Goal: Task Accomplishment & Management: Complete application form

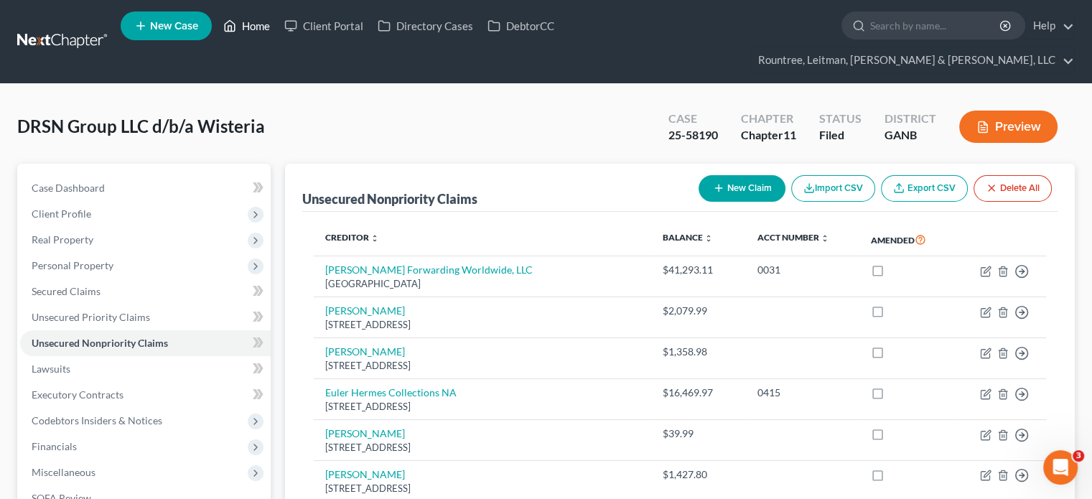
click at [251, 25] on link "Home" at bounding box center [246, 26] width 61 height 26
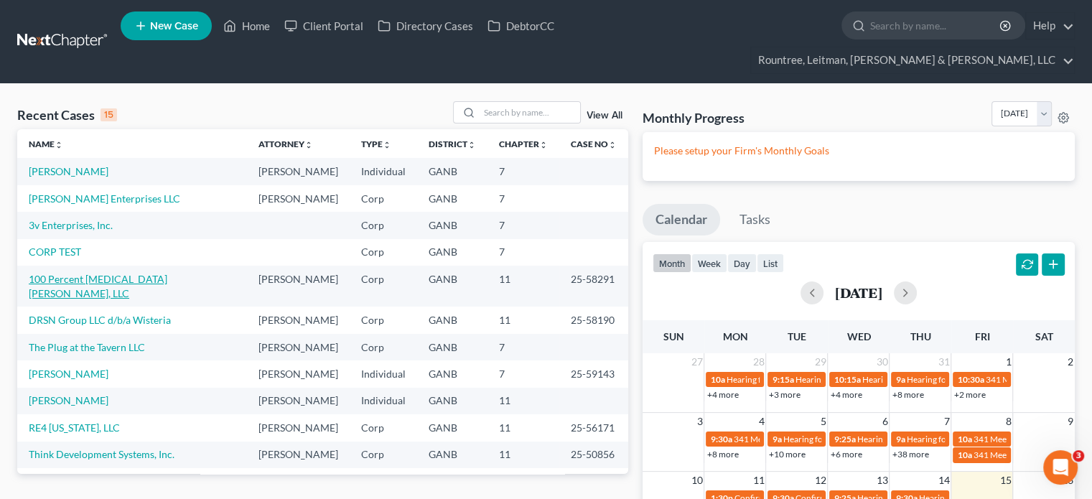
click at [109, 273] on link "100 Percent Chiropractic Foster, LLC" at bounding box center [98, 286] width 139 height 27
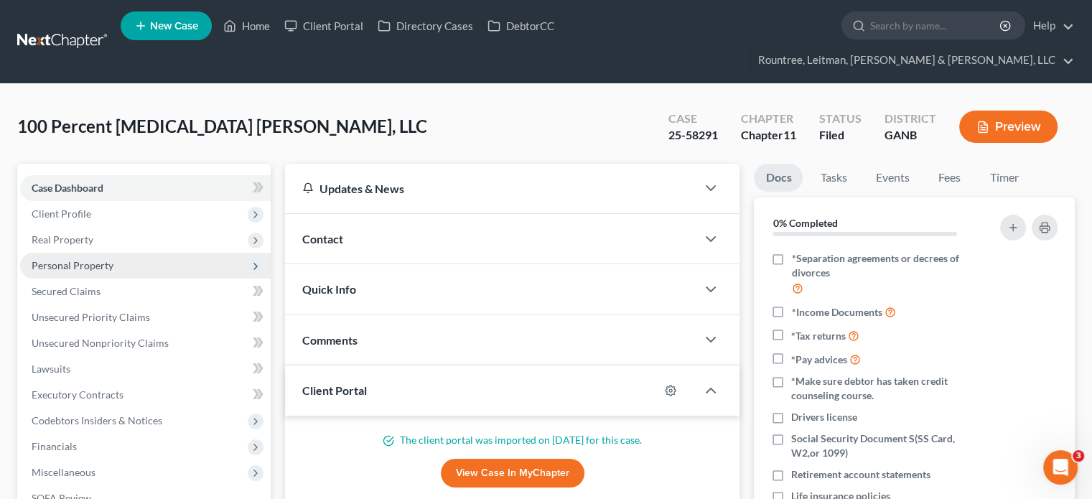
click at [111, 259] on span "Personal Property" at bounding box center [73, 265] width 82 height 12
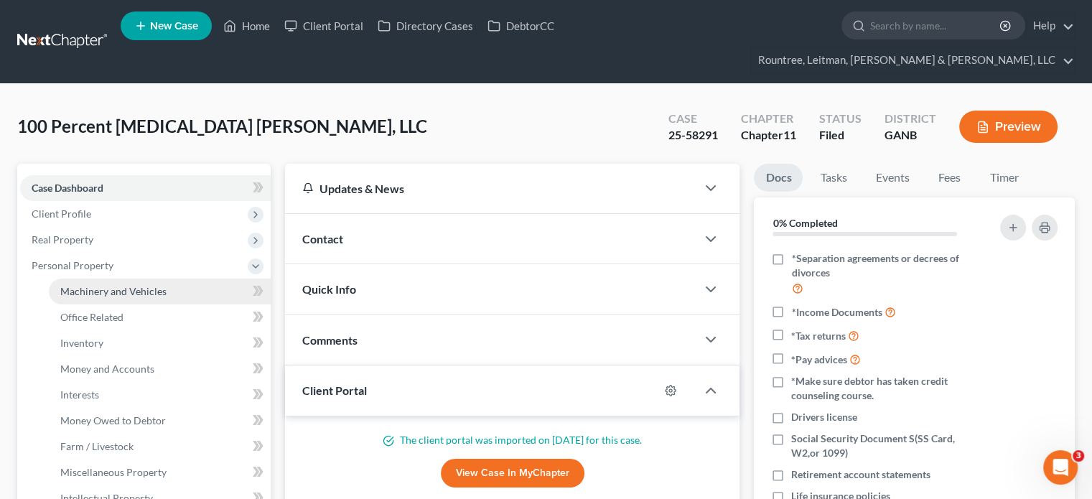
click at [118, 285] on span "Machinery and Vehicles" at bounding box center [113, 291] width 106 height 12
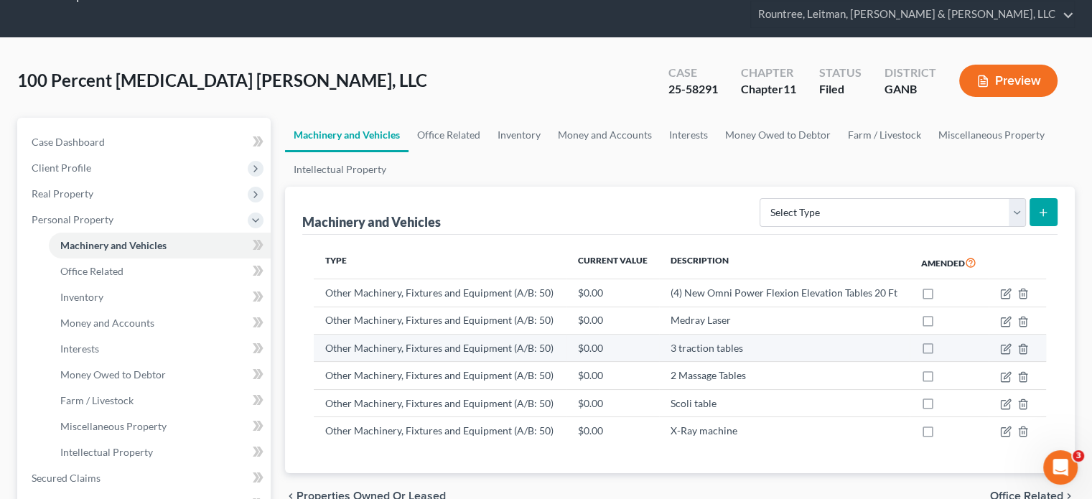
scroll to position [72, 0]
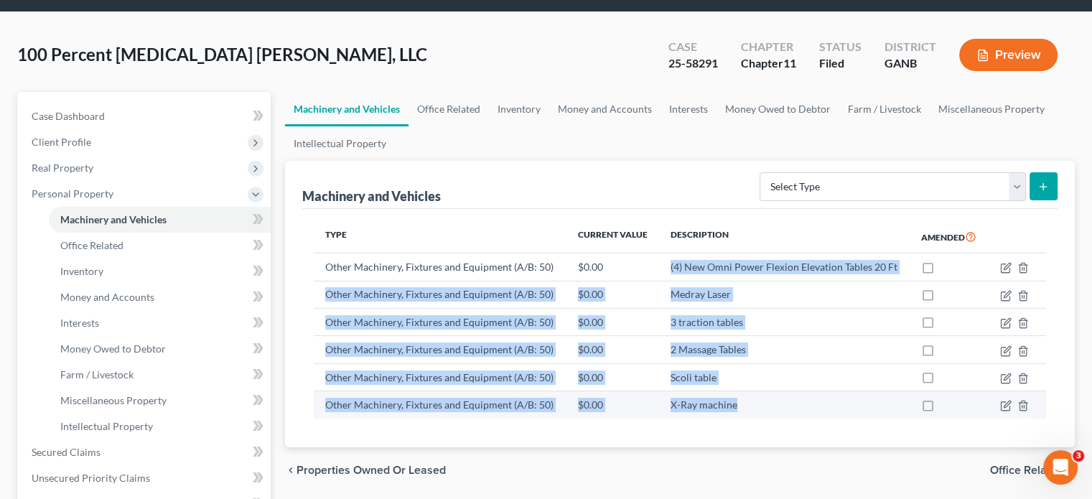
drag, startPoint x: 668, startPoint y: 235, endPoint x: 794, endPoint y: 376, distance: 189.2
click at [794, 376] on tbody "Other Machinery, Fixtures and Equipment (A/B: 50) $0.00 (4) New Omni Power Flex…" at bounding box center [680, 335] width 732 height 165
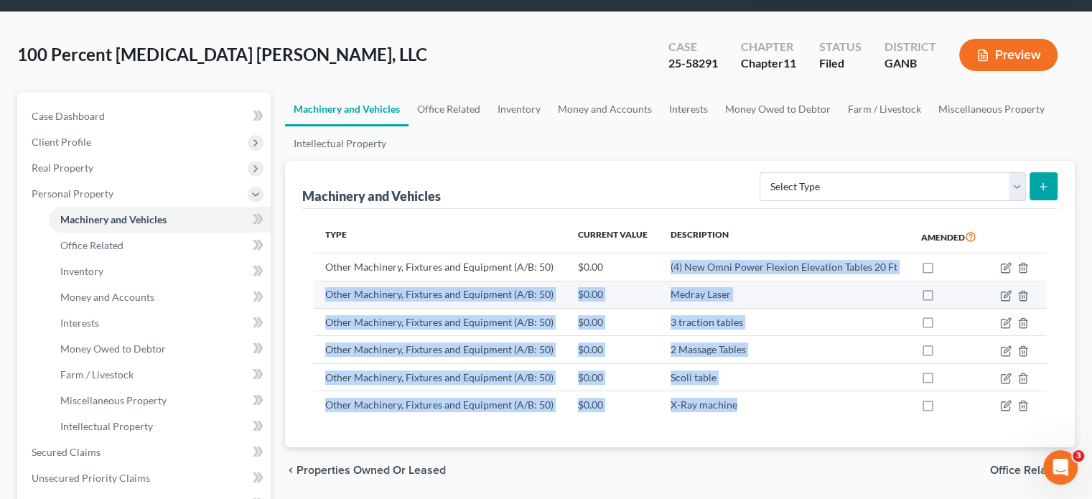
click at [639, 281] on td "$0.00" at bounding box center [612, 294] width 93 height 27
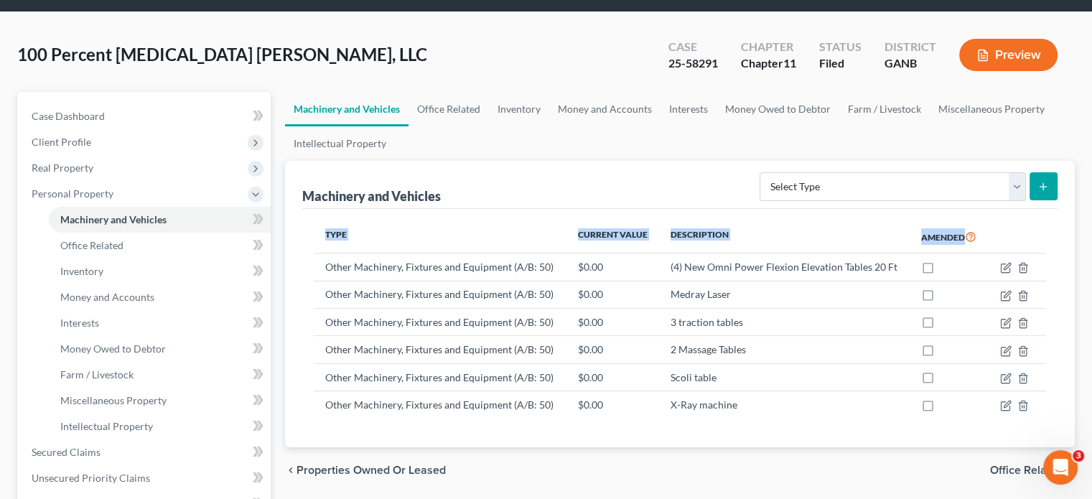
drag, startPoint x: 326, startPoint y: 238, endPoint x: 893, endPoint y: 396, distance: 588.7
click at [893, 396] on div "Type Current Value Description Amended Other Machinery, Fixtures and Equipment …" at bounding box center [679, 328] width 755 height 238
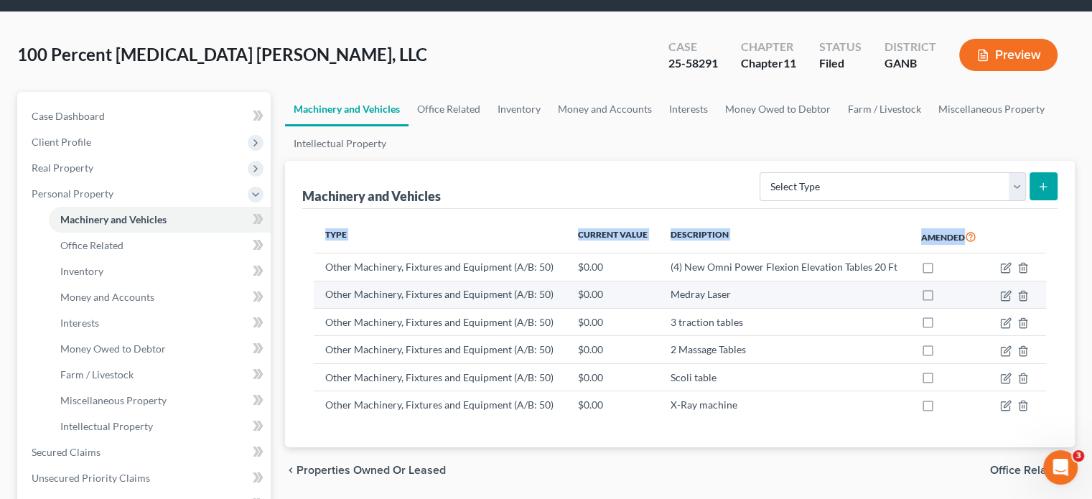
copy thead "Type Current Value Description Amended"
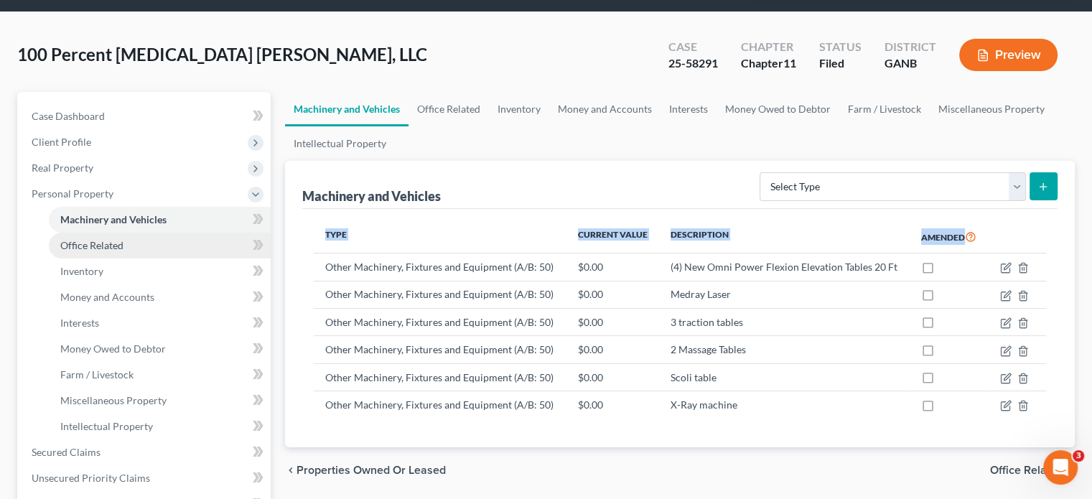
click at [107, 239] on span "Office Related" at bounding box center [91, 245] width 63 height 12
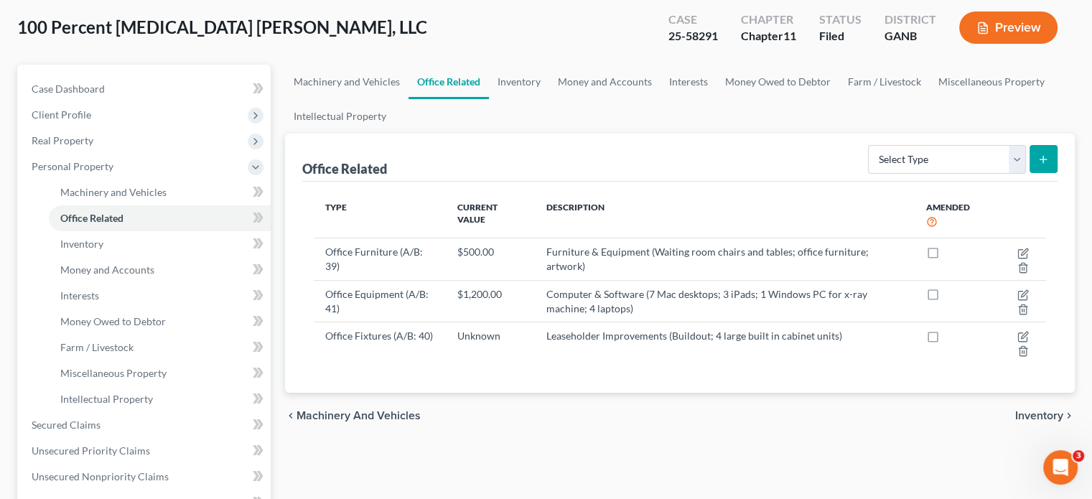
scroll to position [144, 0]
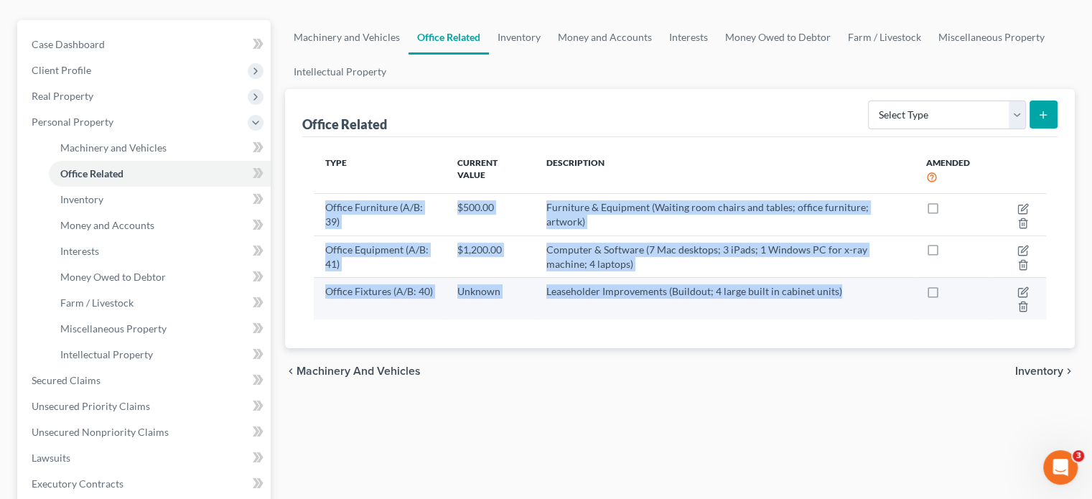
drag, startPoint x: 324, startPoint y: 180, endPoint x: 836, endPoint y: 276, distance: 520.7
click at [839, 279] on tbody "Office Furniture (A/B: 39) $500.00 Furniture & Equipment (Waiting room chairs a…" at bounding box center [680, 257] width 732 height 126
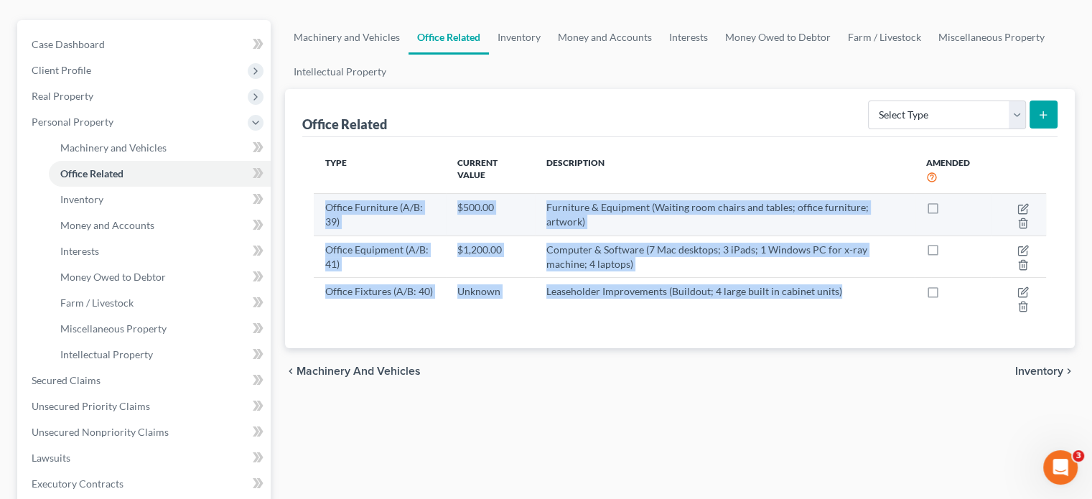
copy tbody "Office Furniture (A/B: 39) $500.00 Furniture & Equipment (Waiting room chairs a…"
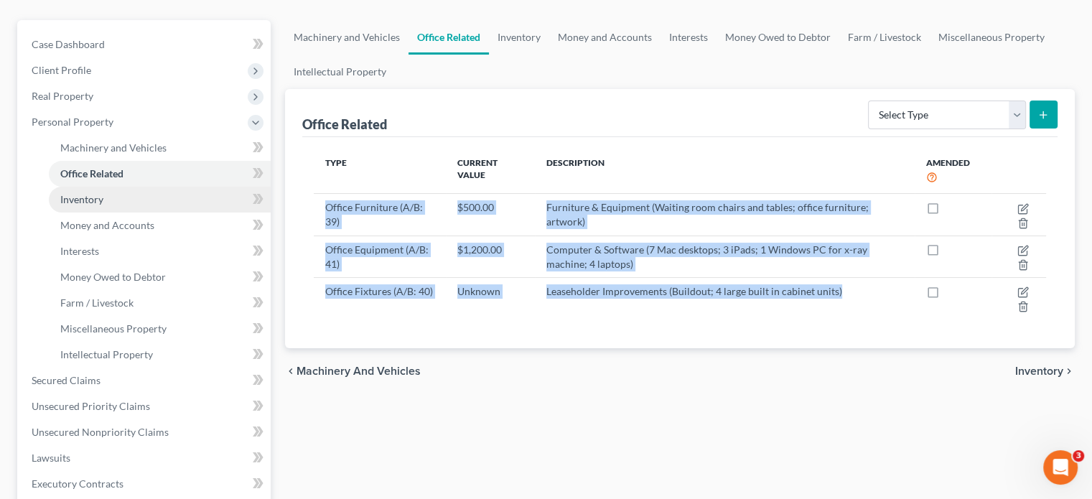
click at [89, 193] on span "Inventory" at bounding box center [81, 199] width 43 height 12
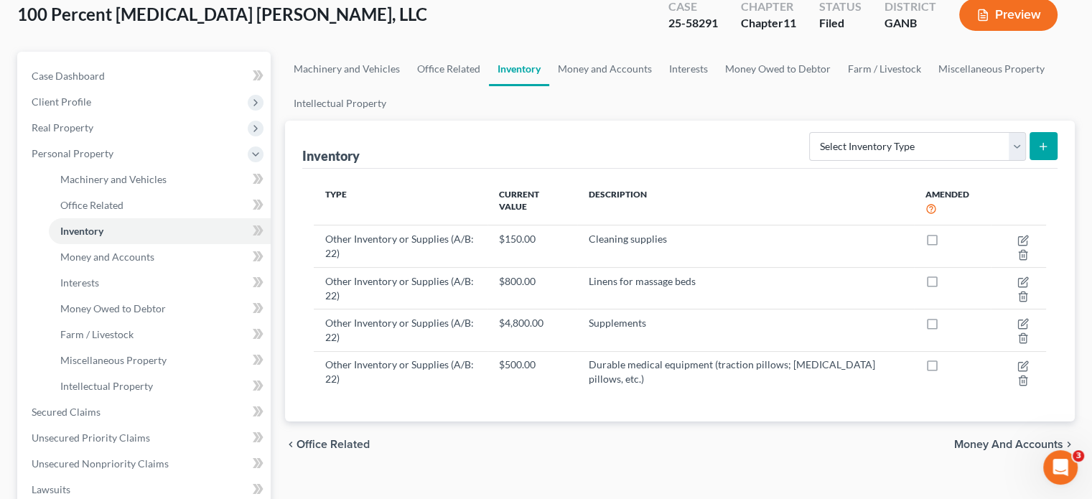
scroll to position [144, 0]
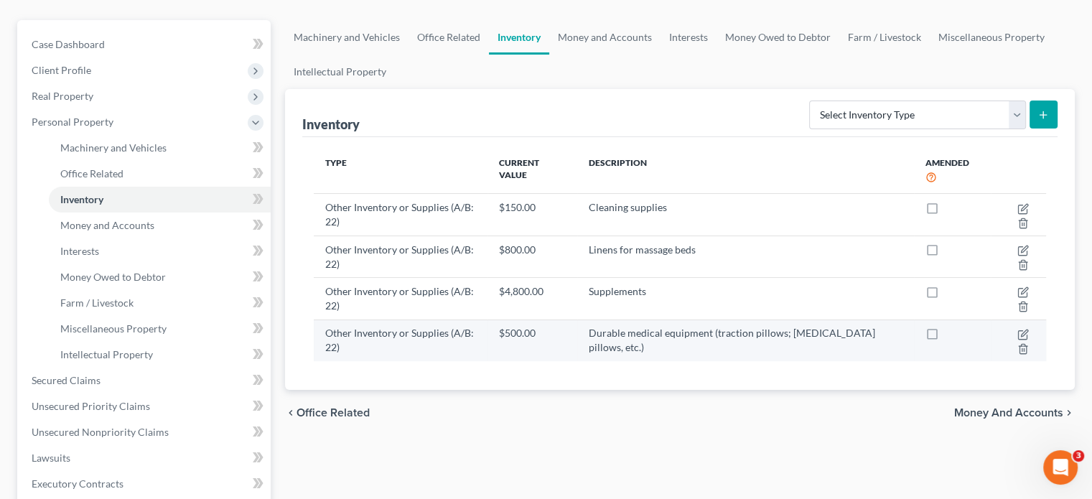
drag, startPoint x: 308, startPoint y: 186, endPoint x: 982, endPoint y: 320, distance: 687.3
click at [982, 320] on div "Type Current Value Description Amended Other Inventory or Supplies (A/B: 22) $1…" at bounding box center [679, 263] width 755 height 253
click at [871, 319] on td "Durable medical equipment (traction pillows; chiropractic pillows, etc.)" at bounding box center [745, 340] width 336 height 42
drag, startPoint x: 319, startPoint y: 182, endPoint x: 919, endPoint y: 321, distance: 615.9
click at [919, 321] on tbody "Other Inventory or Supplies (A/B: 22) $150.00 Cleaning supplies Other Inventory…" at bounding box center [680, 277] width 732 height 167
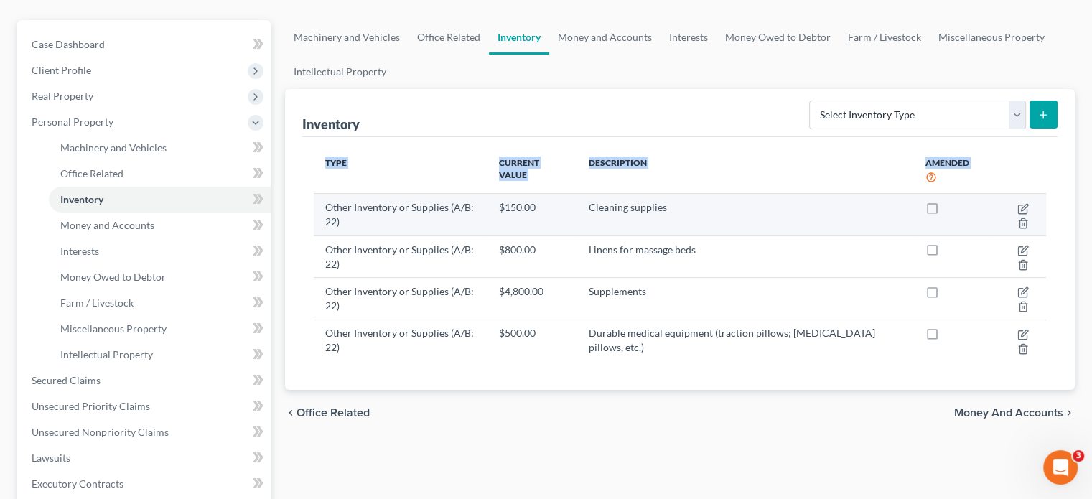
copy thead "Type Current Value Description Amended"
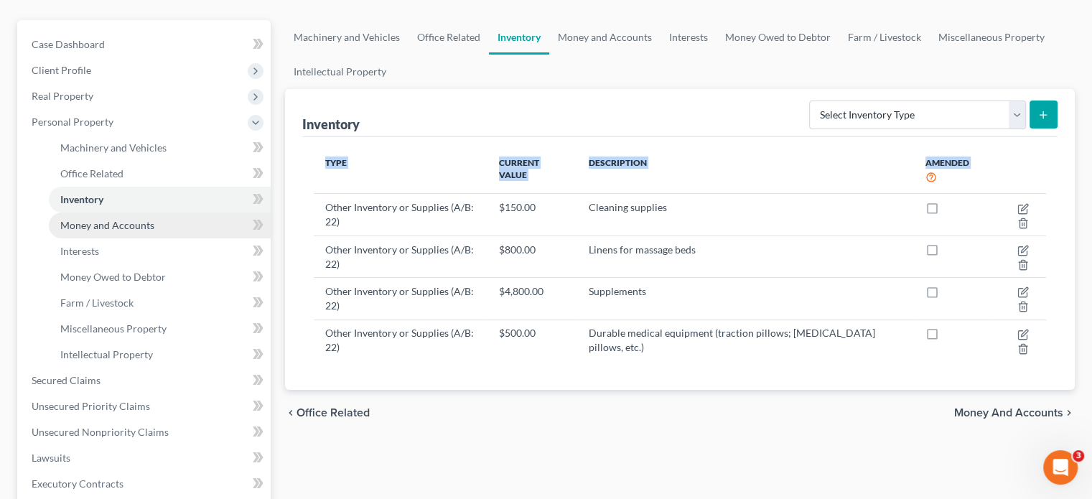
click at [89, 219] on span "Money and Accounts" at bounding box center [107, 225] width 94 height 12
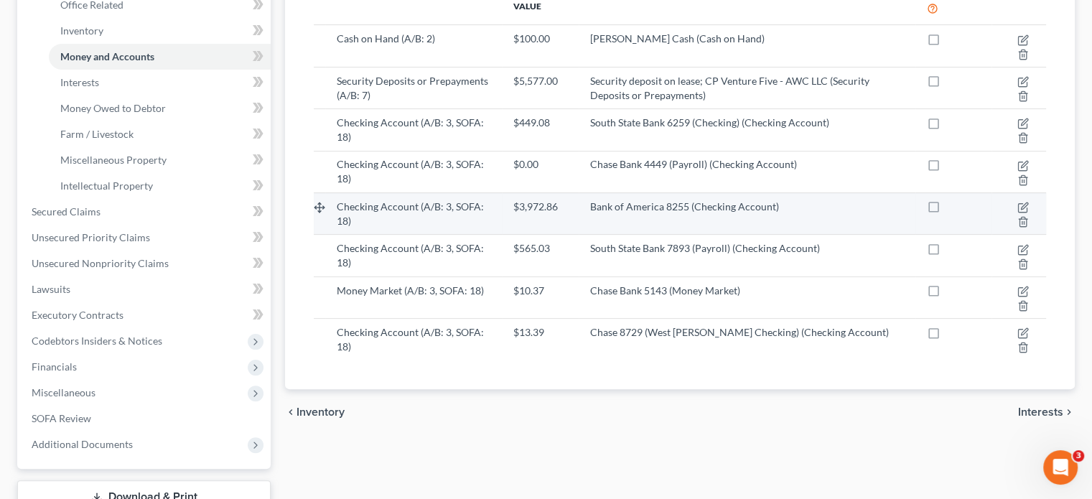
scroll to position [287, 0]
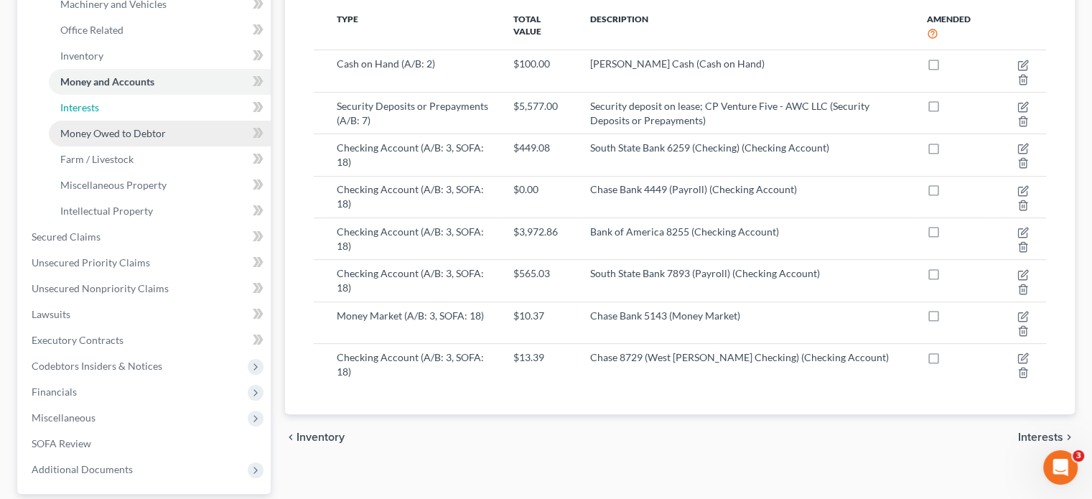
click at [87, 101] on span "Interests" at bounding box center [79, 107] width 39 height 12
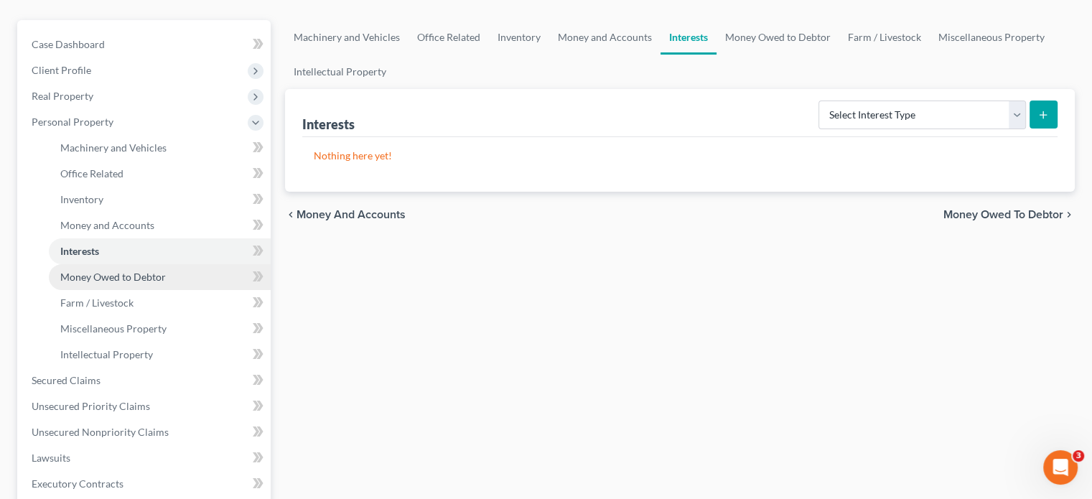
click at [111, 271] on span "Money Owed to Debtor" at bounding box center [113, 277] width 106 height 12
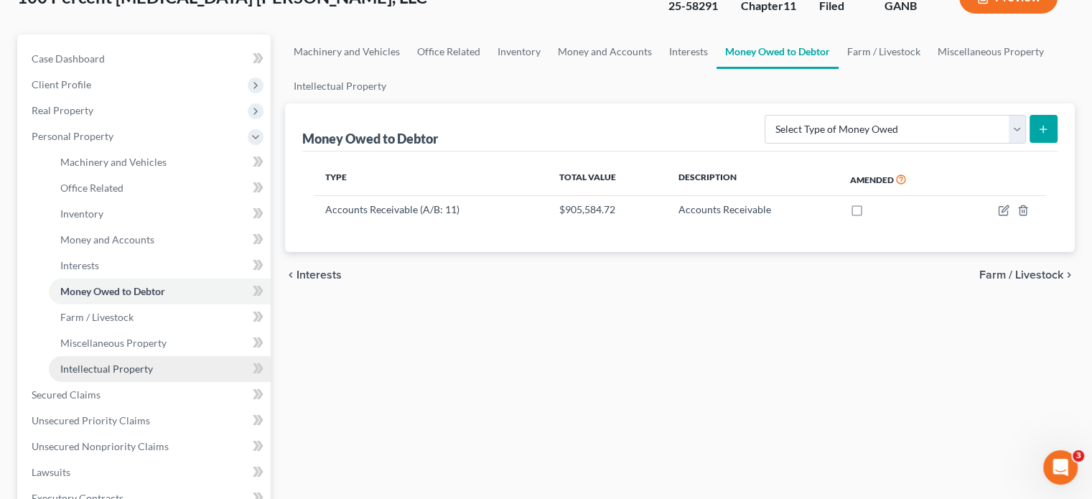
scroll to position [144, 0]
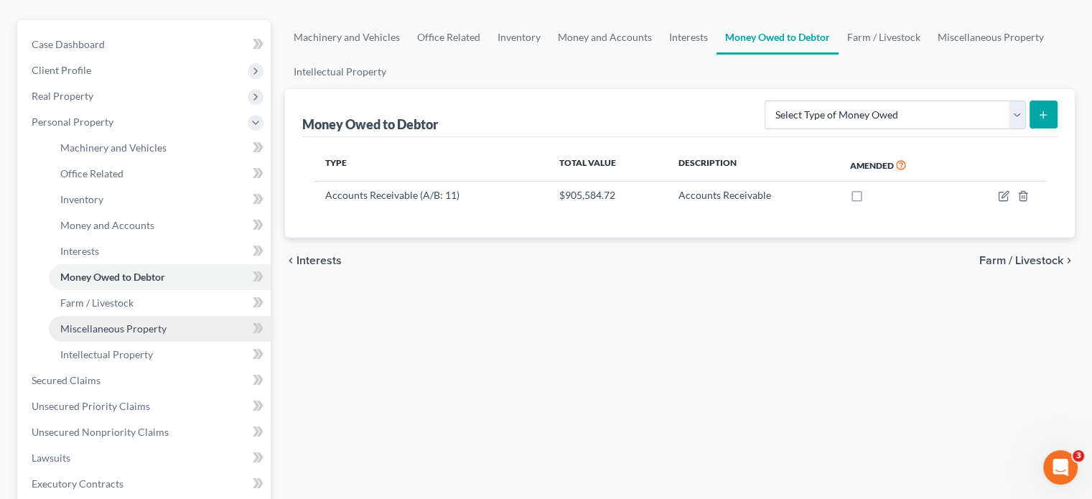
click at [116, 322] on span "Miscellaneous Property" at bounding box center [113, 328] width 106 height 12
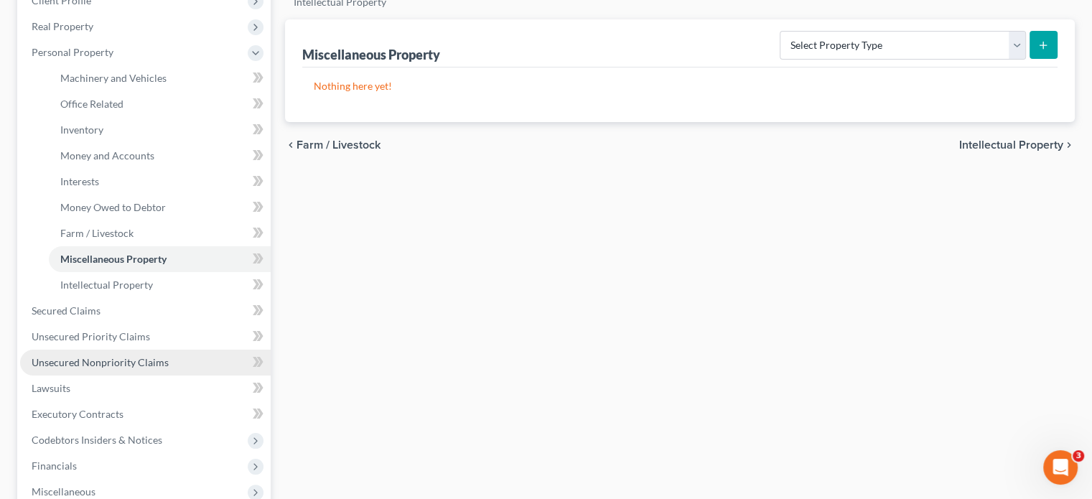
scroll to position [287, 0]
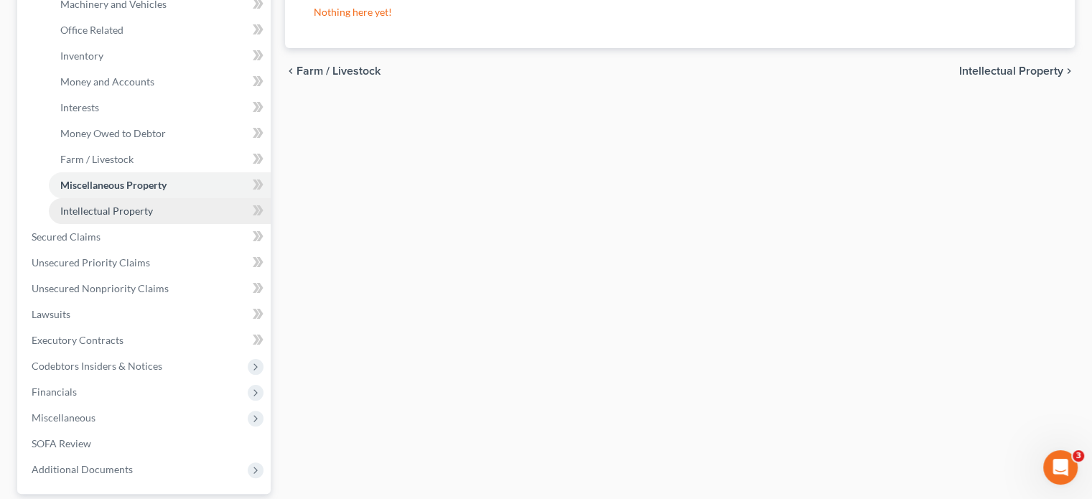
click at [137, 205] on span "Intellectual Property" at bounding box center [106, 211] width 93 height 12
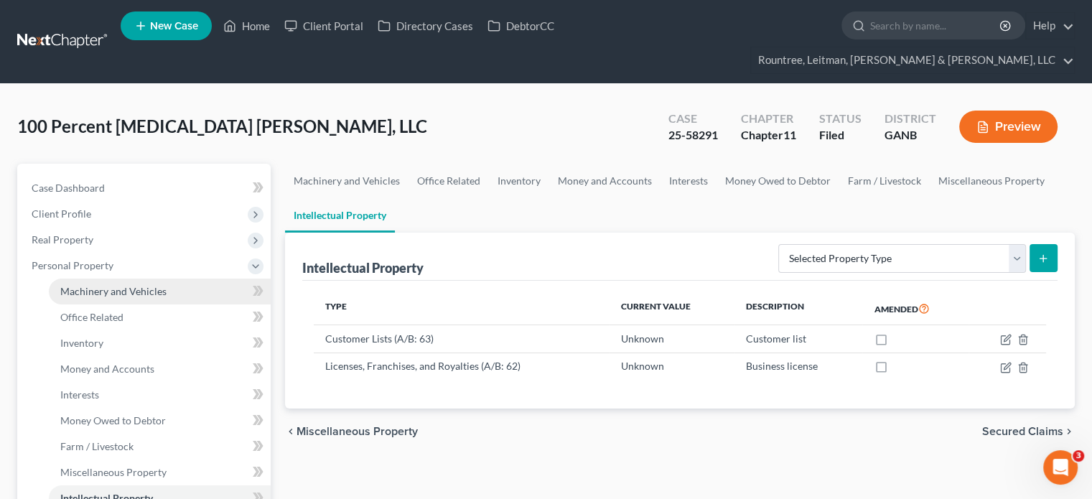
click at [132, 285] on span "Machinery and Vehicles" at bounding box center [113, 291] width 106 height 12
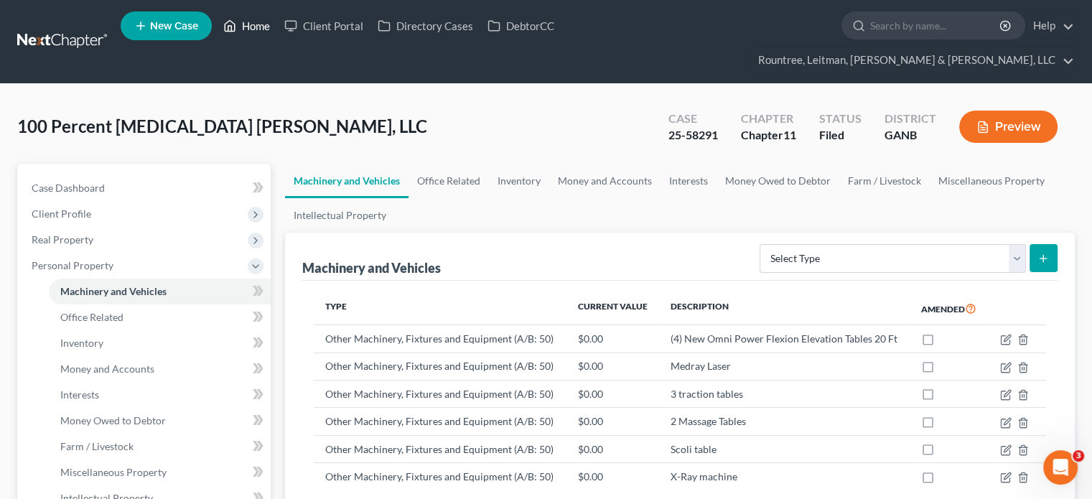
click at [262, 29] on link "Home" at bounding box center [246, 26] width 61 height 26
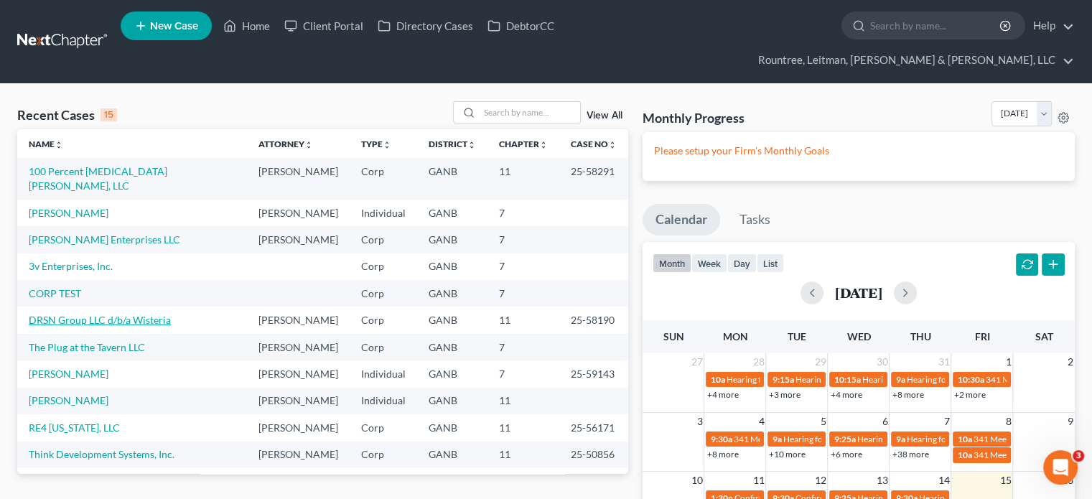
click at [86, 314] on link "DRSN Group LLC d/b/a Wisteria" at bounding box center [100, 320] width 142 height 12
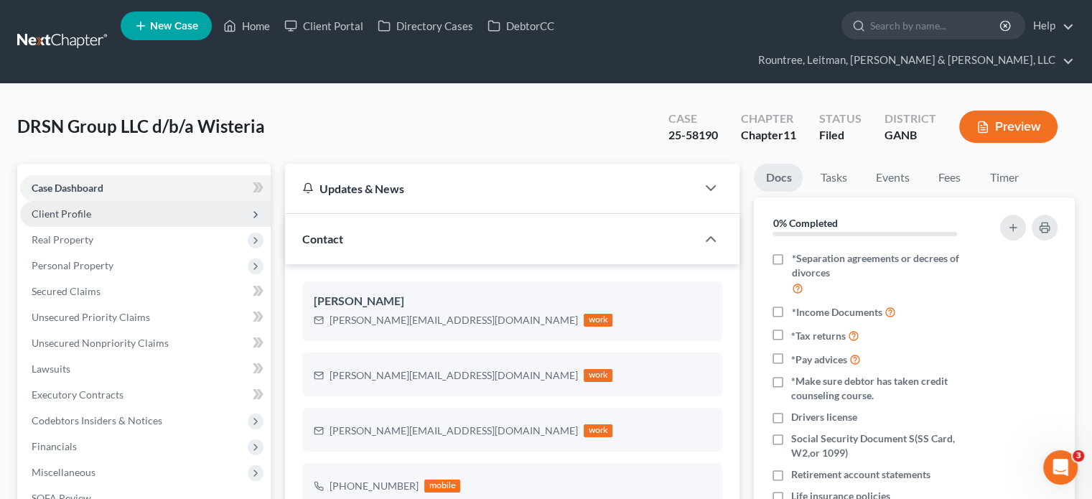
click at [83, 201] on span "Client Profile" at bounding box center [145, 214] width 251 height 26
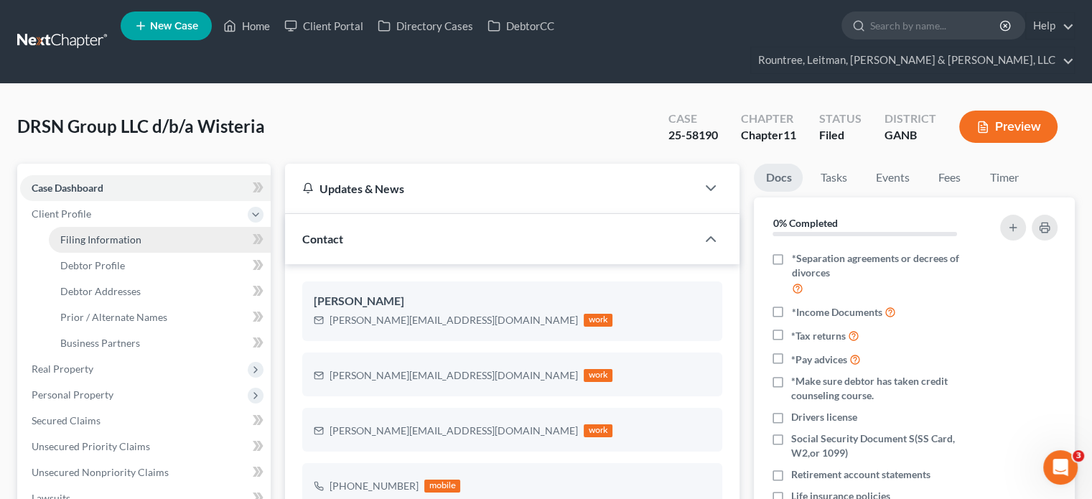
click at [108, 233] on span "Filing Information" at bounding box center [100, 239] width 81 height 12
select select "3"
select select "1"
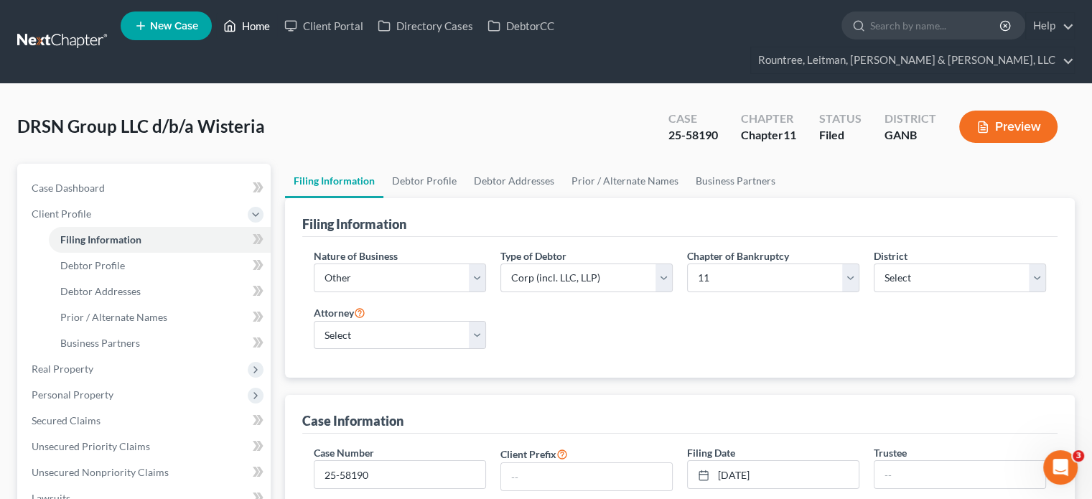
click at [256, 24] on link "Home" at bounding box center [246, 26] width 61 height 26
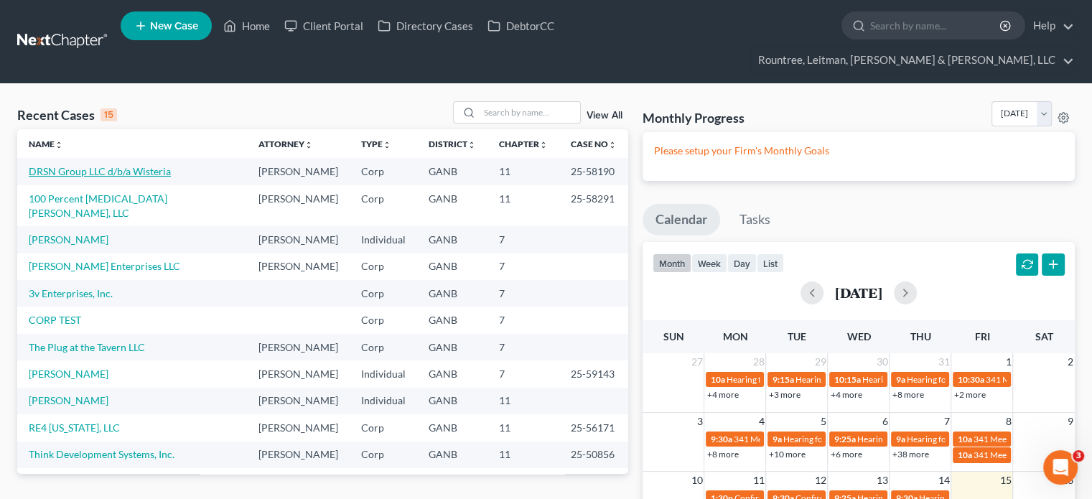
click at [112, 165] on link "DRSN Group LLC d/b/a Wisteria" at bounding box center [100, 171] width 142 height 12
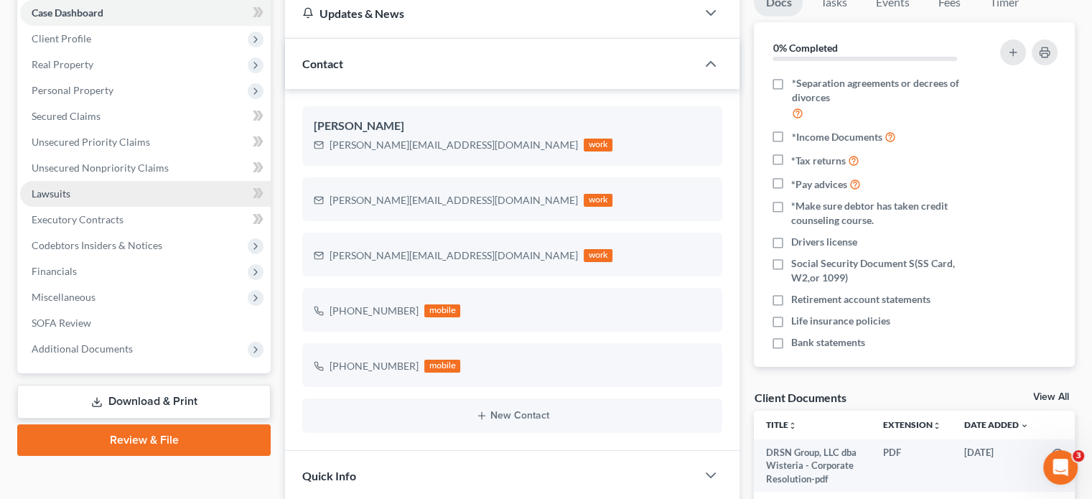
scroll to position [359, 0]
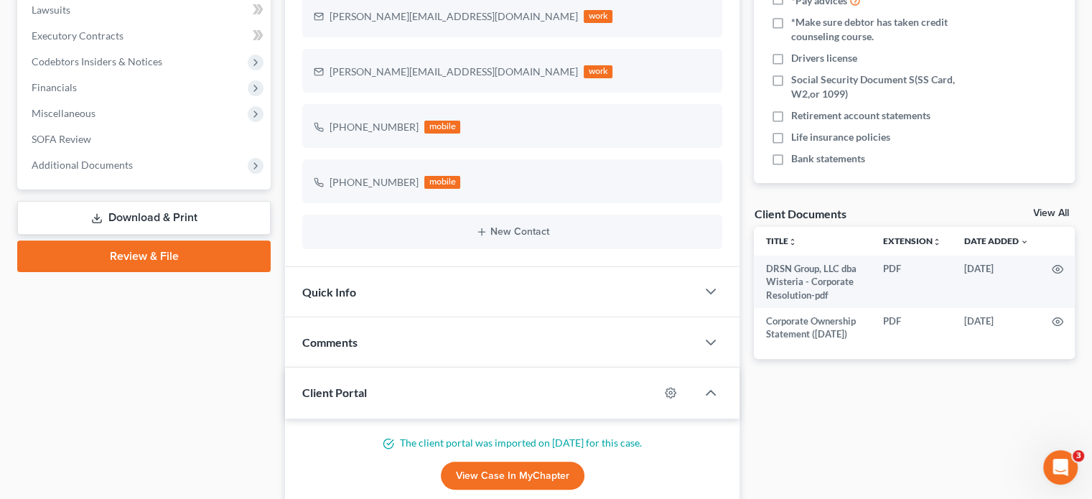
click at [150, 201] on link "Download & Print" at bounding box center [143, 218] width 253 height 34
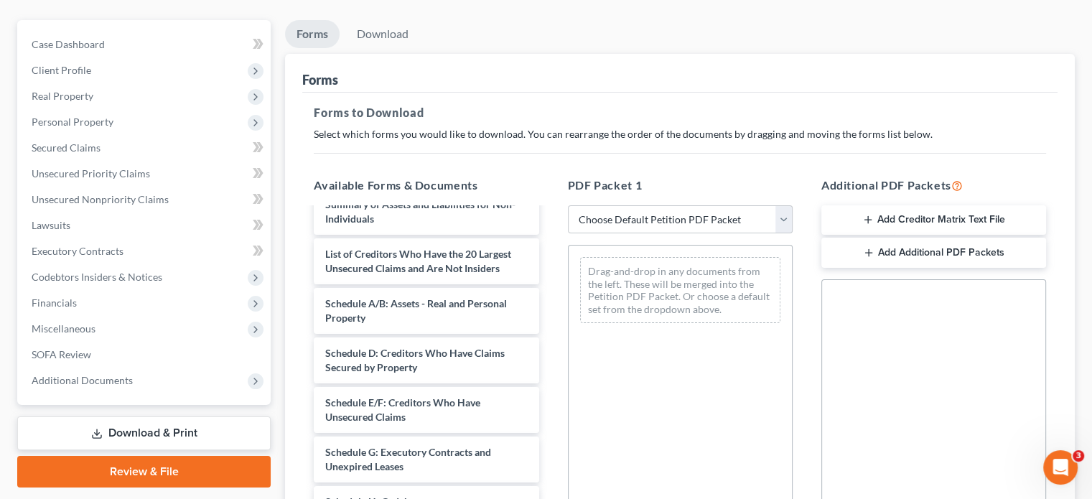
scroll to position [177, 0]
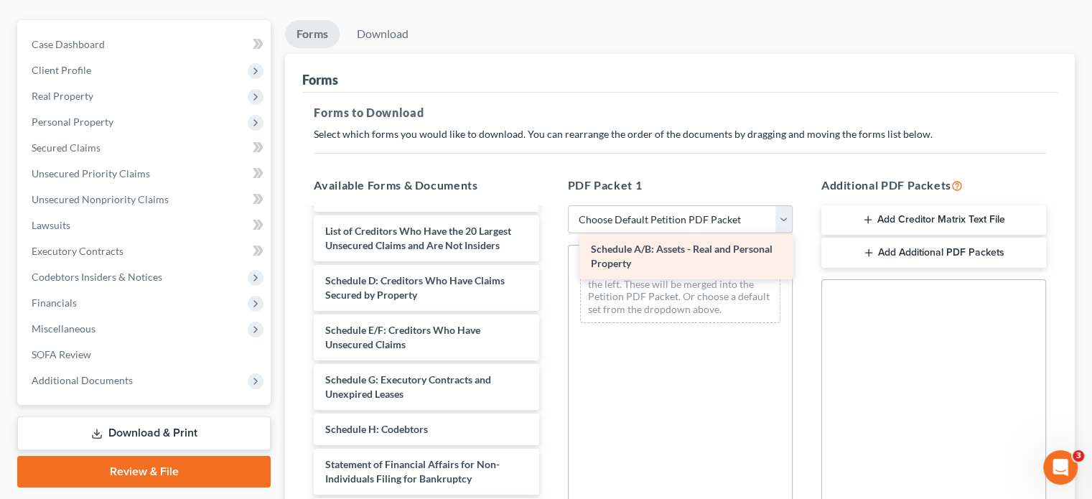
drag, startPoint x: 418, startPoint y: 276, endPoint x: 683, endPoint y: 258, distance: 266.3
click at [550, 258] on div "Schedule A/B: Assets - Real and Personal Property DRSN Group, LLC dba Wisteria …" at bounding box center [426, 358] width 248 height 653
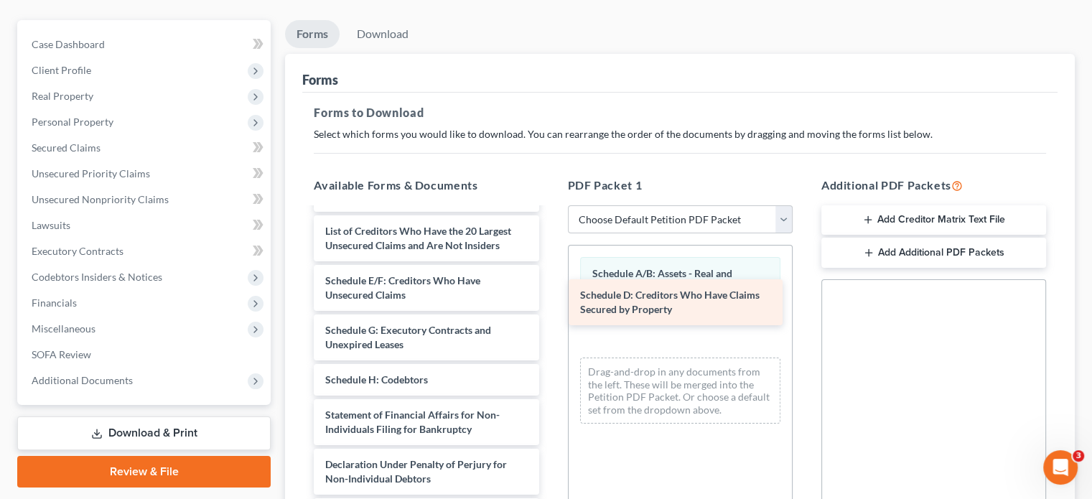
drag, startPoint x: 431, startPoint y: 274, endPoint x: 686, endPoint y: 301, distance: 256.3
click at [550, 301] on div "Schedule D: Creditors Who Have Claims Secured by Property DRSN Group, LLC dba W…" at bounding box center [426, 334] width 248 height 604
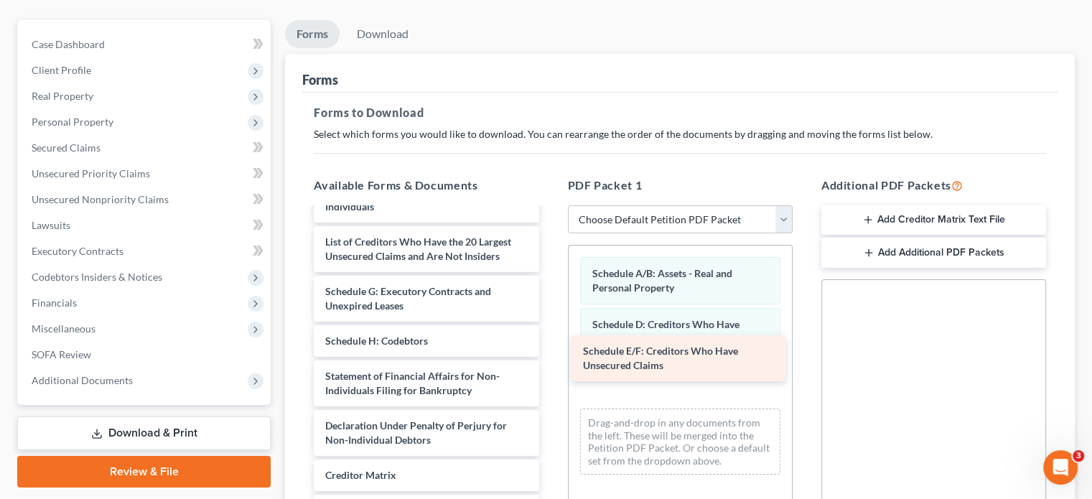
drag, startPoint x: 439, startPoint y: 279, endPoint x: 697, endPoint y: 354, distance: 268.3
click at [550, 354] on div "Schedule E/F: Creditors Who Have Unsecured Claims DRSN Group, LLC dba Wisteria …" at bounding box center [426, 319] width 248 height 554
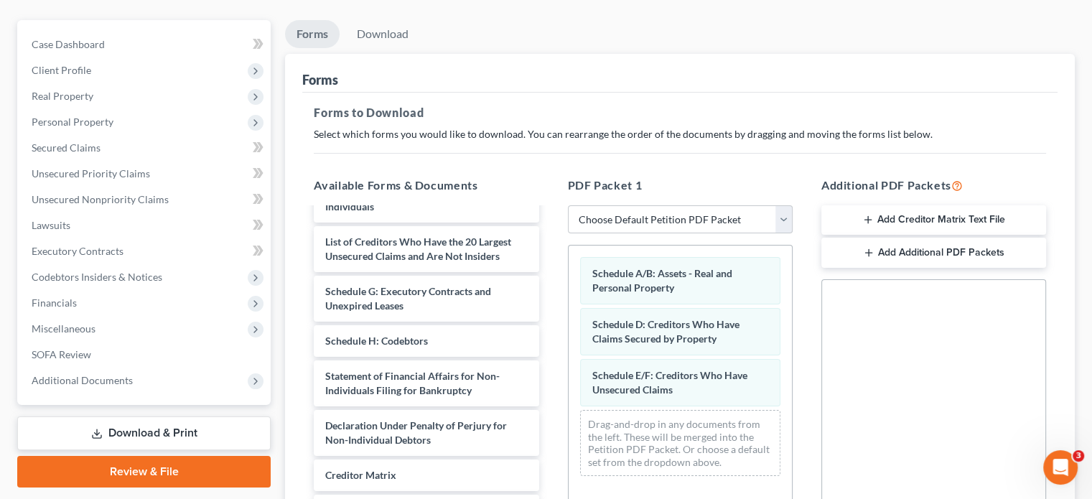
scroll to position [131, 0]
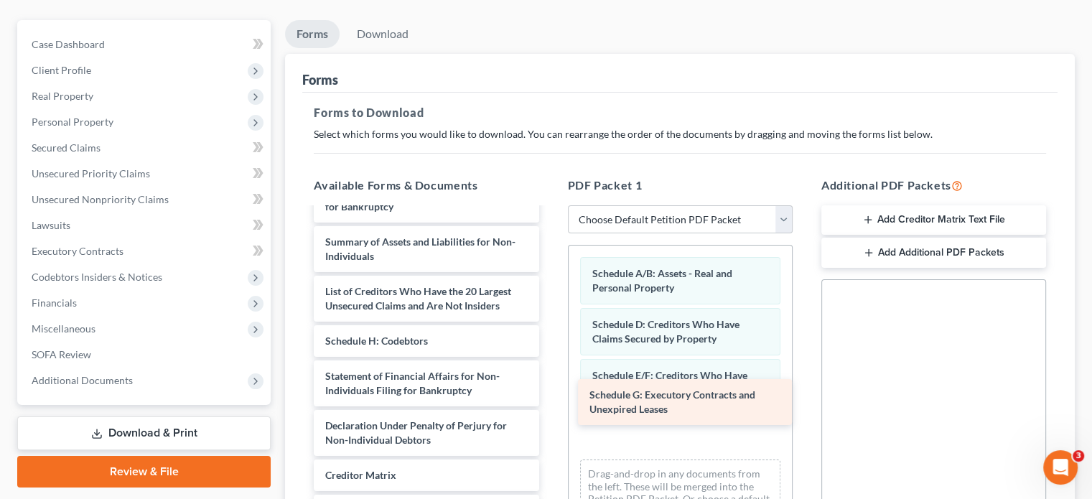
drag, startPoint x: 368, startPoint y: 266, endPoint x: 632, endPoint y: 393, distance: 293.1
click at [550, 393] on div "Schedule G: Executory Contracts and Unexpired Leases DRSN Group, LLC dba Wister…" at bounding box center [426, 344] width 248 height 505
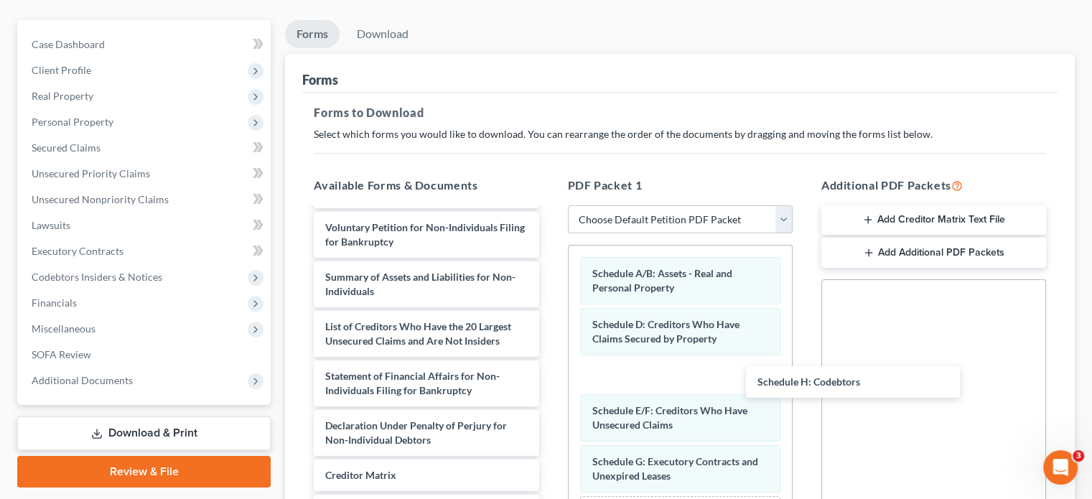
scroll to position [95, 0]
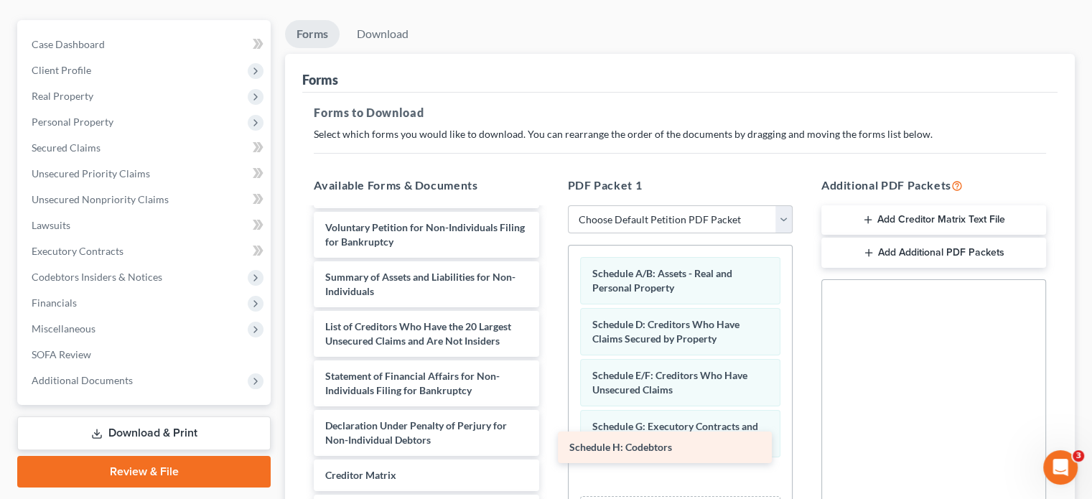
drag, startPoint x: 406, startPoint y: 314, endPoint x: 656, endPoint y: 446, distance: 283.2
click at [550, 446] on div "Schedule H: Codebtors DRSN Group, LLC dba Wisteria - Corporate Resolution-pdf C…" at bounding box center [426, 361] width 248 height 469
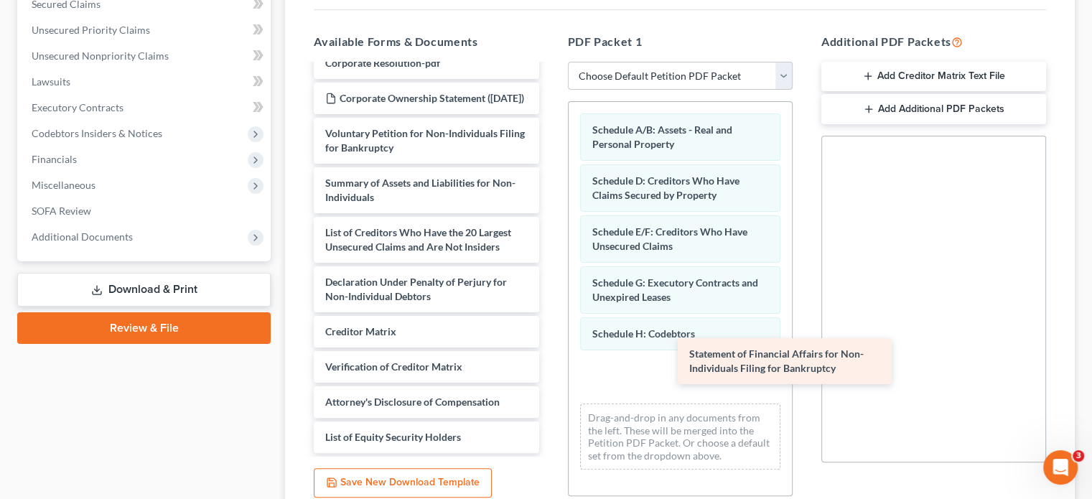
scroll to position [46, 0]
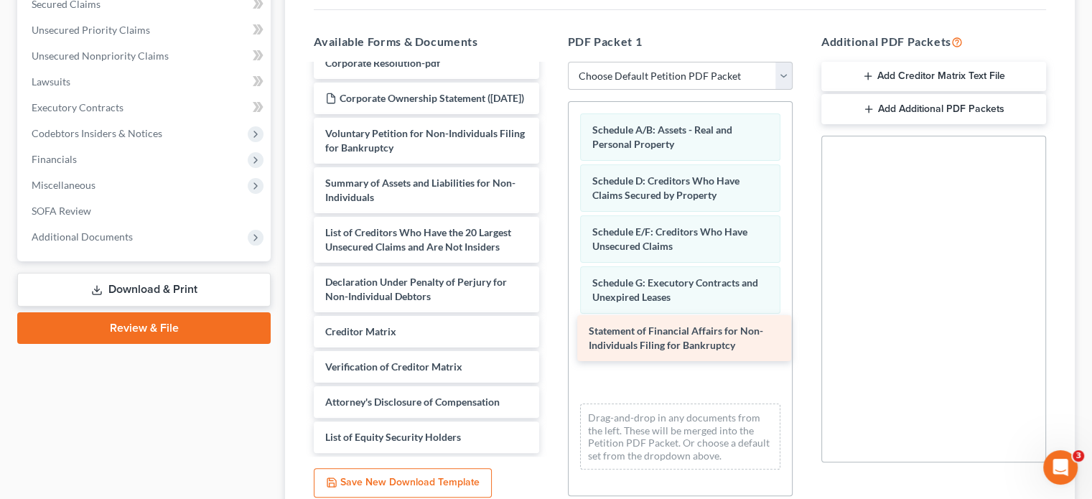
drag, startPoint x: 406, startPoint y: 205, endPoint x: 669, endPoint y: 329, distance: 291.3
click at [550, 329] on div "Statement of Financial Affairs for Non-Individuals Filing for Bankruptcy DRSN G…" at bounding box center [426, 243] width 248 height 420
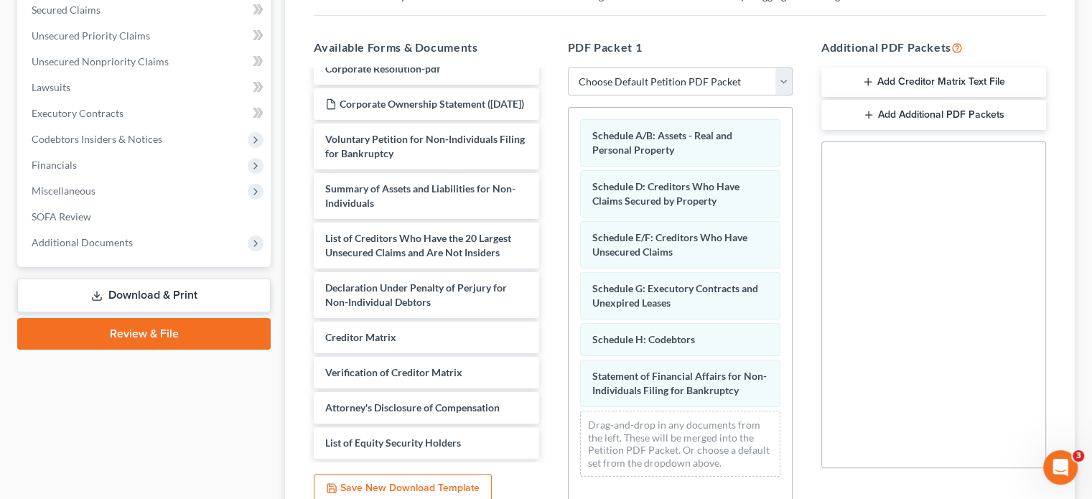
scroll to position [314, 0]
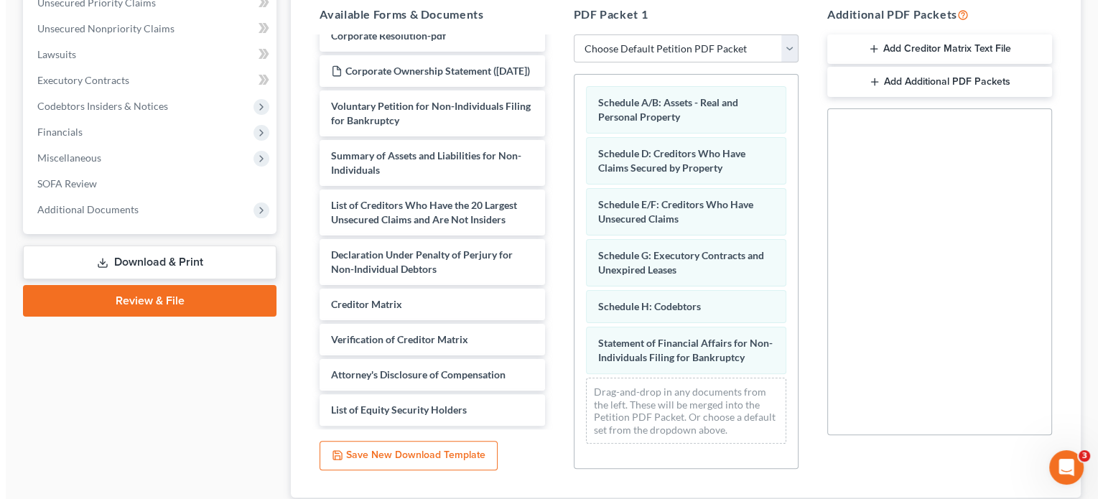
scroll to position [159, 0]
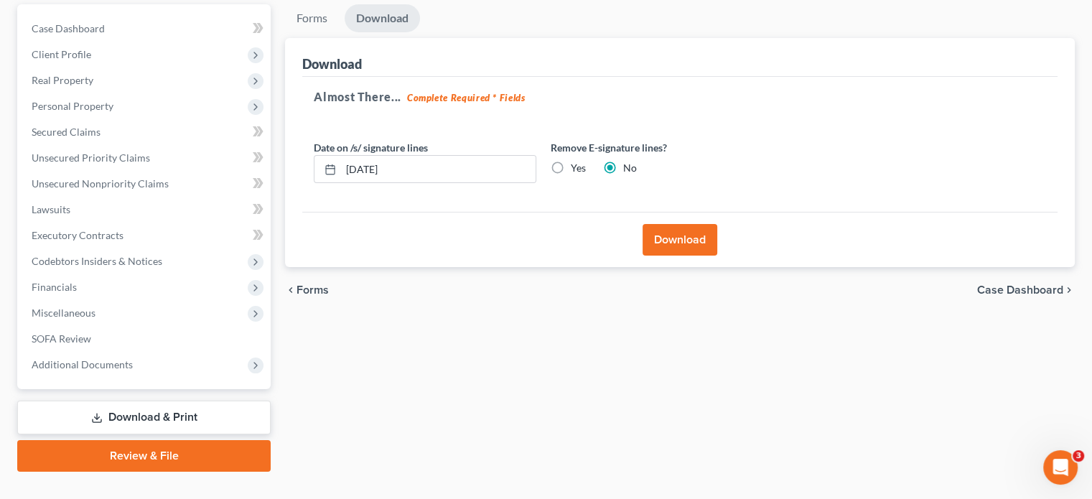
click at [686, 224] on button "Download" at bounding box center [679, 240] width 75 height 32
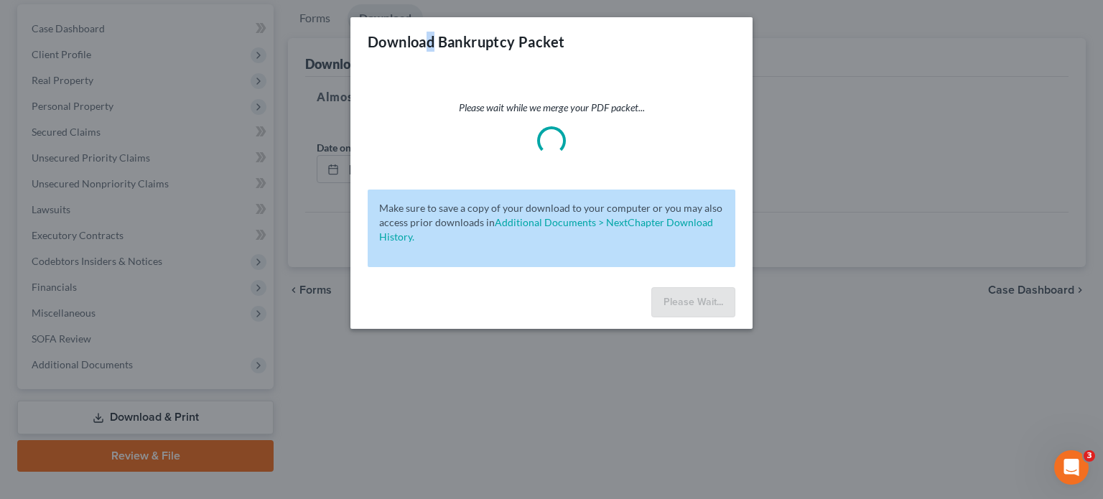
drag, startPoint x: 18, startPoint y: 4, endPoint x: 431, endPoint y: 62, distance: 417.6
click at [431, 62] on div "Download Bankruptcy Packet" at bounding box center [551, 41] width 402 height 49
click at [439, 143] on div "Please wait while we merge your PDF packet..." at bounding box center [552, 127] width 368 height 55
click at [467, 74] on div "Please wait while we merge your PDF packet... Make sure to save a copy of your …" at bounding box center [551, 173] width 402 height 215
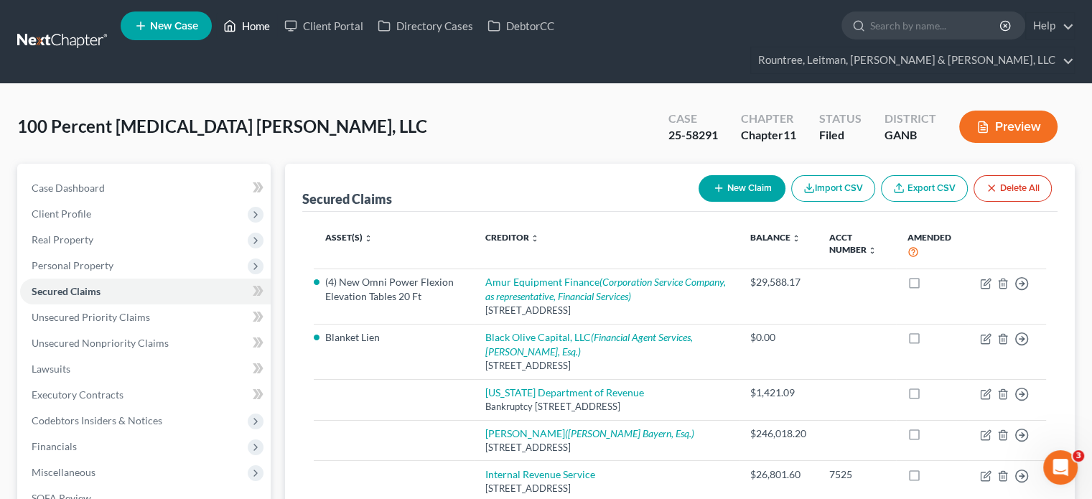
click at [253, 32] on link "Home" at bounding box center [246, 26] width 61 height 26
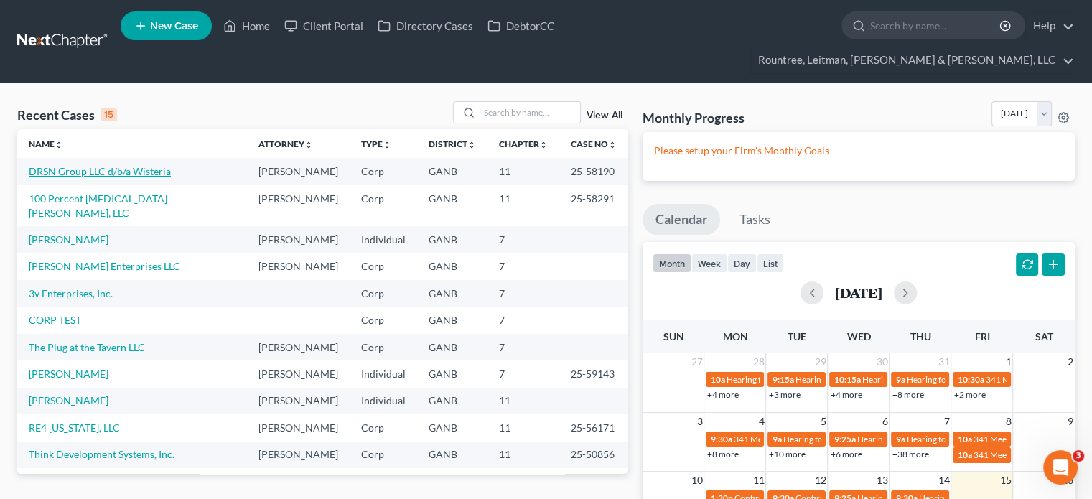
click at [70, 165] on link "DRSN Group LLC d/b/a Wisteria" at bounding box center [100, 171] width 142 height 12
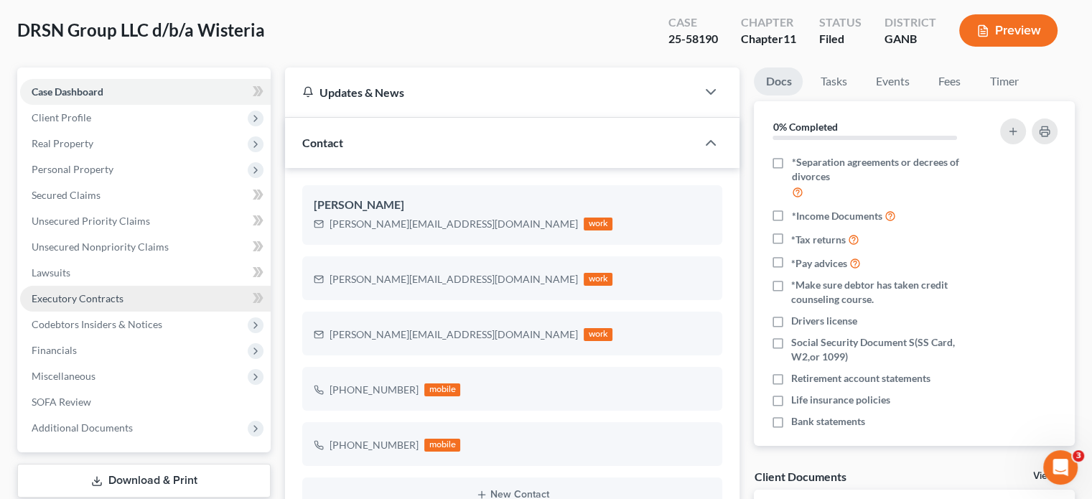
scroll to position [72, 0]
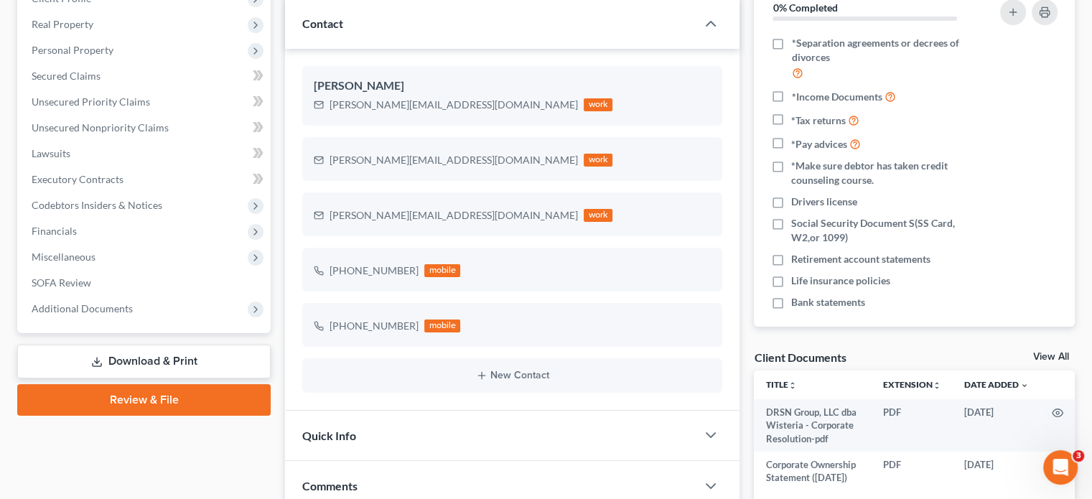
click at [146, 345] on link "Download & Print" at bounding box center [143, 362] width 253 height 34
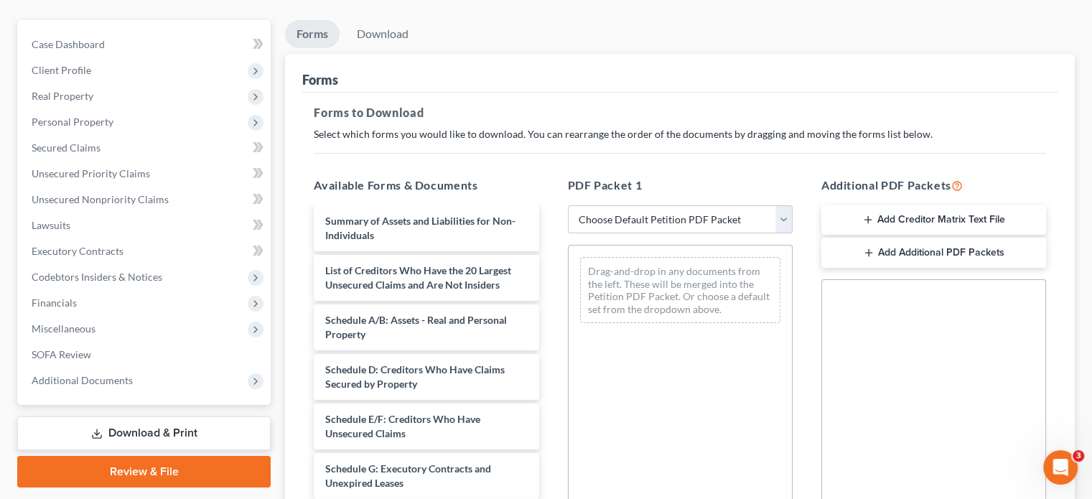
scroll to position [153, 0]
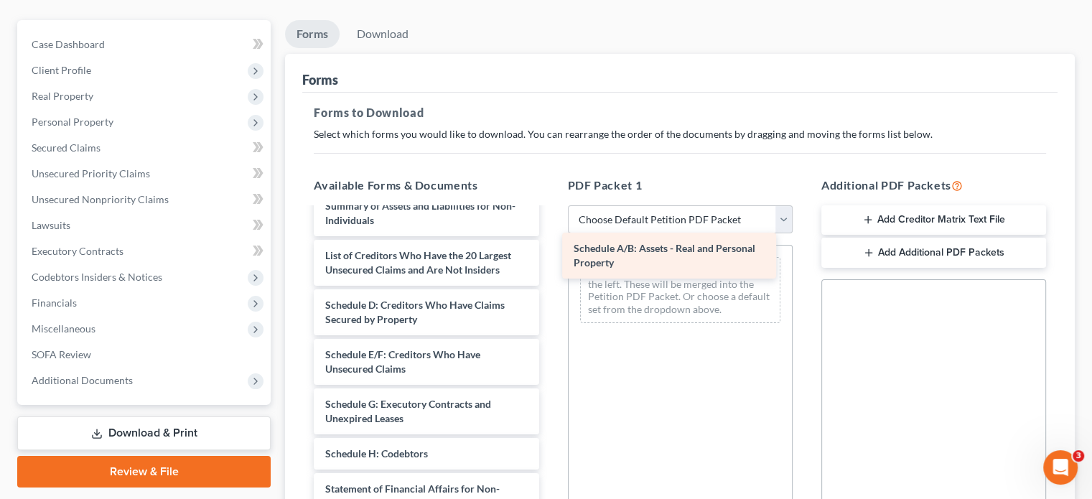
drag, startPoint x: 452, startPoint y: 301, endPoint x: 701, endPoint y: 258, distance: 252.8
click at [550, 258] on div "Schedule A/B: Assets - Real and Personal Property DRSN Group, LLC dba Wisteria …" at bounding box center [426, 382] width 248 height 653
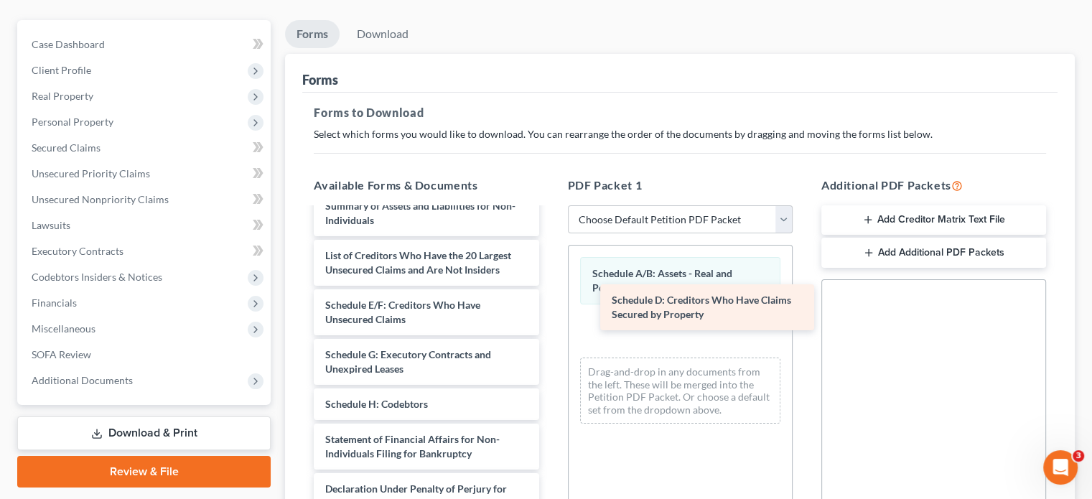
drag, startPoint x: 370, startPoint y: 310, endPoint x: 622, endPoint y: 322, distance: 252.3
click at [550, 322] on div "Schedule D: Creditors Who Have Claims Secured by Property DRSN Group, LLC dba W…" at bounding box center [426, 358] width 248 height 604
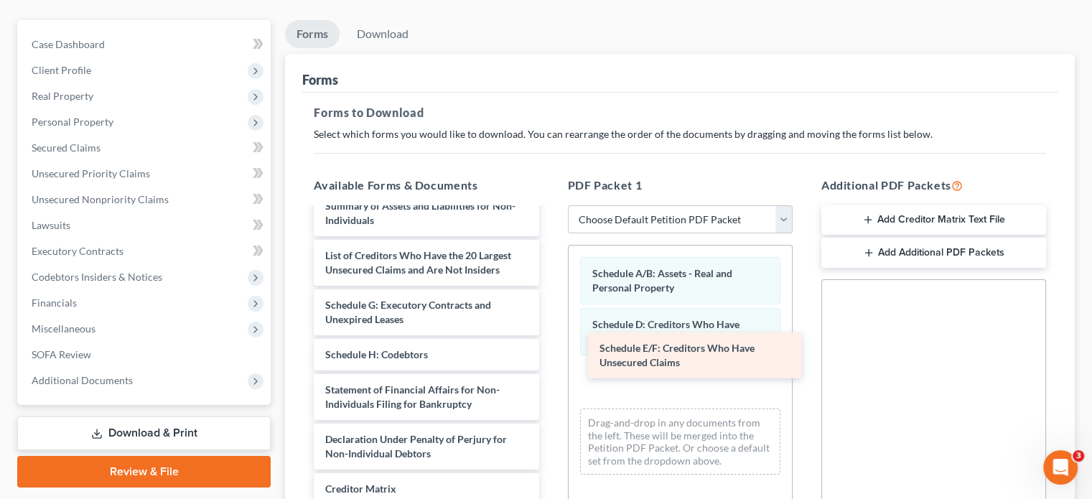
drag, startPoint x: 426, startPoint y: 304, endPoint x: 701, endPoint y: 360, distance: 279.9
click at [550, 360] on div "Schedule E/F: Creditors Who Have Unsecured Claims DRSN Group, LLC dba Wisteria …" at bounding box center [426, 333] width 248 height 554
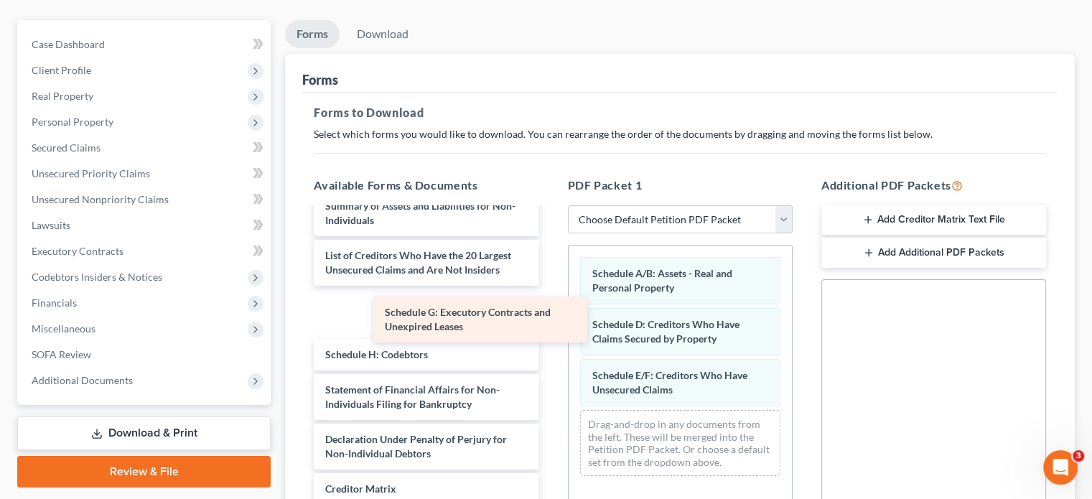
scroll to position [131, 0]
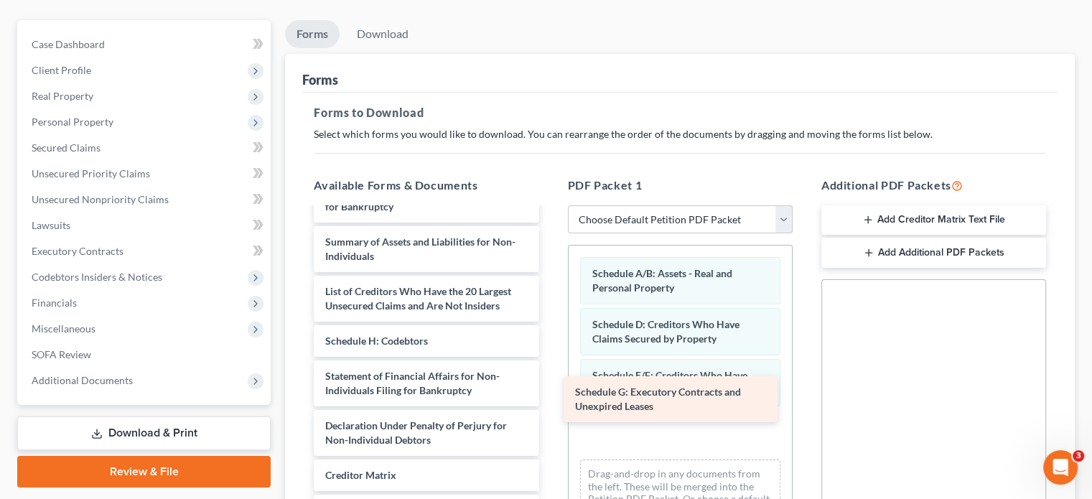
drag, startPoint x: 378, startPoint y: 304, endPoint x: 628, endPoint y: 403, distance: 269.0
click at [550, 403] on div "Schedule G: Executory Contracts and Unexpired Leases DRSN Group, LLC dba Wister…" at bounding box center [426, 344] width 248 height 505
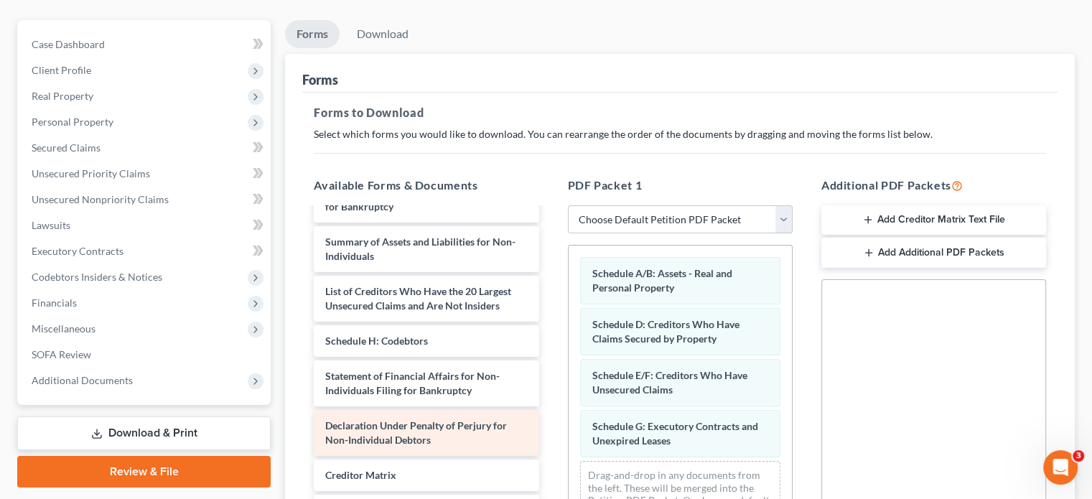
scroll to position [95, 0]
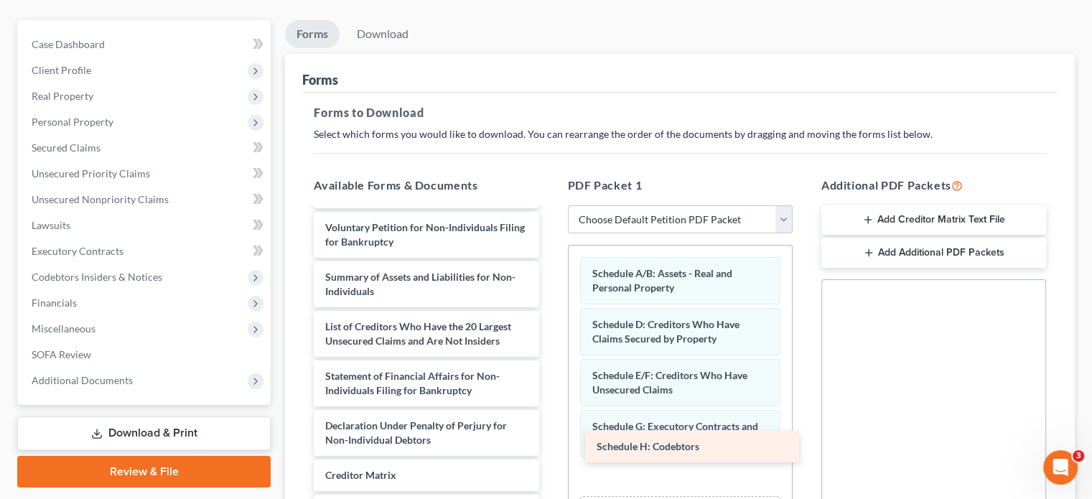
drag, startPoint x: 391, startPoint y: 309, endPoint x: 662, endPoint y: 441, distance: 301.8
click at [550, 441] on div "Schedule H: Codebtors DRSN Group, LLC dba Wisteria - Corporate Resolution-pdf C…" at bounding box center [426, 361] width 248 height 469
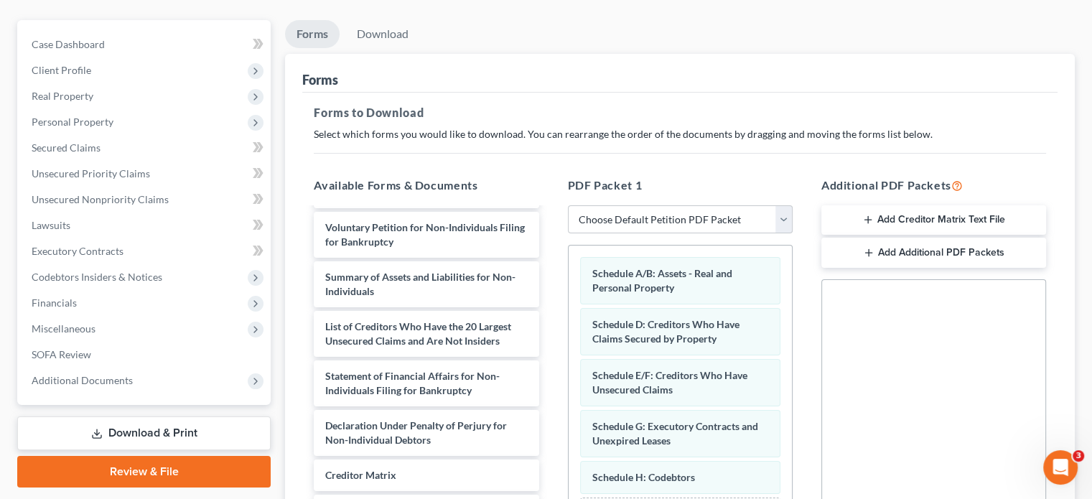
scroll to position [386, 0]
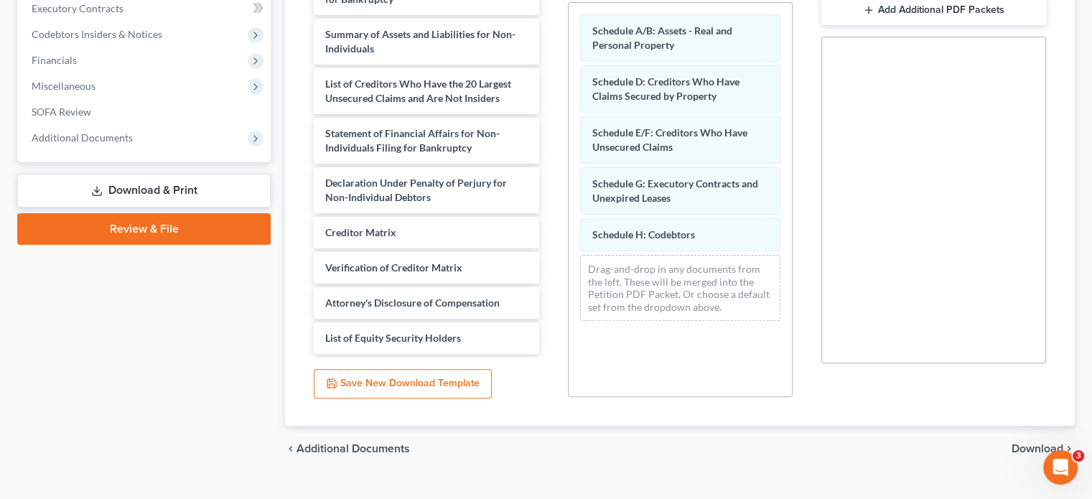
click at [1031, 443] on span "Download" at bounding box center [1037, 448] width 52 height 11
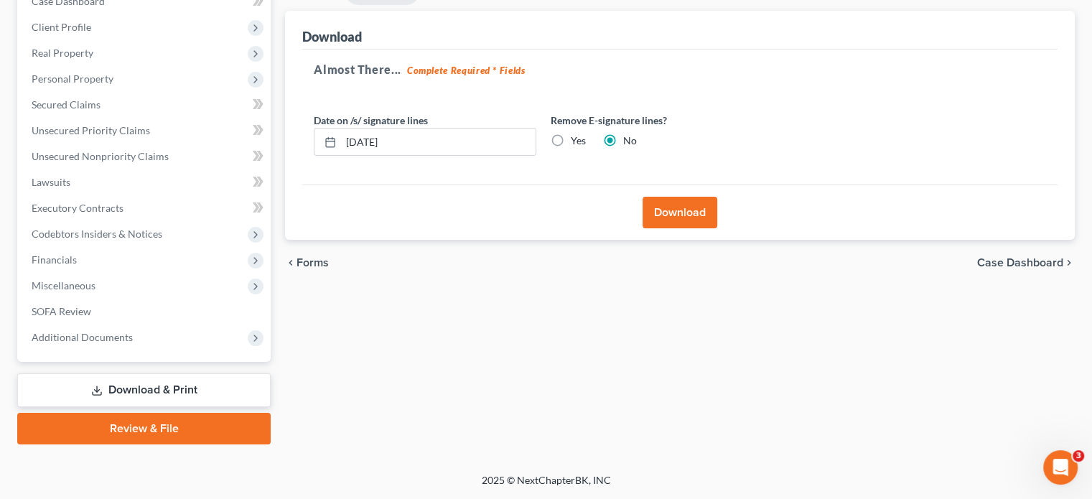
scroll to position [159, 0]
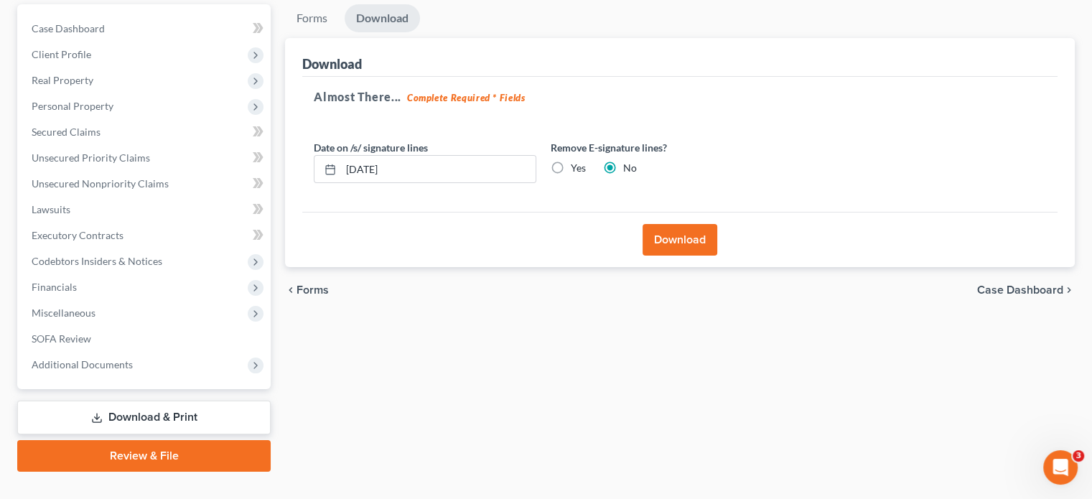
click at [662, 224] on button "Download" at bounding box center [679, 240] width 75 height 32
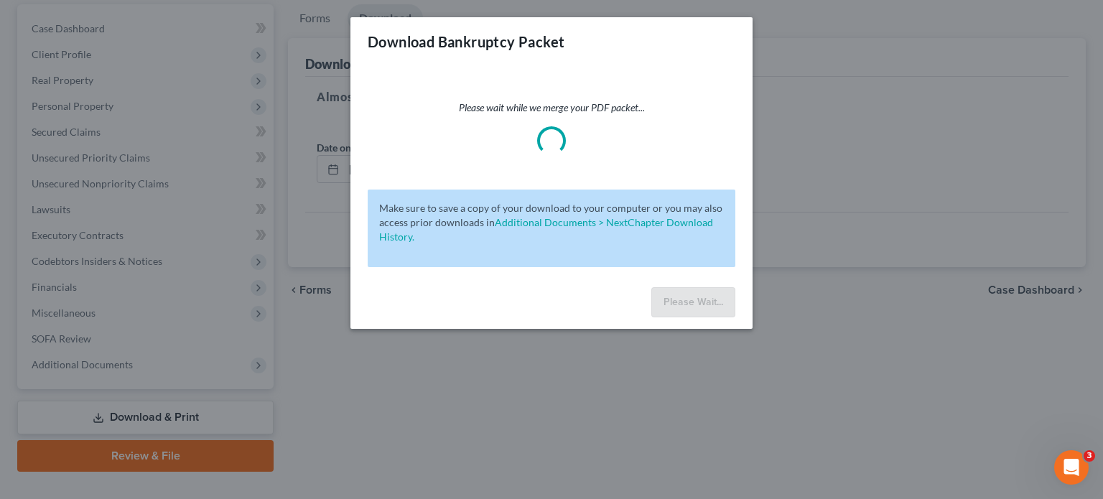
click at [77, 336] on div "Download Bankruptcy Packet Please wait while we merge your PDF packet... Make s…" at bounding box center [551, 249] width 1103 height 499
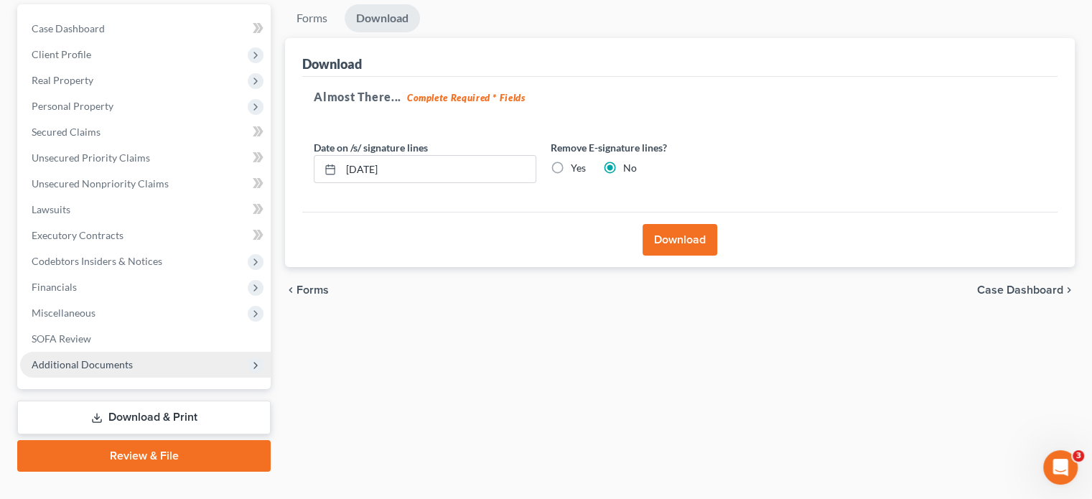
click at [75, 358] on span "Additional Documents" at bounding box center [82, 364] width 101 height 12
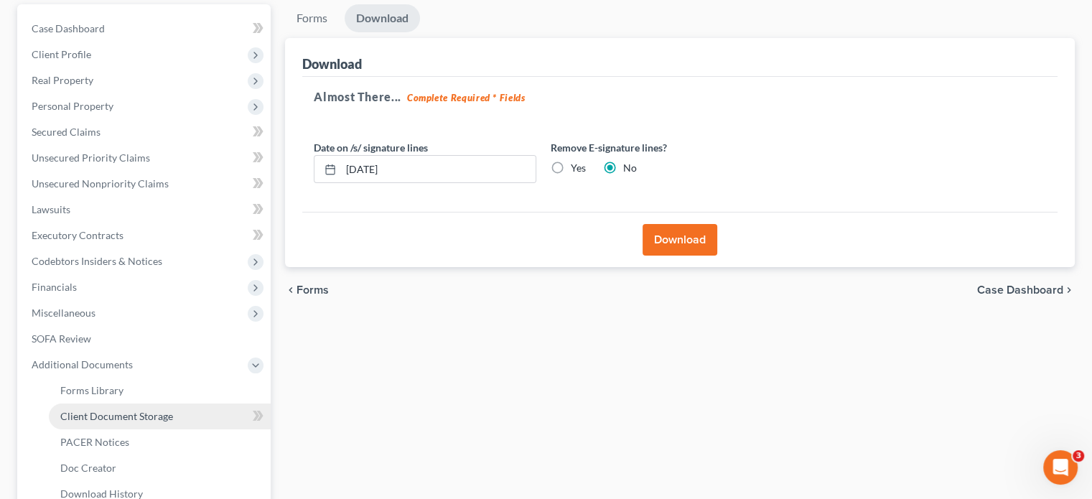
click at [149, 410] on span "Client Document Storage" at bounding box center [116, 416] width 113 height 12
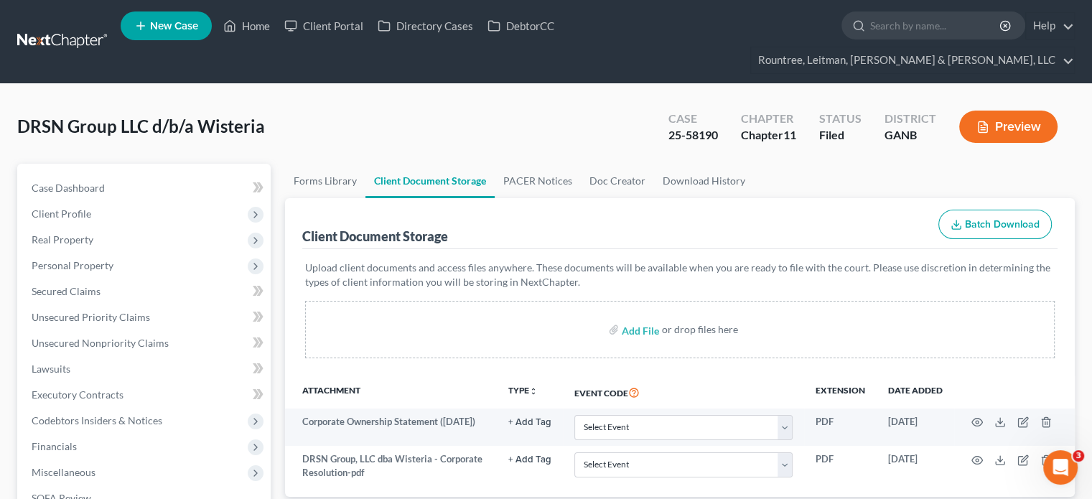
click at [469, 107] on div "DRSN Group LLC d/b/a Wisteria Upgraded Case 25-58190 Chapter Chapter 11 Status …" at bounding box center [545, 132] width 1057 height 62
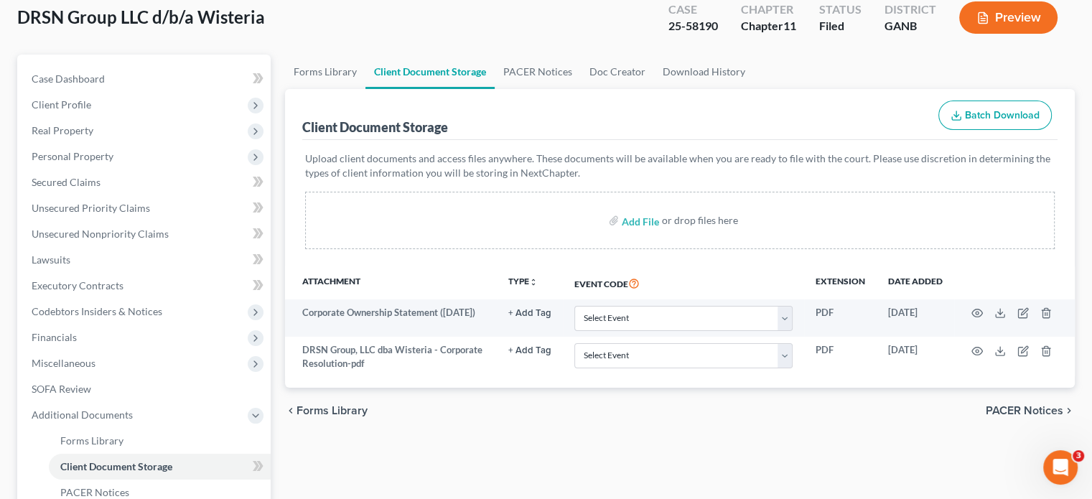
scroll to position [144, 0]
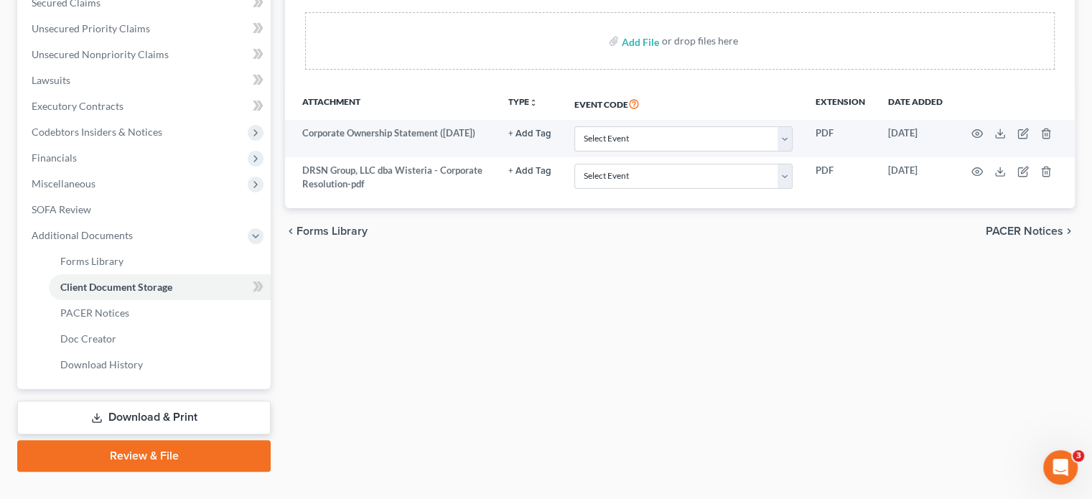
click at [131, 401] on link "Download & Print" at bounding box center [143, 418] width 253 height 34
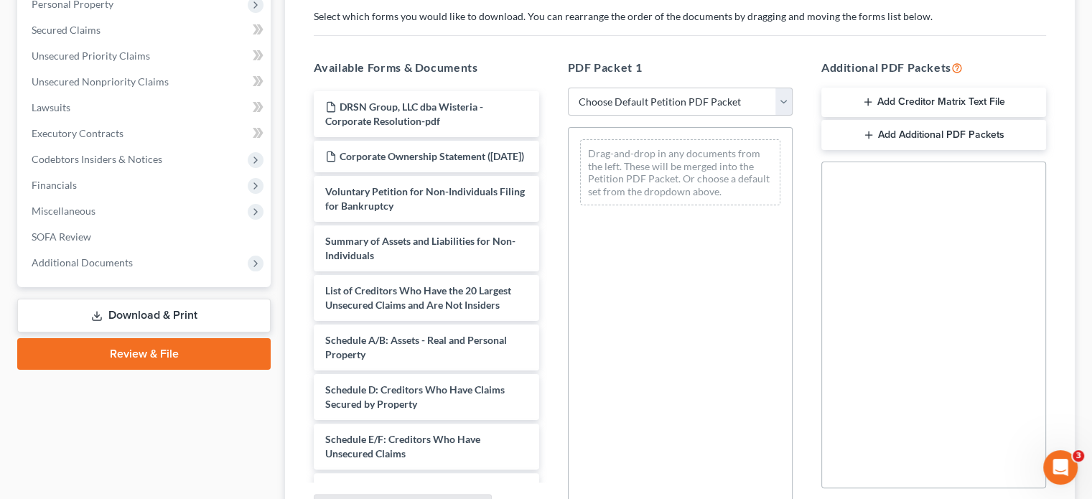
scroll to position [287, 0]
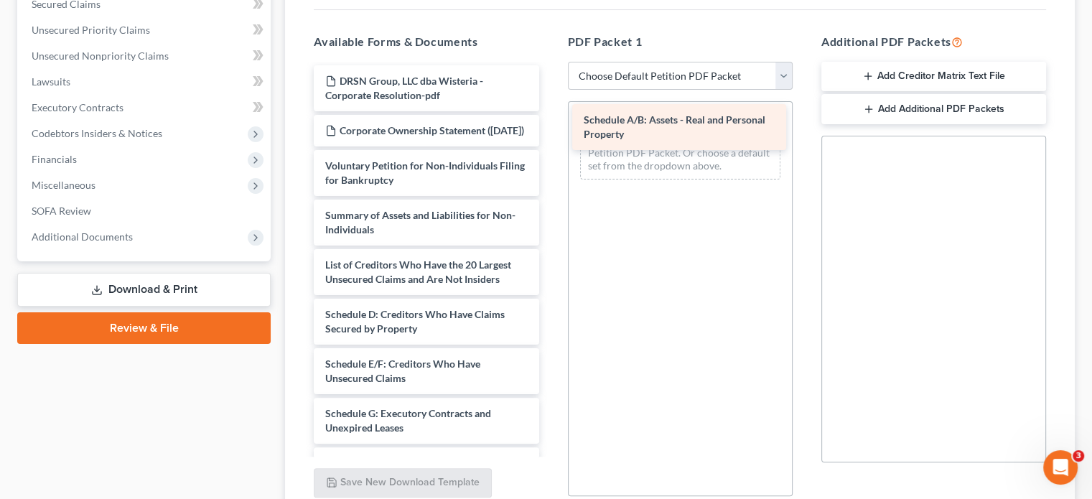
drag, startPoint x: 424, startPoint y: 305, endPoint x: 683, endPoint y: 121, distance: 317.1
click at [550, 121] on div "Schedule A/B: Assets - Real and Personal Property DRSN Group, LLC dba Wisteria …" at bounding box center [426, 391] width 248 height 653
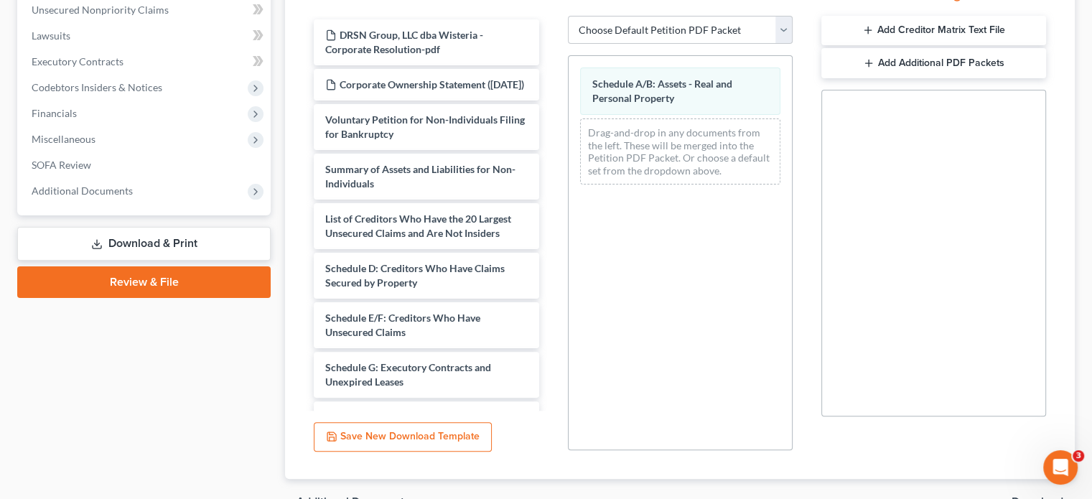
scroll to position [386, 0]
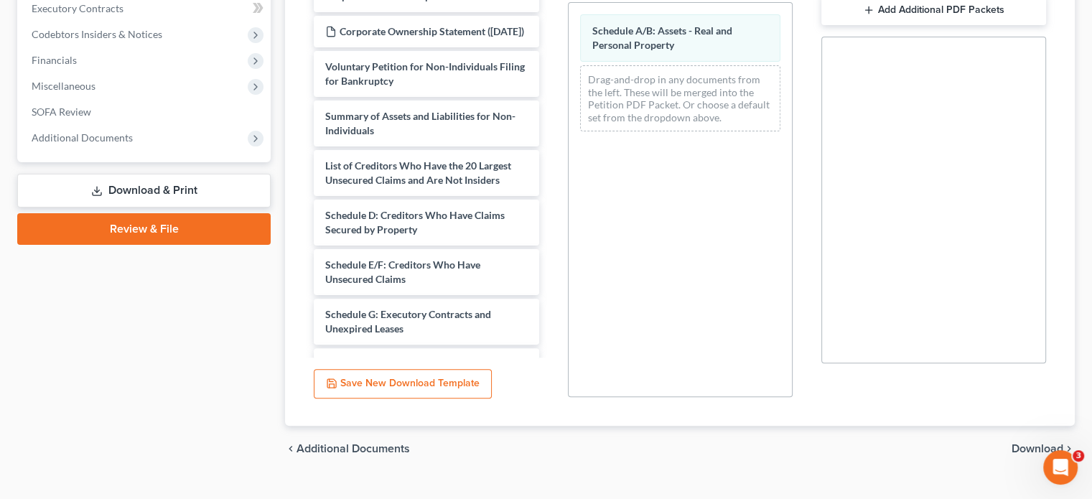
click at [1035, 443] on span "Download" at bounding box center [1037, 448] width 52 height 11
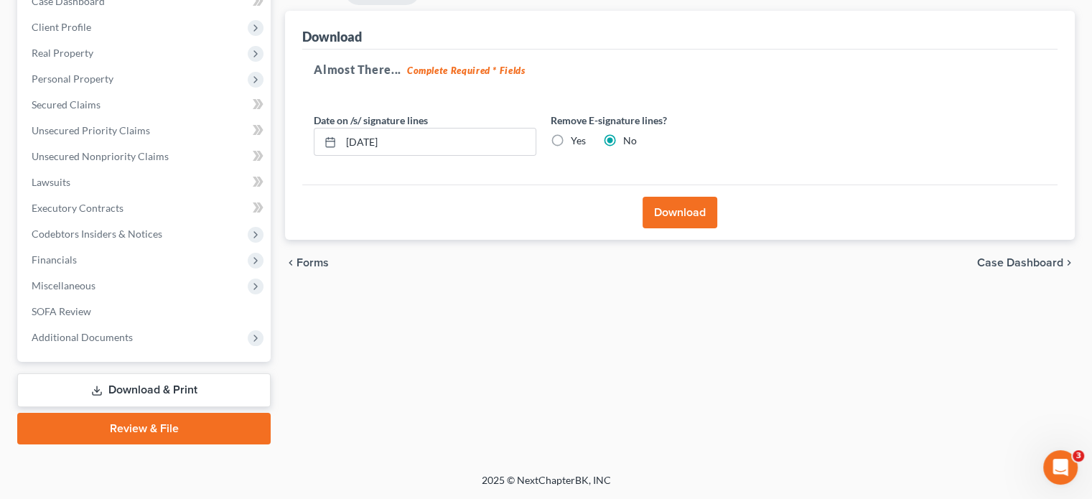
scroll to position [159, 0]
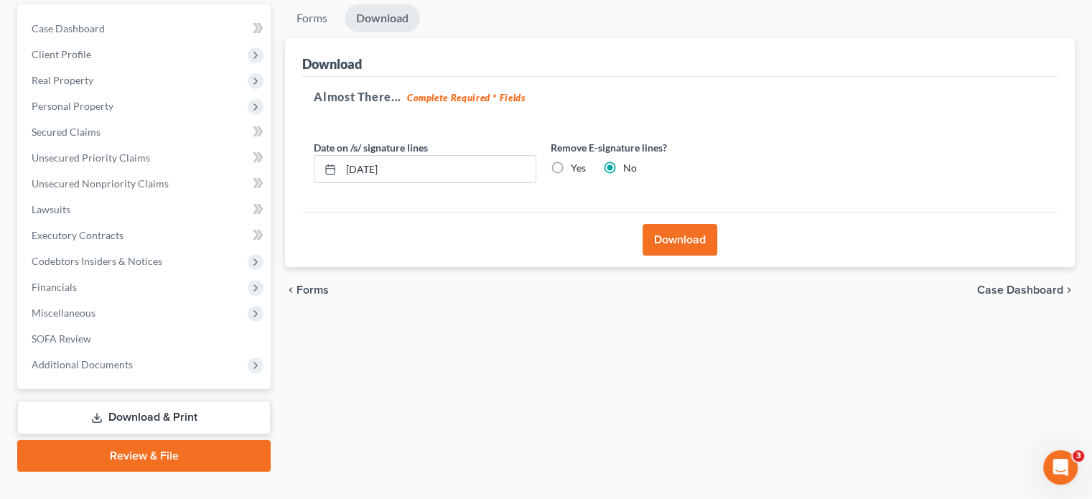
click at [673, 224] on button "Download" at bounding box center [679, 240] width 75 height 32
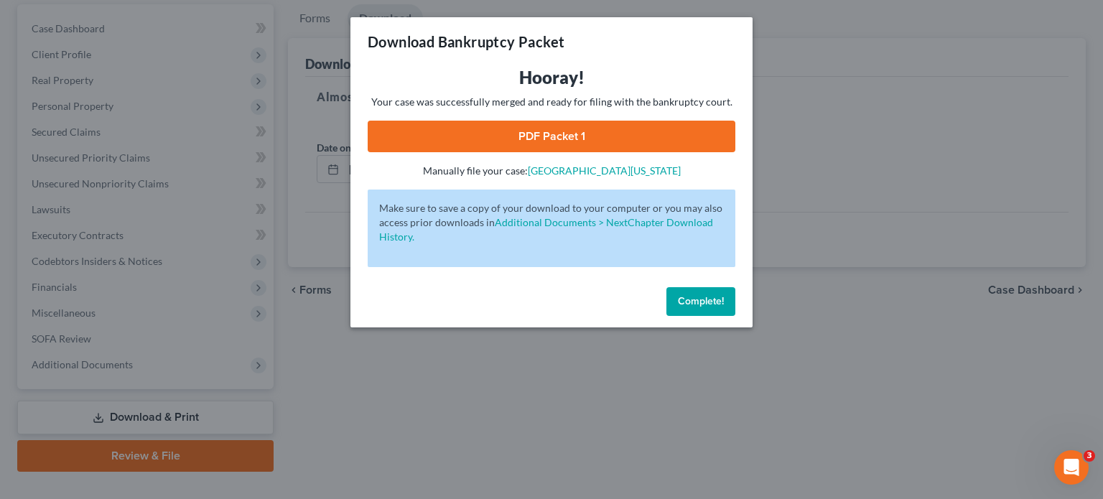
click at [560, 128] on link "PDF Packet 1" at bounding box center [552, 137] width 368 height 32
click at [696, 301] on span "Complete!" at bounding box center [701, 301] width 46 height 12
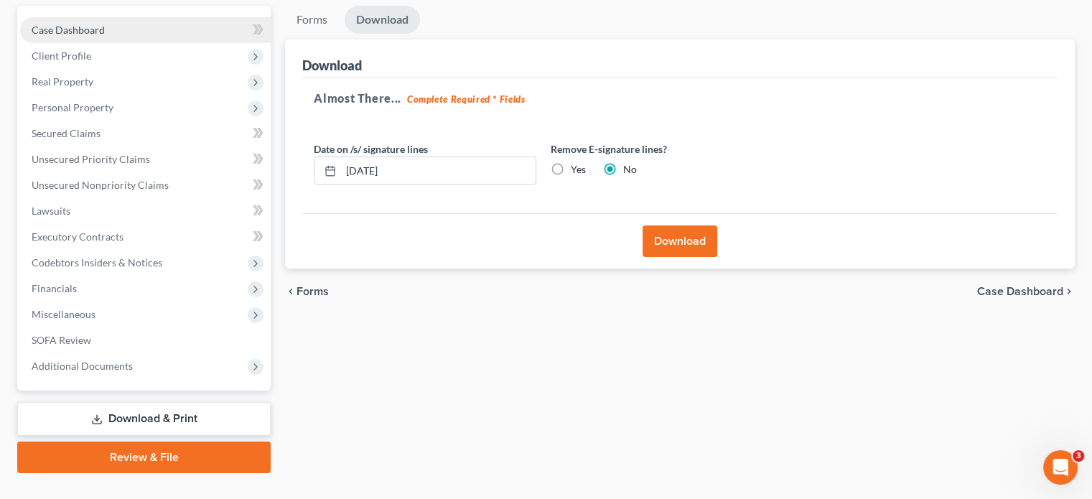
scroll to position [0, 0]
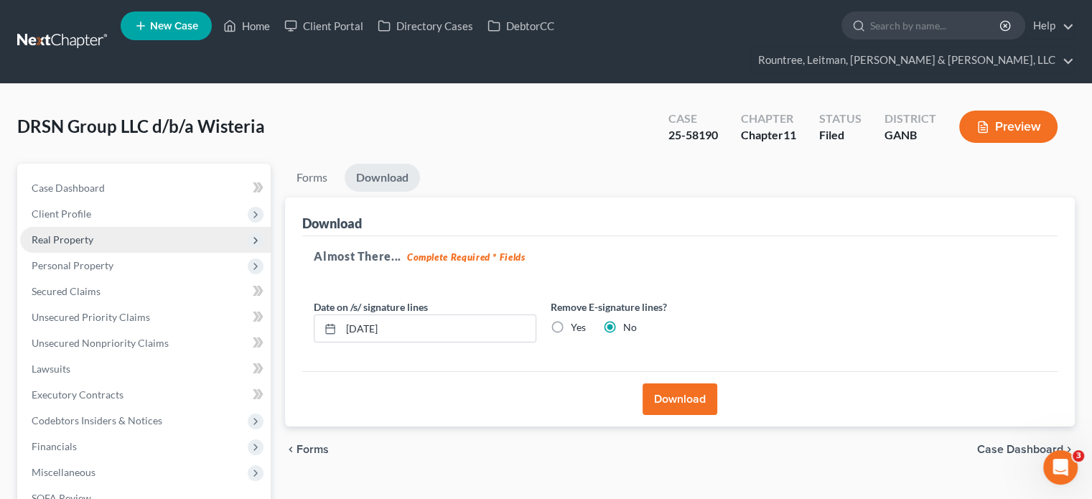
click at [74, 233] on span "Real Property" at bounding box center [63, 239] width 62 height 12
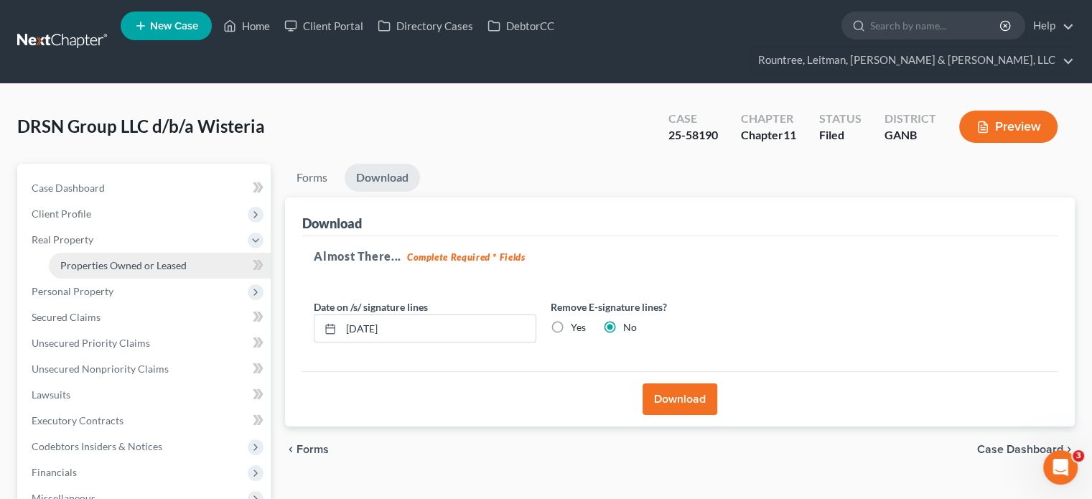
click at [138, 253] on link "Properties Owned or Leased" at bounding box center [160, 266] width 222 height 26
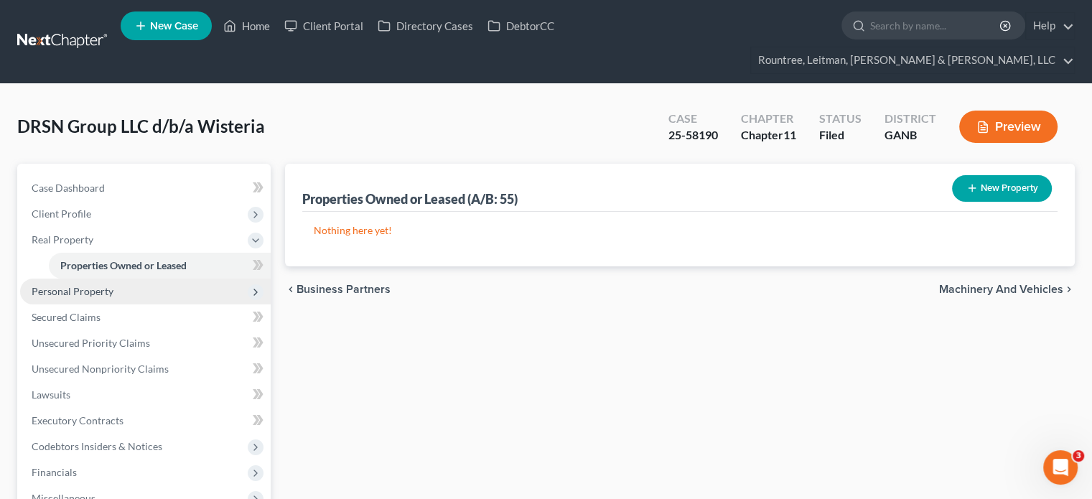
click at [71, 285] on span "Personal Property" at bounding box center [73, 291] width 82 height 12
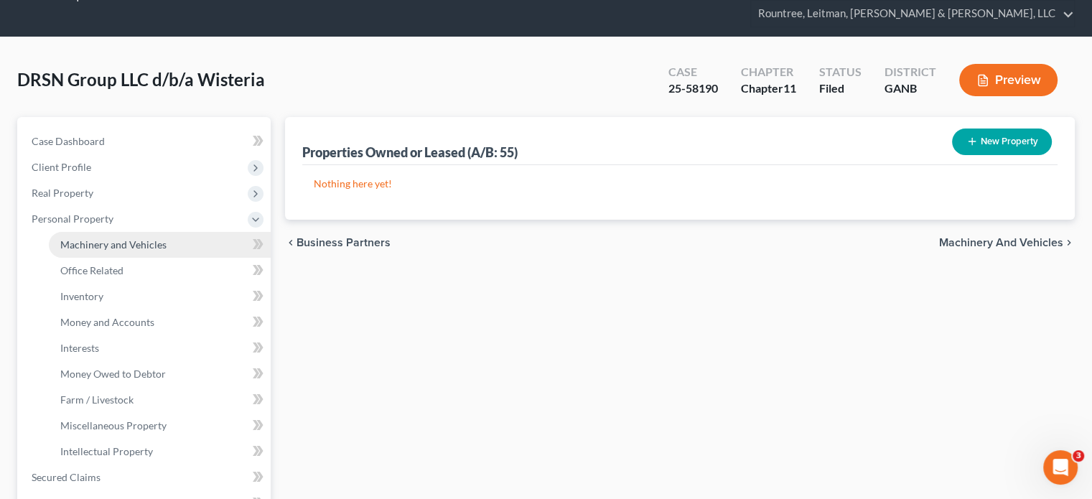
scroll to position [72, 0]
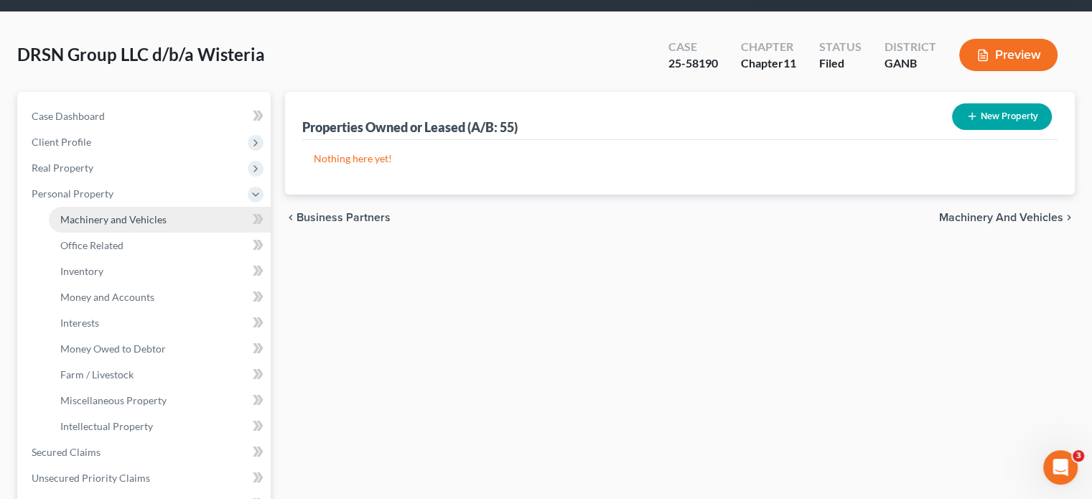
click at [98, 213] on span "Machinery and Vehicles" at bounding box center [113, 219] width 106 height 12
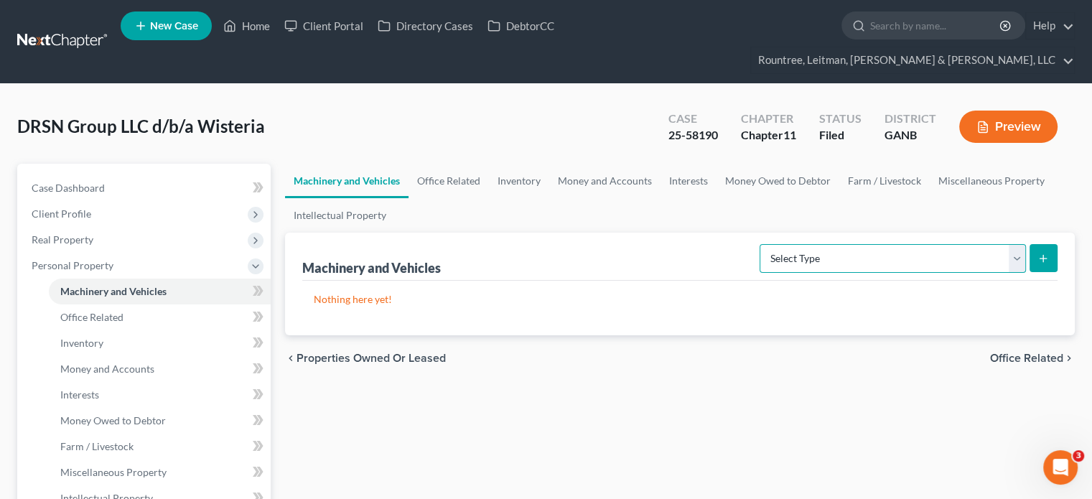
click at [1017, 244] on select "Select Type Aircraft (A/B: 49) Other Machinery, Fixtures and Equipment (A/B: 50…" at bounding box center [892, 258] width 266 height 29
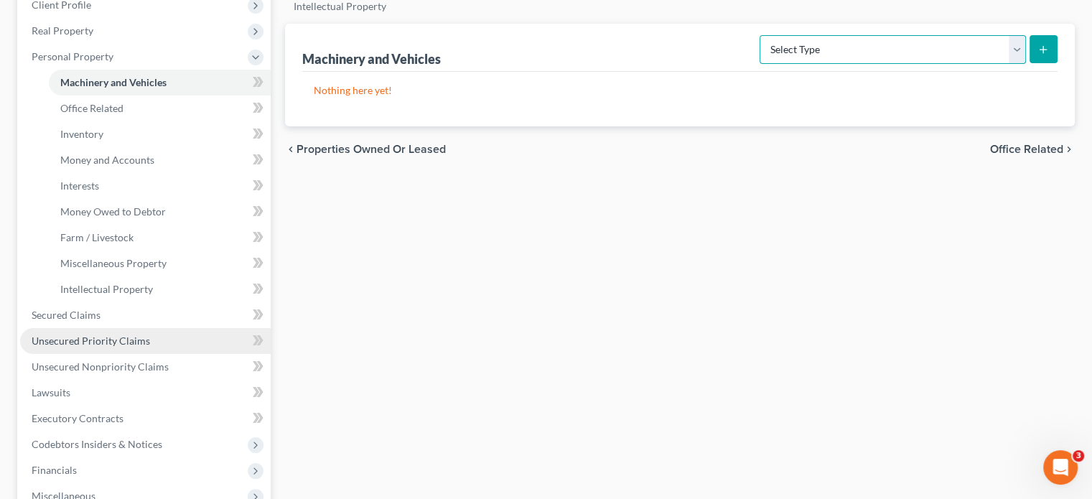
scroll to position [287, 0]
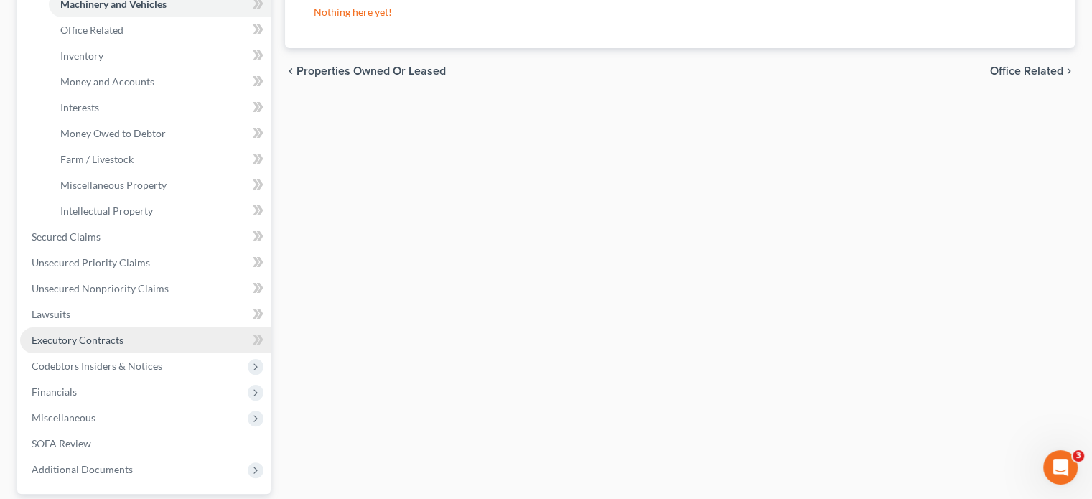
click at [90, 334] on span "Executory Contracts" at bounding box center [78, 340] width 92 height 12
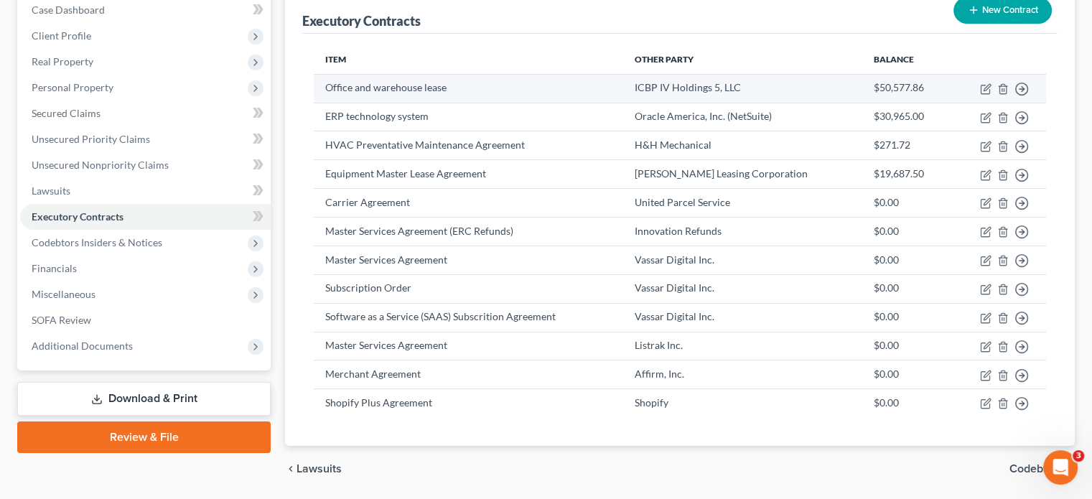
scroll to position [198, 0]
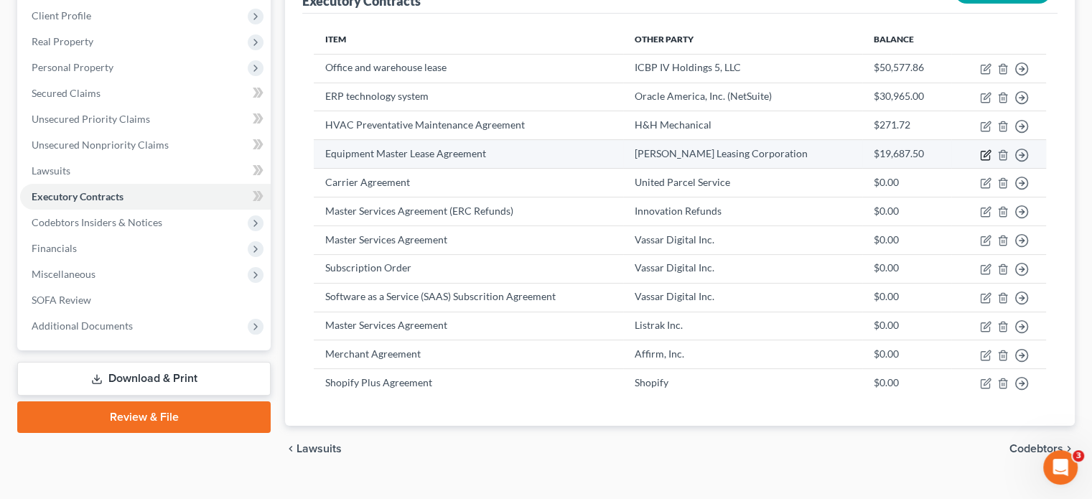
click at [981, 149] on icon "button" at bounding box center [985, 154] width 11 height 11
select select "3"
select select "35"
select select "2"
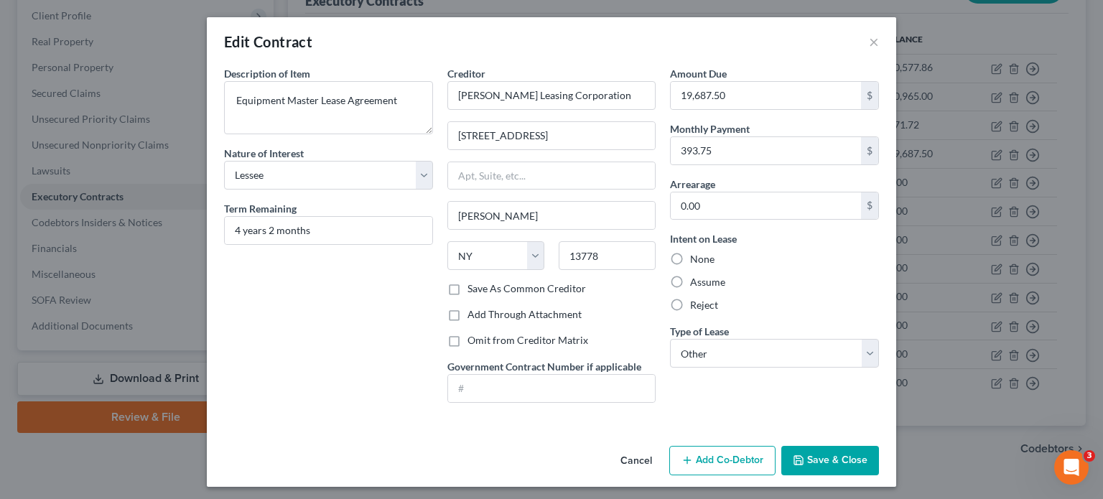
click at [831, 457] on button "Save & Close" at bounding box center [830, 461] width 98 height 30
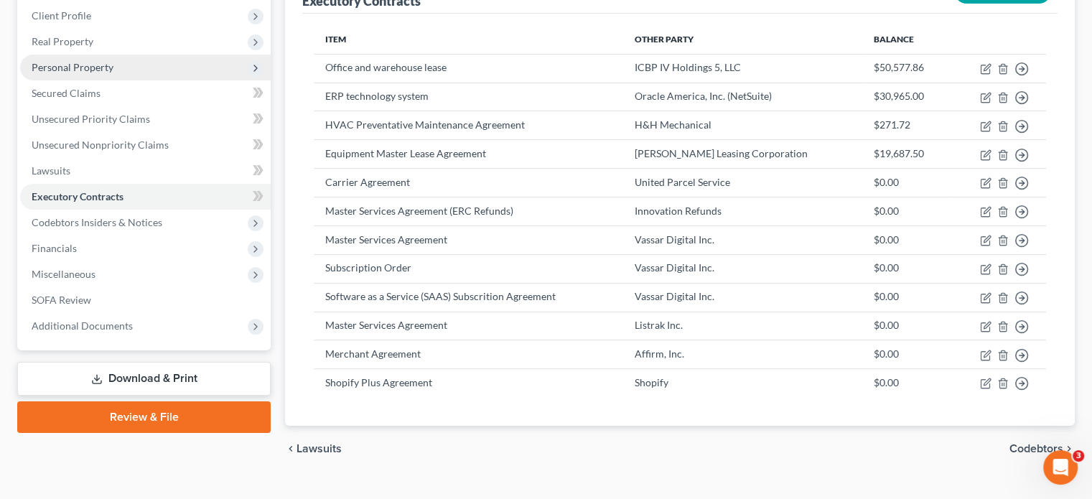
scroll to position [0, 0]
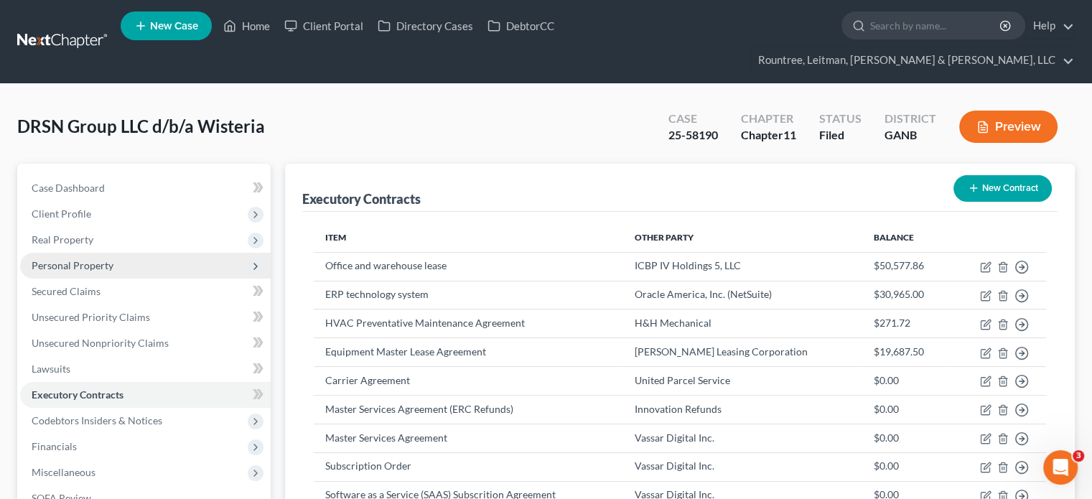
click at [89, 253] on span "Personal Property" at bounding box center [145, 266] width 251 height 26
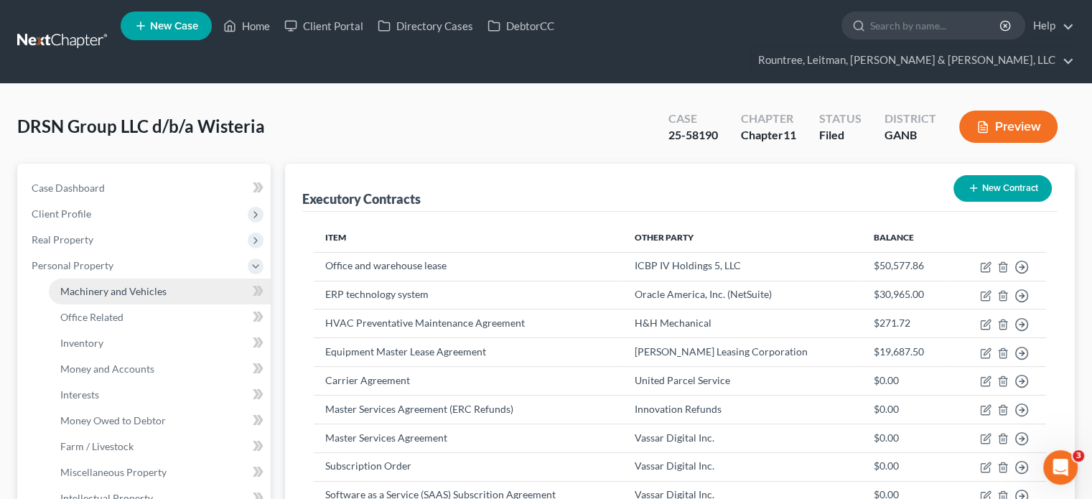
click at [106, 285] on span "Machinery and Vehicles" at bounding box center [113, 291] width 106 height 12
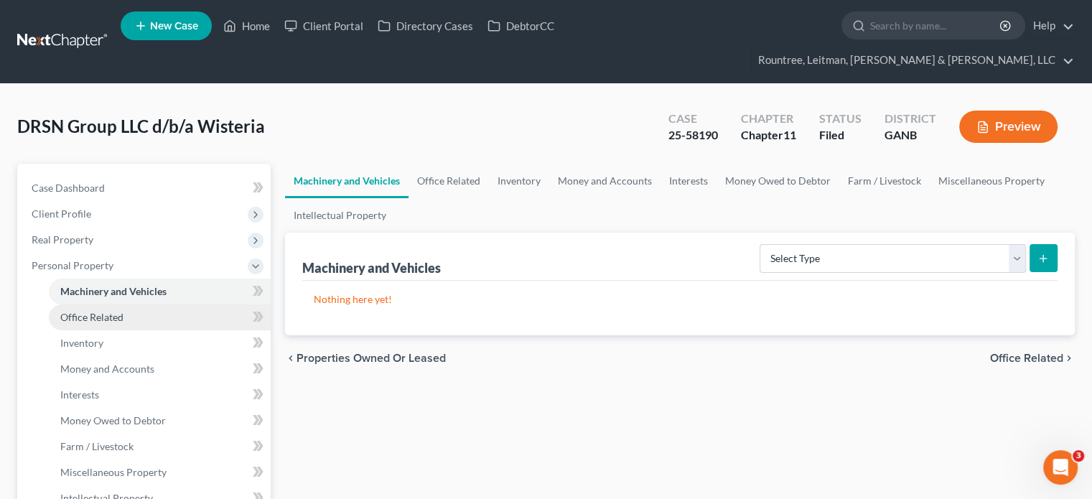
click at [78, 311] on span "Office Related" at bounding box center [91, 317] width 63 height 12
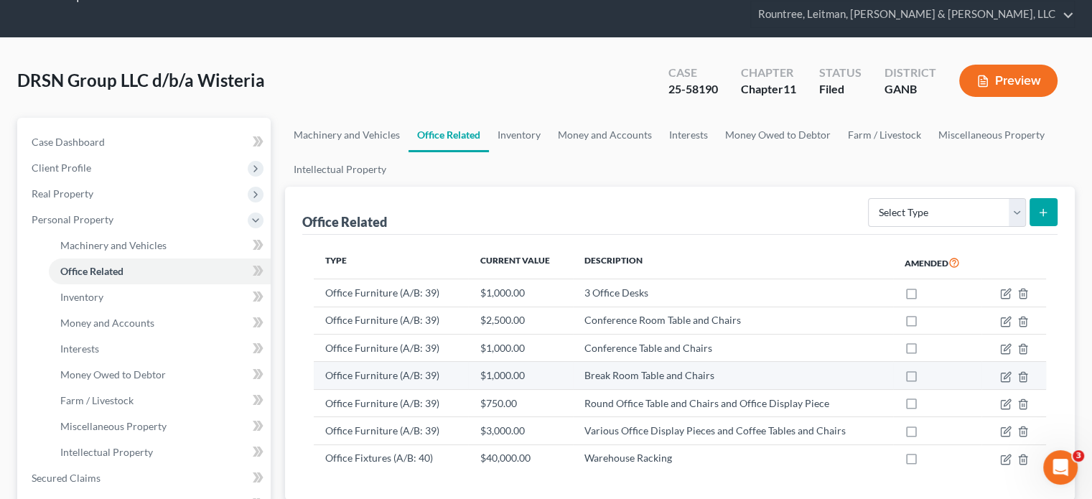
scroll to position [72, 0]
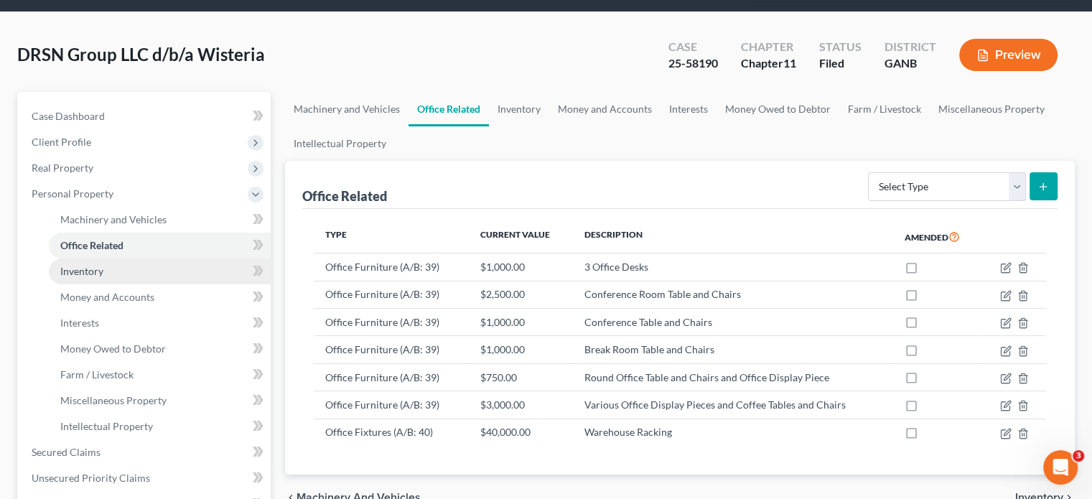
click at [70, 265] on span "Inventory" at bounding box center [81, 271] width 43 height 12
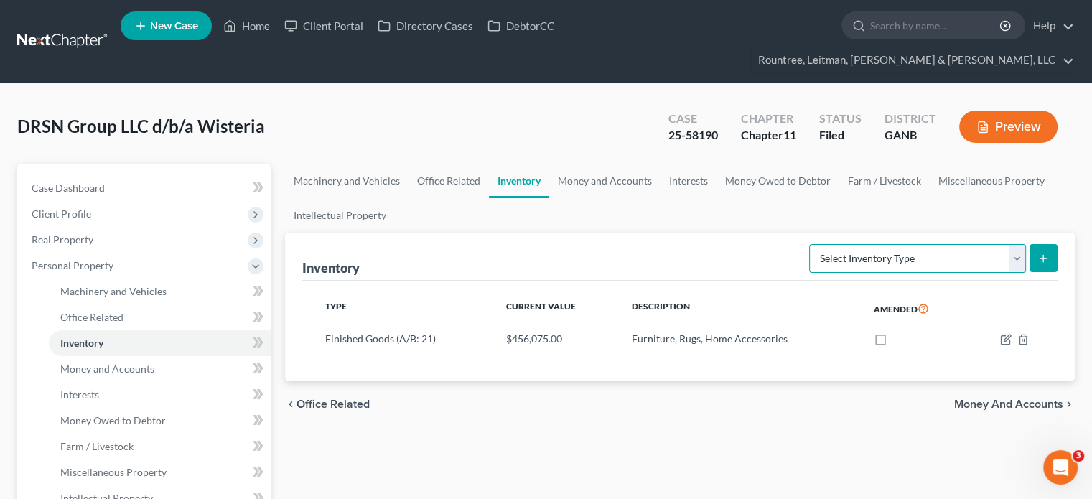
click at [1018, 244] on select "Select Inventory Type Finished Goods (A/B: 21) Other Inventory or Supplies (A/B…" at bounding box center [917, 258] width 217 height 29
select select "other"
click at [809, 244] on select "Select Inventory Type Finished Goods (A/B: 21) Other Inventory or Supplies (A/B…" at bounding box center [917, 258] width 217 height 29
click at [1044, 244] on button "submit" at bounding box center [1043, 258] width 28 height 28
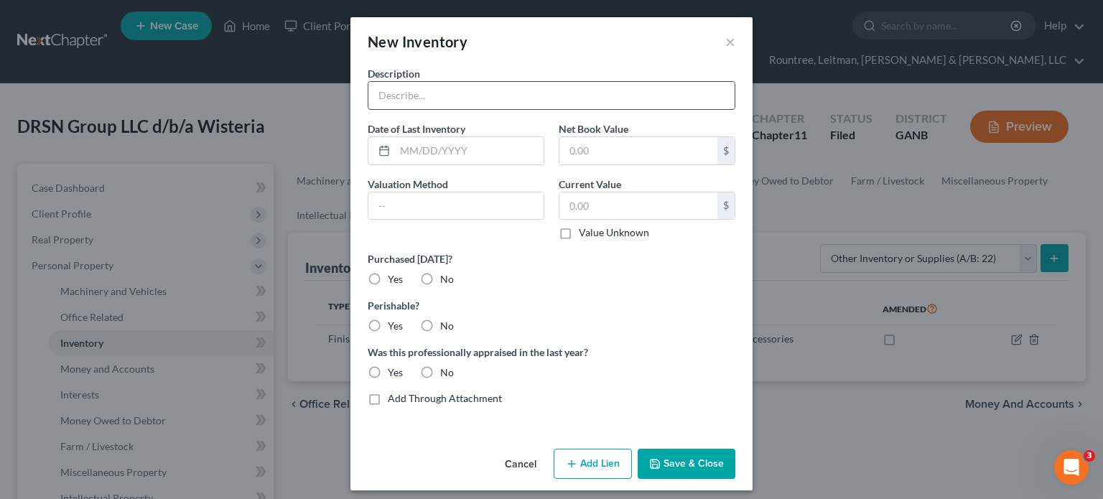
click at [454, 101] on input "text" at bounding box center [551, 95] width 366 height 27
type input "Shipping supplies"
click at [600, 126] on label "Net Book Value" at bounding box center [593, 128] width 70 height 15
click at [619, 141] on input "text" at bounding box center [638, 150] width 158 height 27
type input "500.00"
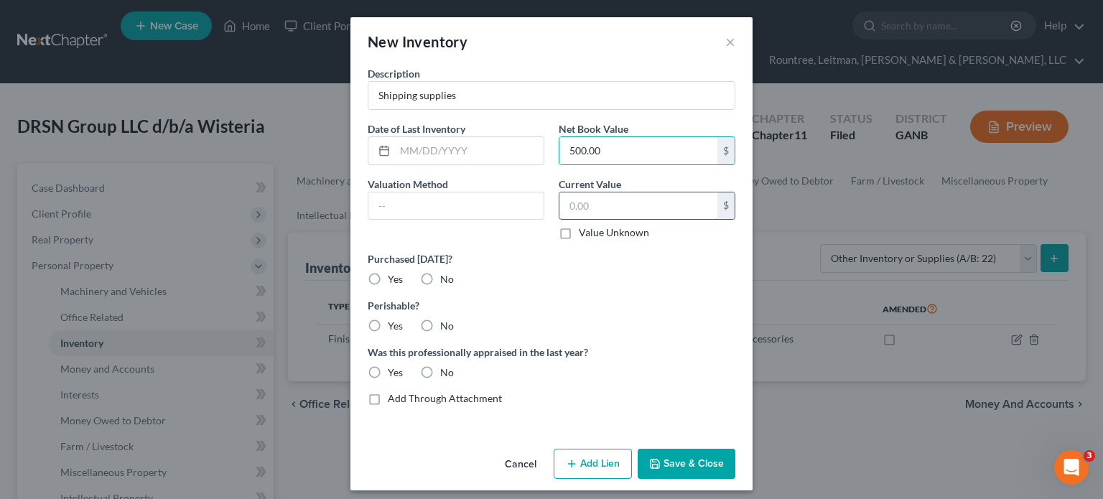
click at [643, 212] on input "text" at bounding box center [638, 205] width 158 height 27
type input "500.00"
click at [440, 273] on label "No" at bounding box center [447, 279] width 14 height 14
click at [446, 273] on input "No" at bounding box center [450, 276] width 9 height 9
radio input "true"
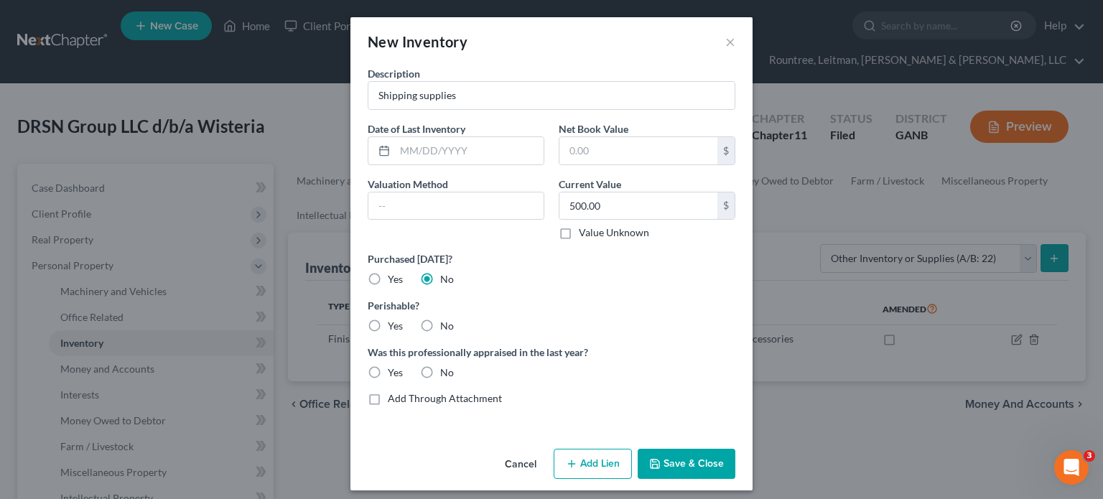
click at [440, 319] on label "No" at bounding box center [447, 326] width 14 height 14
click at [446, 319] on input "No" at bounding box center [450, 323] width 9 height 9
radio input "true"
click at [440, 368] on label "No" at bounding box center [447, 372] width 14 height 14
click at [446, 368] on input "No" at bounding box center [450, 369] width 9 height 9
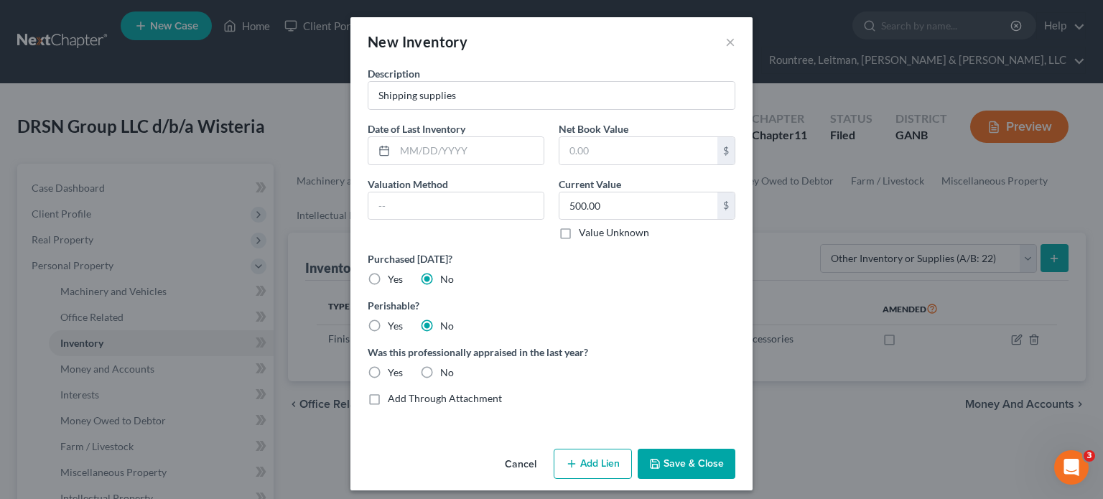
radio input "true"
click at [682, 456] on button "Save & Close" at bounding box center [686, 464] width 98 height 30
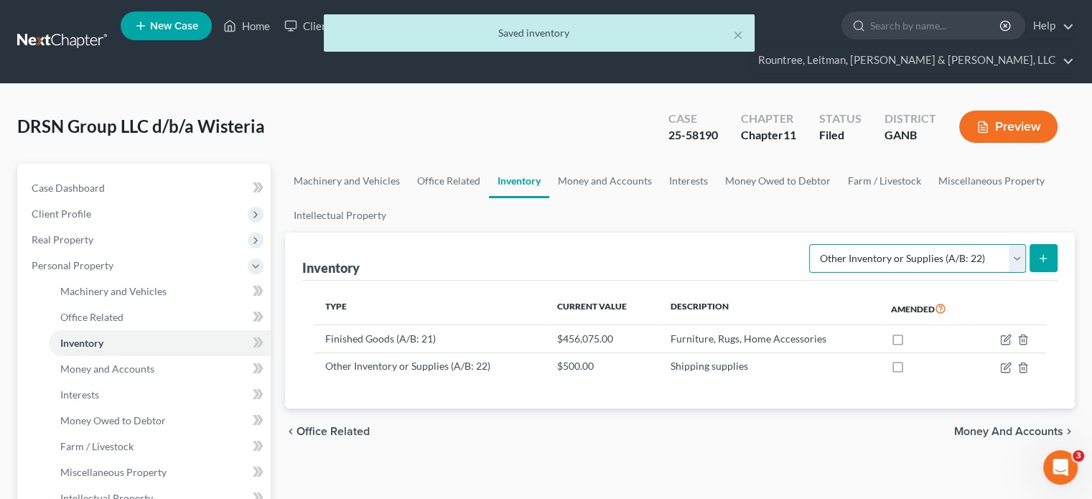
click at [1016, 244] on select "Select Inventory Type Finished Goods (A/B: 21) Other Inventory or Supplies (A/B…" at bounding box center [917, 258] width 217 height 29
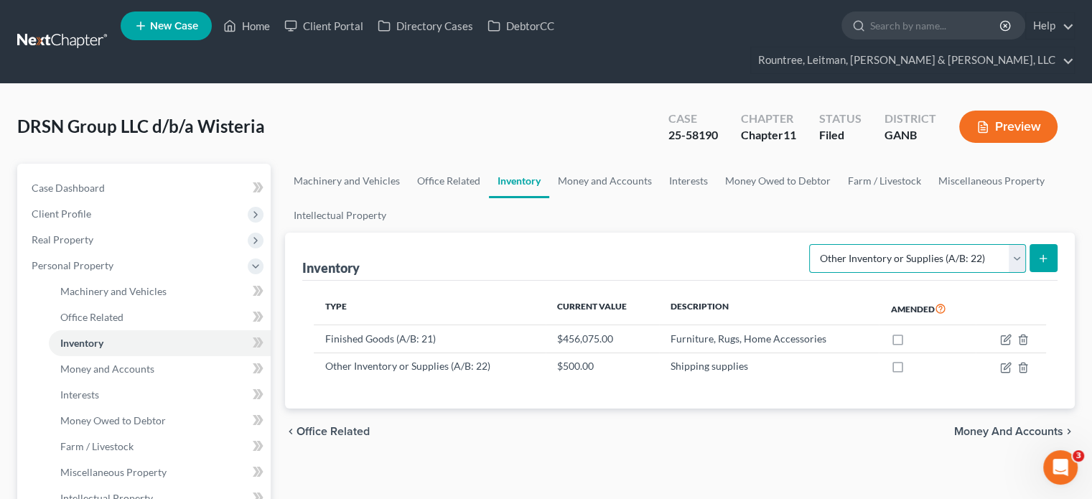
select select "taken_within_2_years"
click at [809, 244] on select "Select Inventory Type Finished Goods (A/B: 21) Other Inventory or Supplies (A/B…" at bounding box center [917, 258] width 217 height 29
click at [1011, 244] on select "Select Inventory Type Finished Goods (A/B: 21) Other Inventory or Supplies (A/B…" at bounding box center [917, 258] width 217 height 29
click at [671, 233] on div "Inventory Select Inventory Type Finished Goods (A/B: 21) Other Inventory or Sup…" at bounding box center [679, 257] width 755 height 48
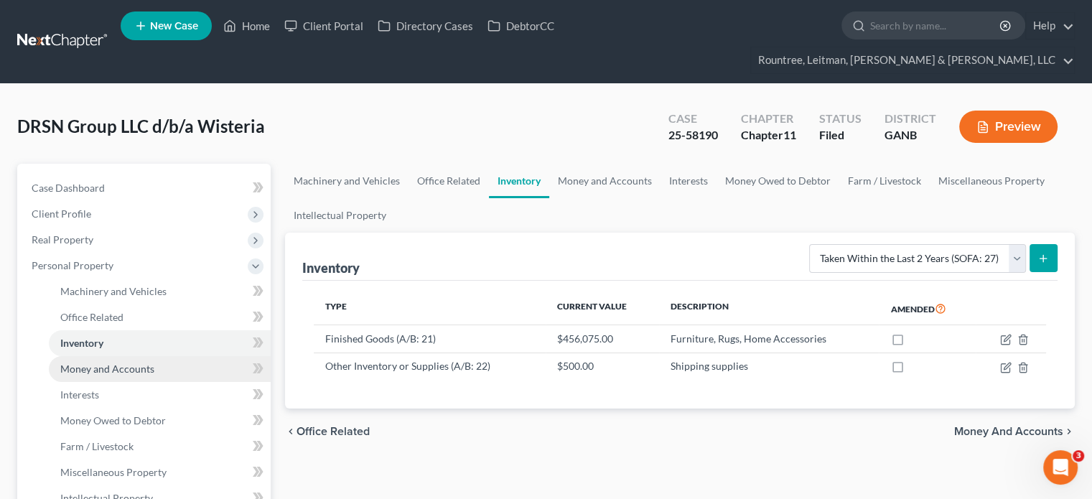
click at [130, 363] on span "Money and Accounts" at bounding box center [107, 369] width 94 height 12
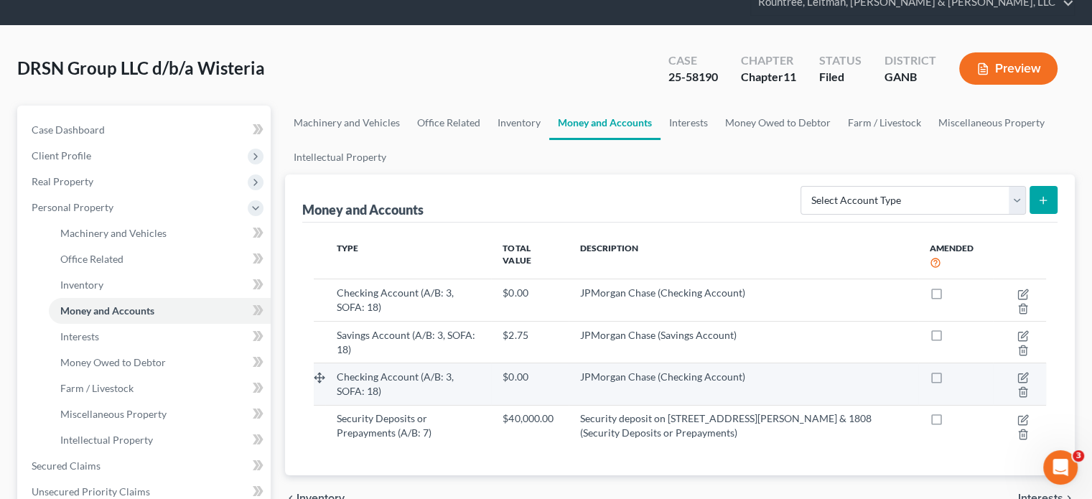
scroll to position [144, 0]
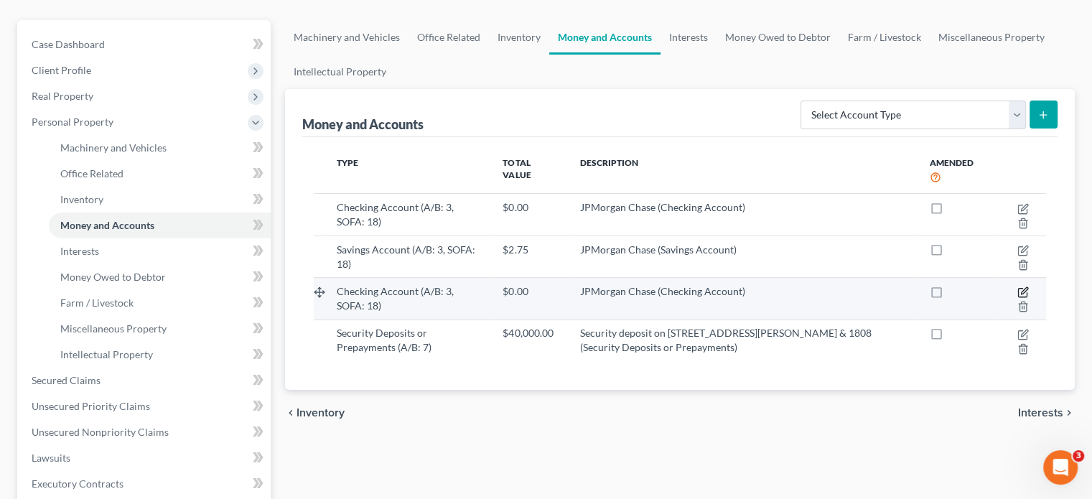
click at [1019, 286] on icon "button" at bounding box center [1022, 291] width 11 height 11
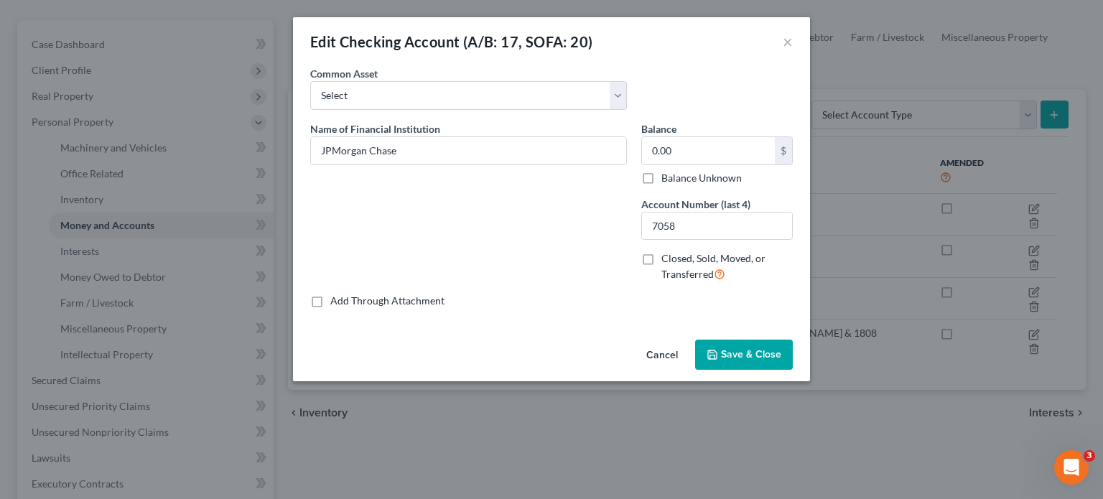
click at [658, 357] on button "Cancel" at bounding box center [662, 355] width 55 height 29
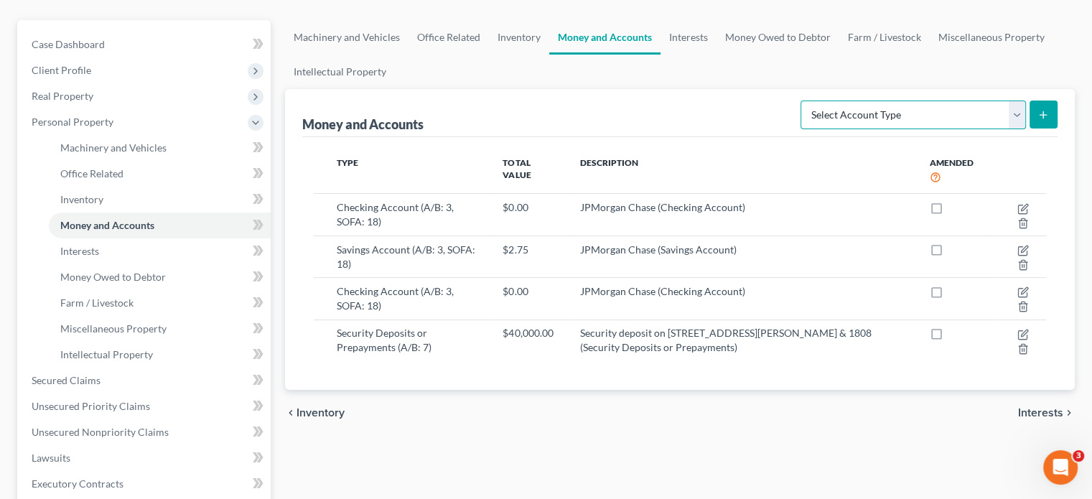
click at [1021, 100] on select "Select Account Type Brokerage (A/B: 3, SOFA: 18) Cash on Hand (A/B: 2) Certific…" at bounding box center [912, 114] width 225 height 29
select select "checking"
click at [803, 100] on select "Select Account Type Brokerage (A/B: 3, SOFA: 18) Cash on Hand (A/B: 2) Certific…" at bounding box center [912, 114] width 225 height 29
click at [1049, 100] on button "submit" at bounding box center [1043, 114] width 28 height 28
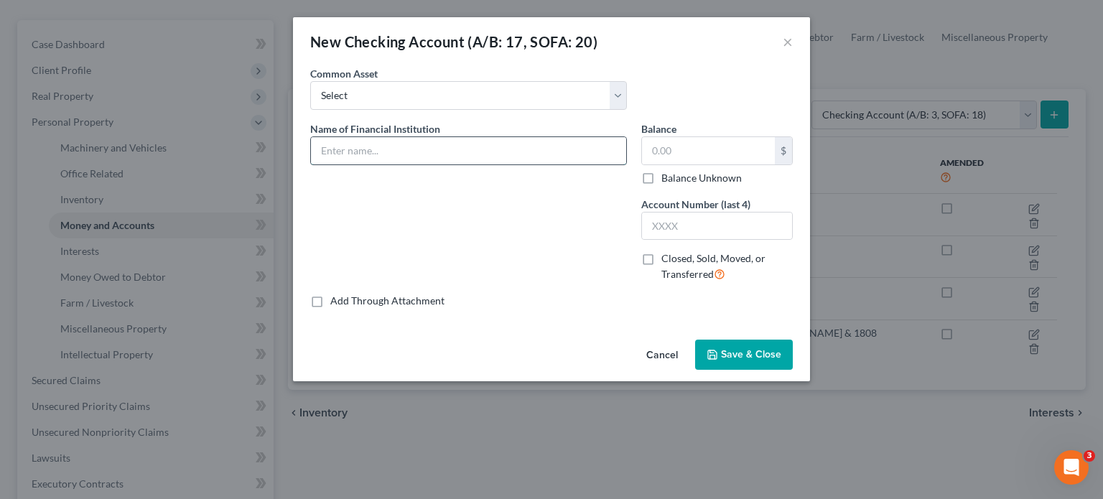
click at [398, 151] on input "text" at bounding box center [468, 150] width 315 height 27
type input "HSBC"
click at [724, 165] on div "$ Balance Unknown" at bounding box center [716, 160] width 151 height 49
click at [719, 149] on input "text" at bounding box center [708, 150] width 133 height 27
type input "0.00"
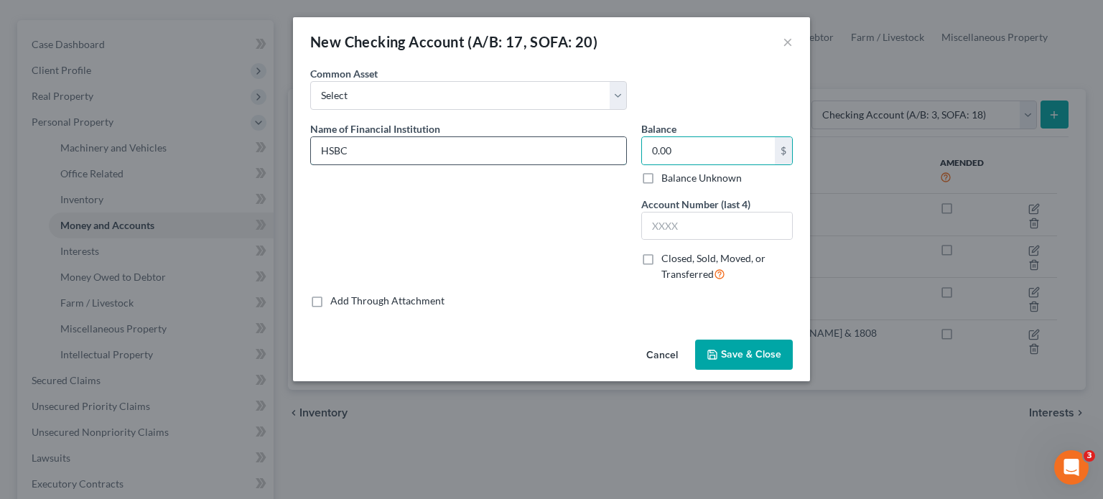
click at [390, 154] on input "HSBC" at bounding box center [468, 150] width 315 height 27
type input "HSBC (Dummy Account)"
click at [736, 355] on span "Save & Close" at bounding box center [751, 354] width 60 height 12
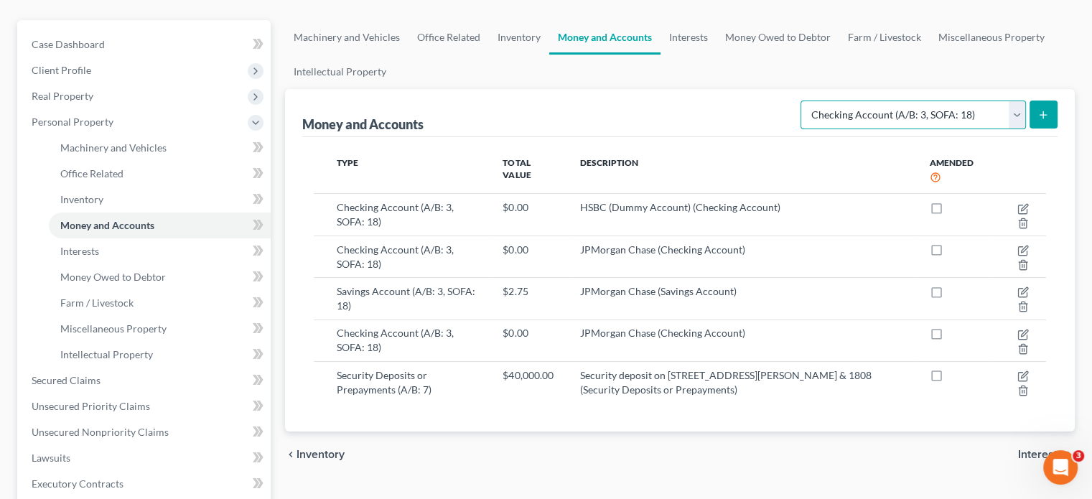
click at [1014, 100] on select "Select Account Type Brokerage (A/B: 3, SOFA: 18) Cash on Hand (A/B: 2) Certific…" at bounding box center [912, 114] width 225 height 29
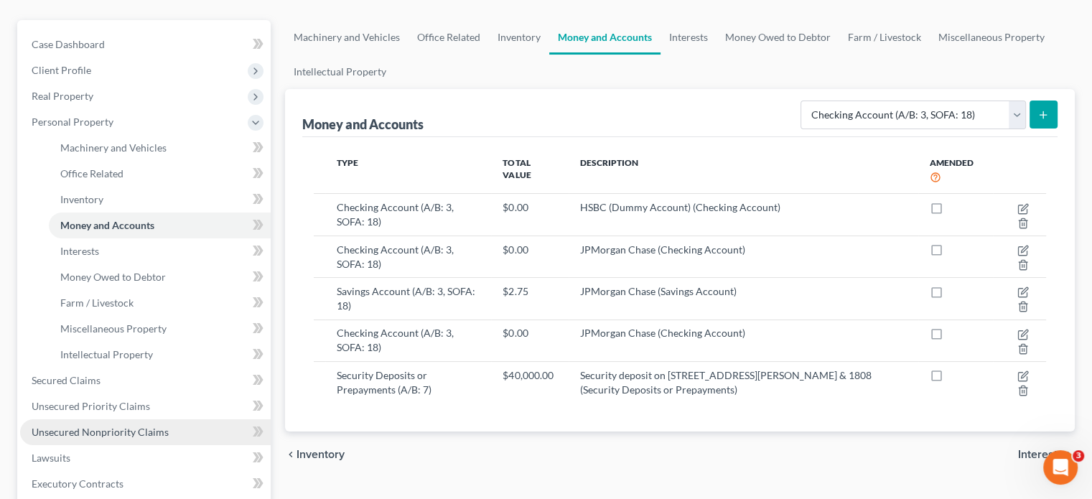
click at [75, 426] on span "Unsecured Nonpriority Claims" at bounding box center [100, 432] width 137 height 12
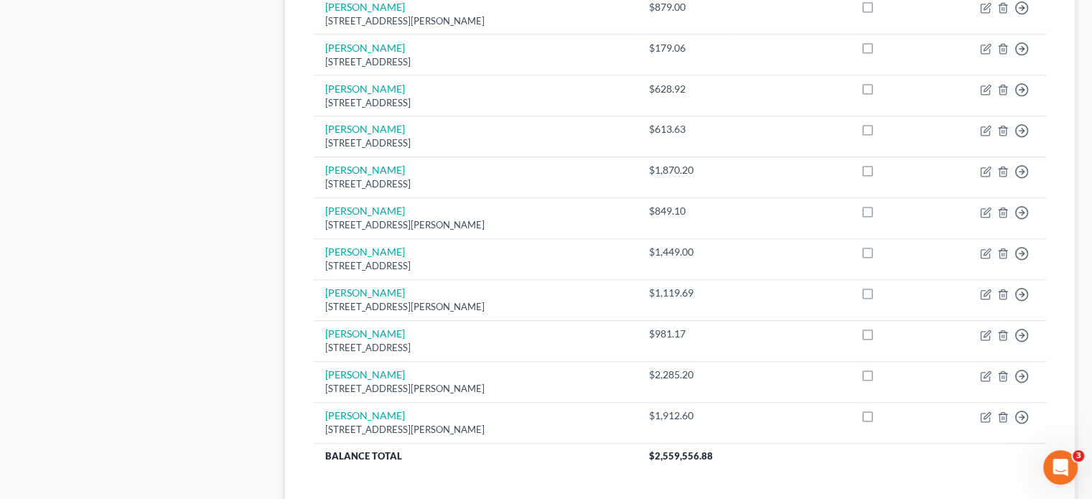
scroll to position [1149, 0]
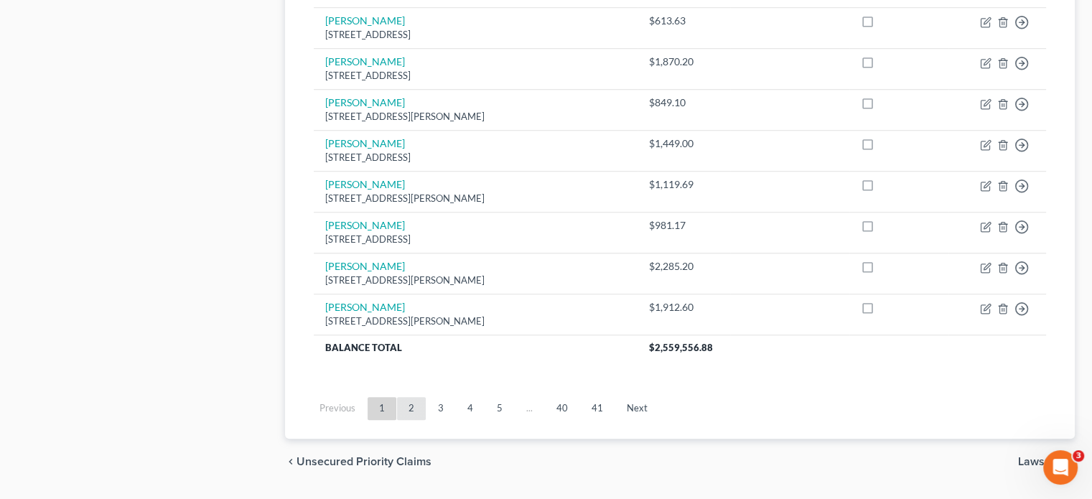
click at [422, 397] on link "2" at bounding box center [411, 408] width 29 height 23
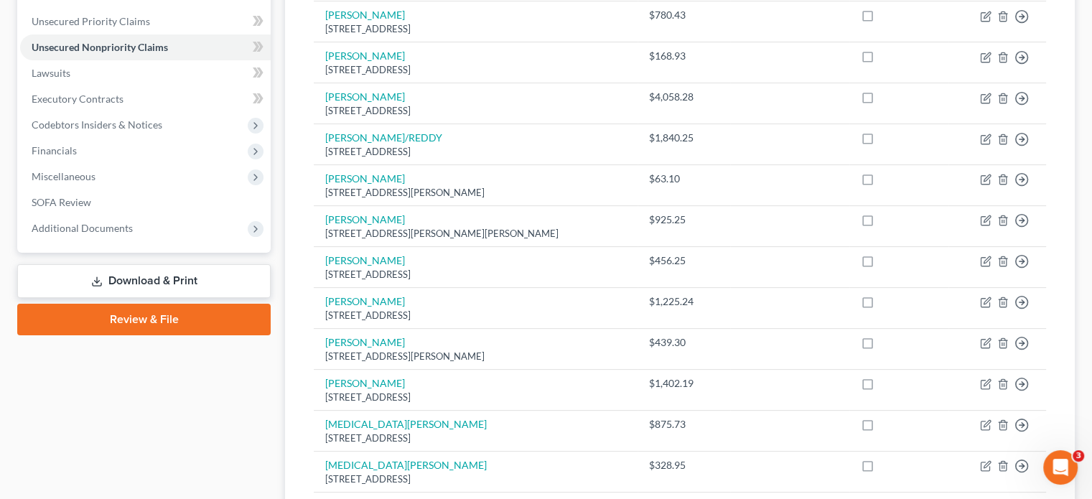
scroll to position [0, 0]
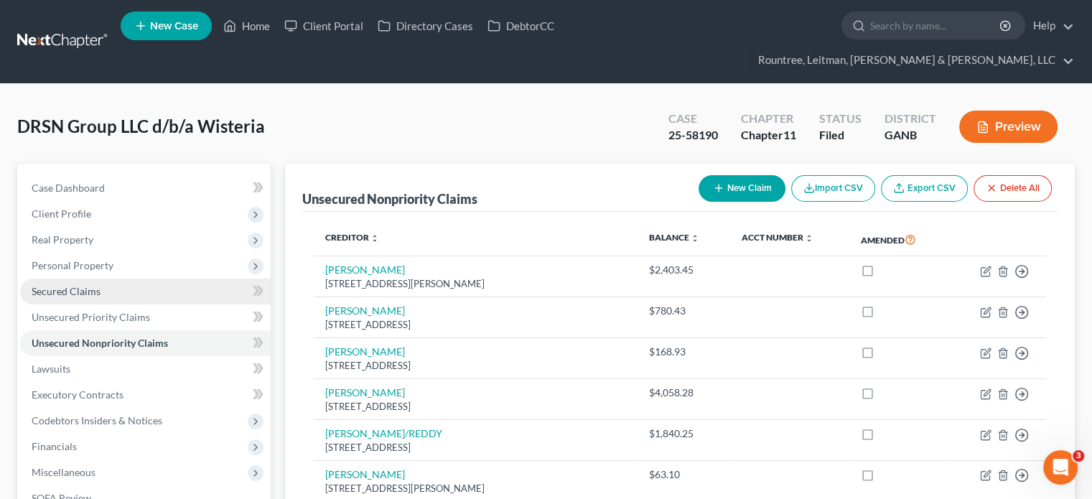
click at [71, 285] on span "Secured Claims" at bounding box center [66, 291] width 69 height 12
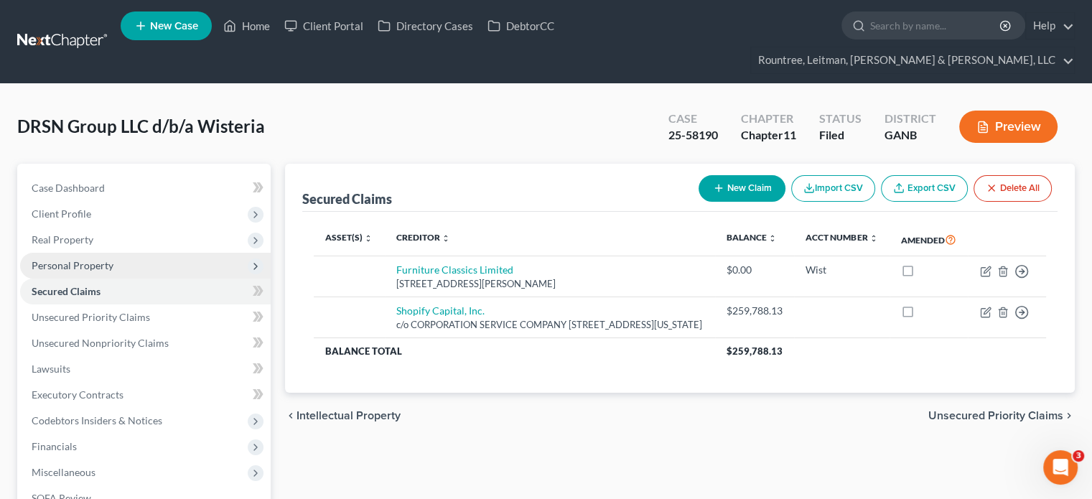
click at [95, 253] on span "Personal Property" at bounding box center [145, 266] width 251 height 26
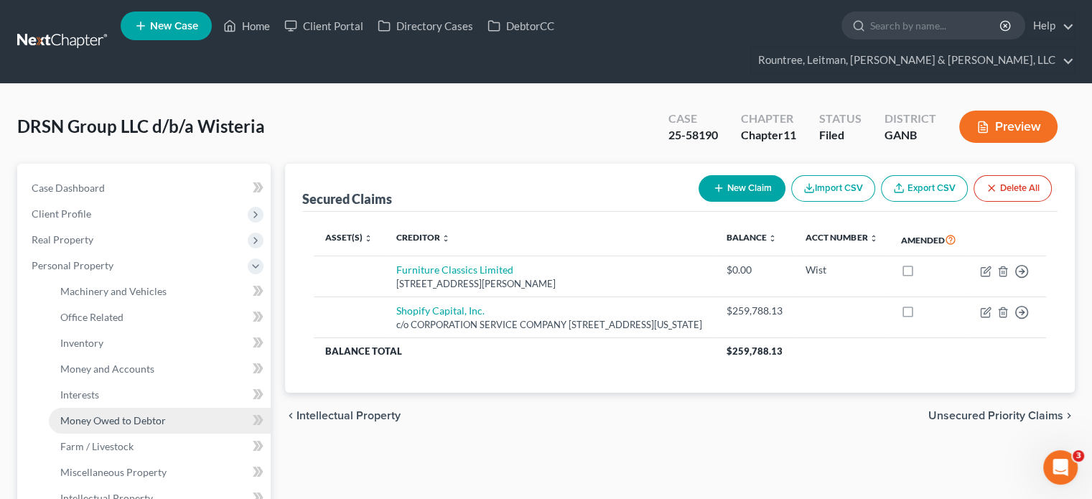
scroll to position [72, 0]
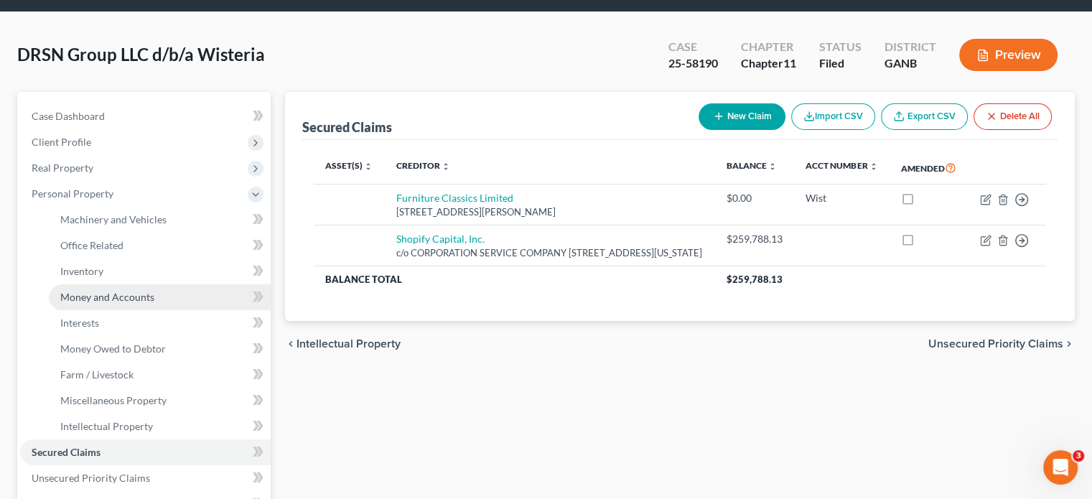
click at [116, 291] on span "Money and Accounts" at bounding box center [107, 297] width 94 height 12
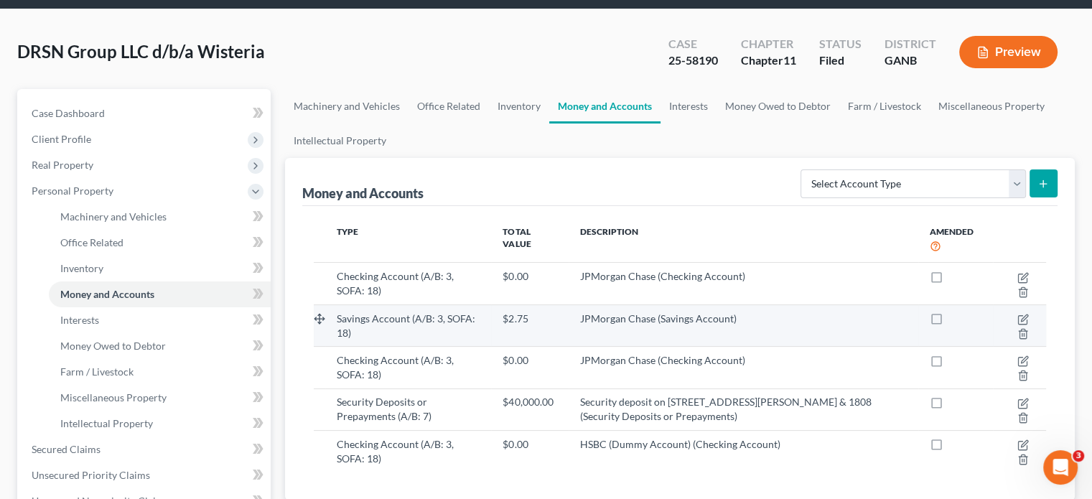
scroll to position [215, 0]
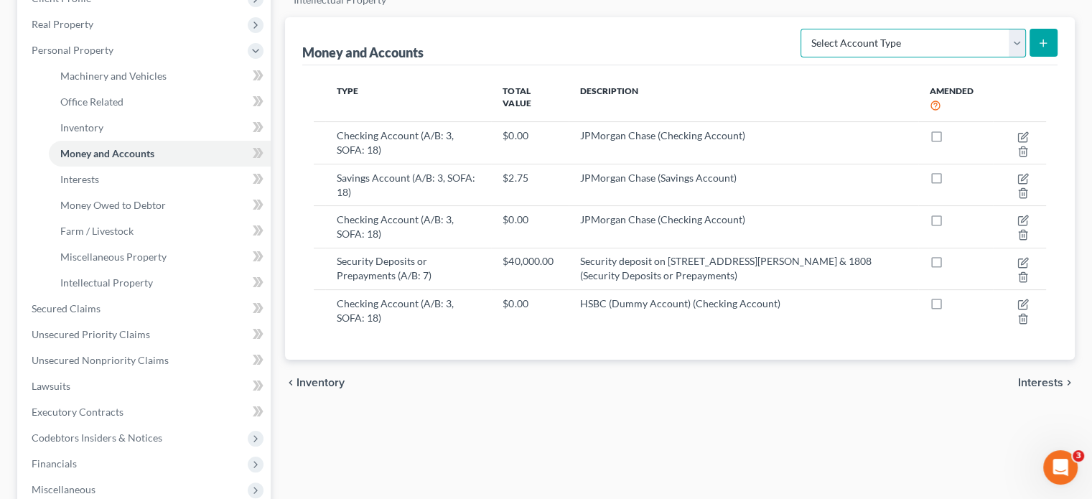
click at [1016, 29] on select "Select Account Type Brokerage (A/B: 3, SOFA: 18) Cash on Hand (A/B: 2) Certific…" at bounding box center [912, 43] width 225 height 29
click at [719, 449] on div "Machinery and Vehicles Office Related Inventory Money and Accounts Interests Mo…" at bounding box center [680, 298] width 804 height 700
click at [96, 121] on span "Inventory" at bounding box center [81, 127] width 43 height 12
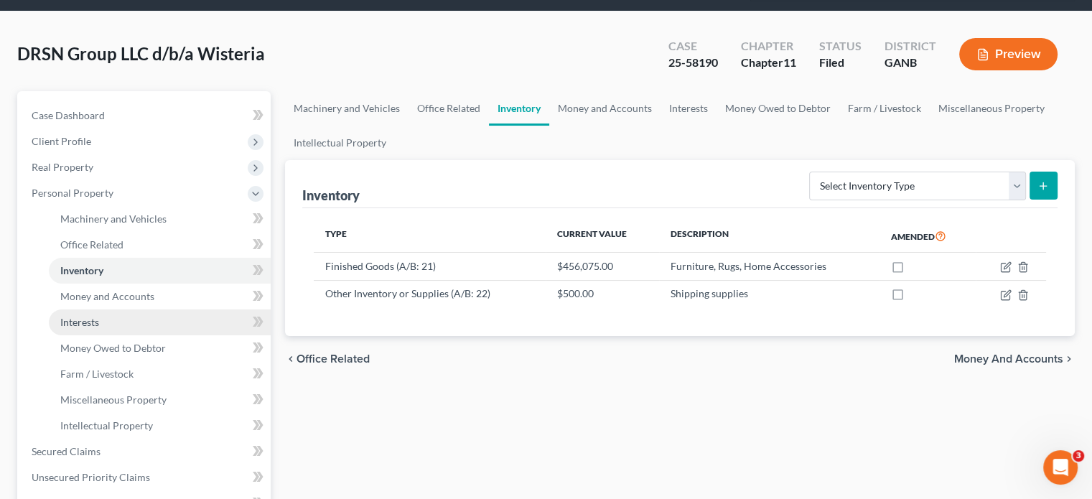
scroll to position [144, 0]
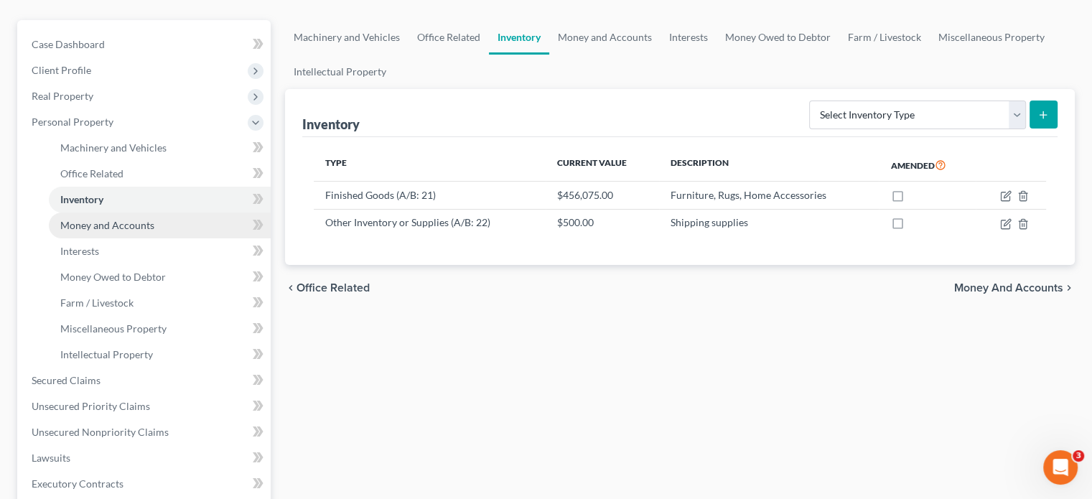
click at [104, 219] on span "Money and Accounts" at bounding box center [107, 225] width 94 height 12
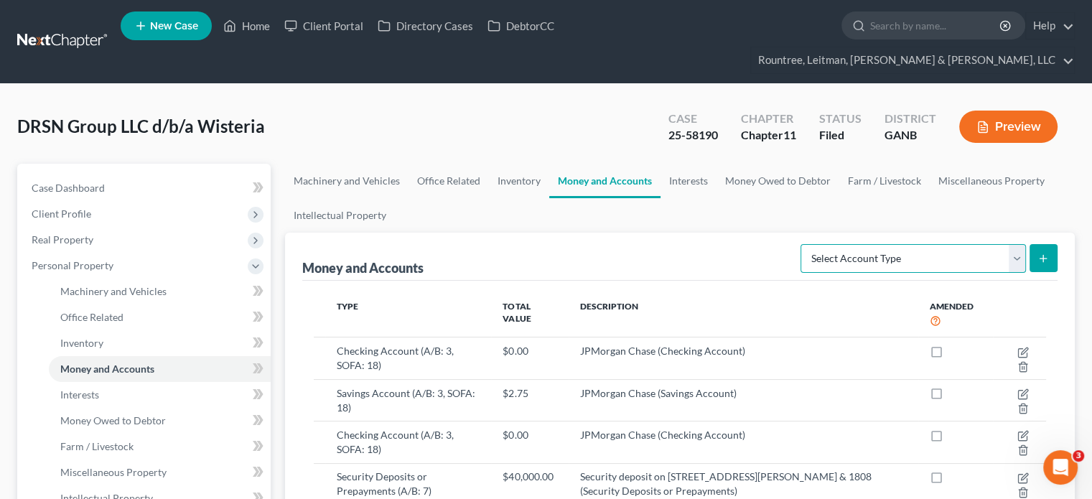
click at [1015, 244] on select "Select Account Type Brokerage (A/B: 3, SOFA: 18) Cash on Hand (A/B: 2) Certific…" at bounding box center [912, 258] width 225 height 29
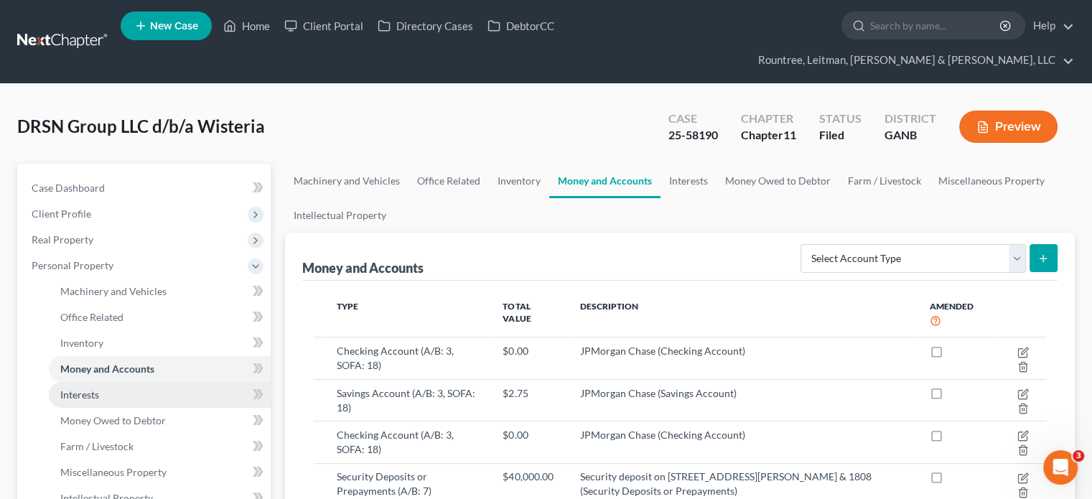
click at [126, 382] on link "Interests" at bounding box center [160, 395] width 222 height 26
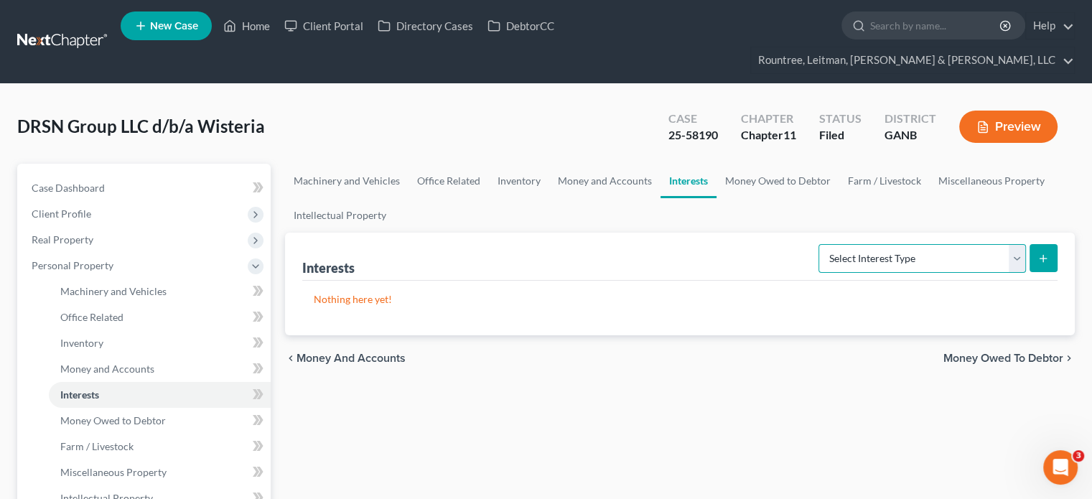
click at [1016, 244] on select "Select Interest Type Bond (A/B: 16) Incorporated Business (A/B: 15) Insurance P…" at bounding box center [921, 258] width 207 height 29
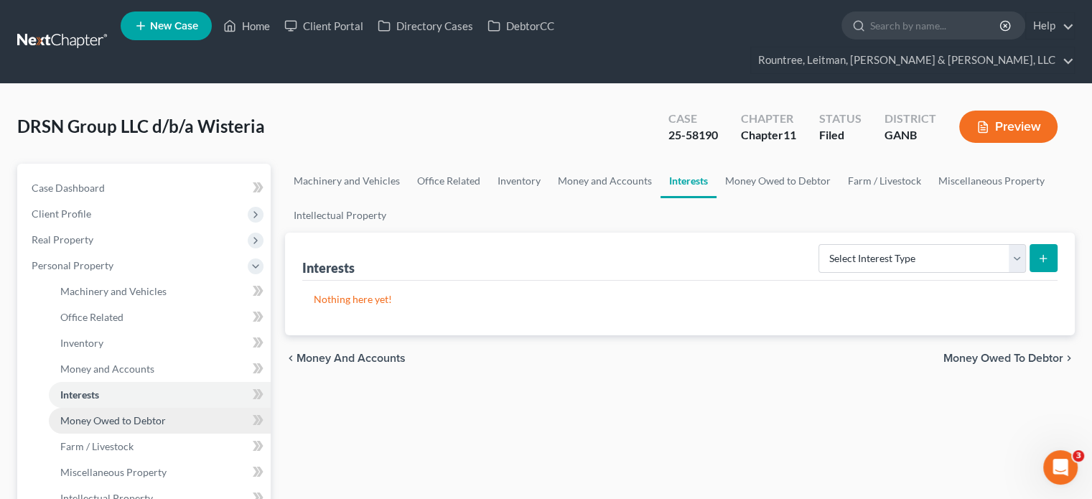
drag, startPoint x: 103, startPoint y: 391, endPoint x: 112, endPoint y: 391, distance: 9.3
click at [103, 414] on span "Money Owed to Debtor" at bounding box center [113, 420] width 106 height 12
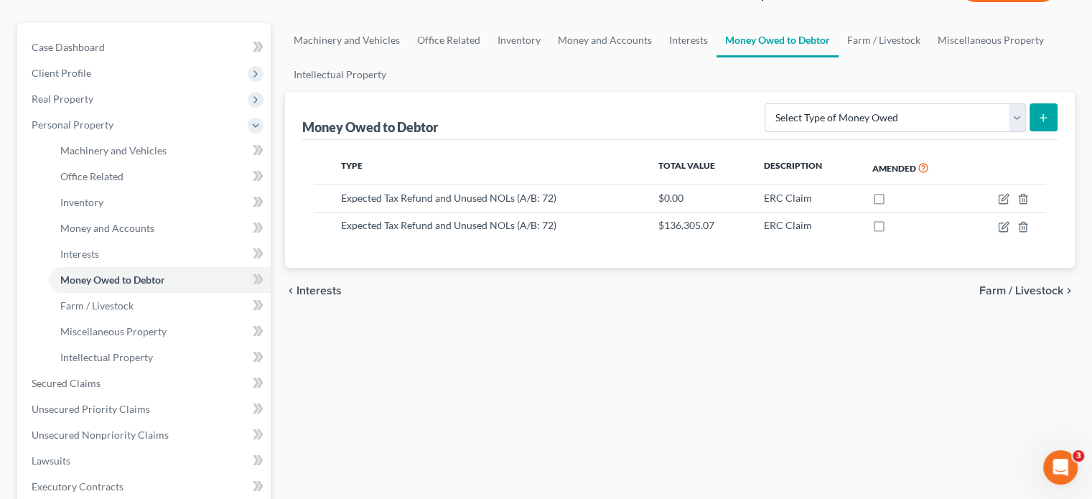
scroll to position [144, 0]
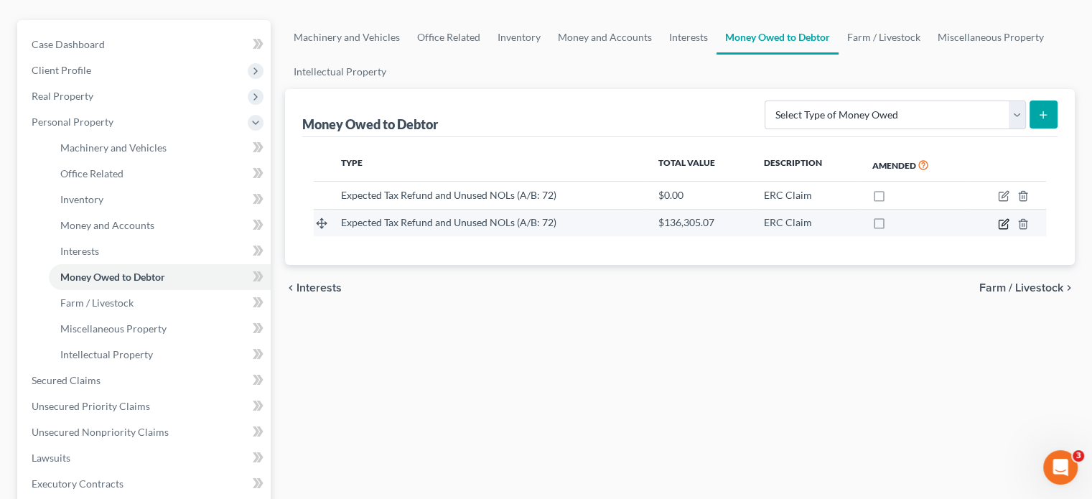
click at [1002, 218] on icon "button" at bounding box center [1003, 223] width 11 height 11
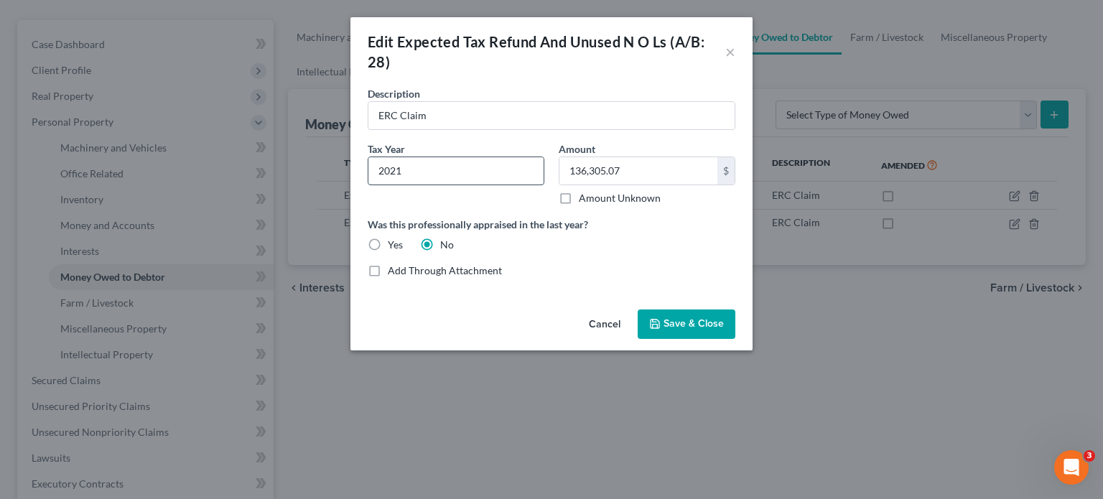
click at [508, 174] on input "2021" at bounding box center [455, 170] width 175 height 27
drag, startPoint x: 480, startPoint y: 172, endPoint x: 295, endPoint y: 157, distance: 185.0
click at [295, 157] on div "Edit Expected Tax Refund And Unused N O Ls (A/B: 28) × Description * ERC Claim …" at bounding box center [551, 249] width 1103 height 499
type input "2021136,305.07"
click at [620, 159] on input "text" at bounding box center [638, 170] width 158 height 27
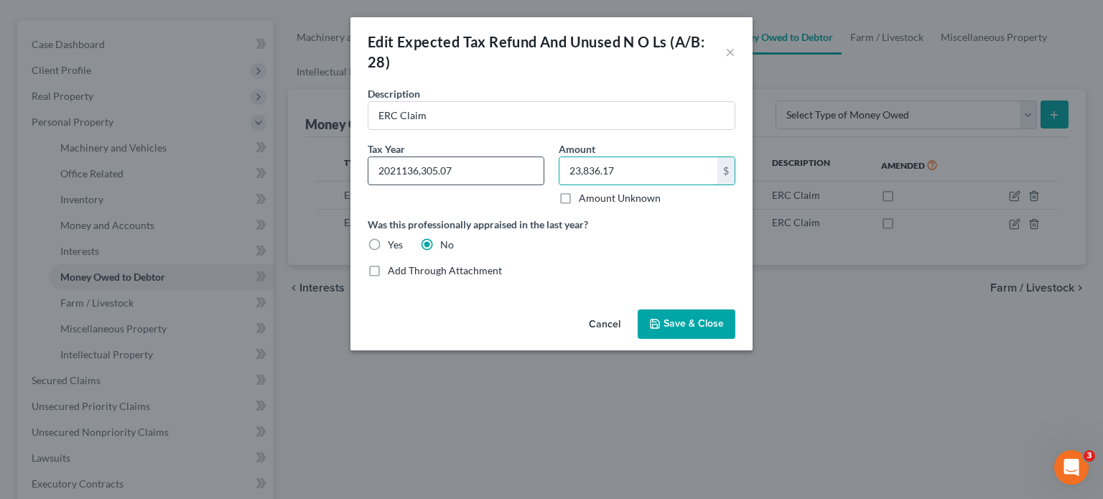
type input "23,836.17"
drag, startPoint x: 462, startPoint y: 167, endPoint x: 159, endPoint y: 163, distance: 302.2
click at [164, 164] on div "Edit Expected Tax Refund And Unused N O Ls (A/B: 28) × Description * ERC Claim …" at bounding box center [551, 249] width 1103 height 499
type input "2021"
click at [689, 327] on span "Save & Close" at bounding box center [693, 324] width 60 height 12
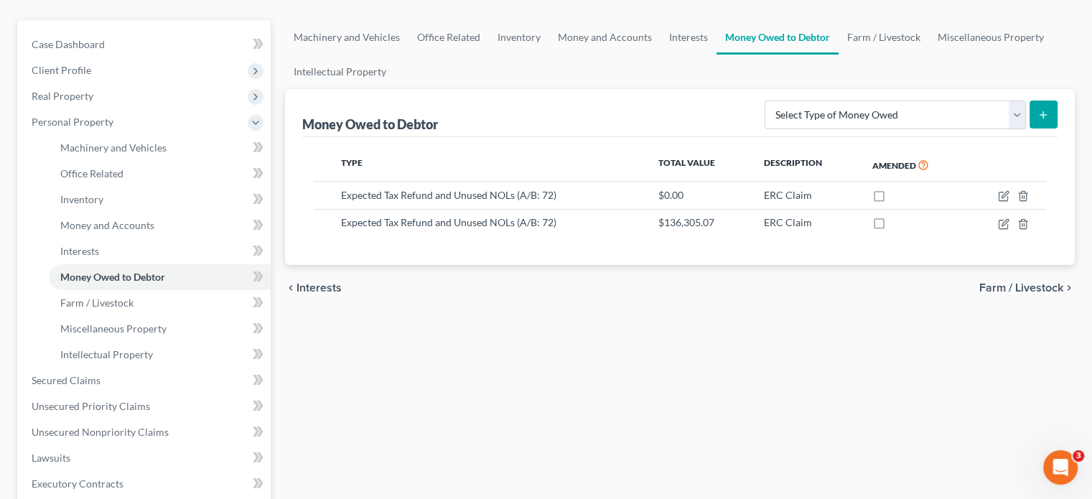
click at [579, 89] on div "Money Owed to Debtor Select Type of Money Owed Accounts Receivable (A/B: 11) Ca…" at bounding box center [679, 113] width 755 height 48
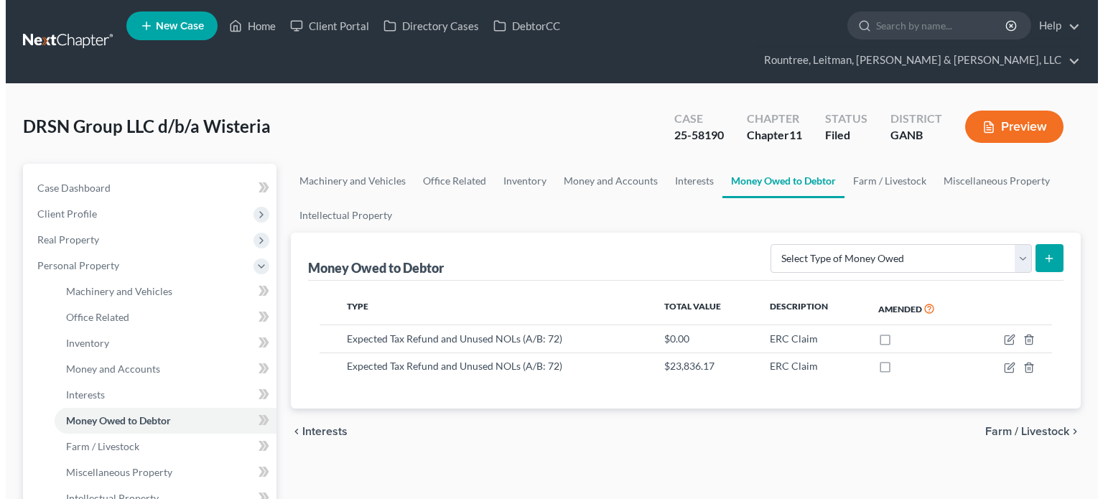
scroll to position [144, 0]
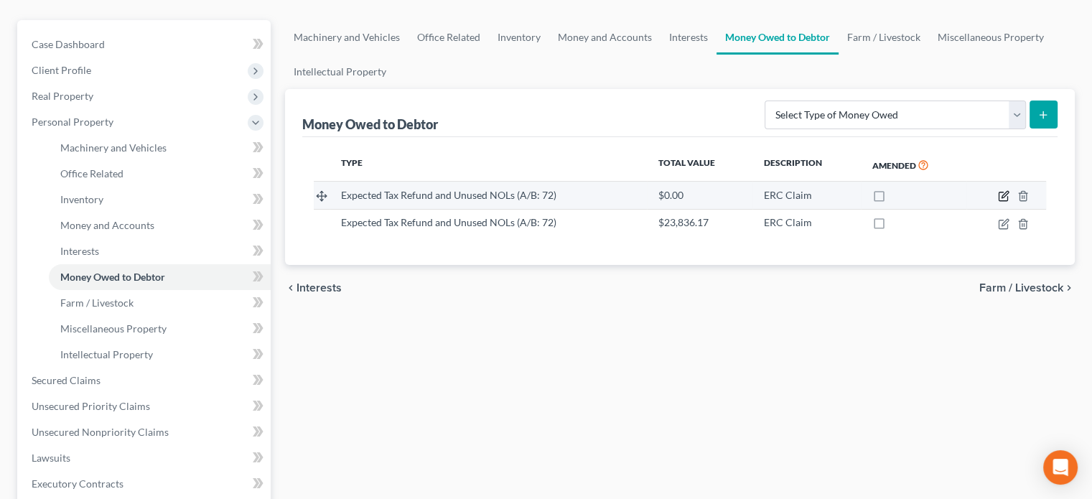
click at [1002, 190] on icon "button" at bounding box center [1003, 195] width 11 height 11
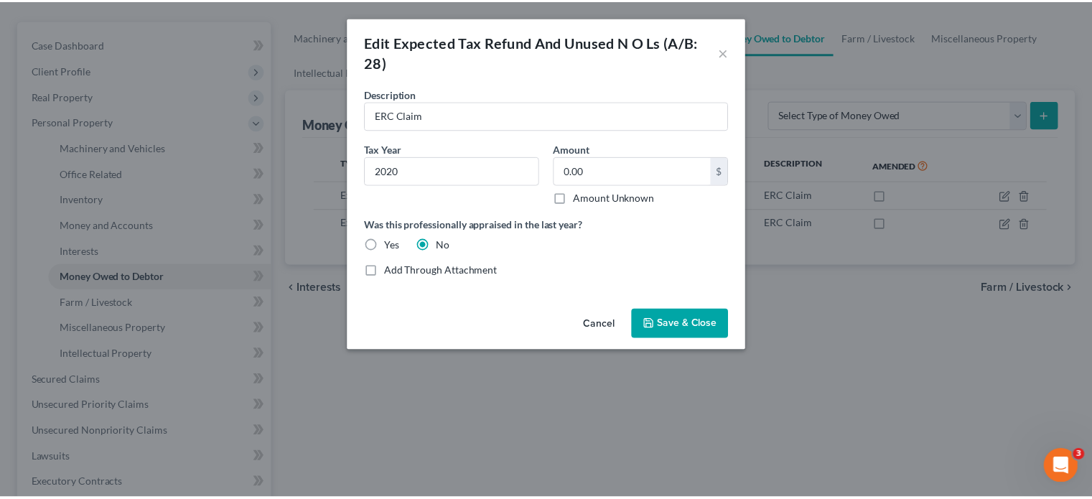
scroll to position [0, 0]
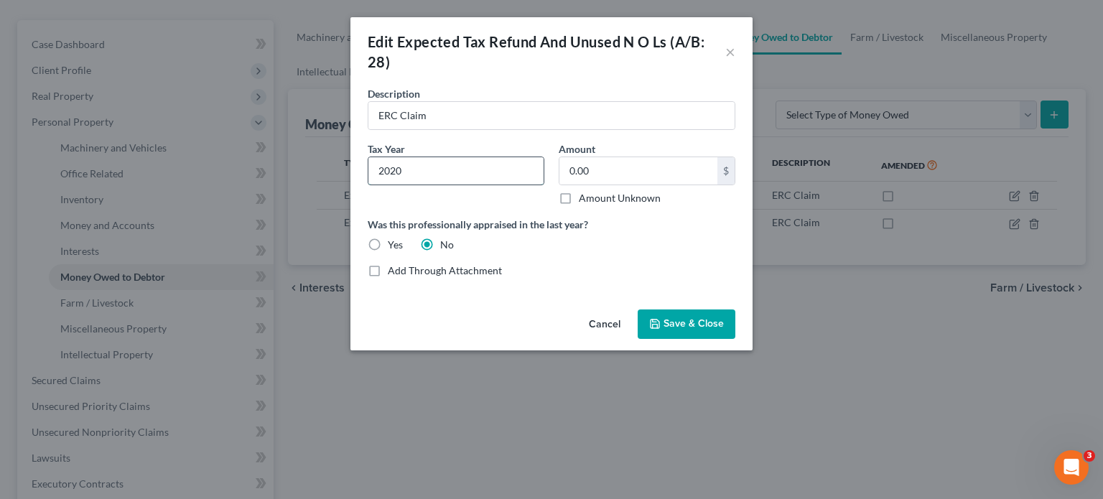
click at [459, 166] on input "2020" at bounding box center [455, 170] width 175 height 27
drag, startPoint x: 459, startPoint y: 166, endPoint x: 276, endPoint y: 158, distance: 183.2
click at [279, 159] on div "Edit Expected Tax Refund And Unused N O Ls (A/B: 28) × Description * ERC Claim …" at bounding box center [551, 249] width 1103 height 499
type input "09/2021"
click at [632, 163] on input "0.00" at bounding box center [638, 170] width 158 height 27
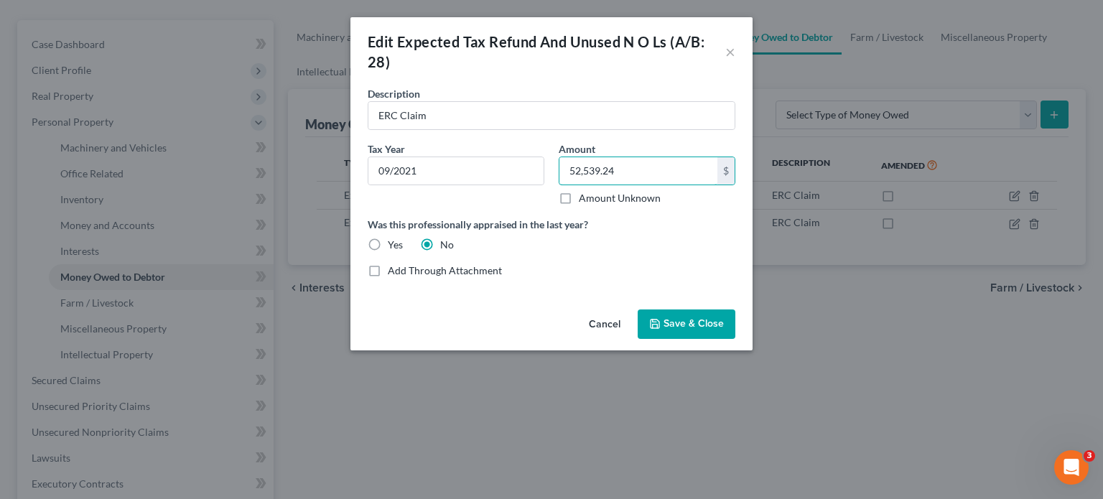
type input "52,539.24"
click at [666, 322] on span "Save & Close" at bounding box center [693, 324] width 60 height 12
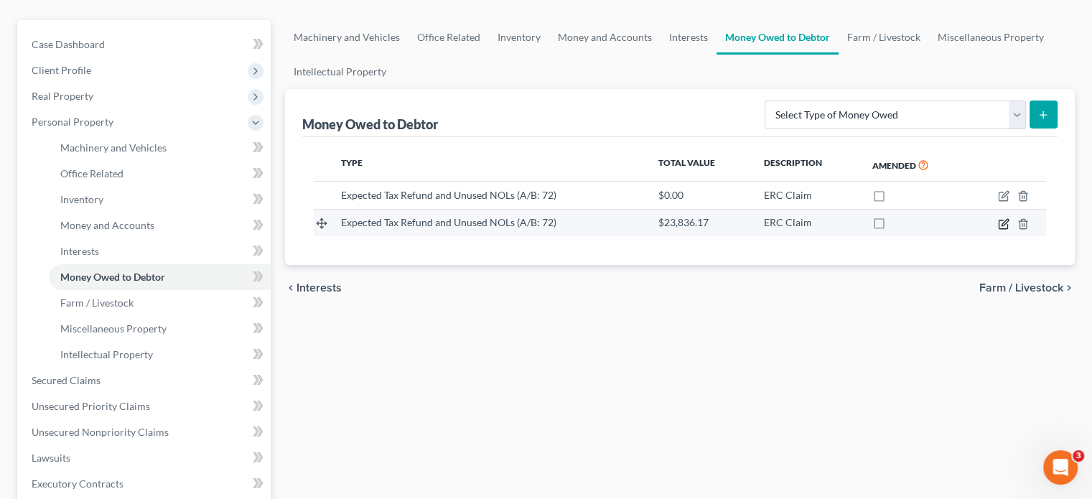
click at [999, 220] on icon "button" at bounding box center [1003, 224] width 9 height 9
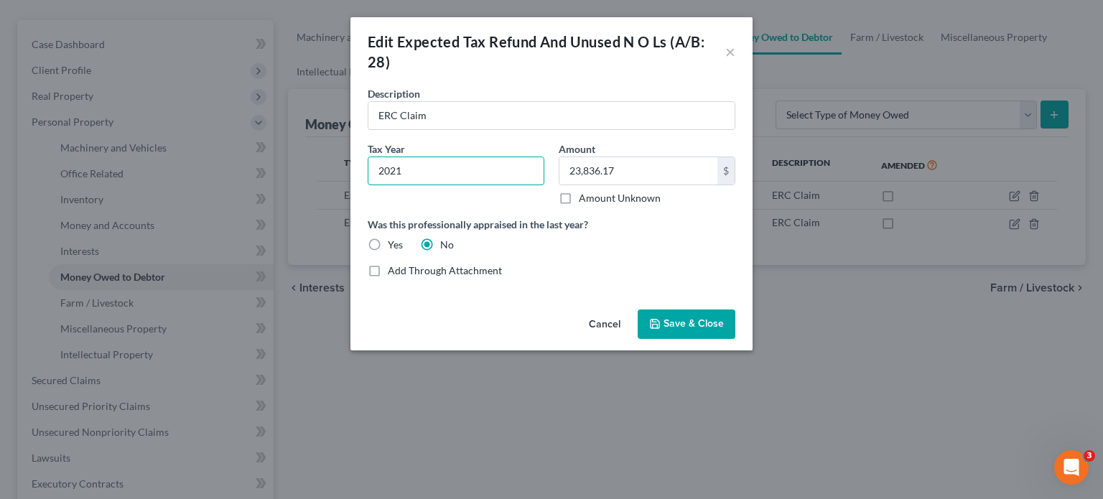
drag, startPoint x: 495, startPoint y: 169, endPoint x: 86, endPoint y: 159, distance: 409.3
click at [86, 159] on div "Edit Expected Tax Refund And Unused N O Ls (A/B: 28) × Description * ERC Claim …" at bounding box center [551, 249] width 1103 height 499
type input "03/2021"
click at [691, 320] on span "Save & Close" at bounding box center [693, 324] width 60 height 12
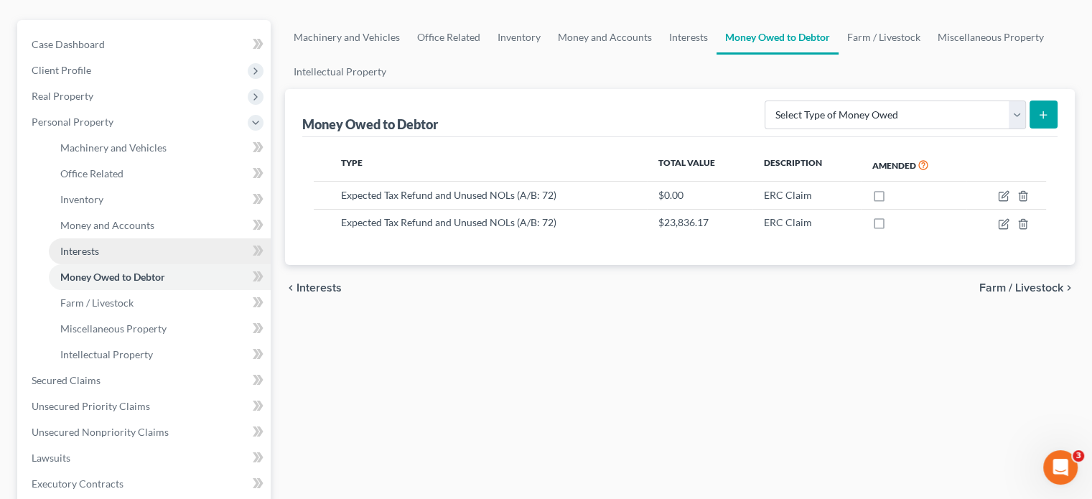
click at [95, 245] on span "Interests" at bounding box center [79, 251] width 39 height 12
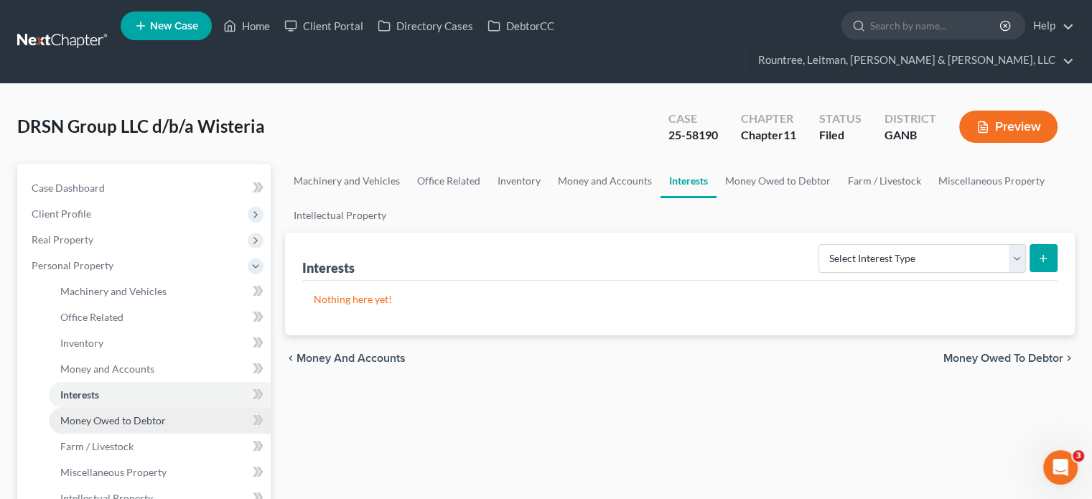
click at [127, 414] on span "Money Owed to Debtor" at bounding box center [113, 420] width 106 height 12
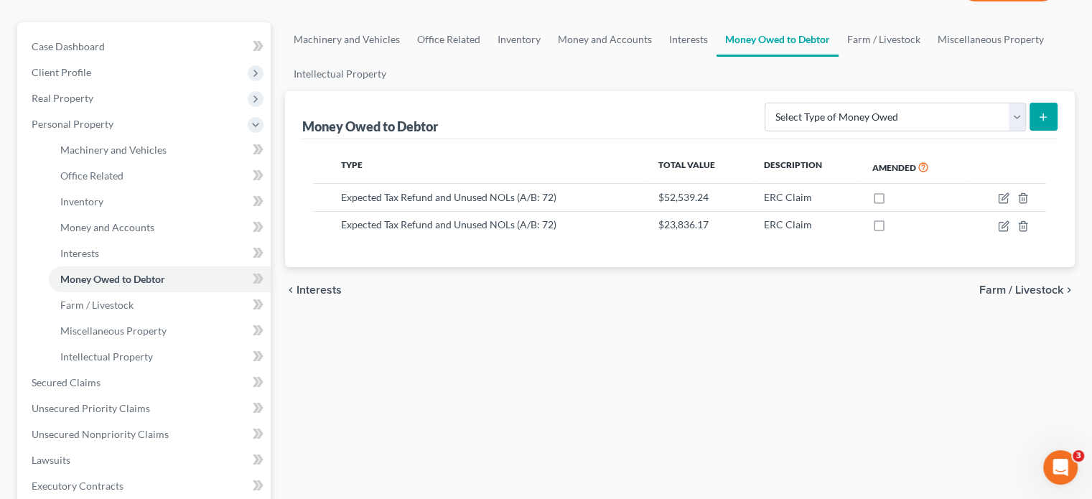
scroll to position [144, 0]
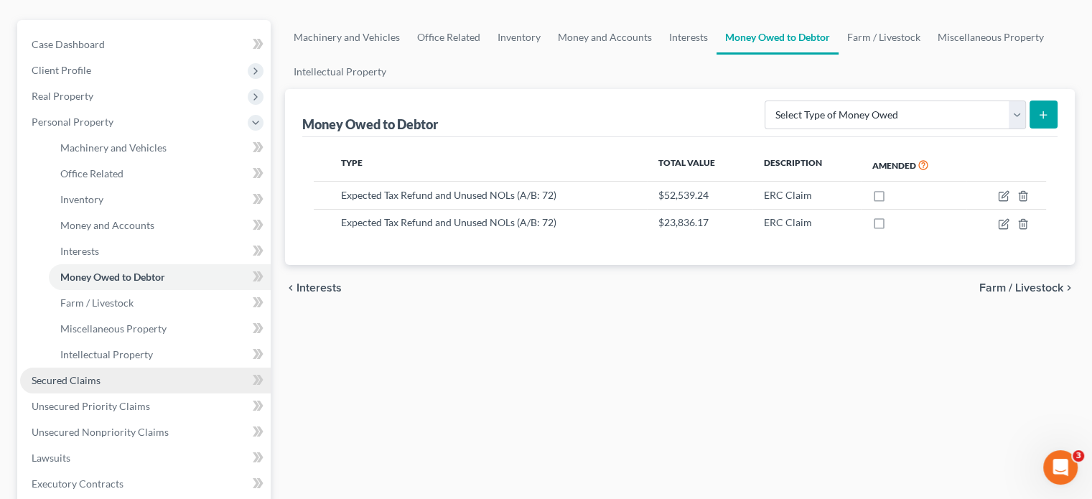
click at [80, 374] on span "Secured Claims" at bounding box center [66, 380] width 69 height 12
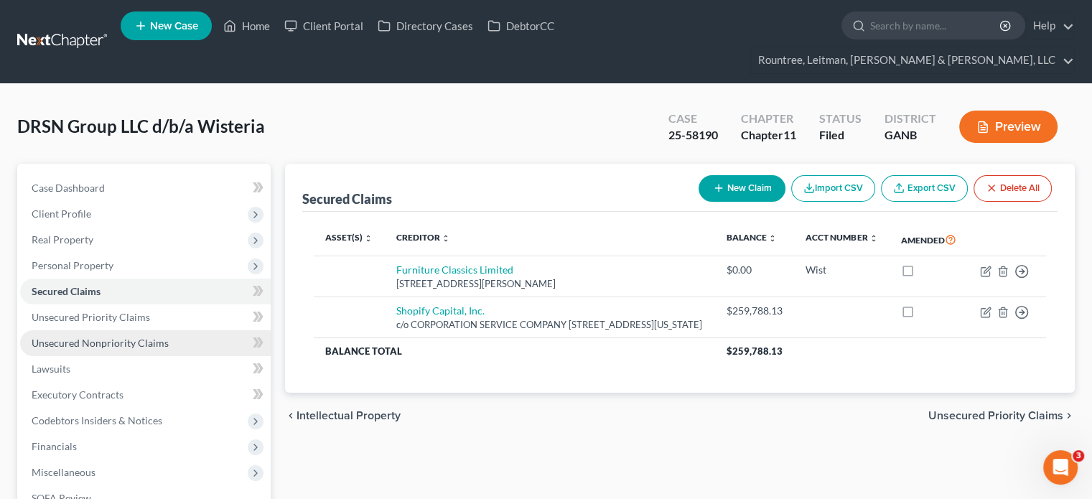
click at [98, 337] on span "Unsecured Nonpriority Claims" at bounding box center [100, 343] width 137 height 12
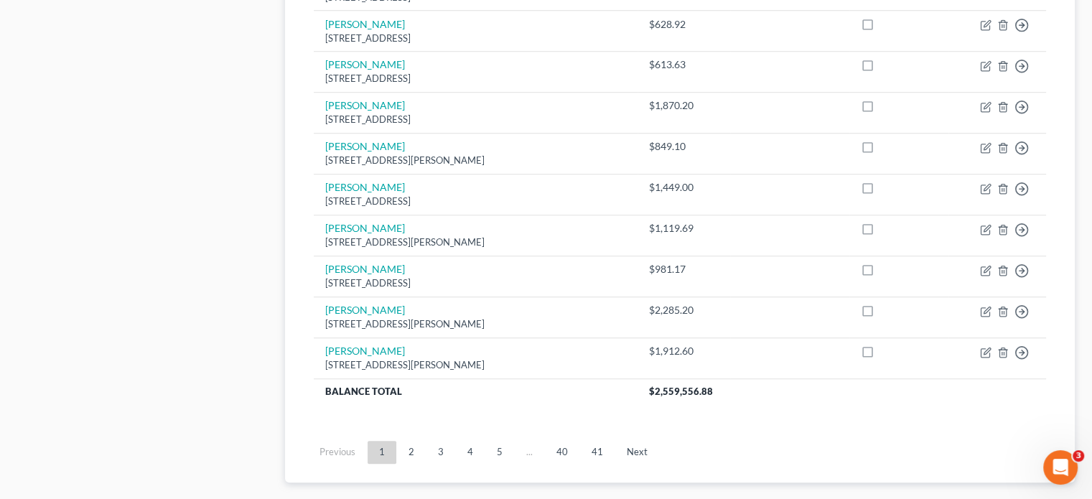
scroll to position [1157, 0]
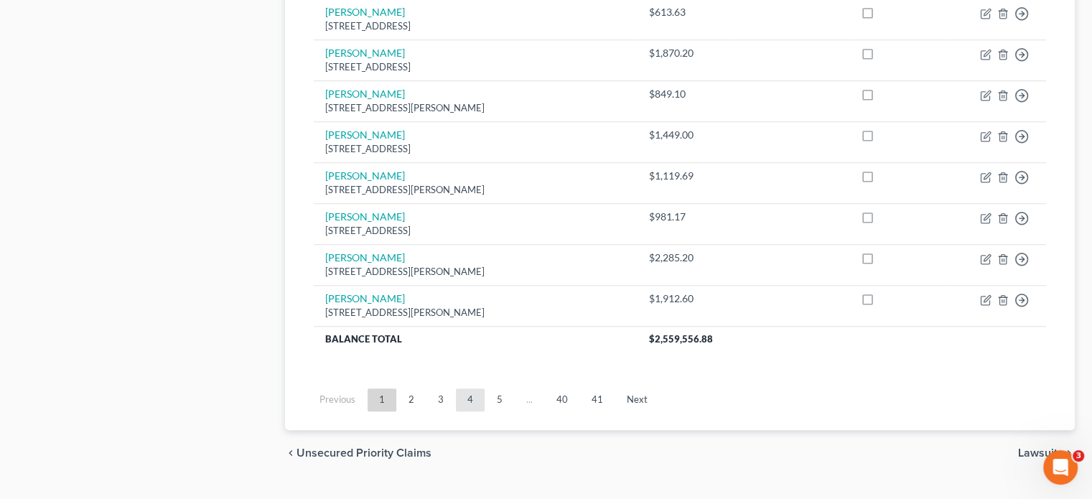
click at [475, 388] on link "4" at bounding box center [470, 399] width 29 height 23
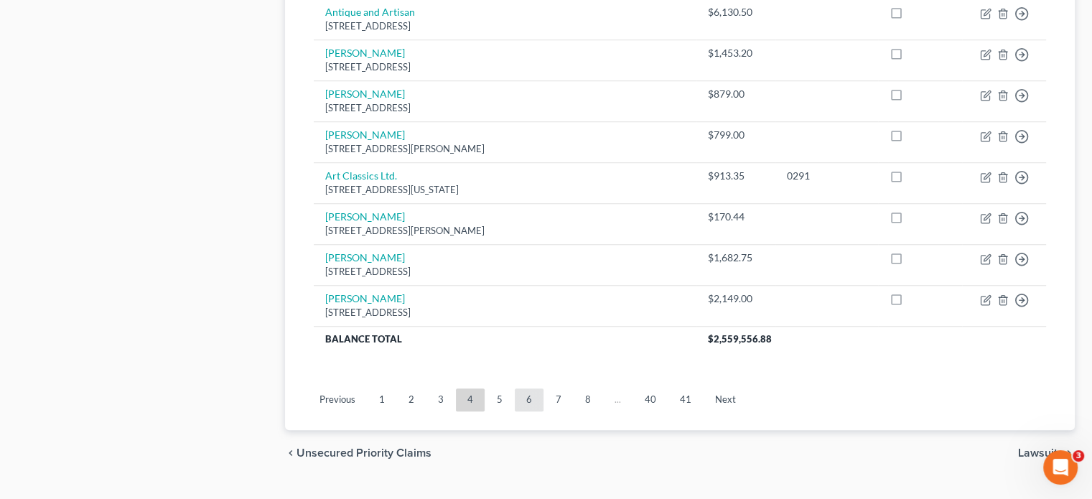
click at [533, 388] on link "6" at bounding box center [529, 399] width 29 height 23
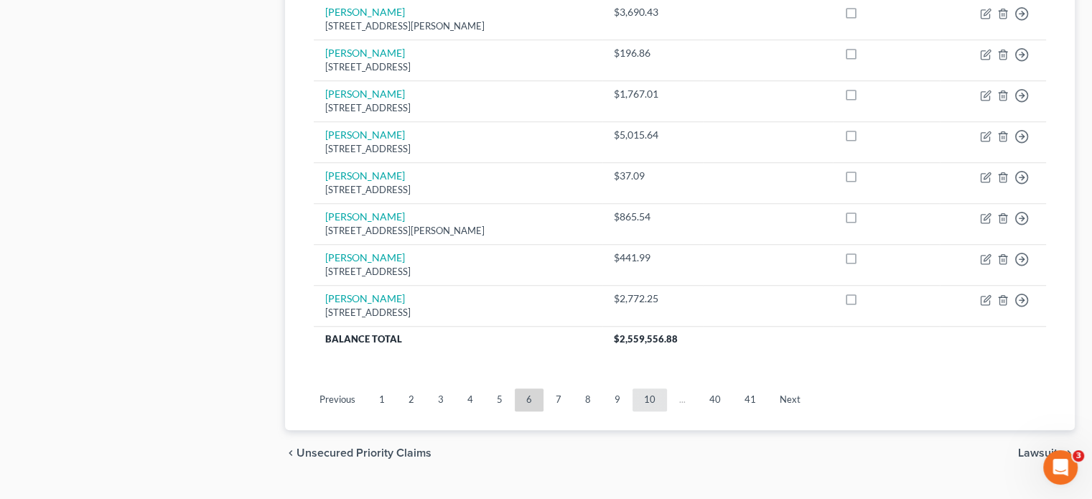
click at [642, 388] on link "10" at bounding box center [649, 399] width 34 height 23
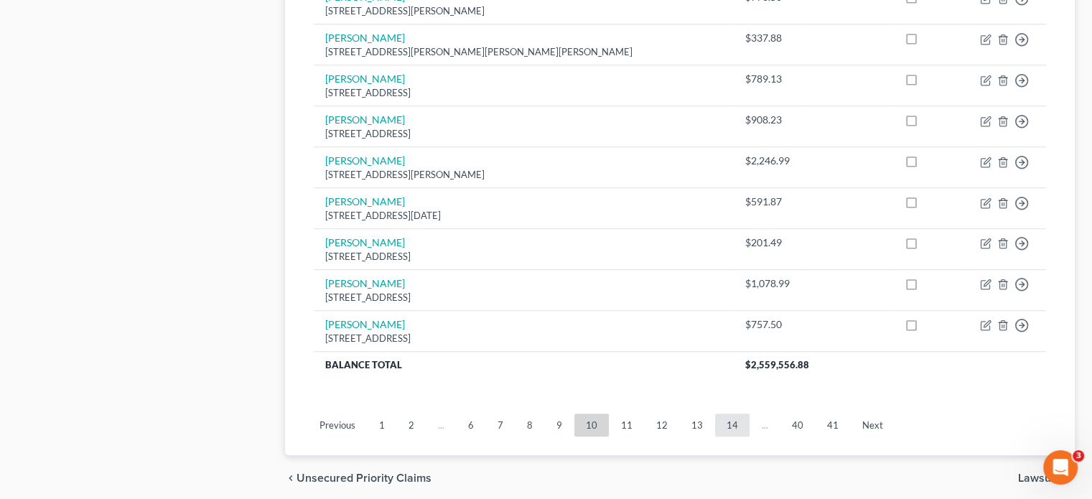
click at [731, 413] on link "14" at bounding box center [732, 424] width 34 height 23
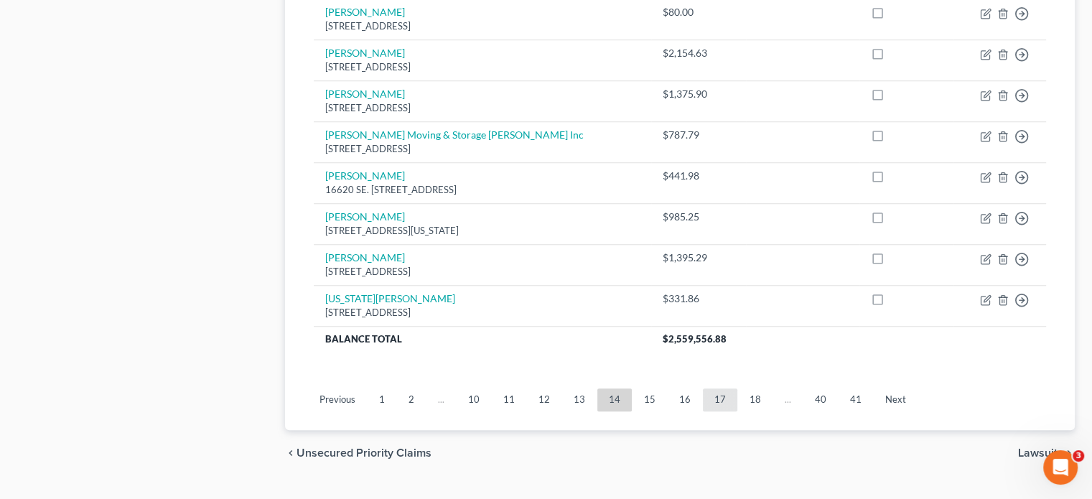
click at [726, 388] on link "17" at bounding box center [720, 399] width 34 height 23
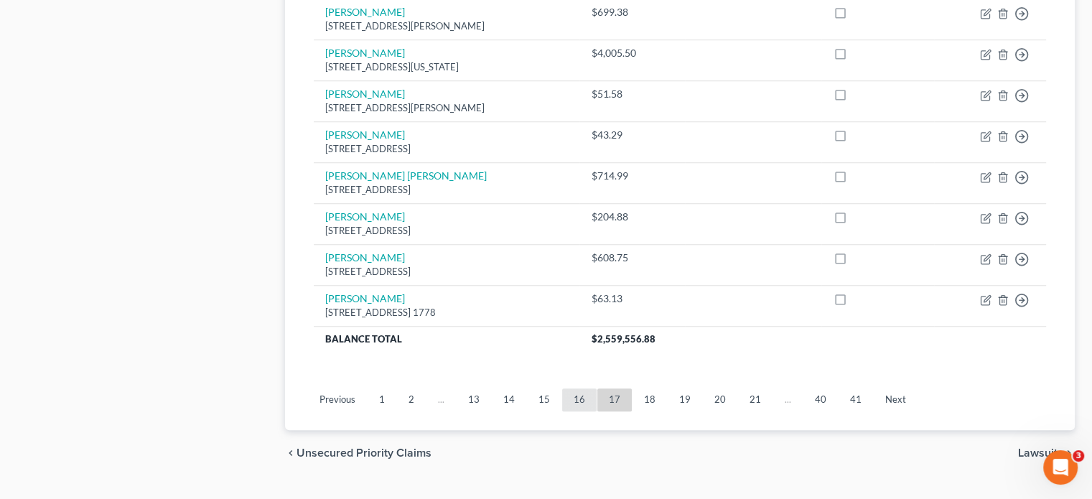
click at [577, 388] on link "16" at bounding box center [579, 399] width 34 height 23
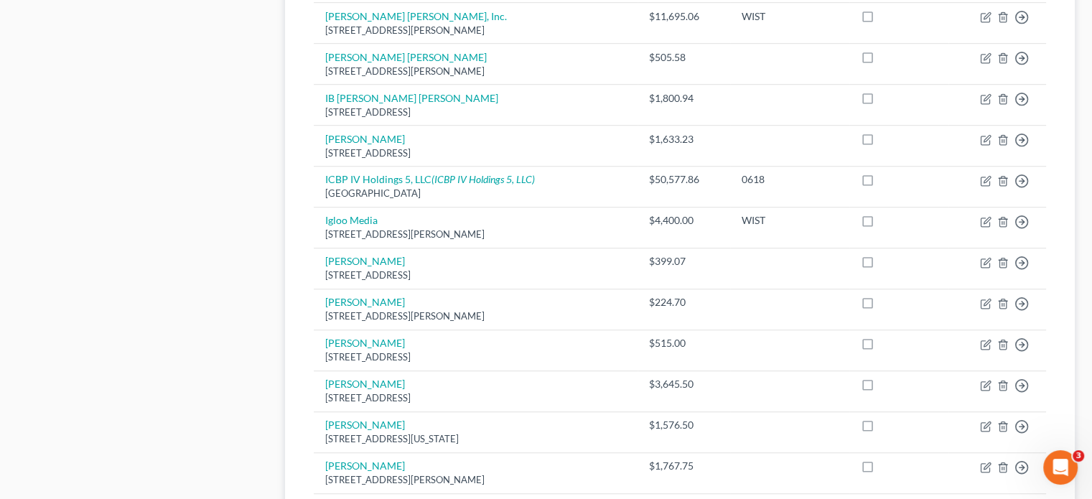
scroll to position [1005, 0]
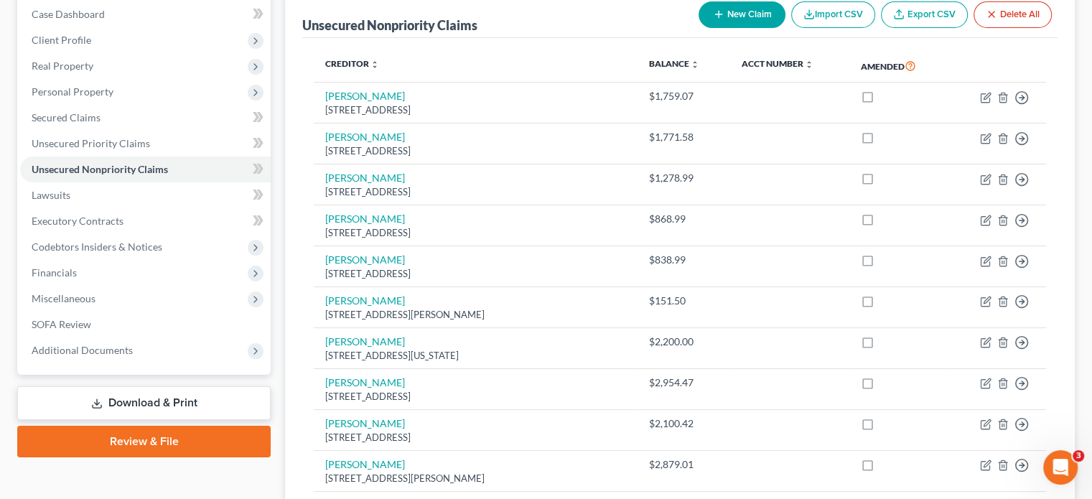
scroll to position [0, 0]
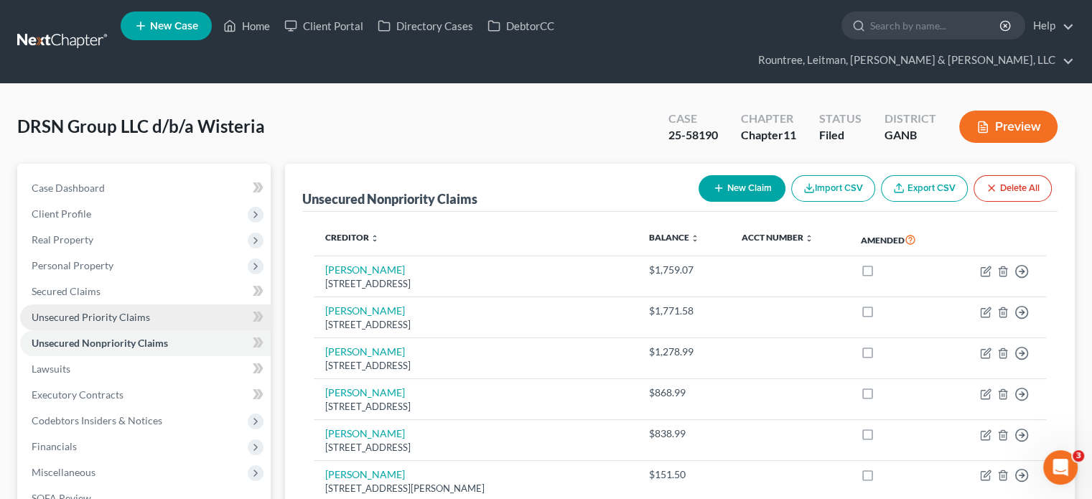
click at [70, 311] on span "Unsecured Priority Claims" at bounding box center [91, 317] width 118 height 12
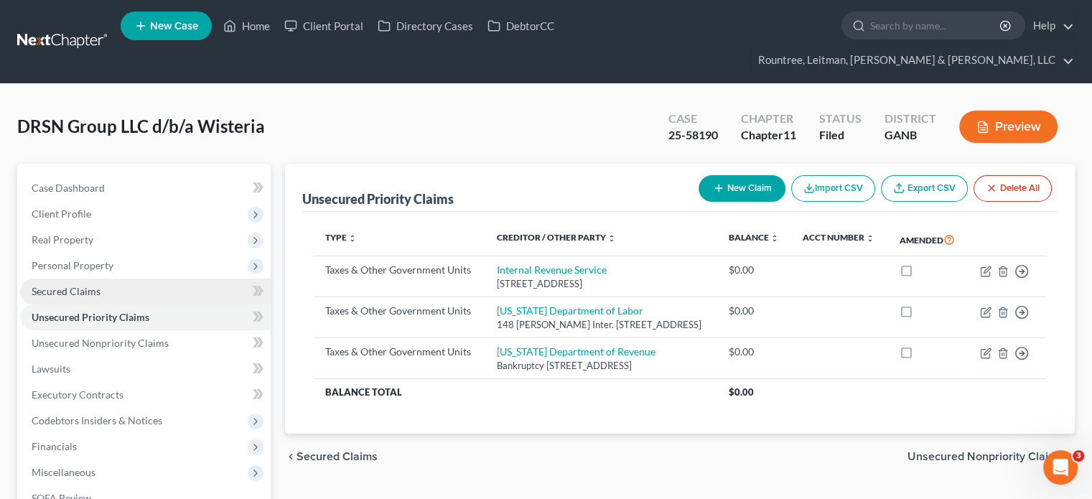
click at [73, 285] on span "Secured Claims" at bounding box center [66, 291] width 69 height 12
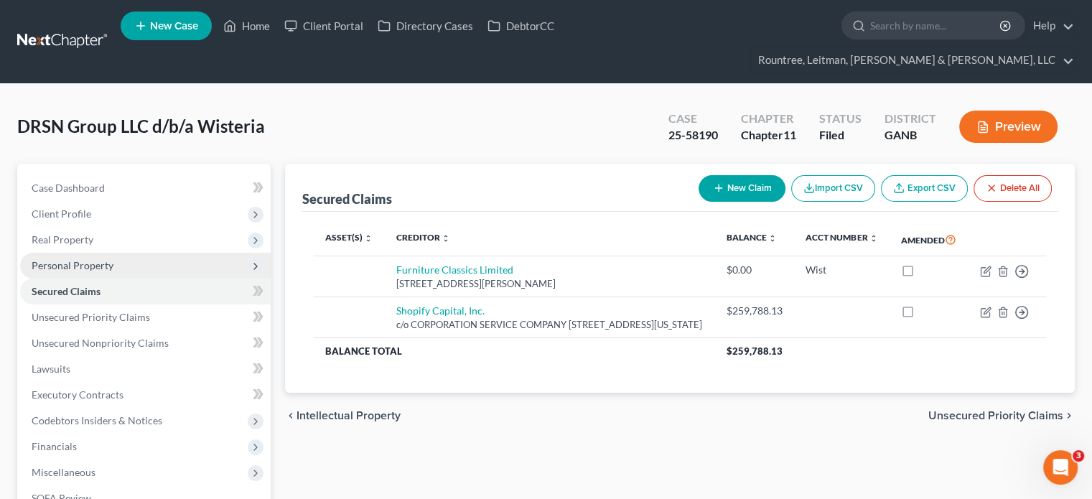
click at [71, 253] on span "Personal Property" at bounding box center [145, 266] width 251 height 26
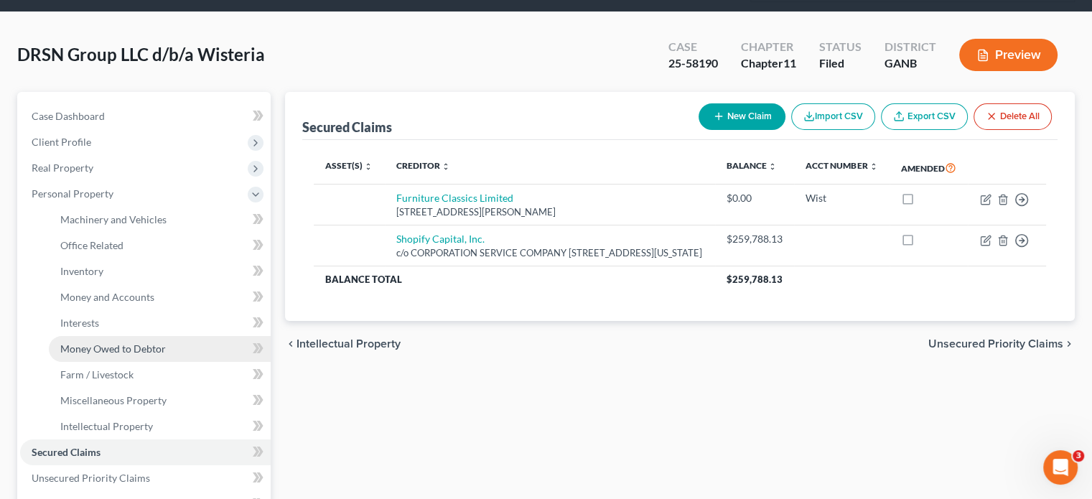
click at [132, 342] on span "Money Owed to Debtor" at bounding box center [113, 348] width 106 height 12
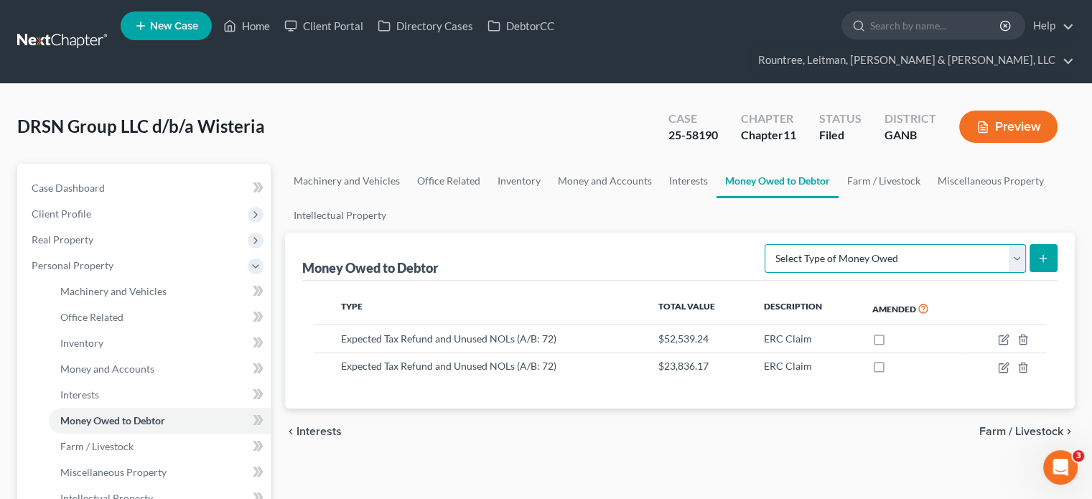
click at [1020, 244] on select "Select Type of Money Owed Accounts Receivable (A/B: 11) Causes of Action Agains…" at bounding box center [895, 258] width 261 height 29
click at [575, 175] on ul "Machinery and Vehicles Office Related Inventory Money and Accounts Interests Mo…" at bounding box center [680, 198] width 790 height 69
click at [1019, 244] on select "Select Type of Money Owed Accounts Receivable (A/B: 11) Causes of Action Agains…" at bounding box center [895, 258] width 261 height 29
select select "other_contingent_and_unliquidated_claims"
click at [768, 244] on select "Select Type of Money Owed Accounts Receivable (A/B: 11) Causes of Action Agains…" at bounding box center [895, 258] width 261 height 29
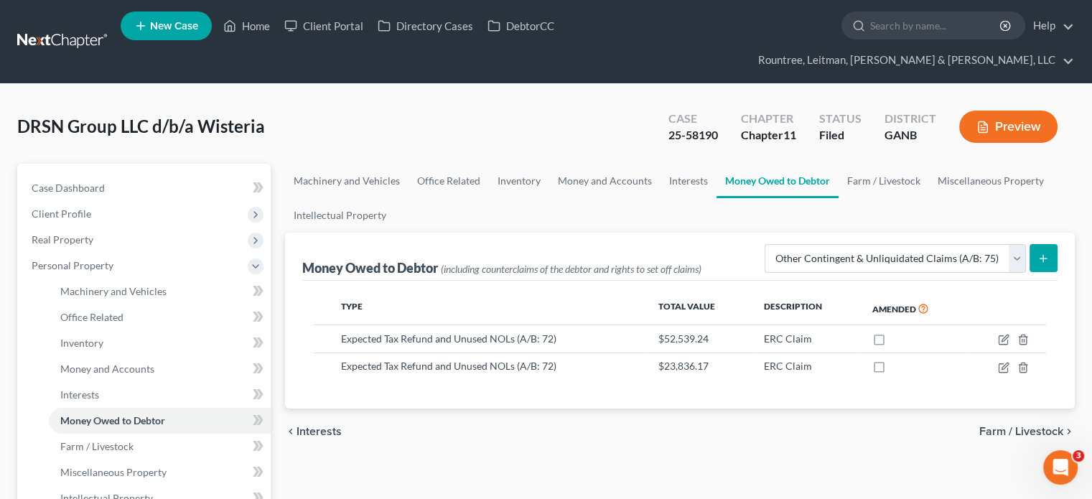
click at [1042, 253] on icon "submit" at bounding box center [1042, 258] width 11 height 11
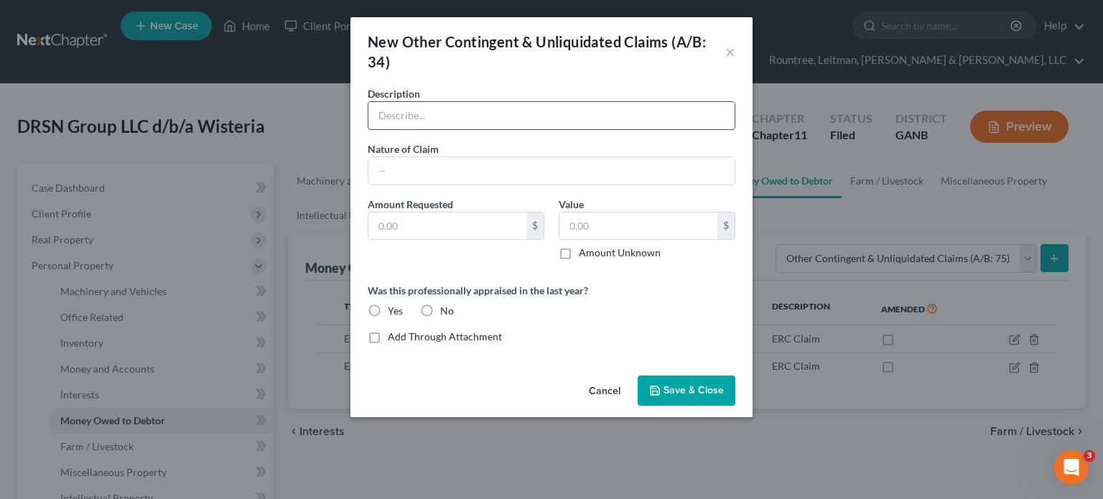
click at [424, 105] on input "text" at bounding box center [551, 115] width 366 height 27
type input "Shopify Reserve"
click at [606, 227] on input "text" at bounding box center [638, 225] width 158 height 27
type input "80,000"
click at [440, 309] on label "No" at bounding box center [447, 311] width 14 height 14
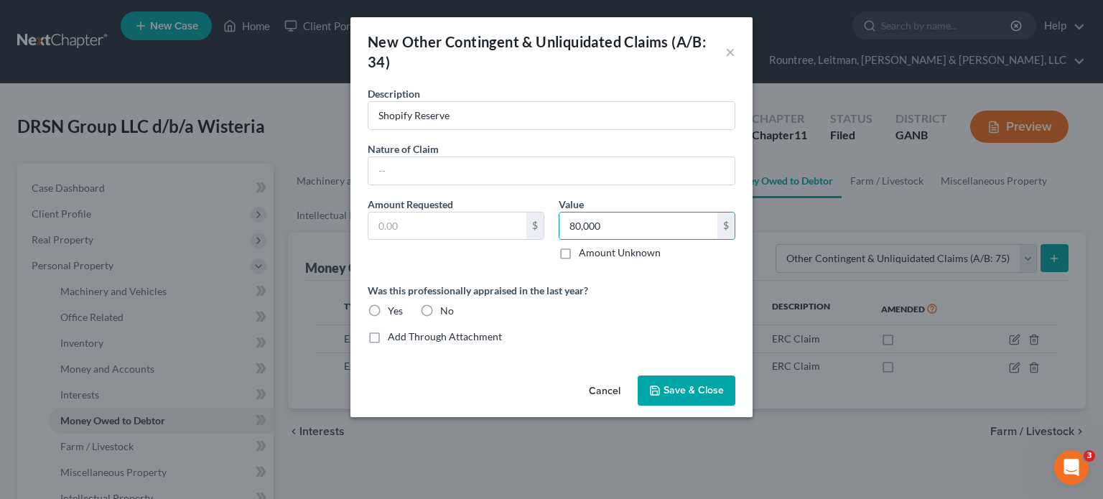
click at [446, 309] on input "No" at bounding box center [450, 308] width 9 height 9
radio input "true"
click at [494, 108] on input "Shopify Reserve" at bounding box center [551, 115] width 366 height 27
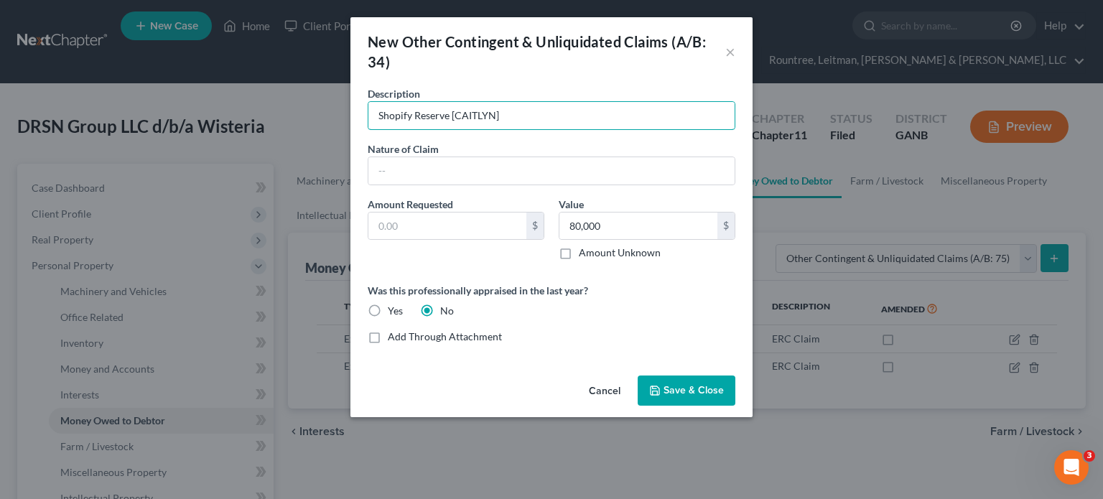
type input "Shopify Reserve [CAITLYN]"
click at [695, 395] on span "Save & Close" at bounding box center [693, 390] width 60 height 12
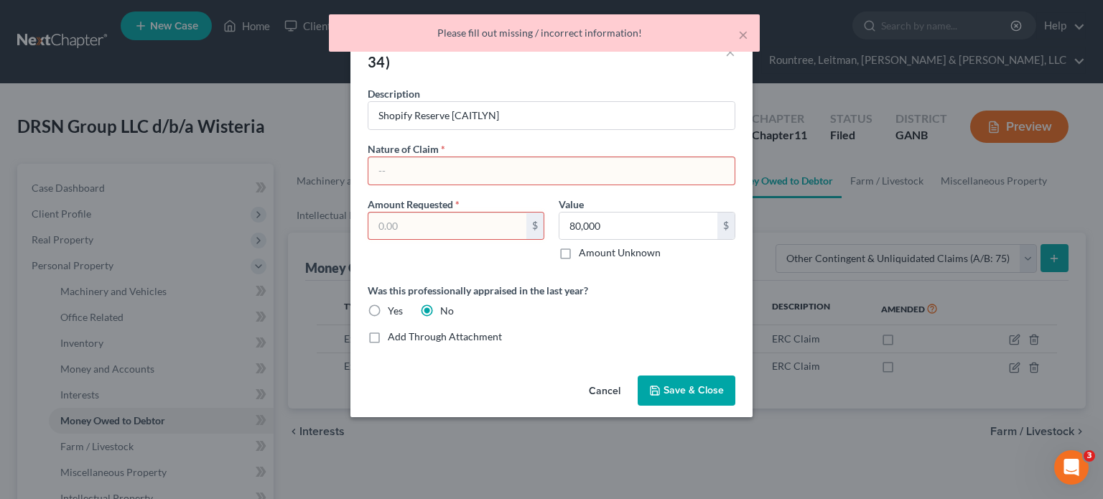
click at [427, 172] on input "text" at bounding box center [551, 170] width 366 height 27
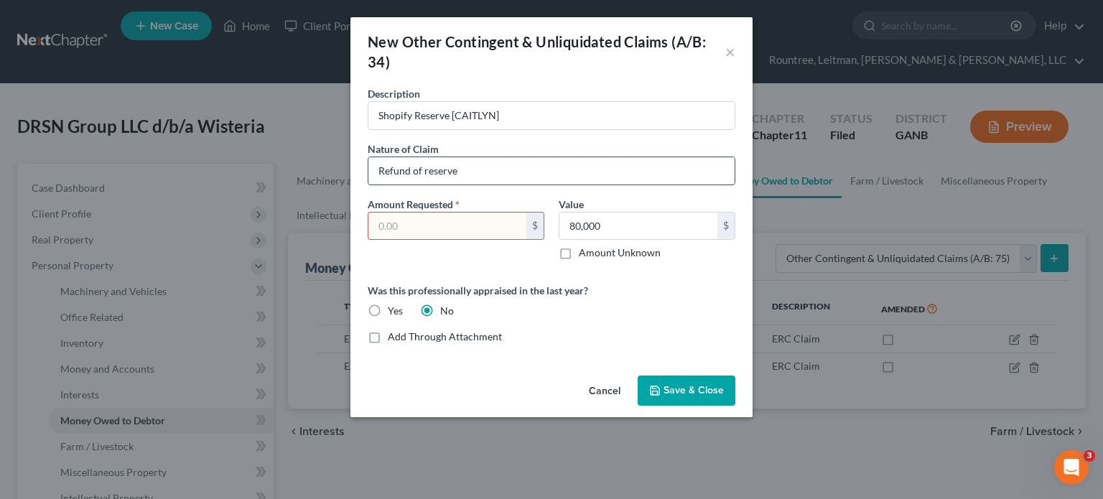
type input "Refund of reserve"
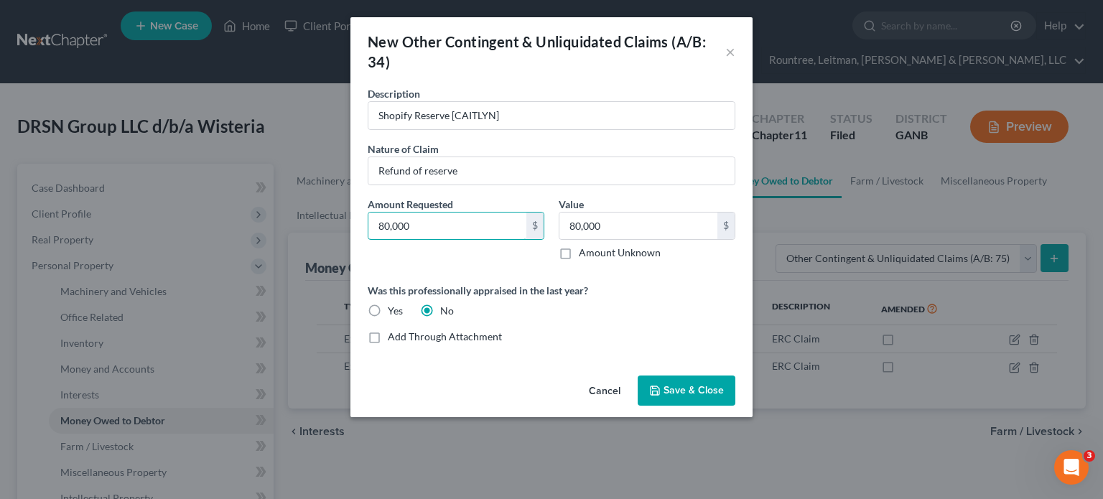
type input "80,000"
click at [659, 389] on icon "button" at bounding box center [654, 390] width 9 height 9
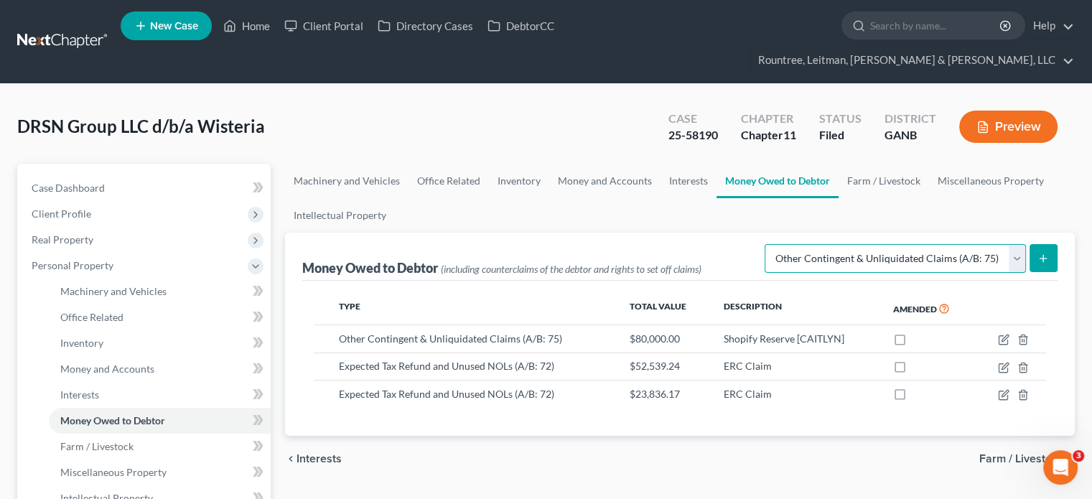
click at [1009, 244] on select "Select Type of Money Owed Accounts Receivable (A/B: 11) Causes of Action Agains…" at bounding box center [895, 258] width 261 height 29
click at [663, 444] on div "chevron_left Interests Farm / Livestock chevron_right" at bounding box center [680, 459] width 790 height 46
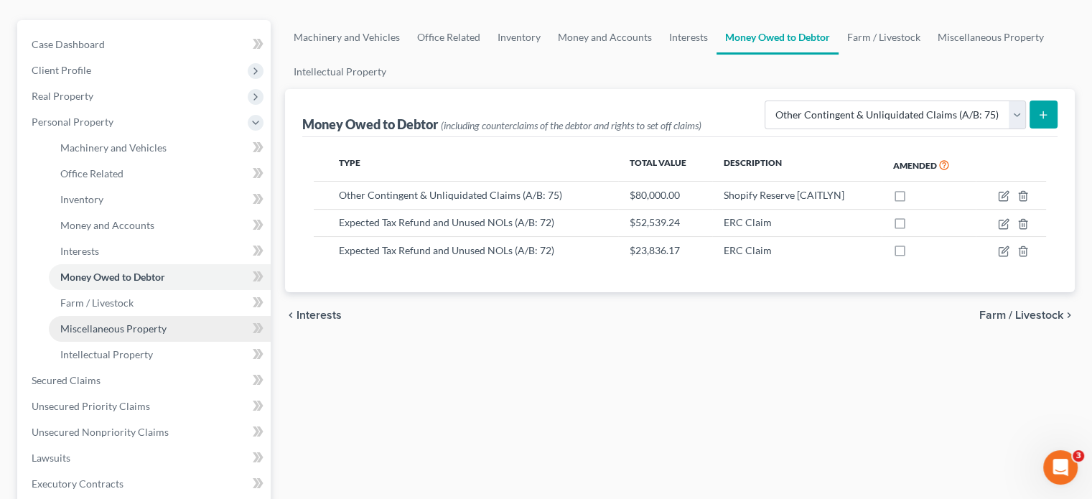
click at [152, 322] on span "Miscellaneous Property" at bounding box center [113, 328] width 106 height 12
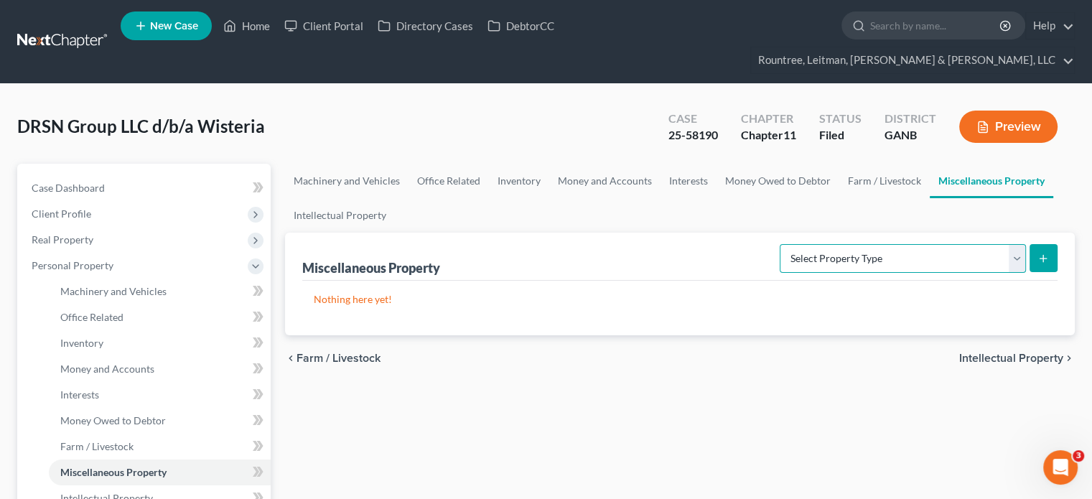
click at [1017, 244] on select "Select Property Type Assigned for Creditor Benefit [DATE] (SOFA: 8) Assigned to…" at bounding box center [903, 258] width 246 height 29
select select "assigned_for_creditor_benefit_within_120_days"
click at [780, 244] on select "Select Property Type Assigned for Creditor Benefit [DATE] (SOFA: 8) Assigned to…" at bounding box center [903, 258] width 246 height 29
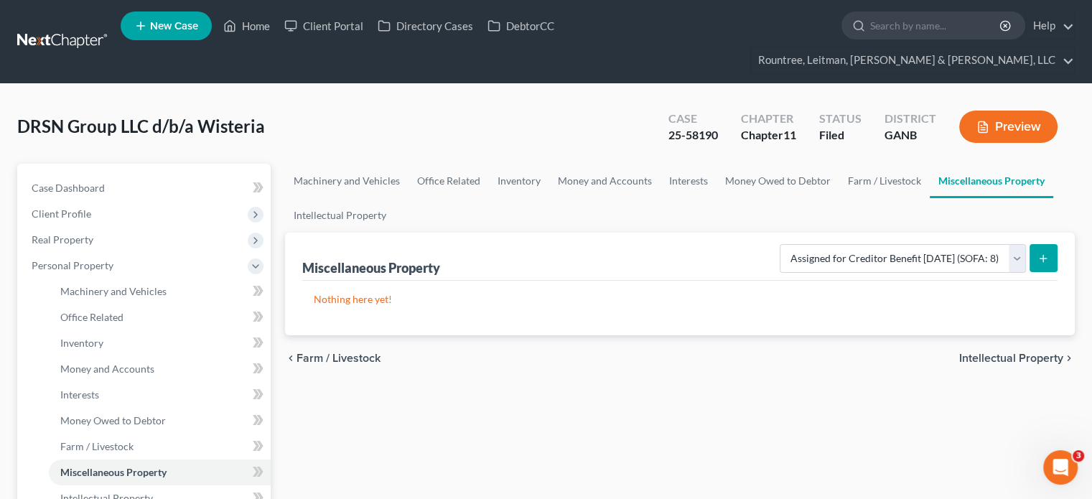
click at [1040, 258] on line "submit" at bounding box center [1043, 258] width 6 height 0
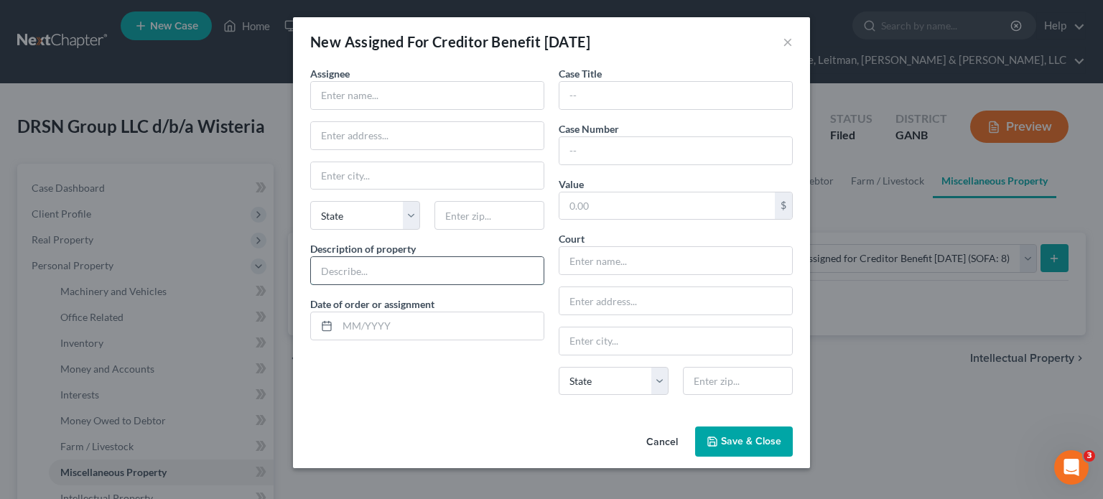
click at [451, 279] on input "text" at bounding box center [427, 270] width 233 height 27
click at [384, 95] on input "text" at bounding box center [427, 95] width 233 height 27
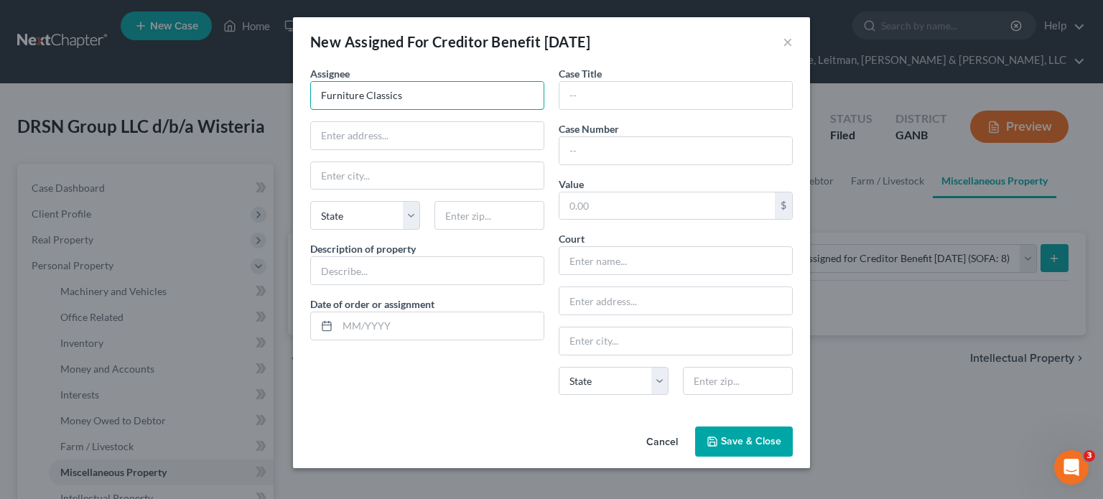
type input "Furniture Classics"
click at [661, 436] on button "Cancel" at bounding box center [662, 442] width 55 height 29
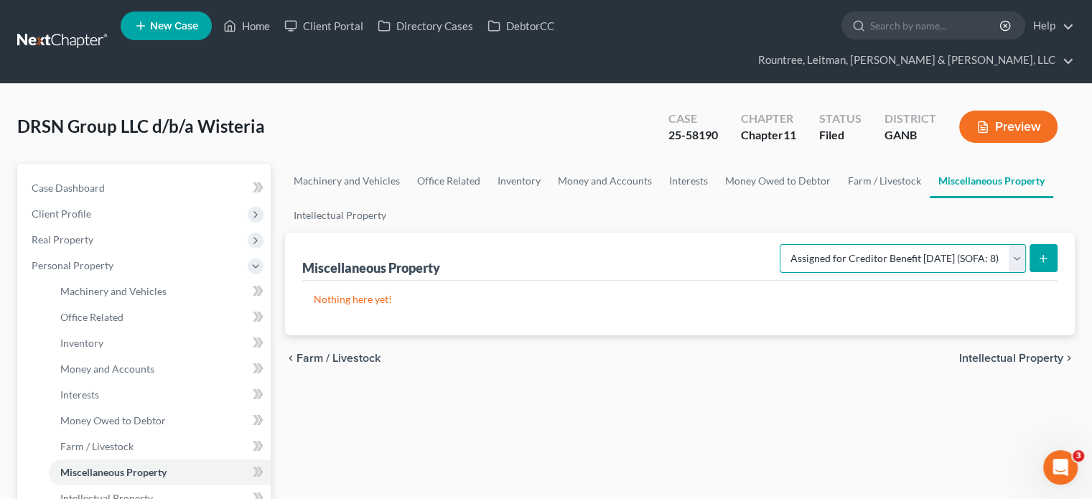
click at [1014, 244] on select "Select Property Type Assigned for Creditor Benefit [DATE] (SOFA: 8) Assigned to…" at bounding box center [903, 258] width 246 height 29
click at [780, 244] on select "Select Property Type Assigned for Creditor Benefit [DATE] (SOFA: 8) Assigned to…" at bounding box center [903, 258] width 246 height 29
drag, startPoint x: 1022, startPoint y: 232, endPoint x: 1014, endPoint y: 236, distance: 9.0
click at [1022, 244] on select "Select Property Type Assigned for Creditor Benefit [DATE] (SOFA: 8) Assigned to…" at bounding box center [903, 258] width 246 height 29
select select "transferred"
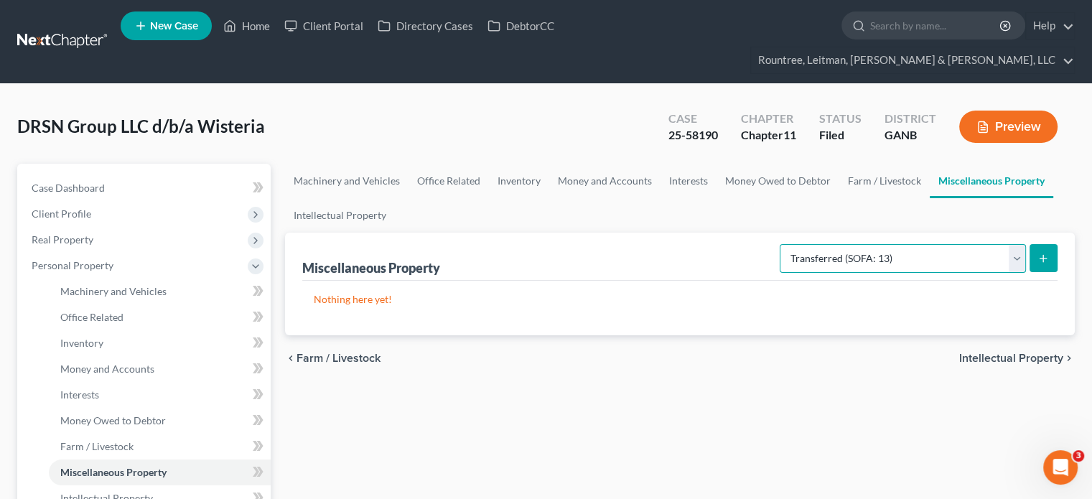
click at [780, 244] on select "Select Property Type Assigned for Creditor Benefit [DATE] (SOFA: 8) Assigned to…" at bounding box center [903, 258] width 246 height 29
click at [1044, 258] on line "submit" at bounding box center [1043, 258] width 6 height 0
select select "Ordinary ([DATE])"
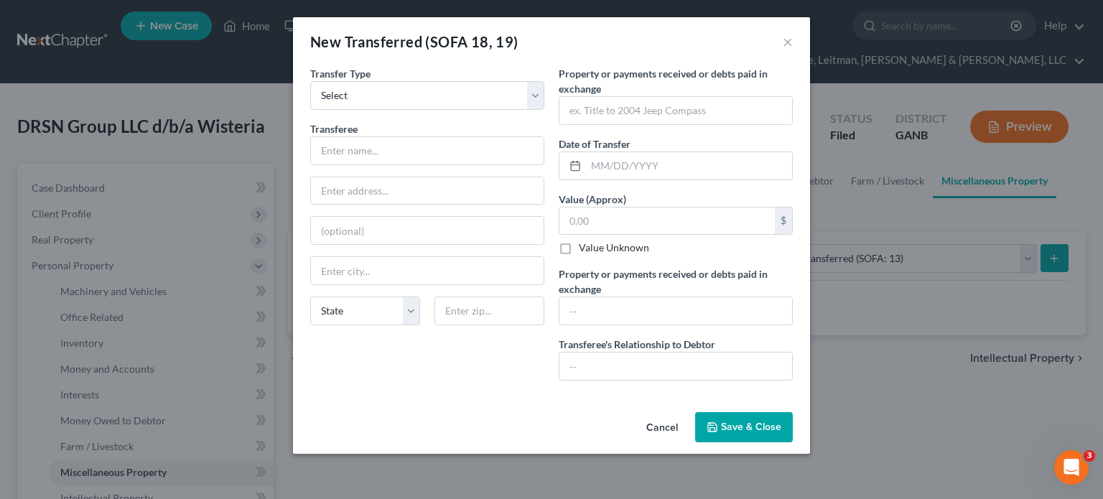
click at [658, 426] on button "Cancel" at bounding box center [662, 427] width 55 height 29
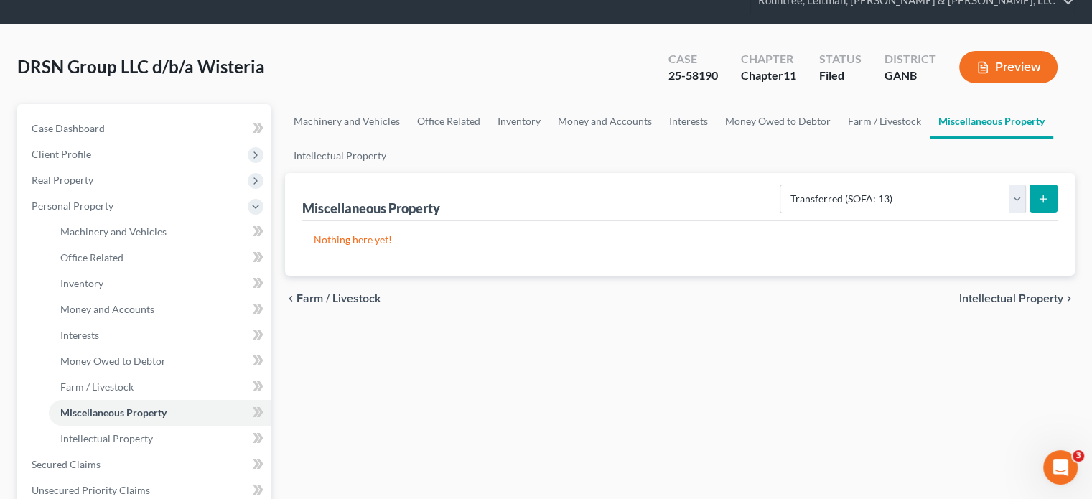
scroll to position [144, 0]
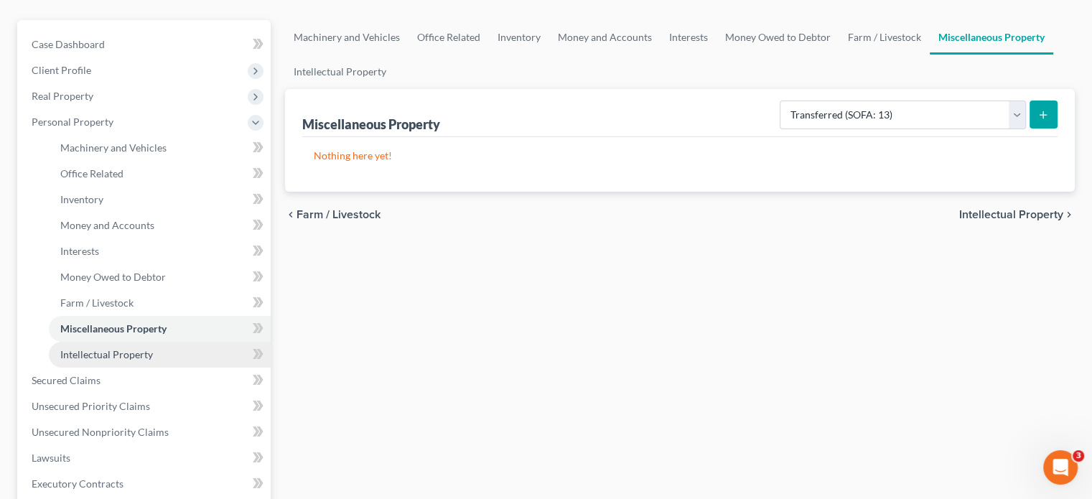
click at [121, 348] on span "Intellectual Property" at bounding box center [106, 354] width 93 height 12
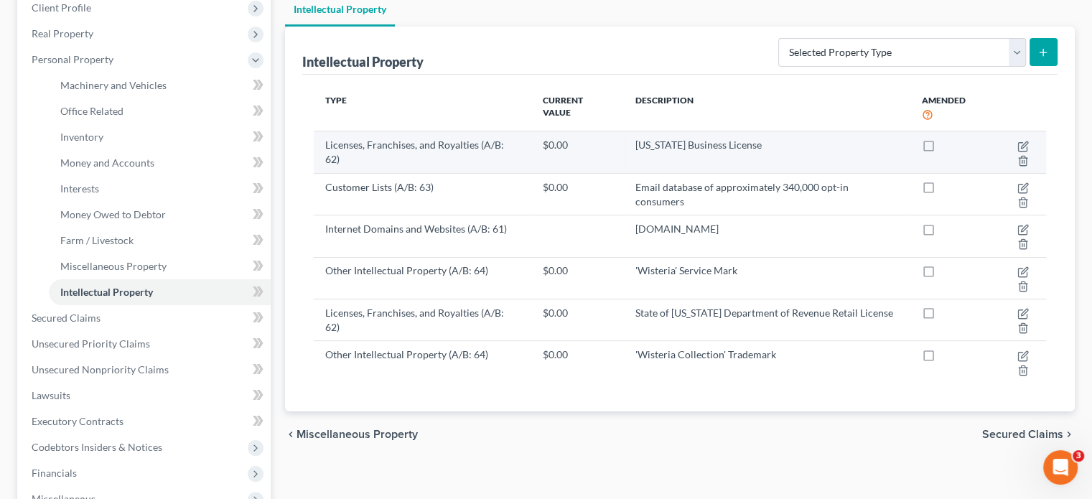
scroll to position [215, 0]
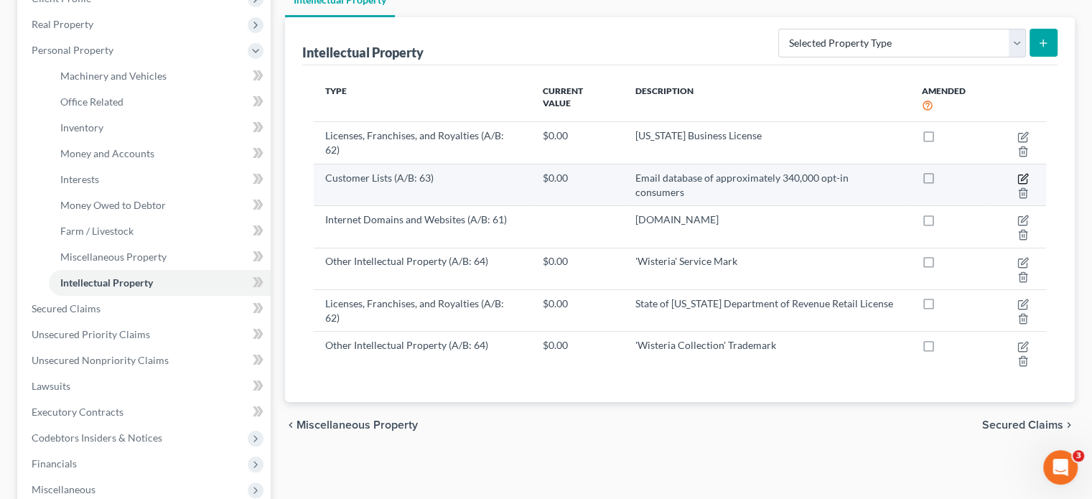
click at [1017, 173] on icon "button" at bounding box center [1022, 178] width 11 height 11
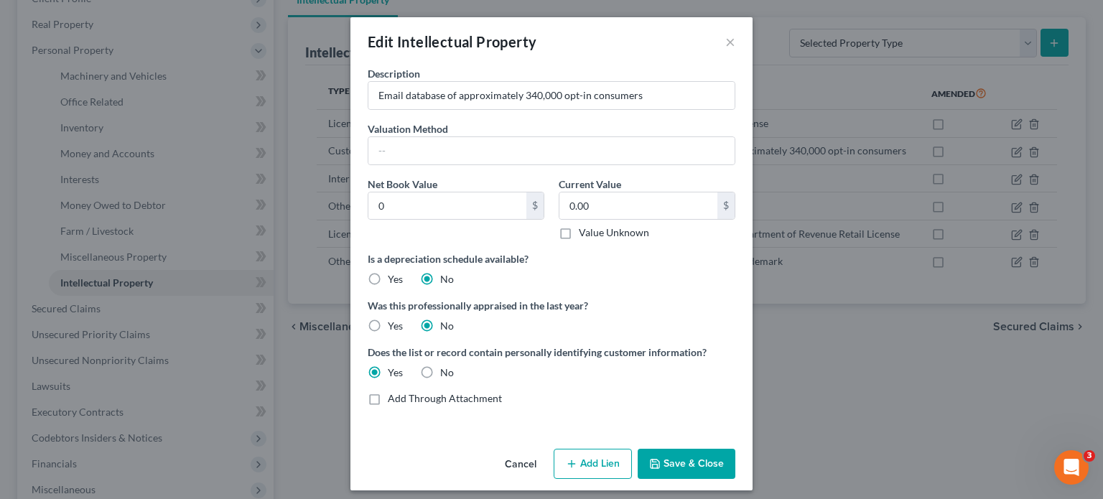
click at [579, 231] on label "Value Unknown" at bounding box center [614, 232] width 70 height 14
click at [584, 231] on input "Value Unknown" at bounding box center [588, 229] width 9 height 9
click at [579, 233] on label "Value Unknown" at bounding box center [614, 232] width 70 height 14
click at [584, 233] on input "Value Unknown" at bounding box center [588, 229] width 9 height 9
click at [579, 226] on label "Value Unknown" at bounding box center [614, 232] width 70 height 14
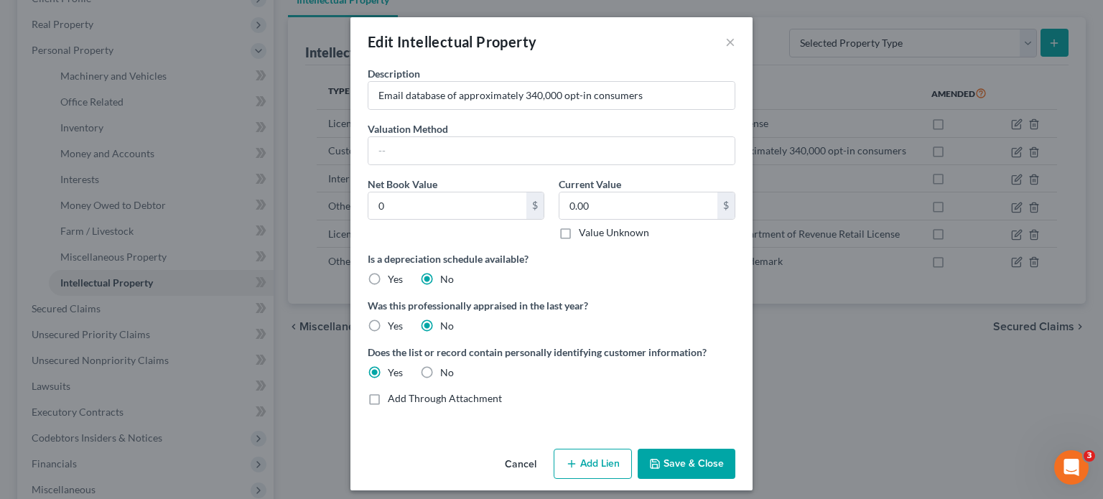
click at [584, 226] on input "Value Unknown" at bounding box center [588, 229] width 9 height 9
checkbox input "true"
click at [670, 475] on button "Save & Close" at bounding box center [686, 464] width 98 height 30
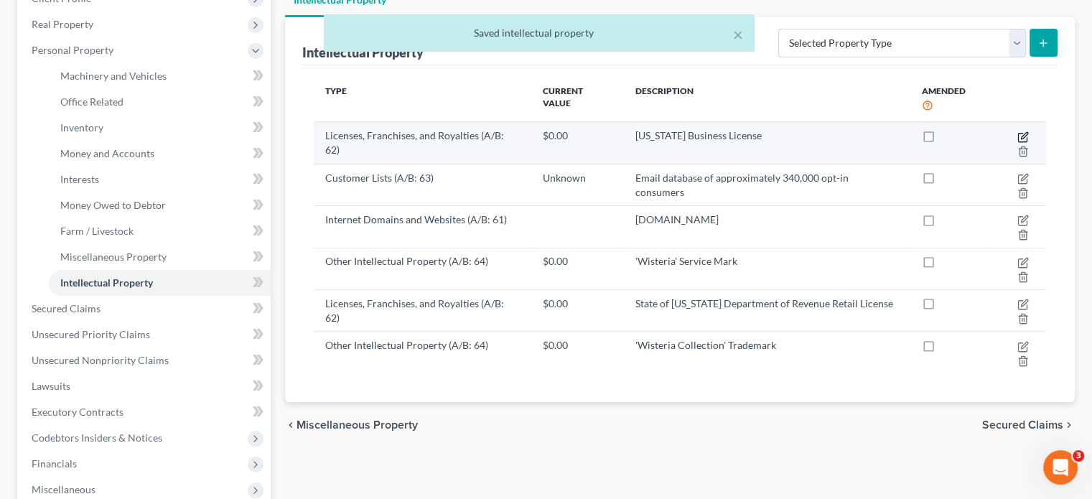
click at [1024, 132] on icon "button" at bounding box center [1024, 135] width 6 height 6
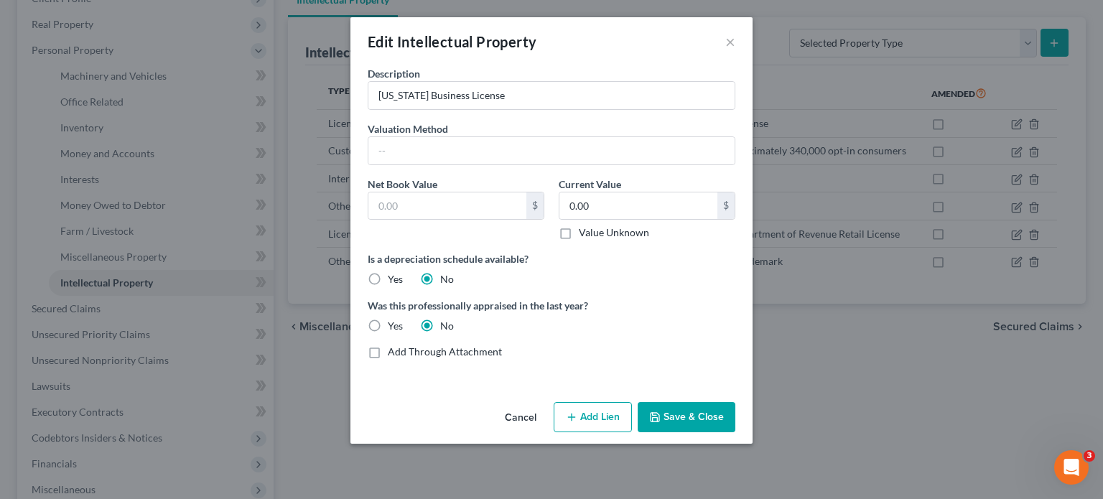
drag, startPoint x: 565, startPoint y: 231, endPoint x: 577, endPoint y: 240, distance: 14.9
click at [579, 231] on label "Value Unknown" at bounding box center [614, 232] width 70 height 14
click at [584, 231] on input "Value Unknown" at bounding box center [588, 229] width 9 height 9
checkbox input "true"
click at [693, 419] on button "Save & Close" at bounding box center [686, 417] width 98 height 30
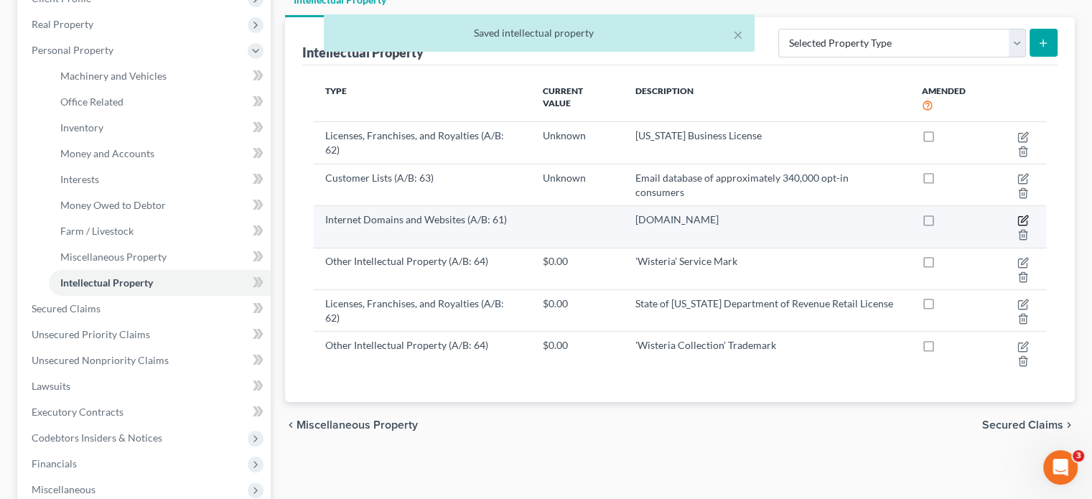
click at [1021, 215] on icon "button" at bounding box center [1022, 220] width 11 height 11
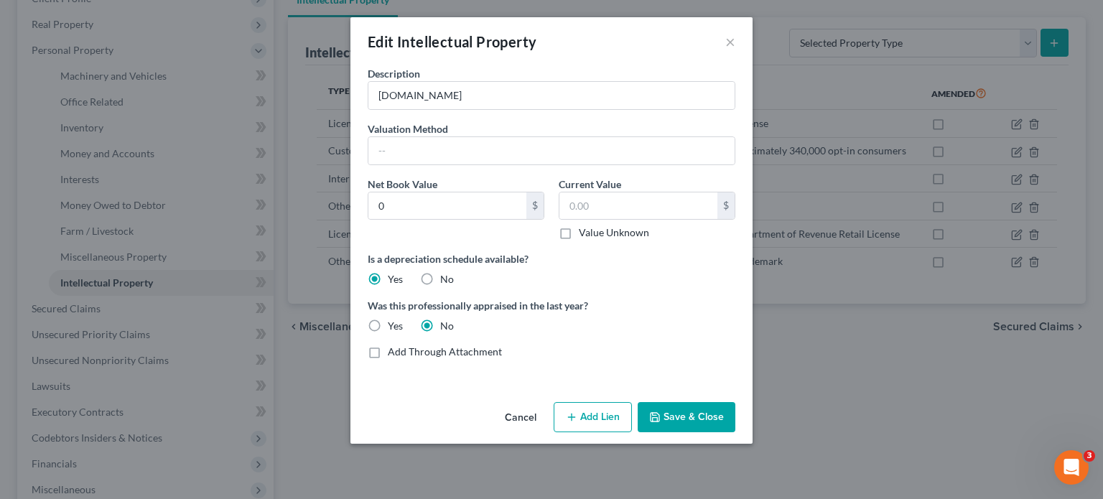
click at [440, 276] on label "No" at bounding box center [447, 279] width 14 height 14
click at [446, 276] on input "No" at bounding box center [450, 276] width 9 height 9
radio input "true"
radio input "false"
click at [579, 232] on label "Value Unknown" at bounding box center [614, 232] width 70 height 14
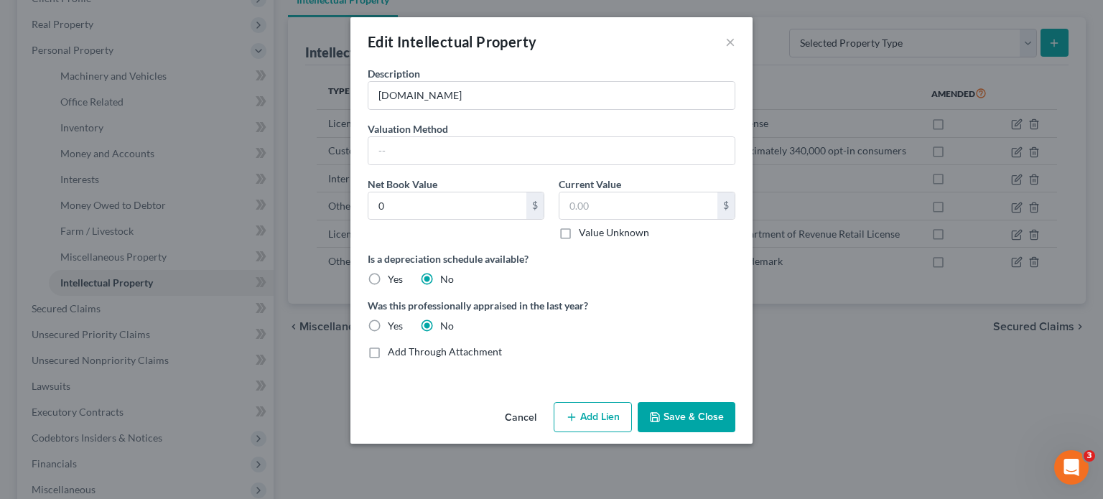
click at [584, 232] on input "Value Unknown" at bounding box center [588, 229] width 9 height 9
checkbox input "true"
type input "0.00"
click at [692, 421] on button "Save & Close" at bounding box center [686, 417] width 98 height 30
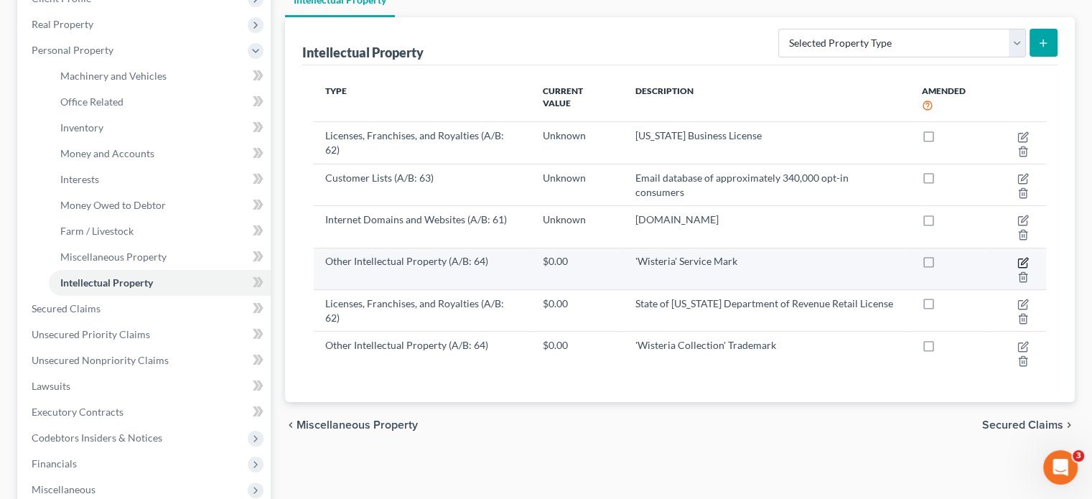
click at [1024, 257] on icon "button" at bounding box center [1022, 262] width 11 height 11
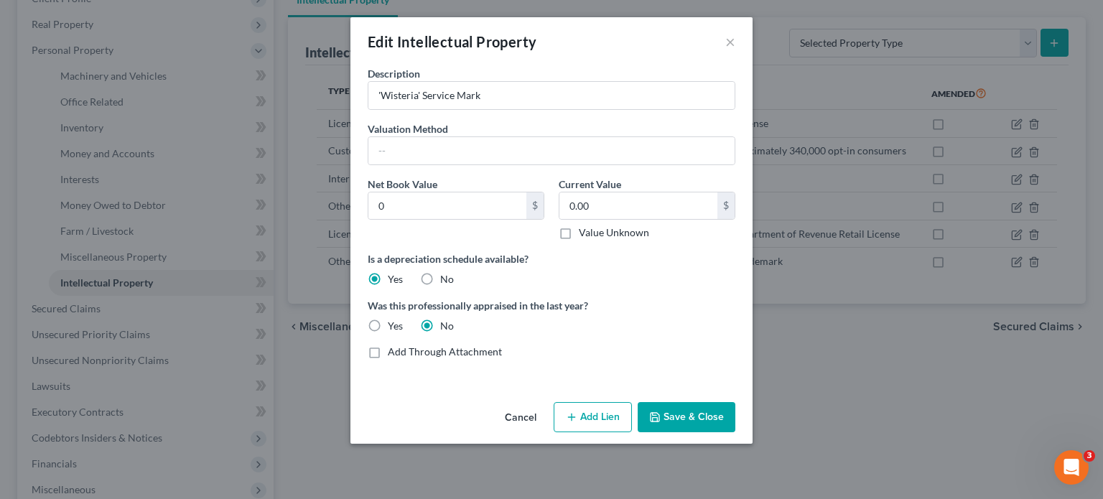
click at [440, 279] on label "No" at bounding box center [447, 279] width 14 height 14
click at [446, 279] on input "No" at bounding box center [450, 276] width 9 height 9
radio input "true"
click at [388, 279] on label "Yes" at bounding box center [395, 279] width 15 height 14
click at [393, 279] on input "Yes" at bounding box center [397, 276] width 9 height 9
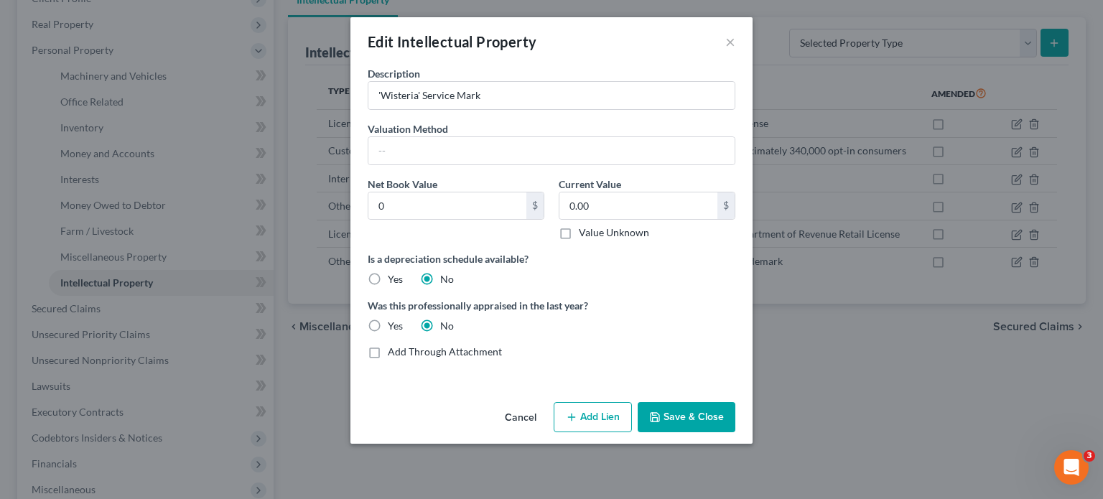
radio input "true"
radio input "false"
click at [579, 226] on label "Value Unknown" at bounding box center [614, 232] width 70 height 14
click at [584, 226] on input "Value Unknown" at bounding box center [588, 229] width 9 height 9
checkbox input "true"
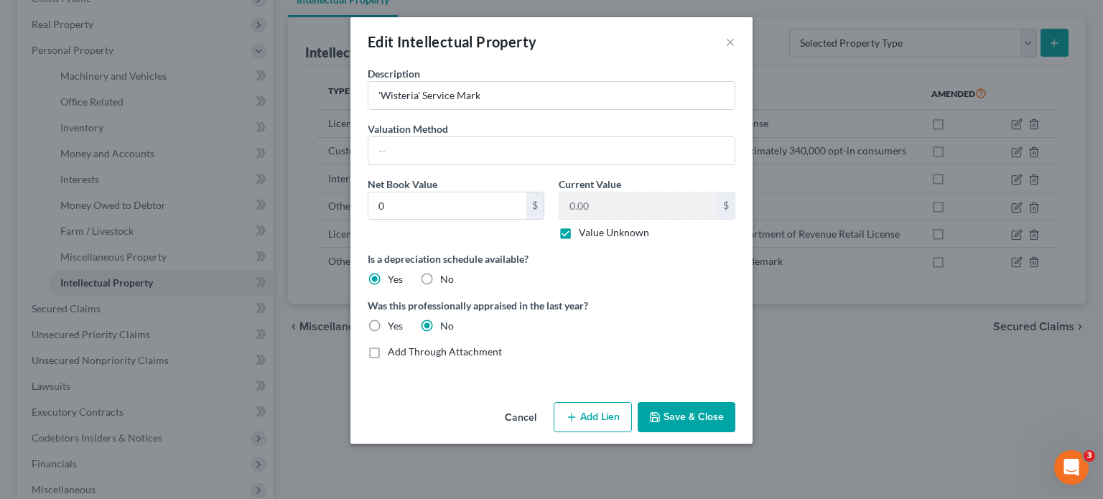
click at [698, 417] on button "Save & Close" at bounding box center [686, 417] width 98 height 30
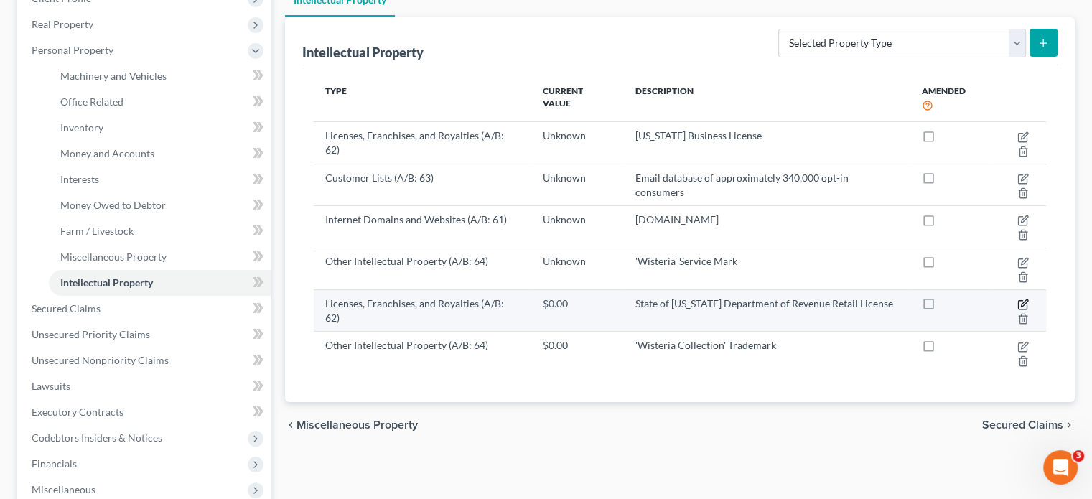
click at [1024, 299] on icon "button" at bounding box center [1022, 304] width 11 height 11
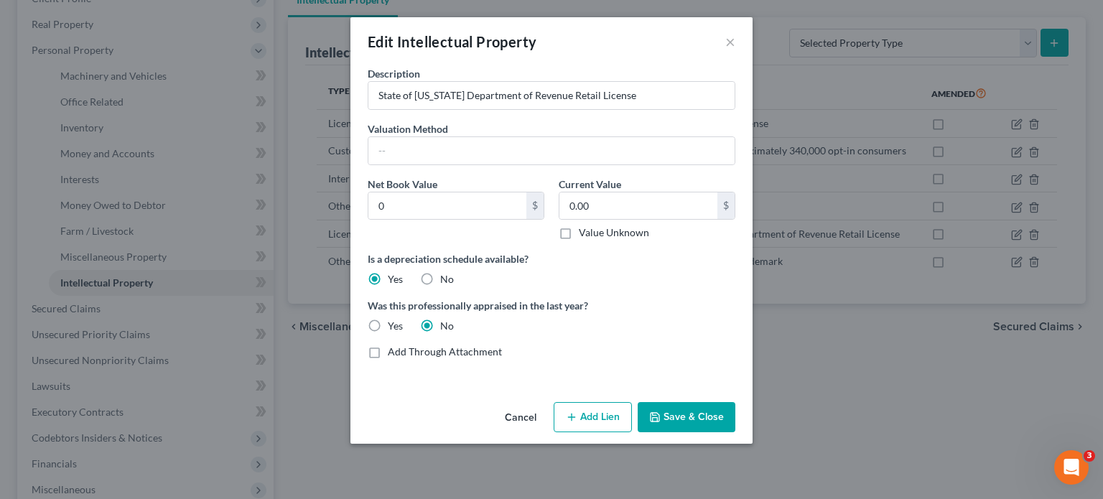
click at [579, 226] on label "Value Unknown" at bounding box center [614, 232] width 70 height 14
click at [584, 226] on input "Value Unknown" at bounding box center [588, 229] width 9 height 9
checkbox input "true"
click at [698, 413] on button "Save & Close" at bounding box center [686, 417] width 98 height 30
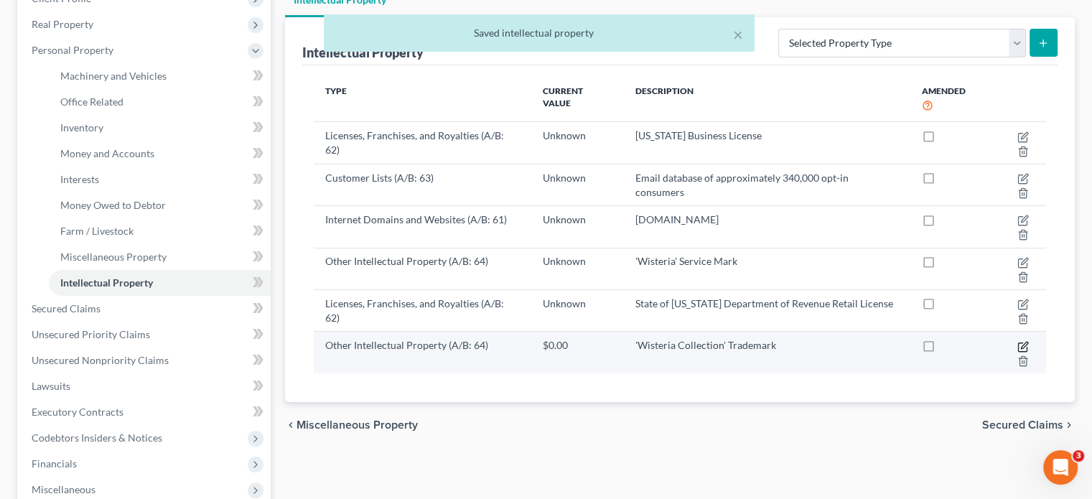
click at [1020, 341] on icon "button" at bounding box center [1022, 346] width 11 height 11
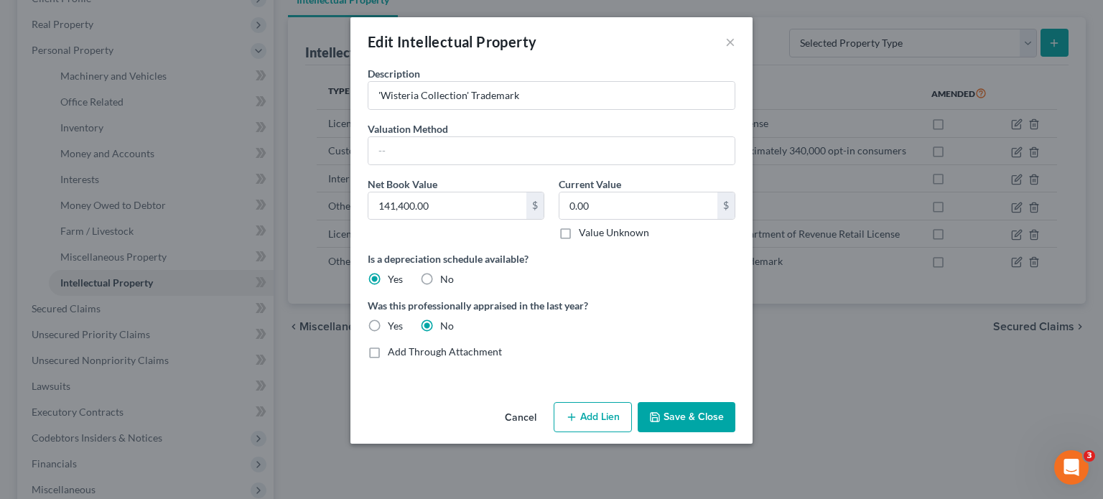
click at [579, 232] on label "Value Unknown" at bounding box center [614, 232] width 70 height 14
click at [584, 232] on input "Value Unknown" at bounding box center [588, 229] width 9 height 9
checkbox input "true"
click at [688, 413] on button "Save & Close" at bounding box center [686, 417] width 98 height 30
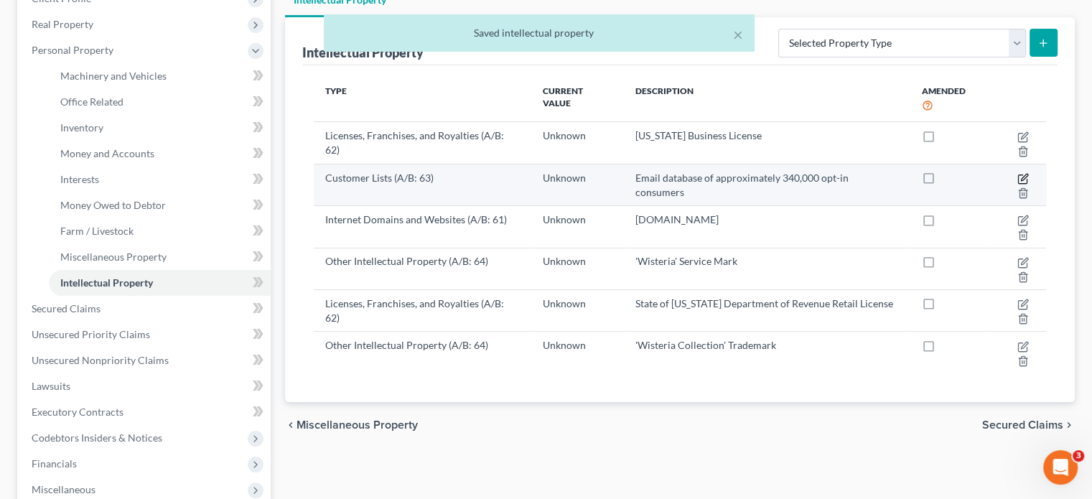
click at [1020, 175] on icon "button" at bounding box center [1022, 179] width 9 height 9
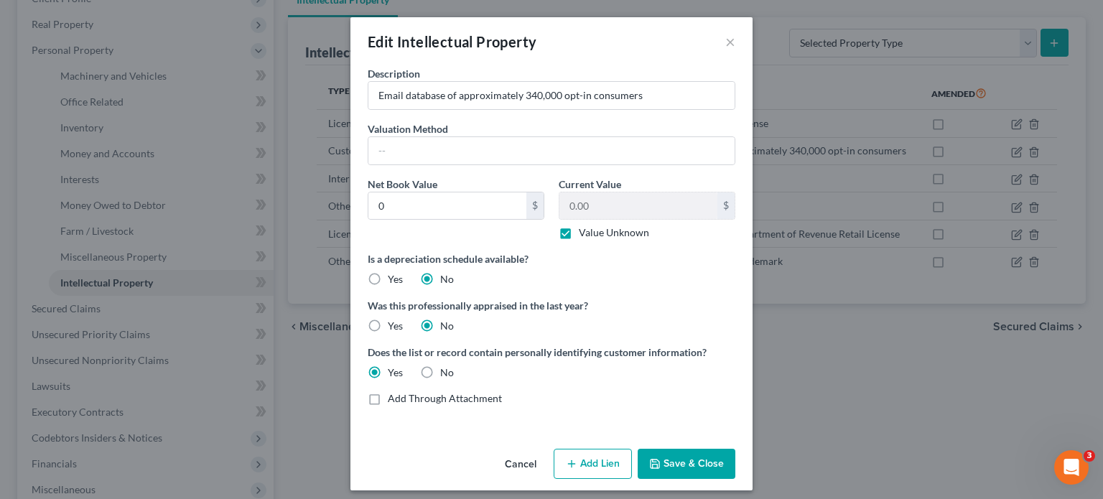
click at [689, 462] on button "Save & Close" at bounding box center [686, 464] width 98 height 30
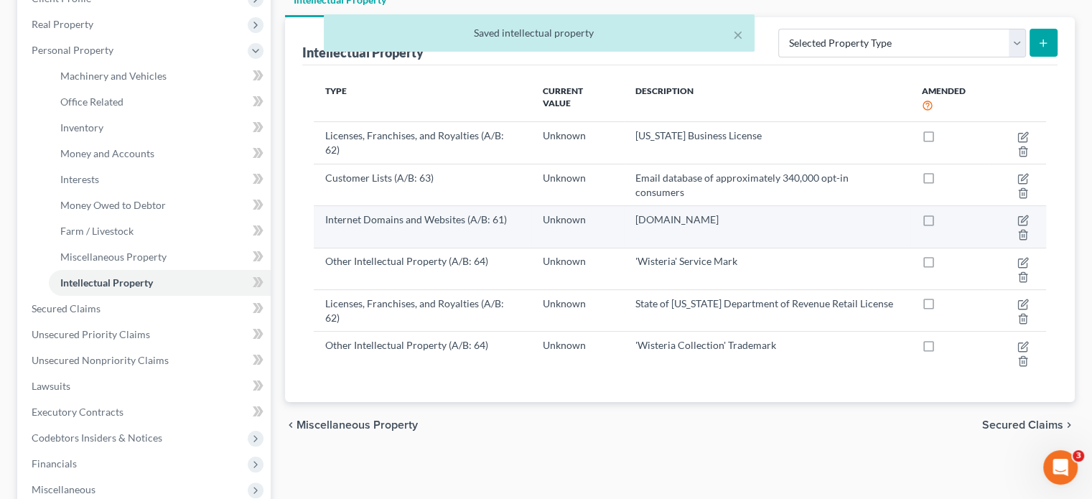
click at [1029, 206] on td at bounding box center [1016, 227] width 57 height 42
click at [1021, 216] on icon "button" at bounding box center [1024, 219] width 6 height 6
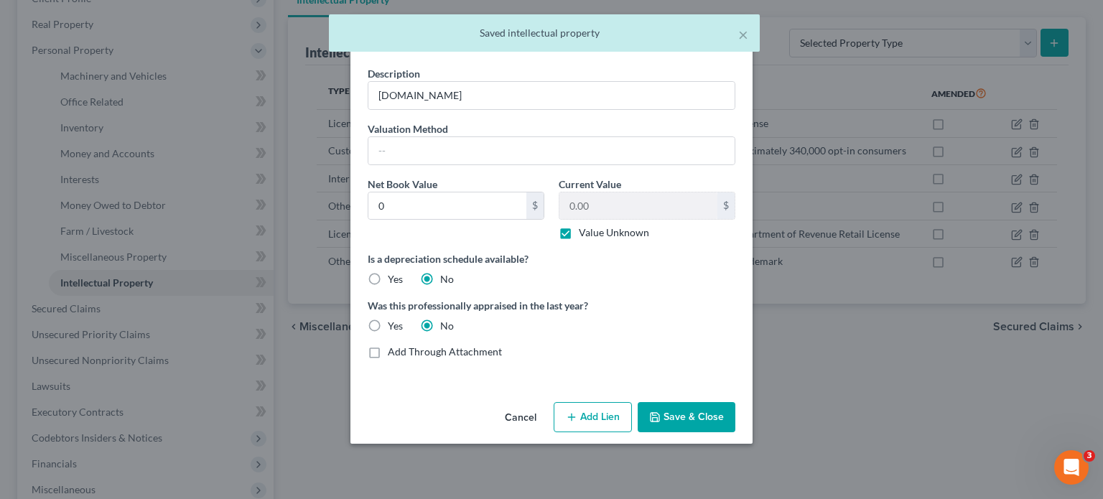
click at [388, 278] on label "Yes" at bounding box center [395, 279] width 15 height 14
click at [393, 278] on input "Yes" at bounding box center [397, 276] width 9 height 9
radio input "true"
radio input "false"
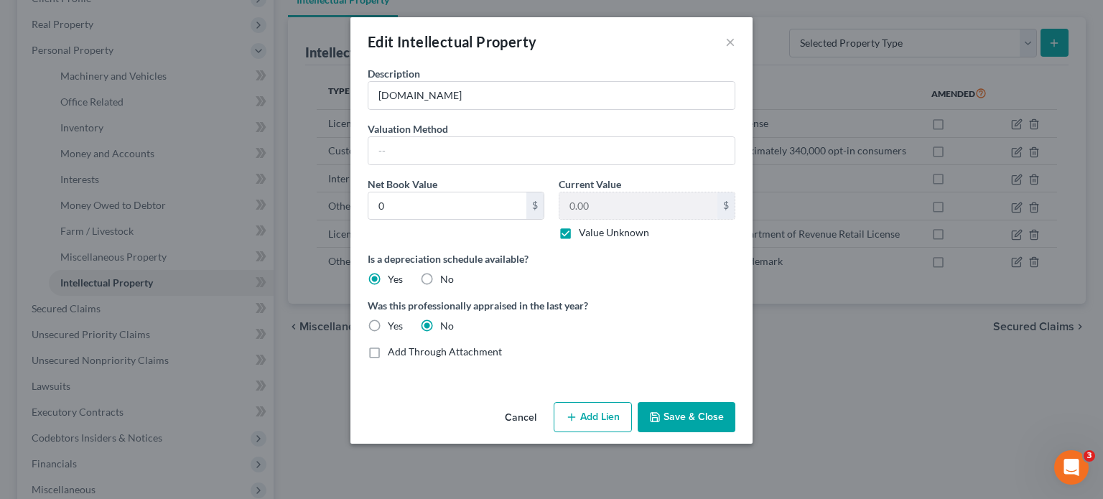
click at [684, 413] on button "Save & Close" at bounding box center [686, 417] width 98 height 30
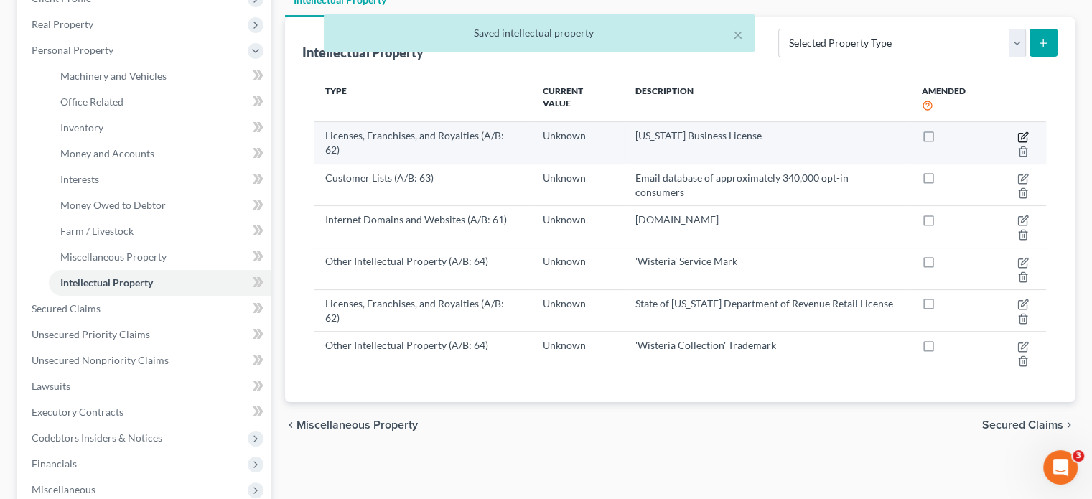
click at [1024, 131] on icon "button" at bounding box center [1022, 136] width 11 height 11
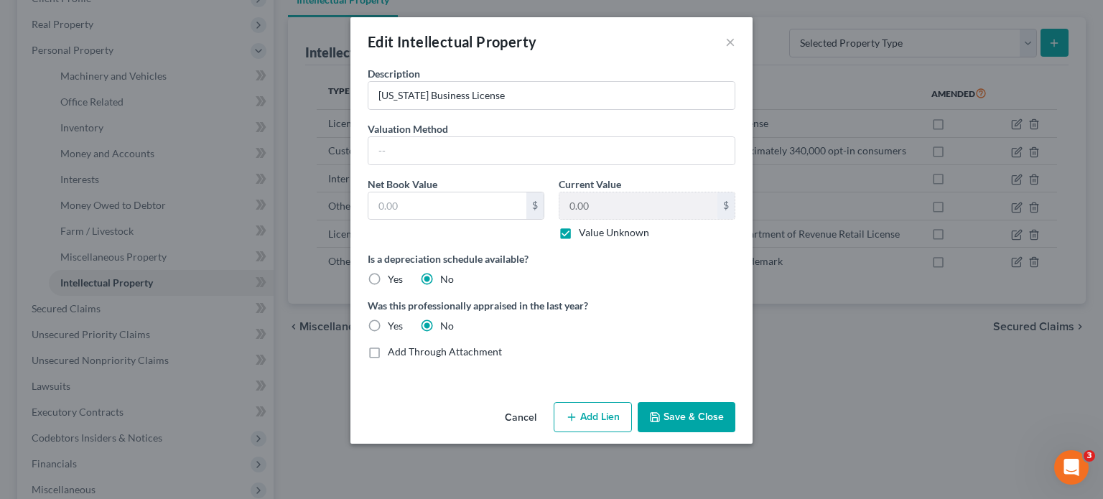
click at [686, 418] on button "Save & Close" at bounding box center [686, 417] width 98 height 30
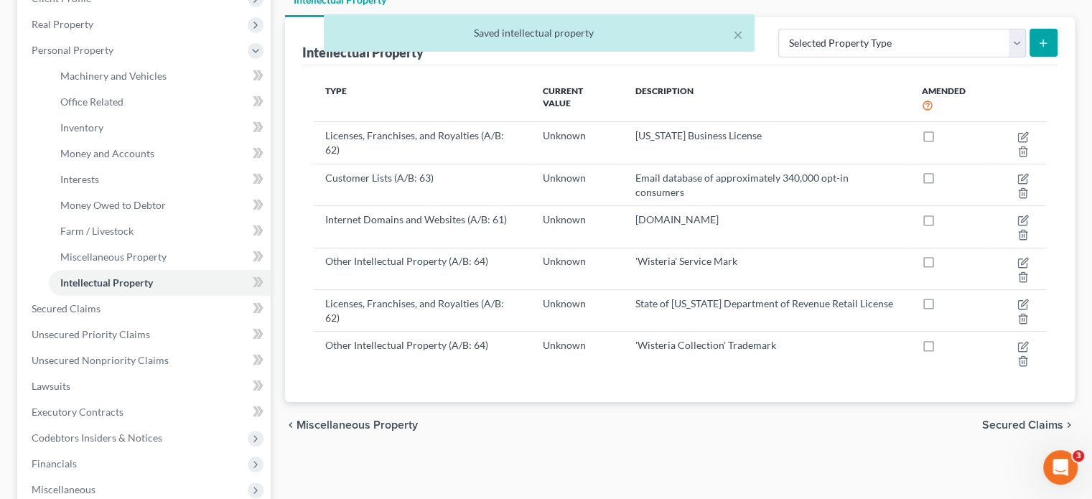
click at [1019, 17] on div "× Saved intellectual property" at bounding box center [539, 36] width 1092 height 45
click at [747, 36] on div "× Saved intellectual property" at bounding box center [539, 32] width 431 height 37
click at [1016, 14] on div "× Saved intellectual property" at bounding box center [539, 36] width 1092 height 45
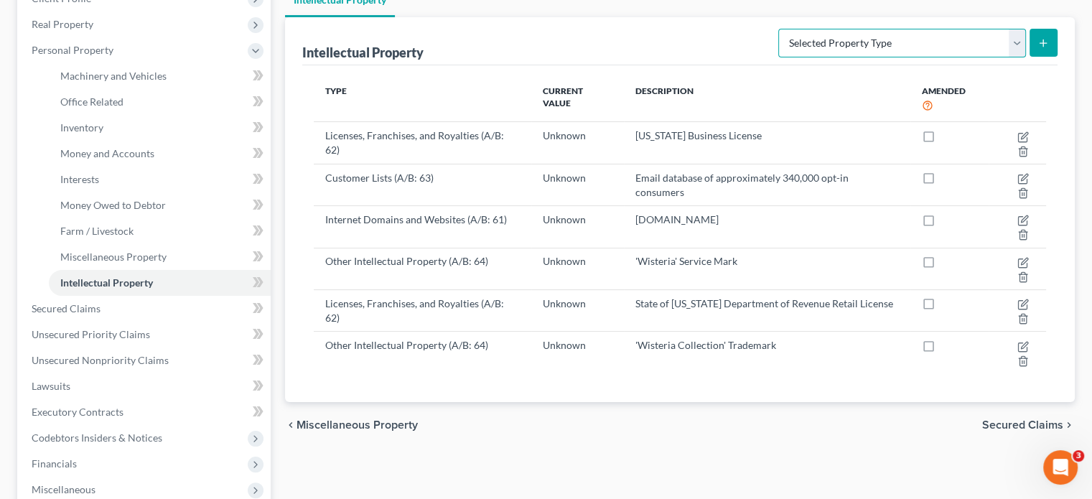
click at [1018, 29] on select "Selected Property Type Customer Lists (A/B: 63) Goodwill (A/B: 65) Internet Dom…" at bounding box center [902, 43] width 248 height 29
click at [530, 403] on div "chevron_left Miscellaneous Property Secured Claims chevron_right" at bounding box center [680, 425] width 790 height 46
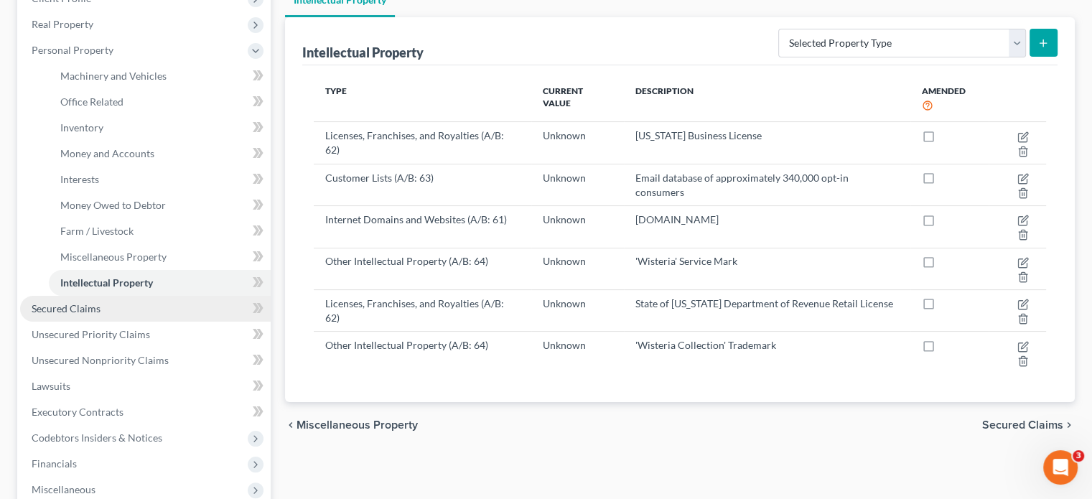
click at [87, 296] on link "Secured Claims" at bounding box center [145, 309] width 251 height 26
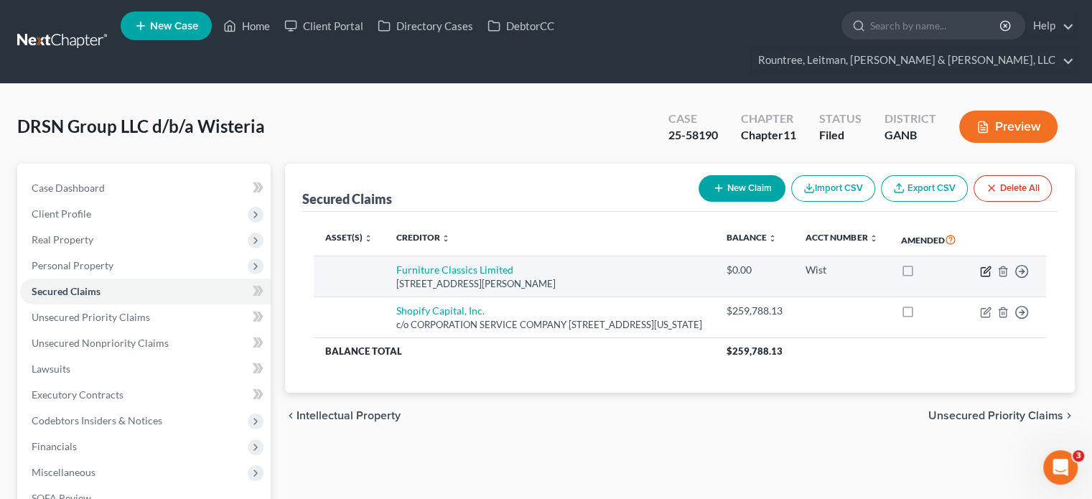
click at [984, 266] on icon "button" at bounding box center [986, 269] width 6 height 6
select select "48"
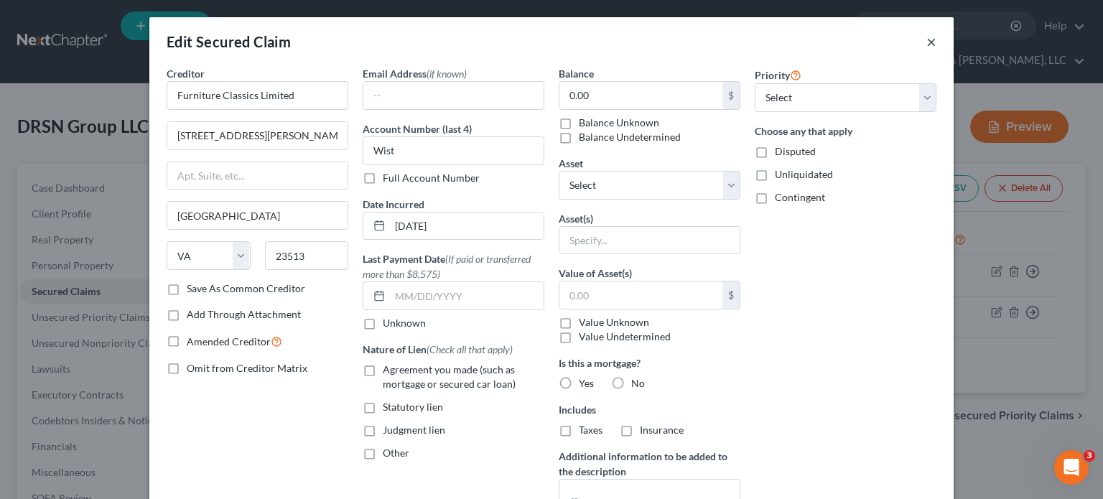
click at [926, 37] on button "×" at bounding box center [931, 41] width 10 height 17
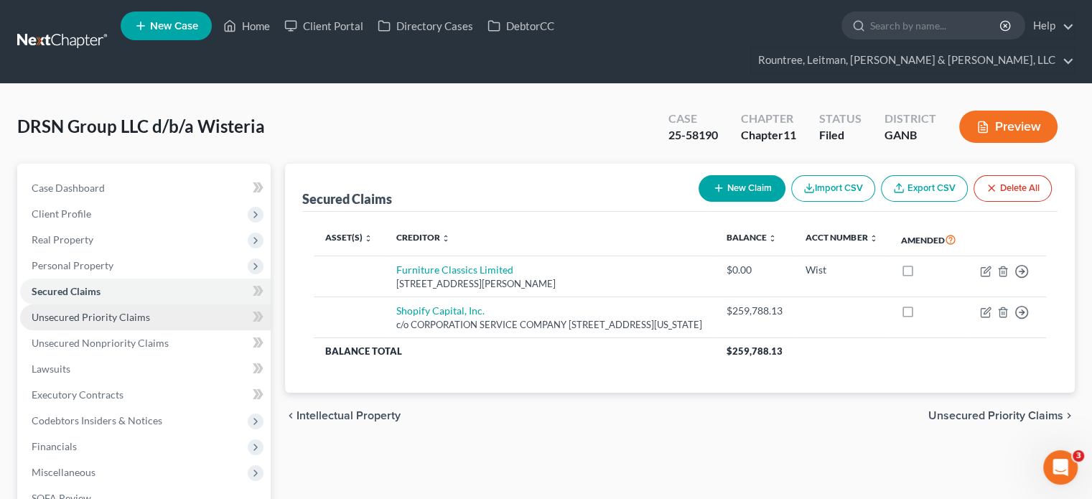
click at [109, 311] on span "Unsecured Priority Claims" at bounding box center [91, 317] width 118 height 12
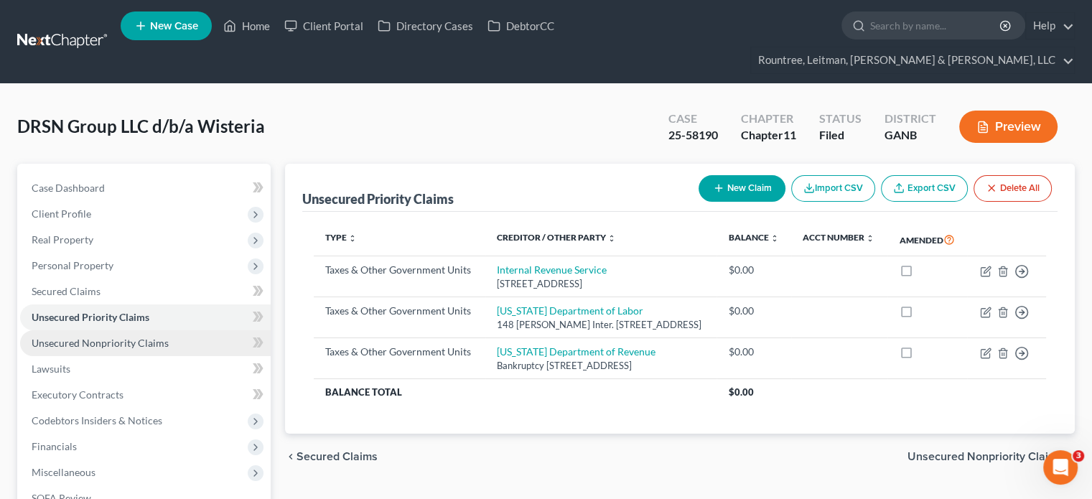
click at [136, 337] on span "Unsecured Nonpriority Claims" at bounding box center [100, 343] width 137 height 12
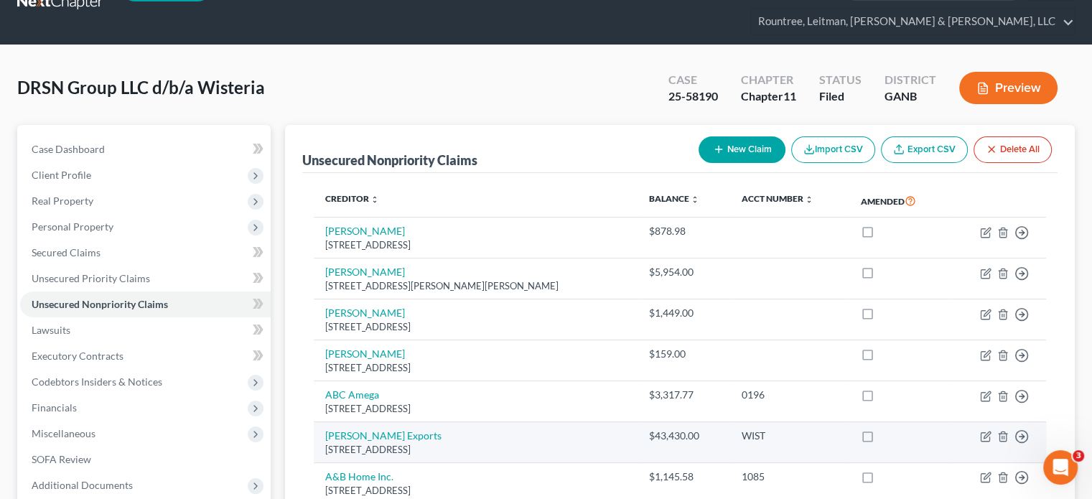
scroll to position [72, 0]
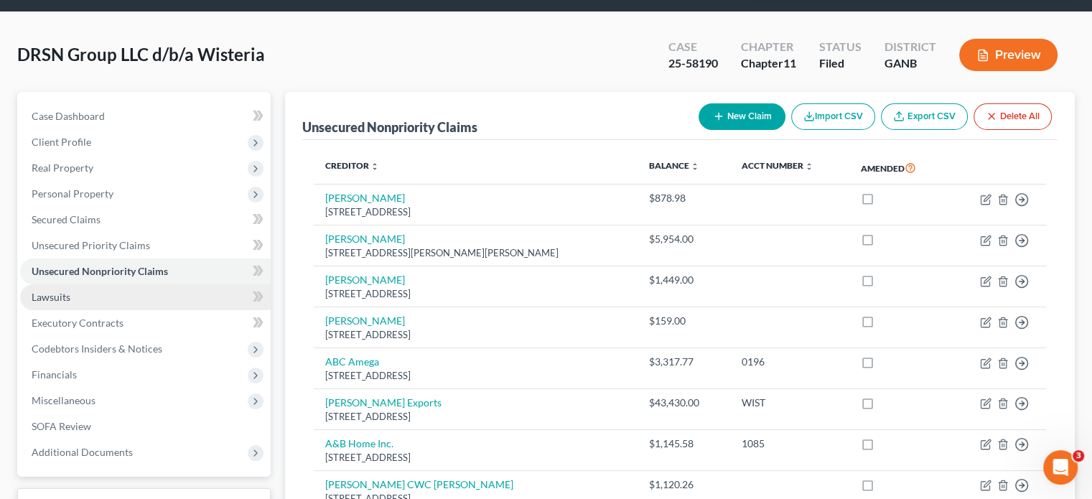
click at [48, 291] on span "Lawsuits" at bounding box center [51, 297] width 39 height 12
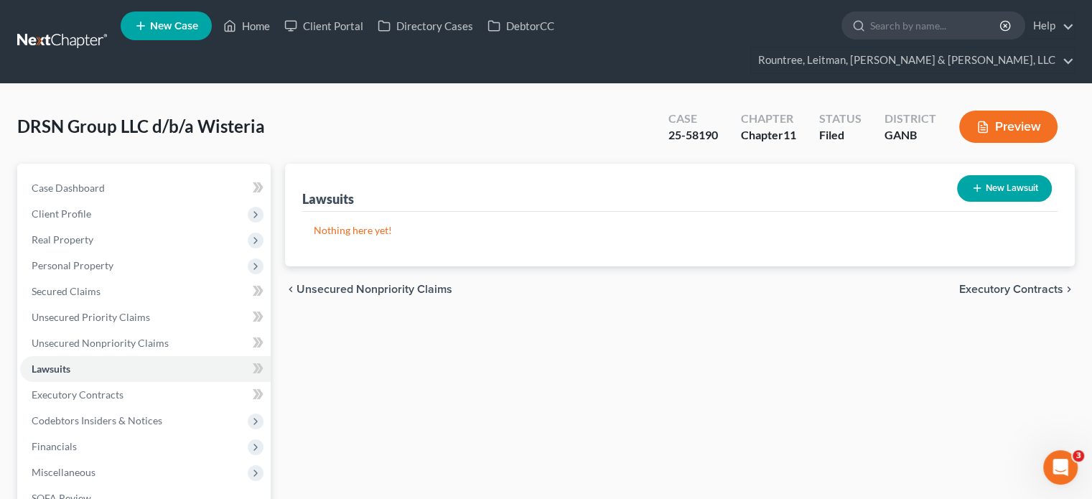
click at [1000, 175] on button "New Lawsuit" at bounding box center [1004, 188] width 95 height 27
select select "0"
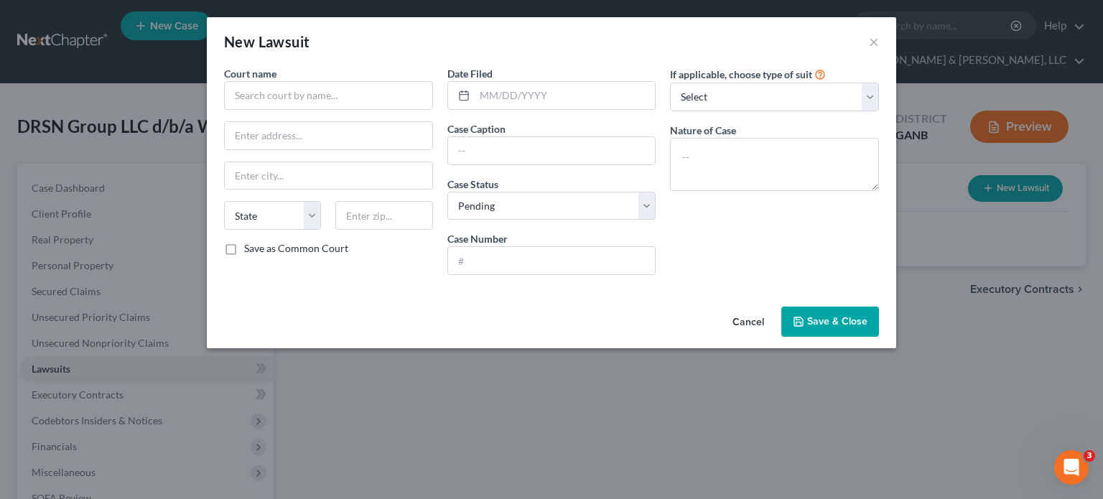
click at [831, 310] on button "Save & Close" at bounding box center [830, 322] width 98 height 30
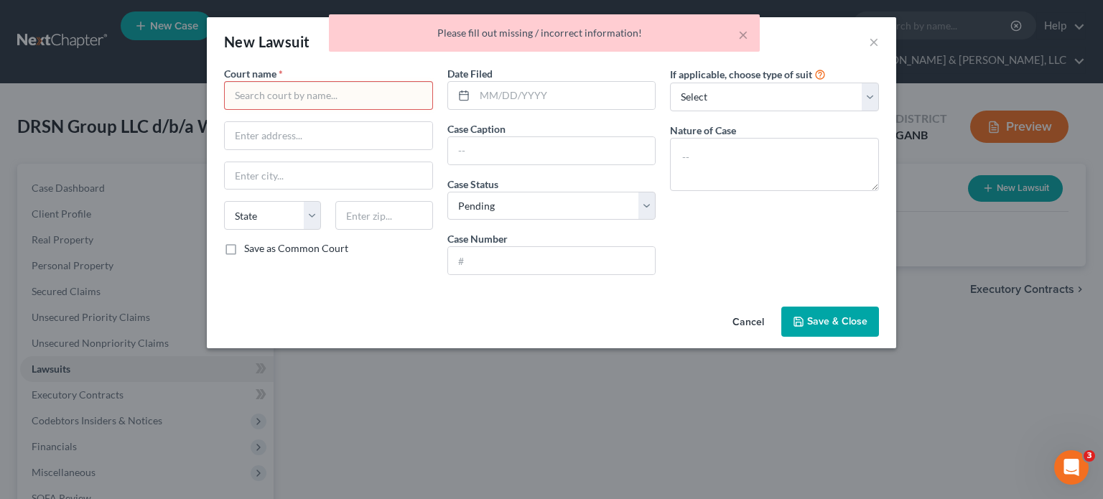
click at [751, 324] on button "Cancel" at bounding box center [748, 322] width 55 height 29
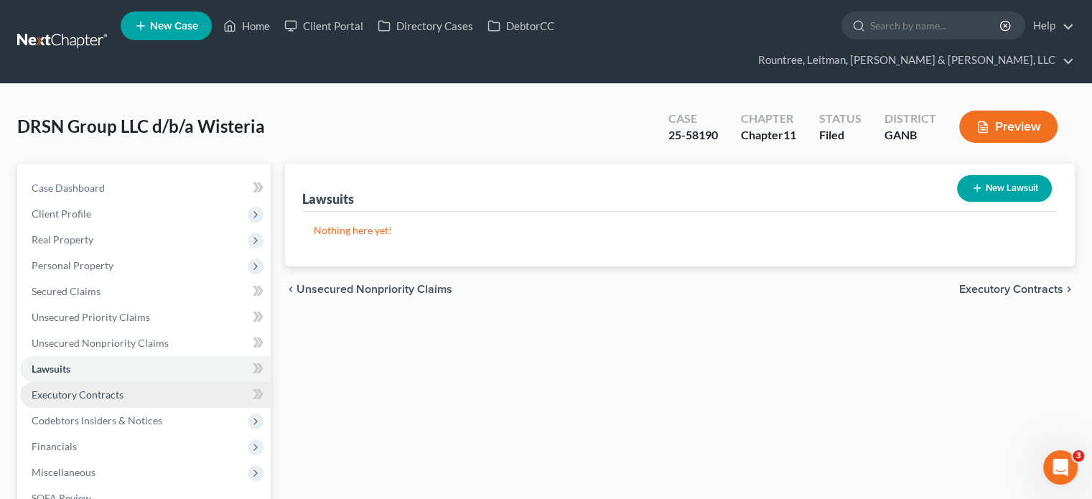
click at [80, 388] on span "Executory Contracts" at bounding box center [78, 394] width 92 height 12
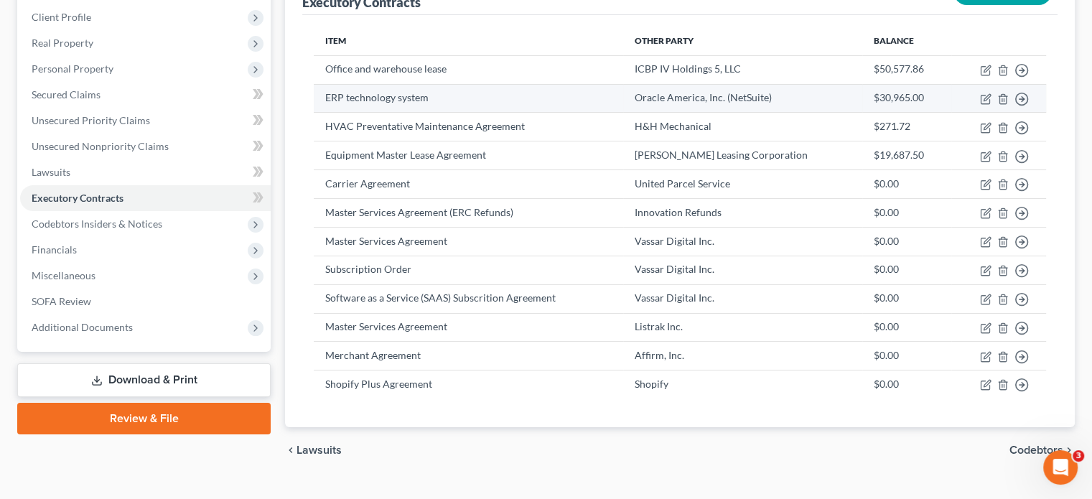
scroll to position [198, 0]
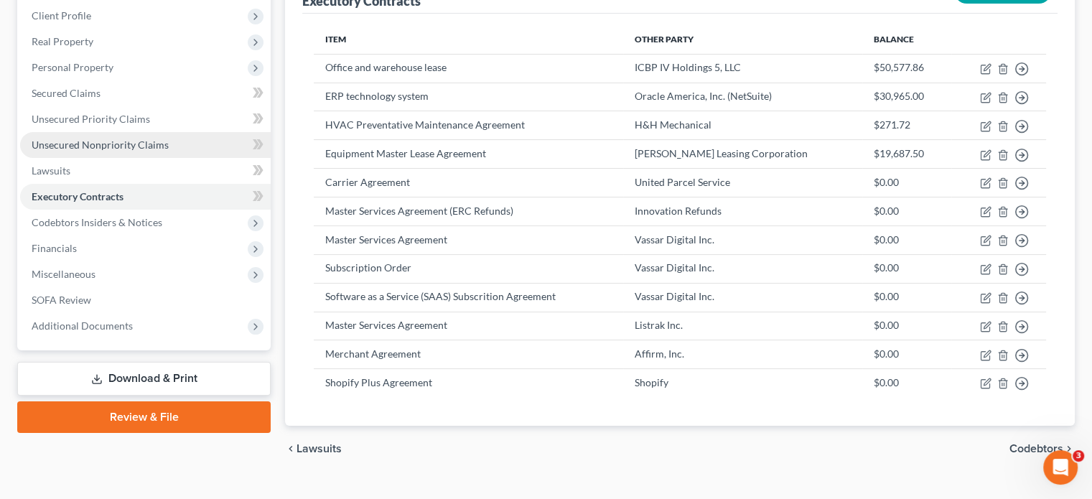
click at [84, 139] on span "Unsecured Nonpriority Claims" at bounding box center [100, 145] width 137 height 12
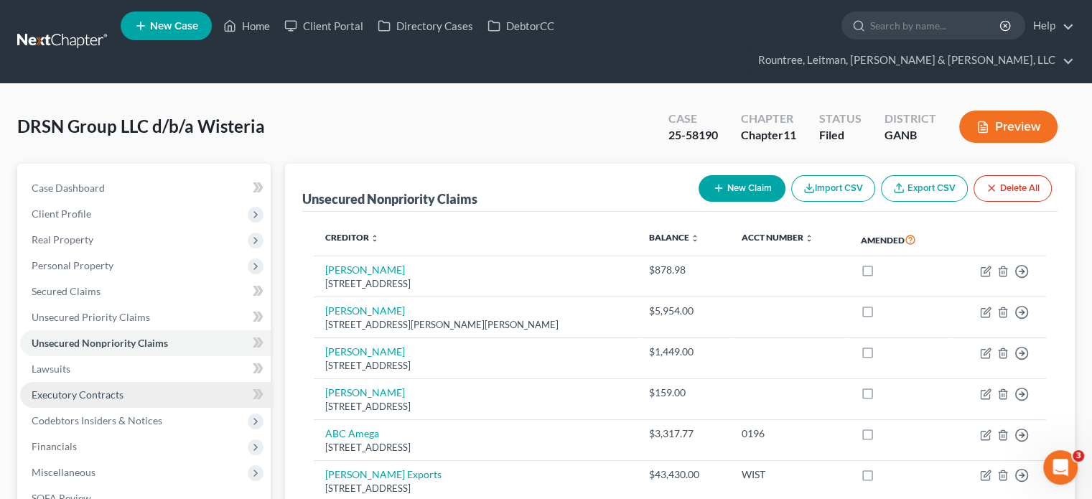
click at [83, 388] on span "Executory Contracts" at bounding box center [78, 394] width 92 height 12
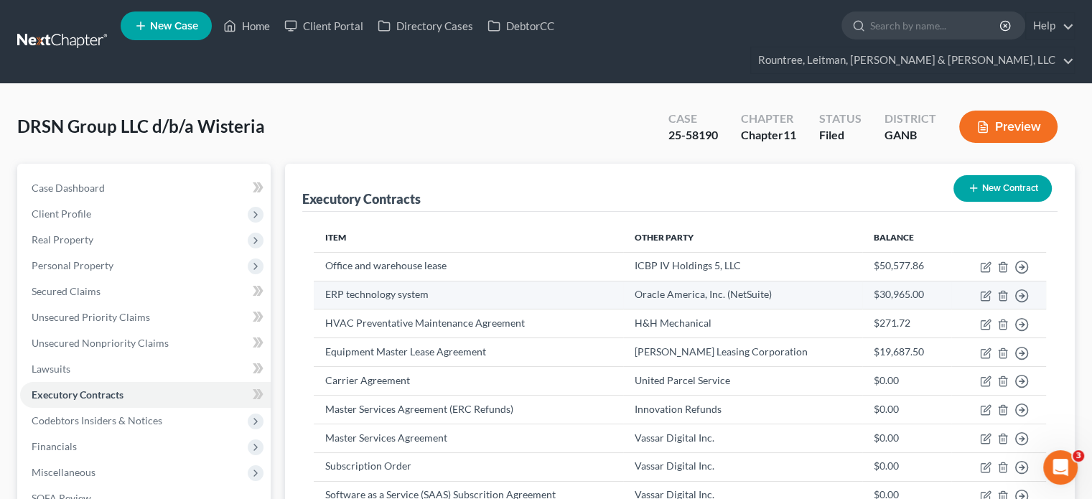
click at [424, 281] on td "ERP technology system" at bounding box center [468, 295] width 309 height 29
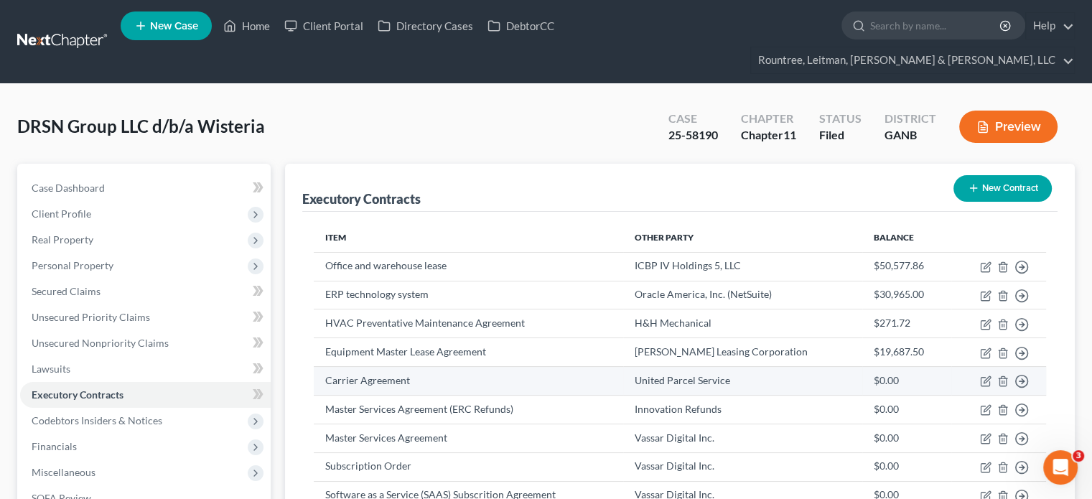
scroll to position [72, 0]
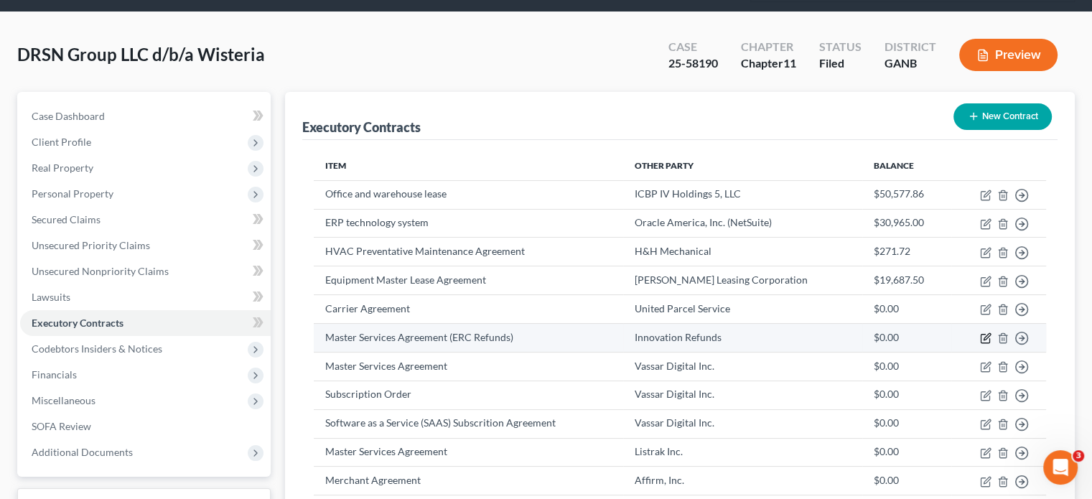
click at [985, 332] on icon "button" at bounding box center [985, 337] width 11 height 11
select select "0"
select select "16"
select select "2"
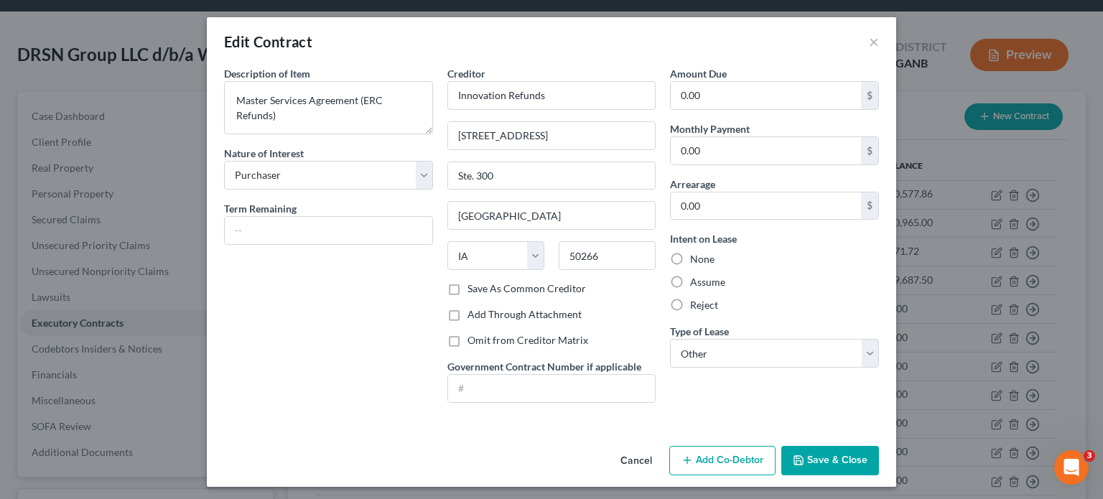
click at [627, 459] on button "Cancel" at bounding box center [636, 461] width 55 height 29
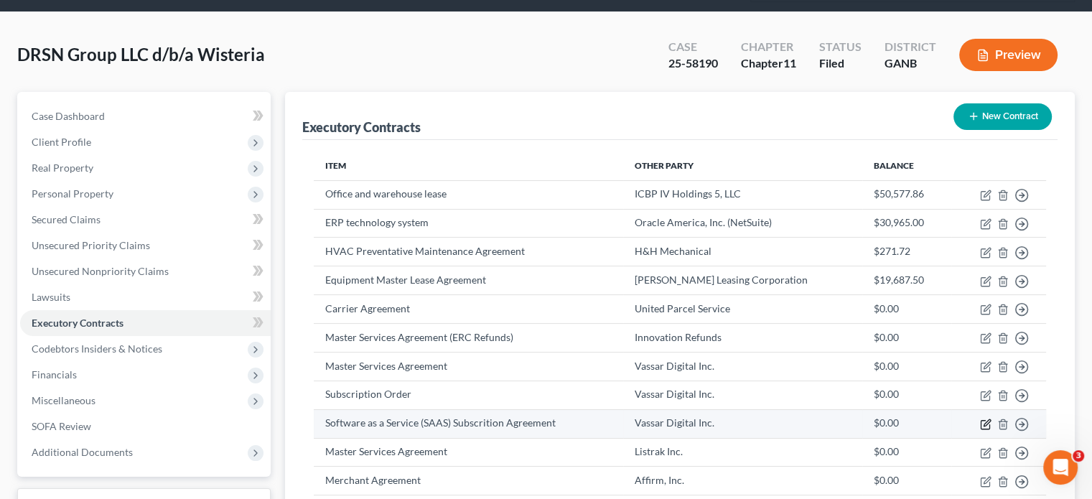
click at [986, 419] on icon "button" at bounding box center [986, 422] width 6 height 6
select select "0"
select select "22"
select select "2"
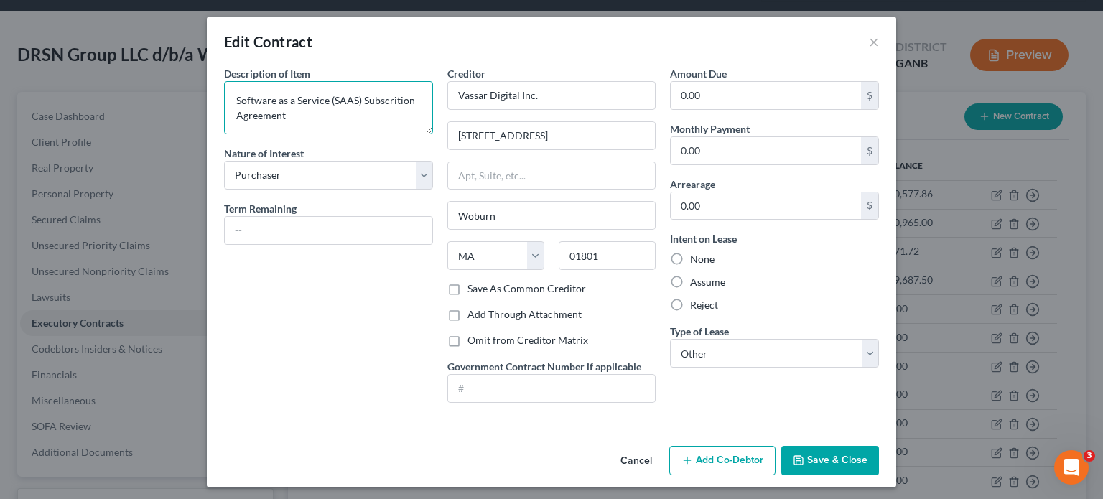
click at [389, 100] on textarea "Software as a Service (SAAS) Subscrition Agreement" at bounding box center [328, 107] width 209 height 53
type textarea "Software as a Service (SAAS) Subscription Agreement"
click at [828, 454] on button "Save & Close" at bounding box center [830, 461] width 98 height 30
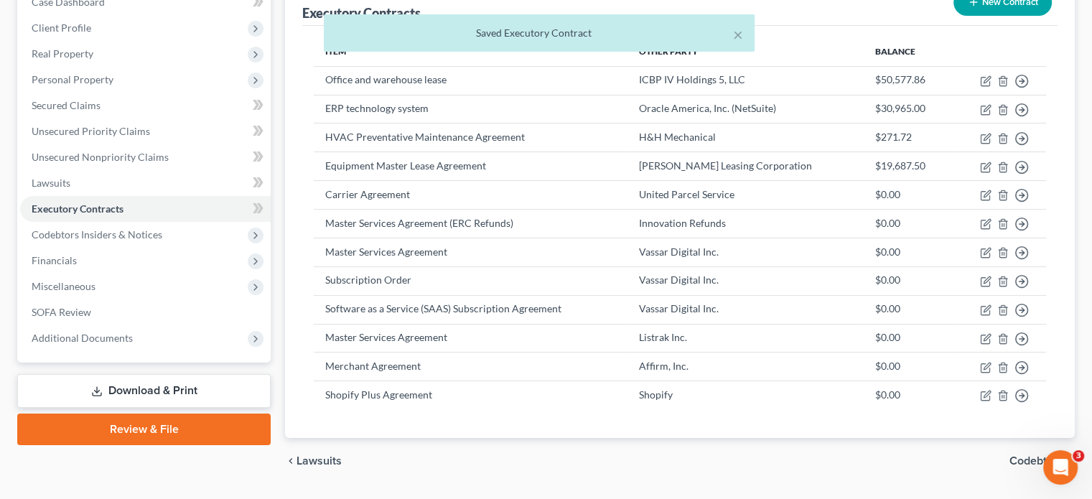
scroll to position [198, 0]
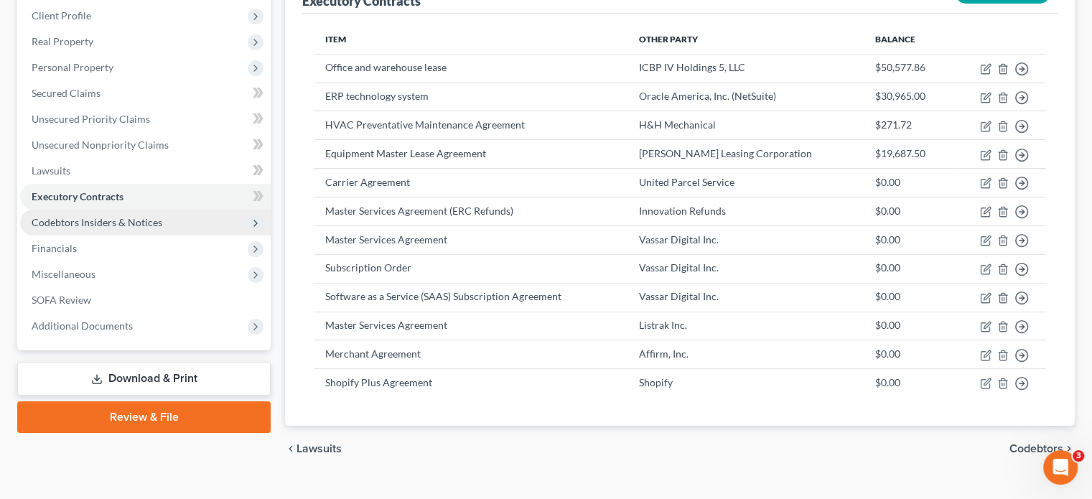
click at [96, 216] on span "Codebtors Insiders & Notices" at bounding box center [97, 222] width 131 height 12
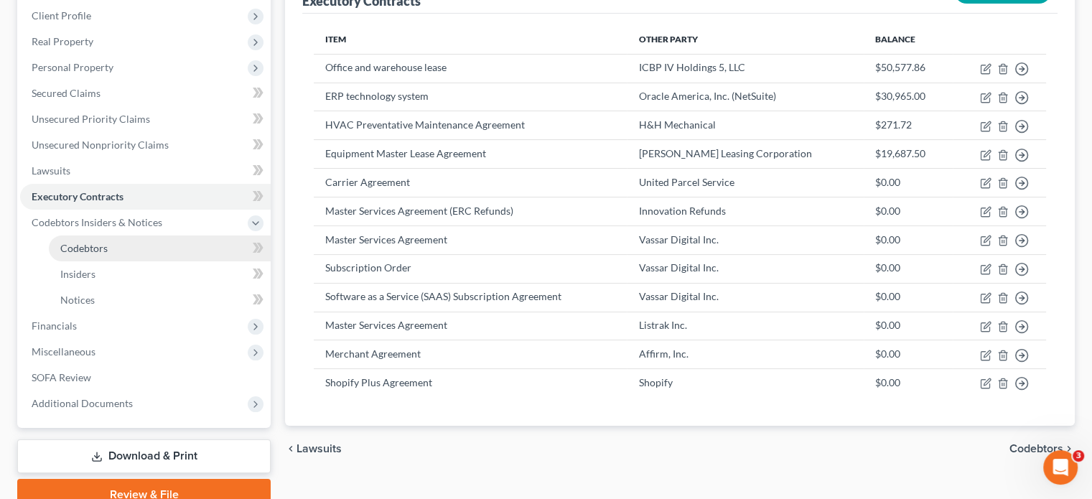
click at [92, 242] on span "Codebtors" at bounding box center [83, 248] width 47 height 12
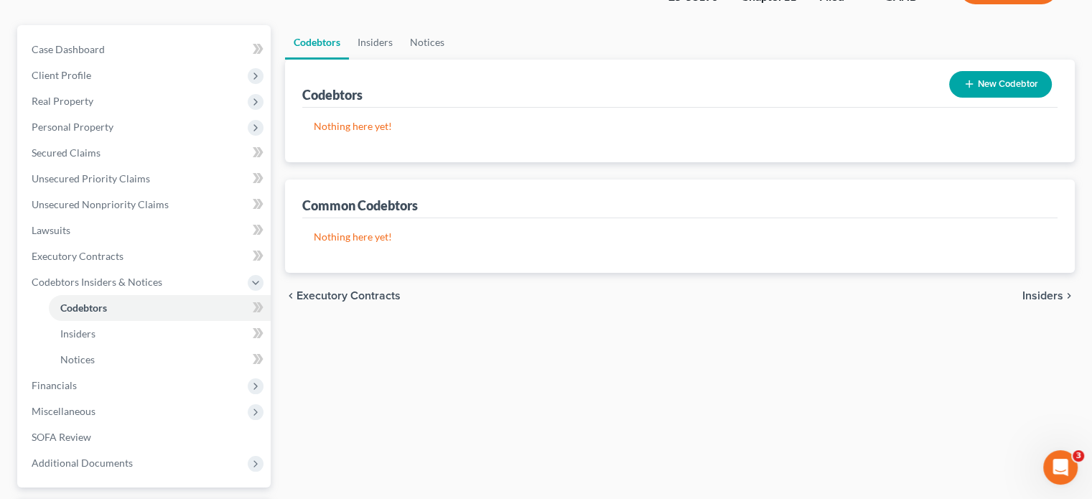
scroll to position [144, 0]
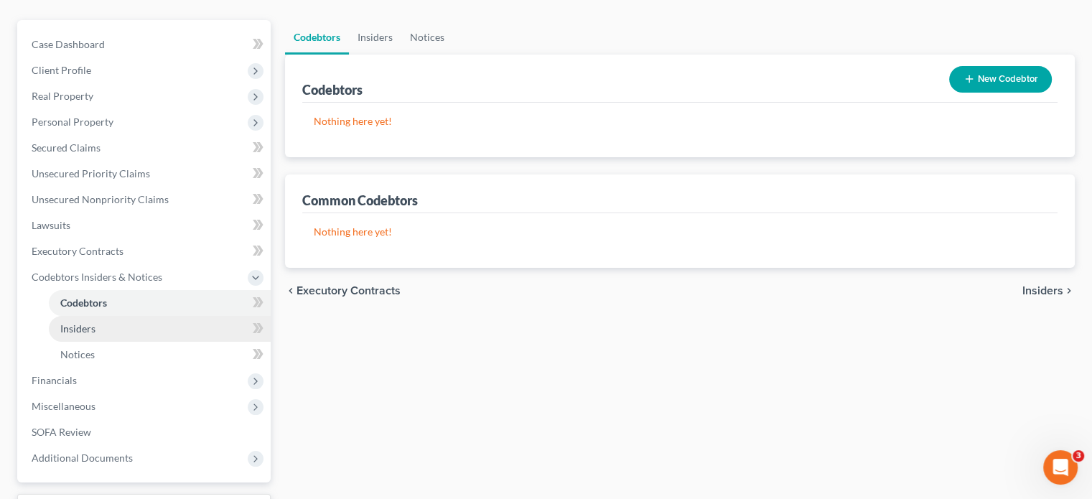
click at [98, 316] on link "Insiders" at bounding box center [160, 329] width 222 height 26
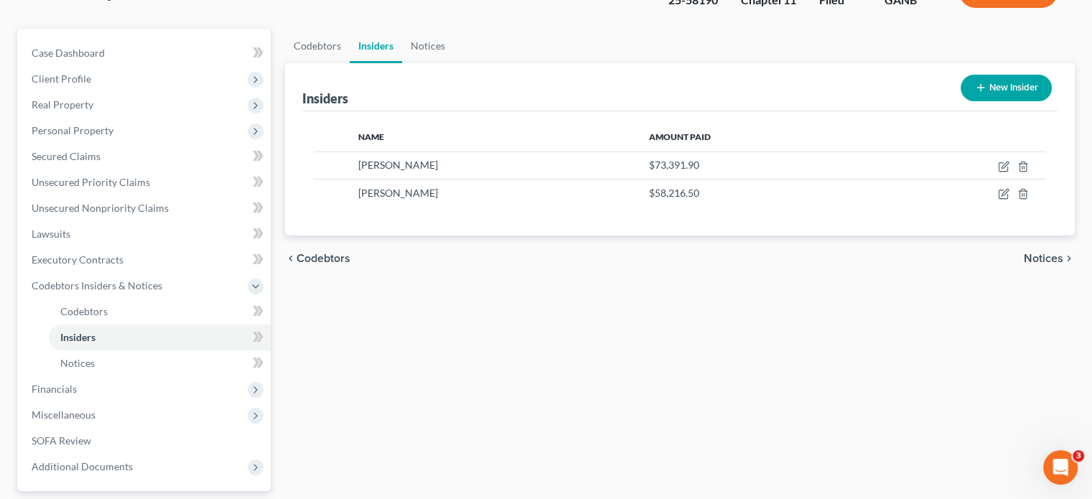
scroll to position [144, 0]
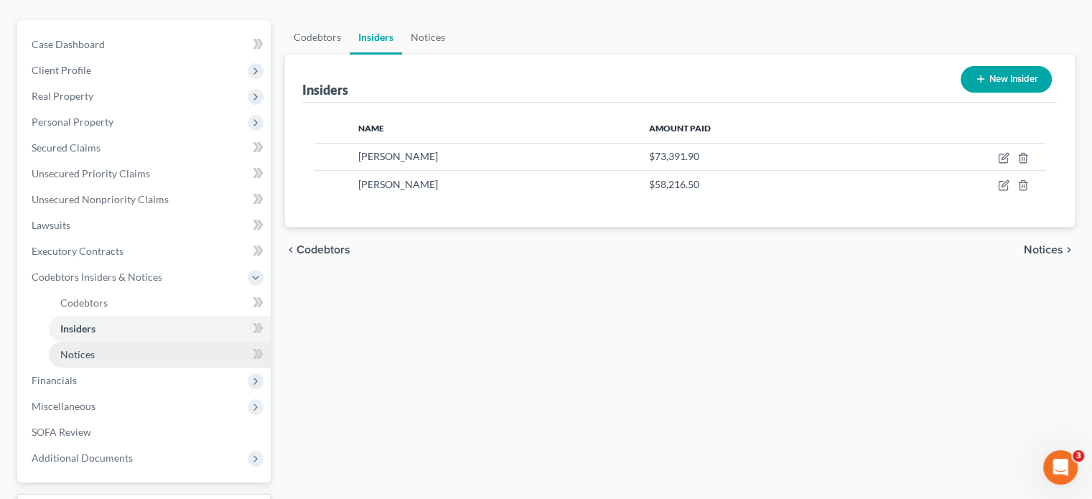
click at [90, 348] on span "Notices" at bounding box center [77, 354] width 34 height 12
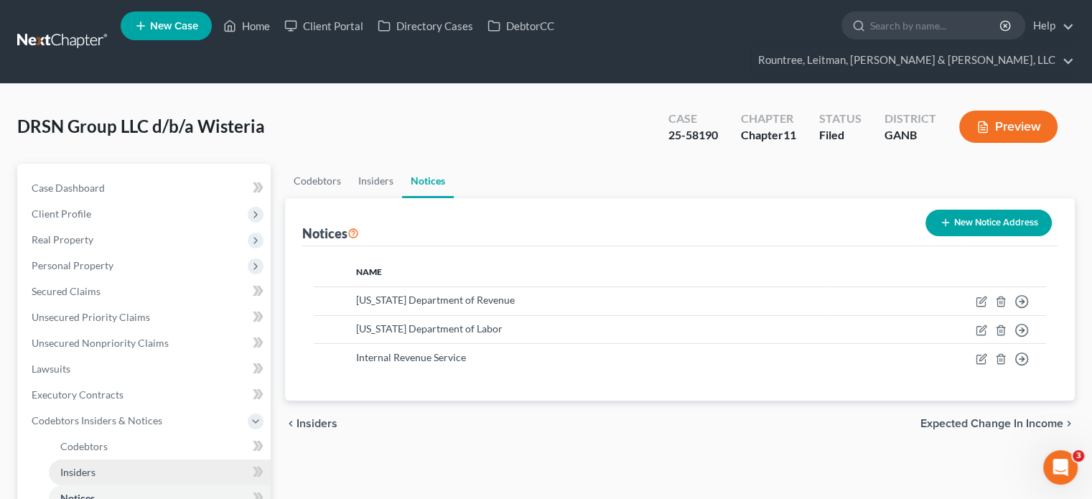
scroll to position [144, 0]
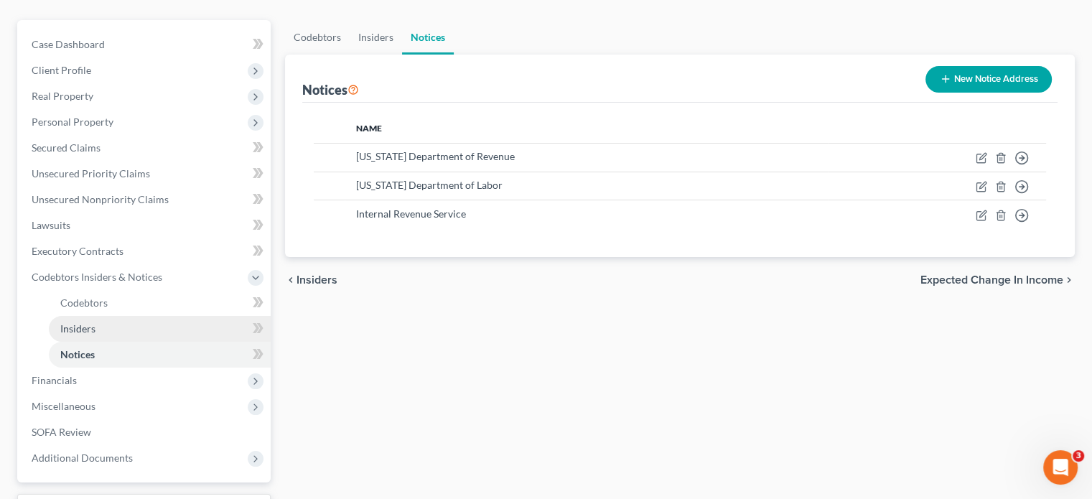
click at [104, 316] on link "Insiders" at bounding box center [160, 329] width 222 height 26
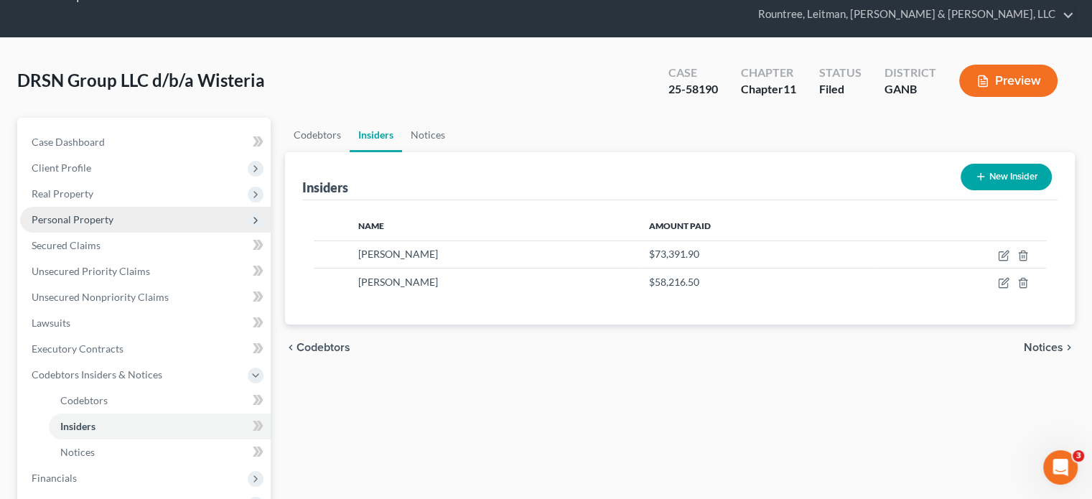
scroll to position [72, 0]
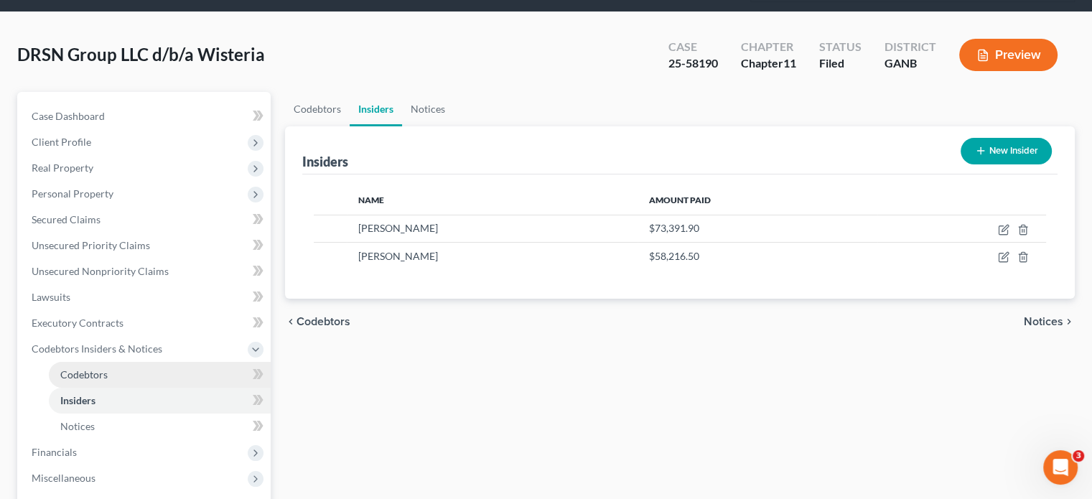
click at [133, 362] on link "Codebtors" at bounding box center [160, 375] width 222 height 26
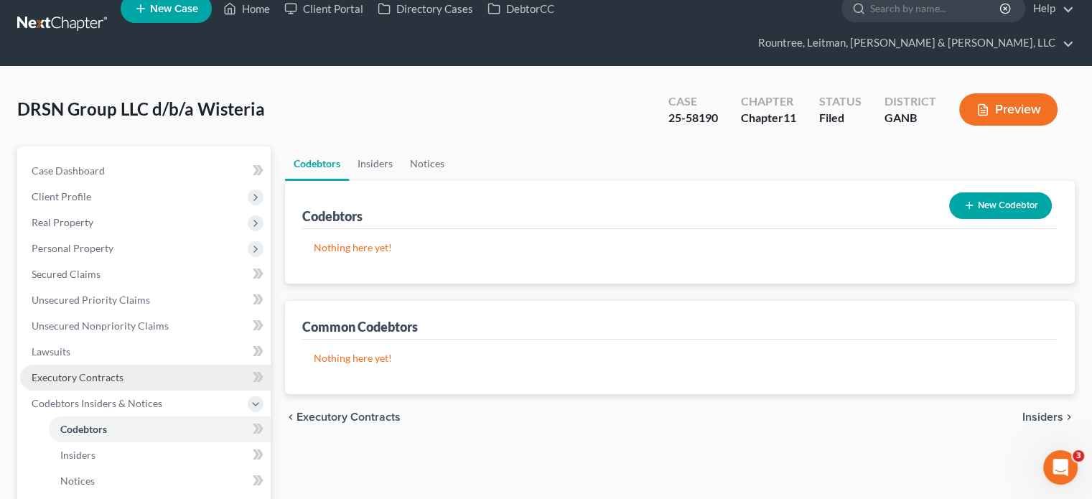
scroll to position [237, 0]
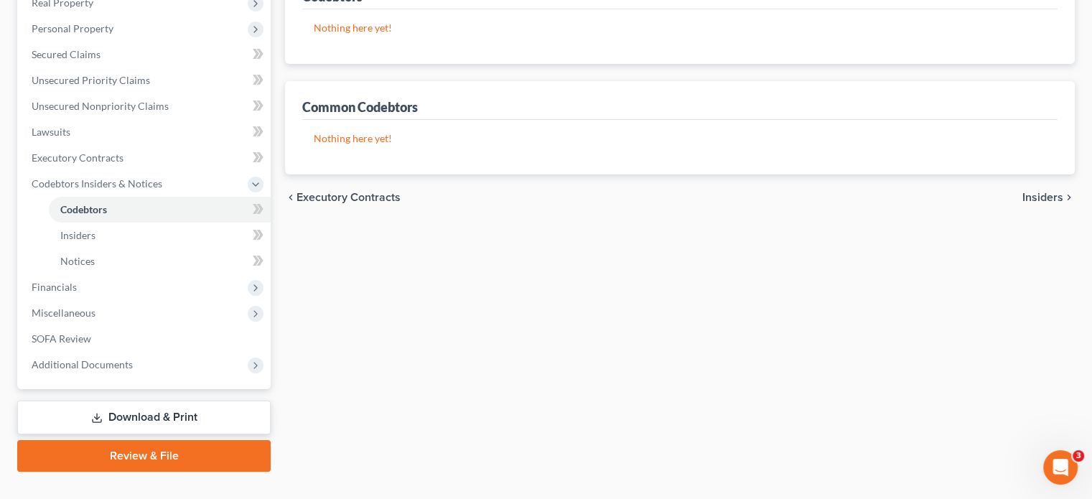
click at [508, 325] on div "Codebtors Insiders Notices Codebtors New Codebtor Nothing here yet! Name Credit…" at bounding box center [680, 199] width 804 height 545
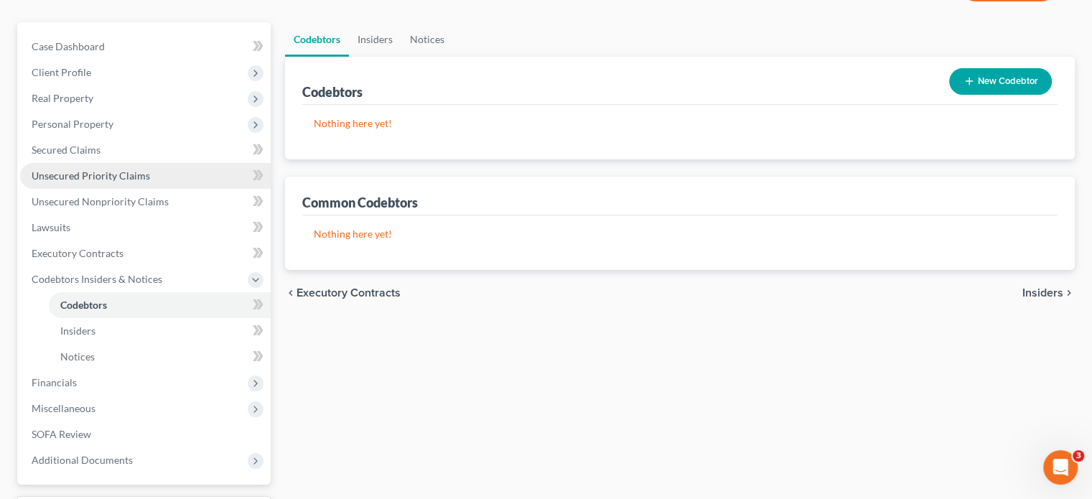
scroll to position [144, 0]
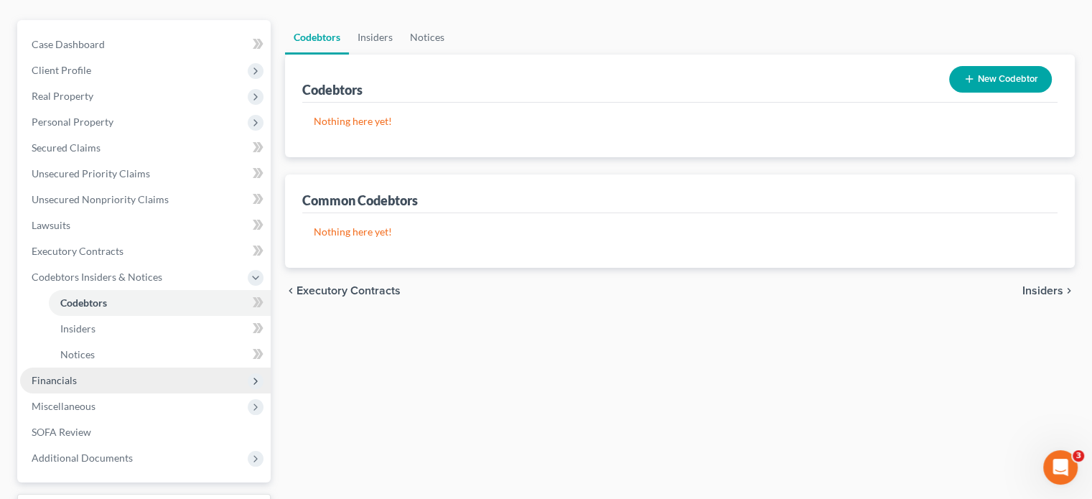
click at [62, 374] on span "Financials" at bounding box center [54, 380] width 45 height 12
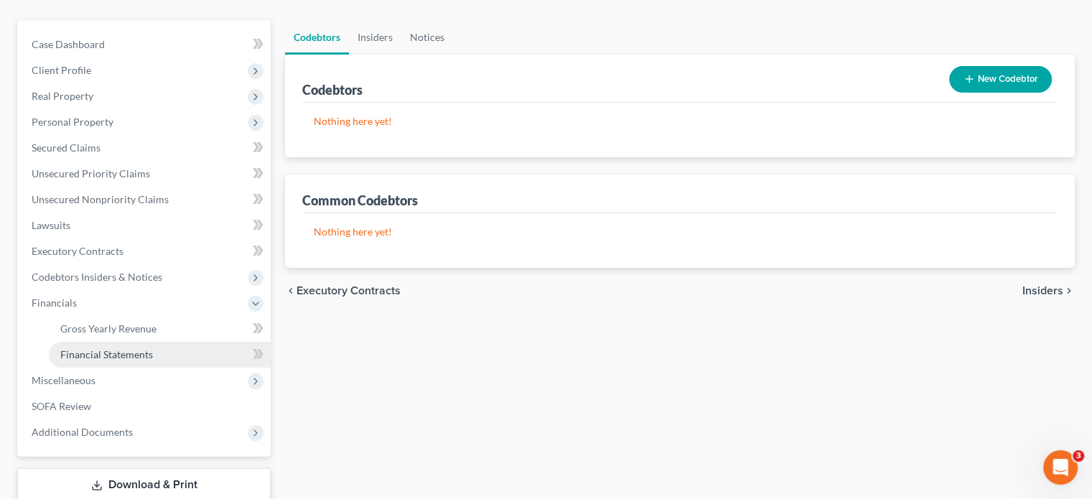
click at [121, 348] on span "Financial Statements" at bounding box center [106, 354] width 93 height 12
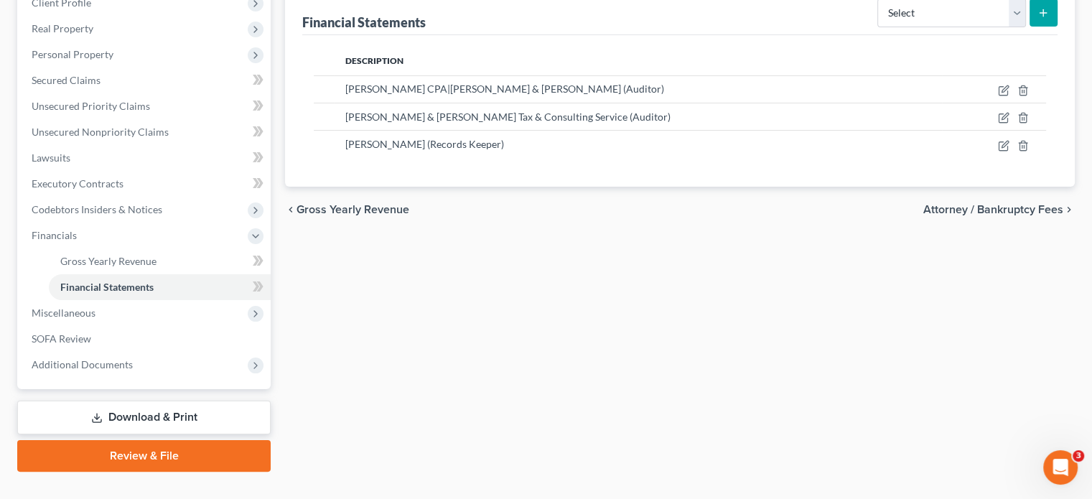
scroll to position [139, 0]
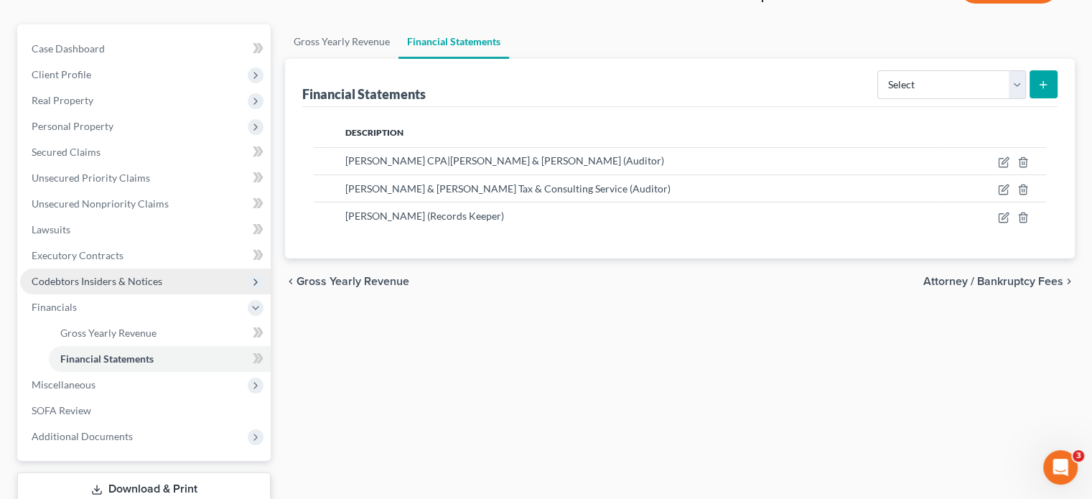
click at [112, 268] on span "Codebtors Insiders & Notices" at bounding box center [145, 281] width 251 height 26
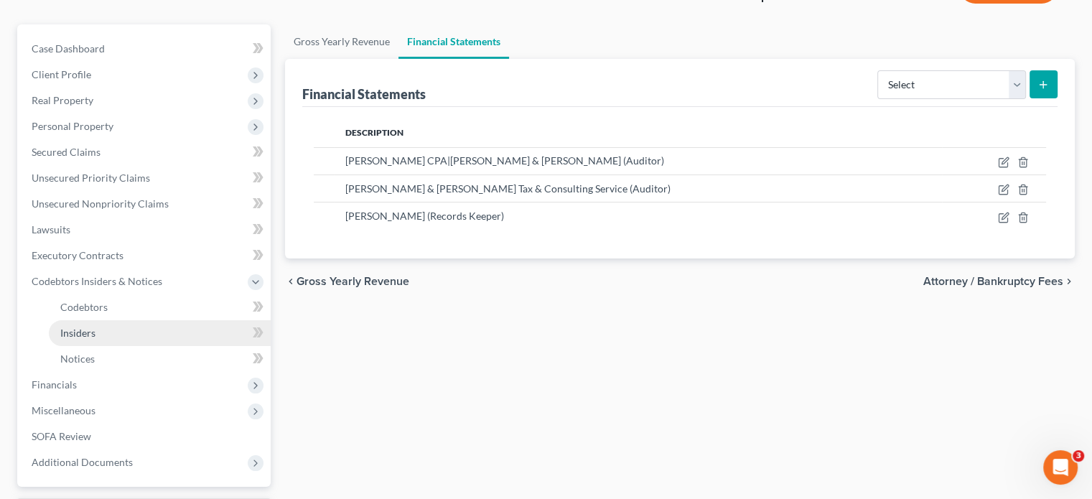
click at [75, 327] on span "Insiders" at bounding box center [77, 333] width 35 height 12
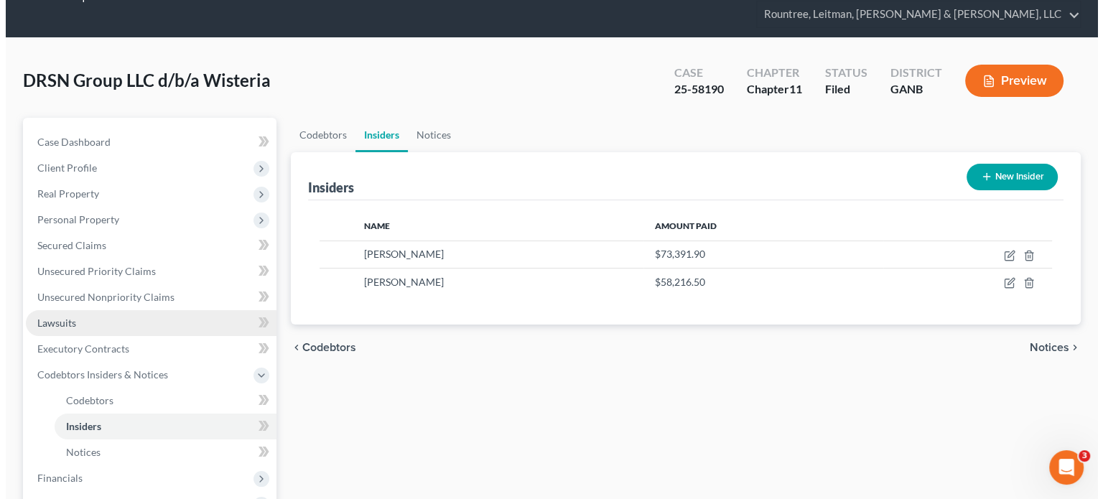
scroll to position [72, 0]
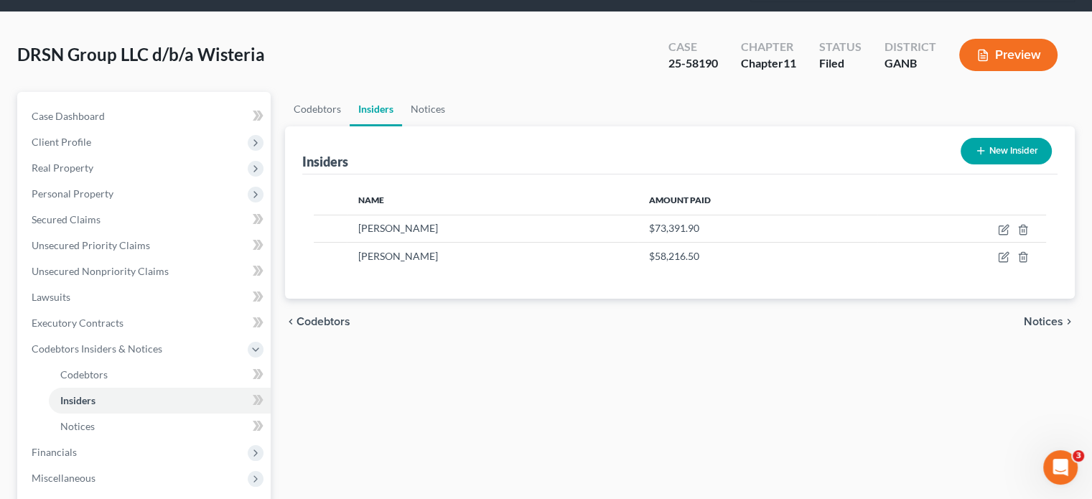
click at [1018, 138] on button "New Insider" at bounding box center [1005, 151] width 91 height 27
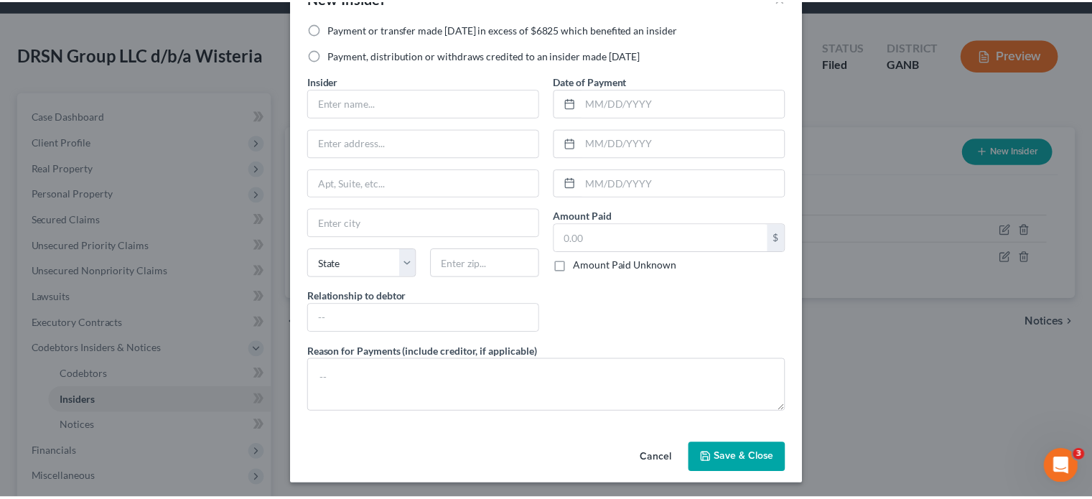
scroll to position [45, 0]
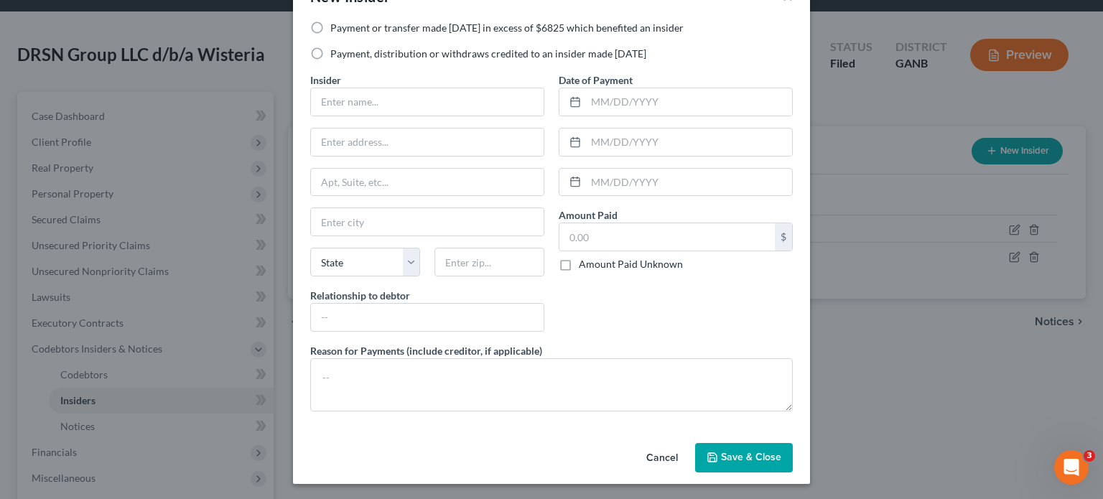
click at [651, 450] on button "Cancel" at bounding box center [662, 458] width 55 height 29
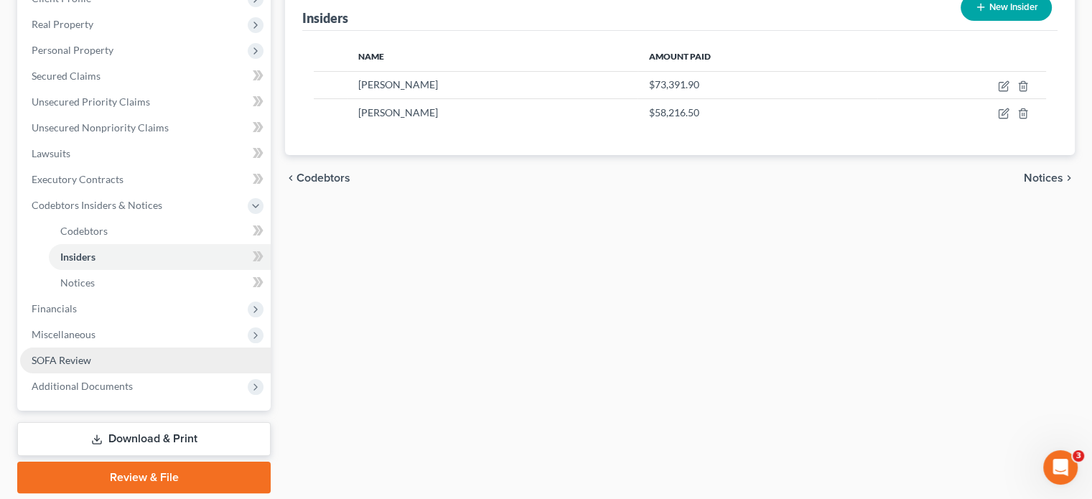
click at [92, 347] on link "SOFA Review" at bounding box center [145, 360] width 251 height 26
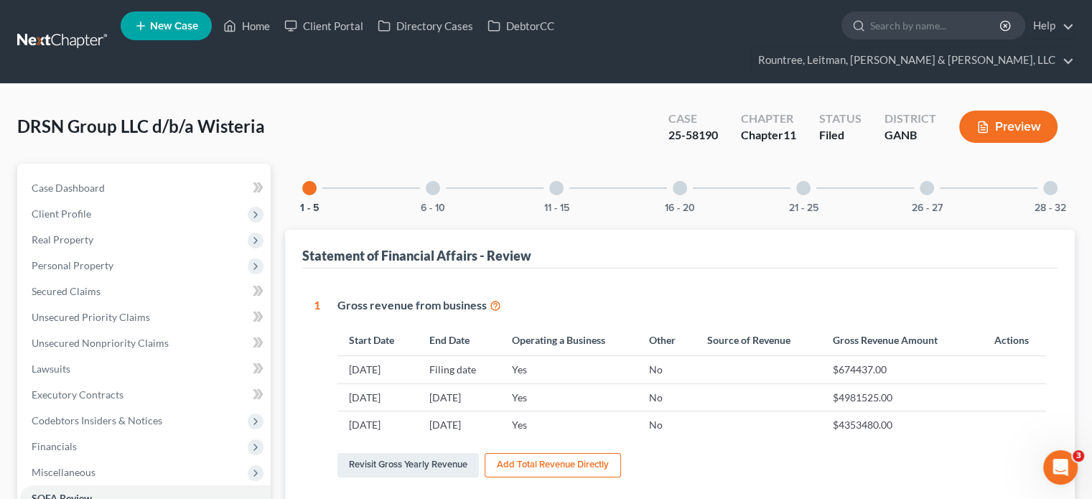
click at [1049, 181] on div at bounding box center [1050, 188] width 14 height 14
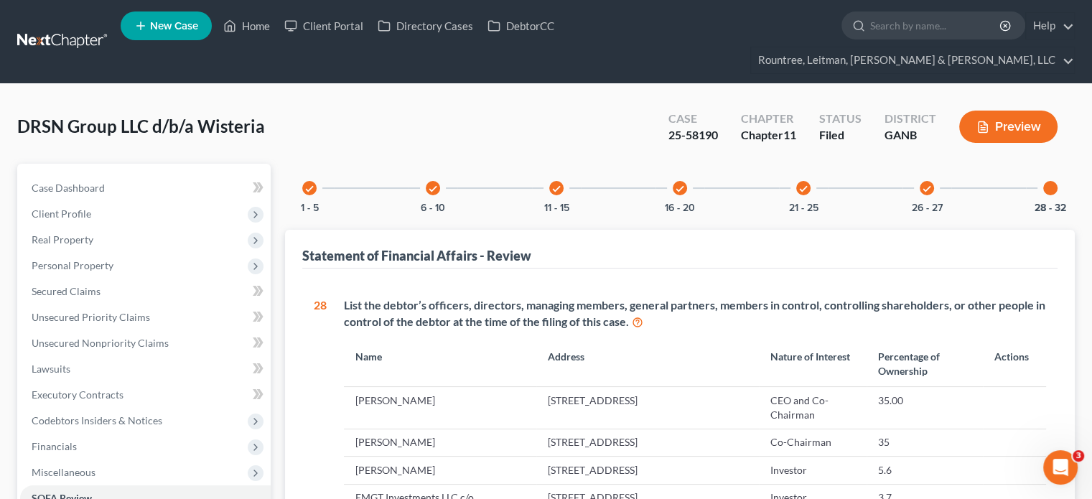
click at [306, 184] on icon "check" at bounding box center [309, 189] width 10 height 10
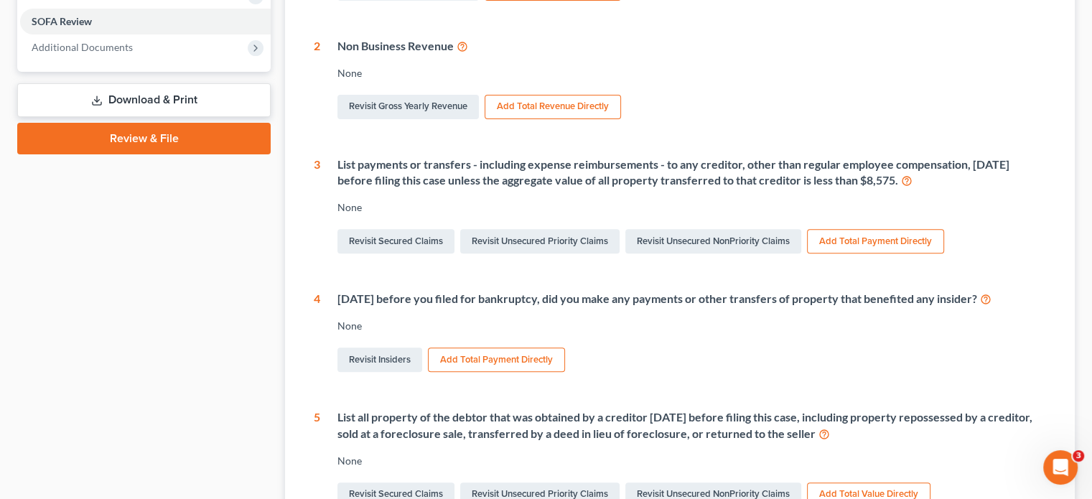
scroll to position [502, 0]
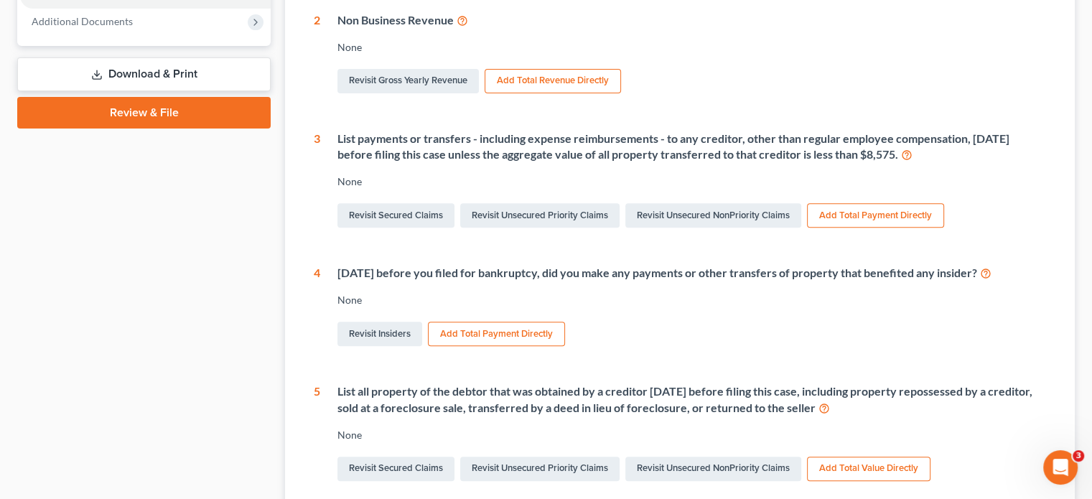
click at [991, 266] on icon at bounding box center [985, 273] width 11 height 14
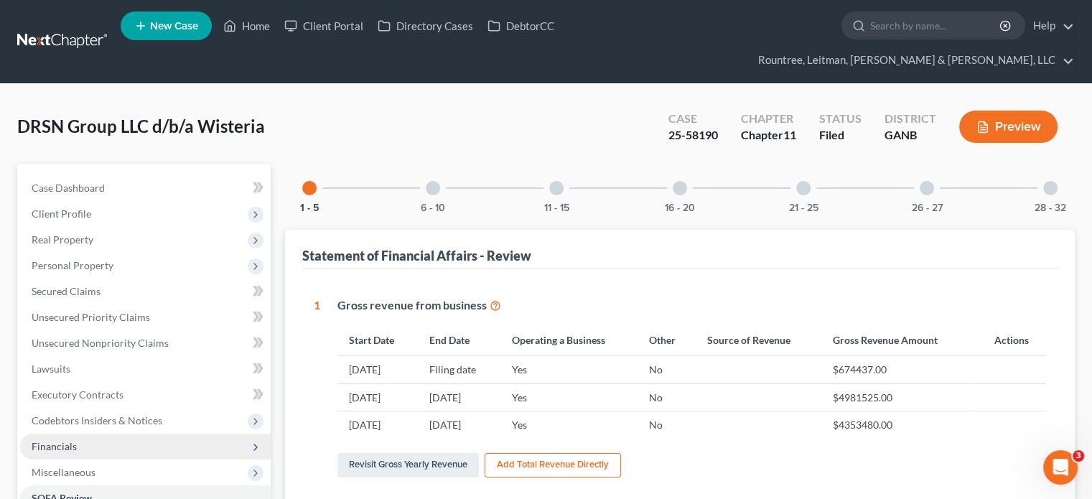
scroll to position [215, 0]
